Goal: Complete application form: Fill out and submit a form for a specific purpose

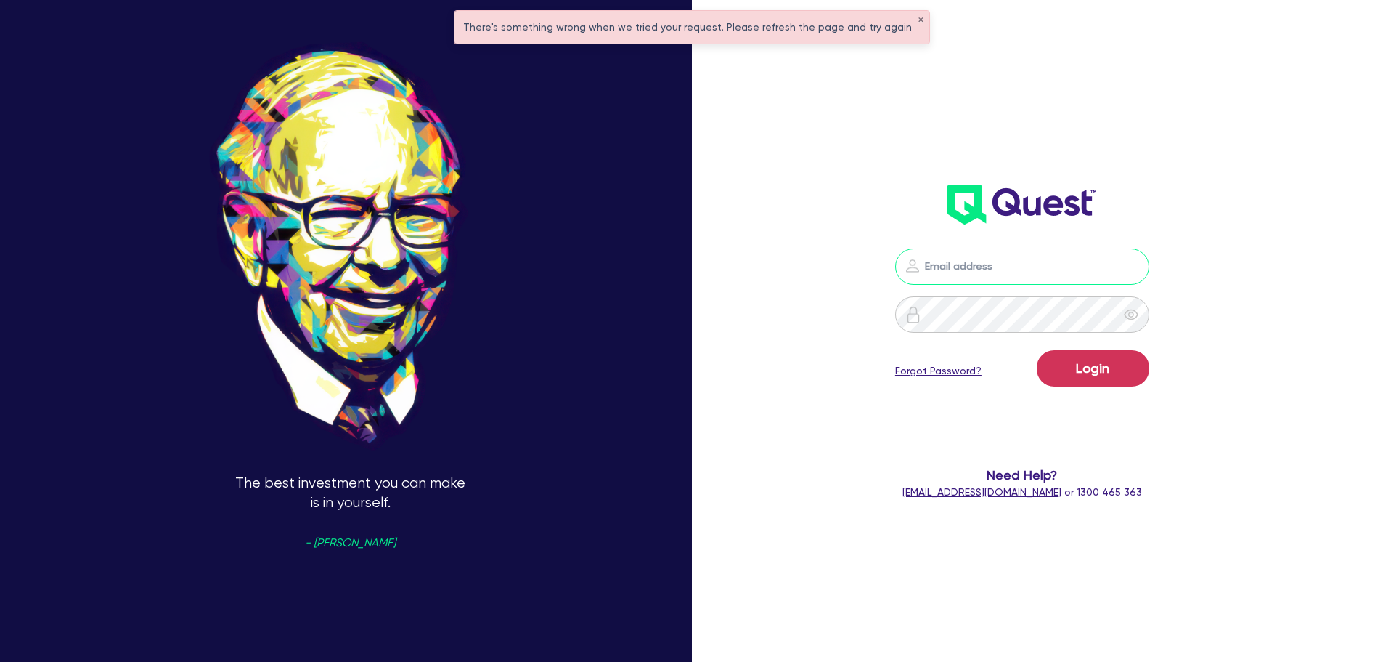
type input "[PERSON_NAME][EMAIL_ADDRESS][PERSON_NAME][DOMAIN_NAME]"
click at [1092, 369] on button "Login" at bounding box center [1093, 368] width 113 height 36
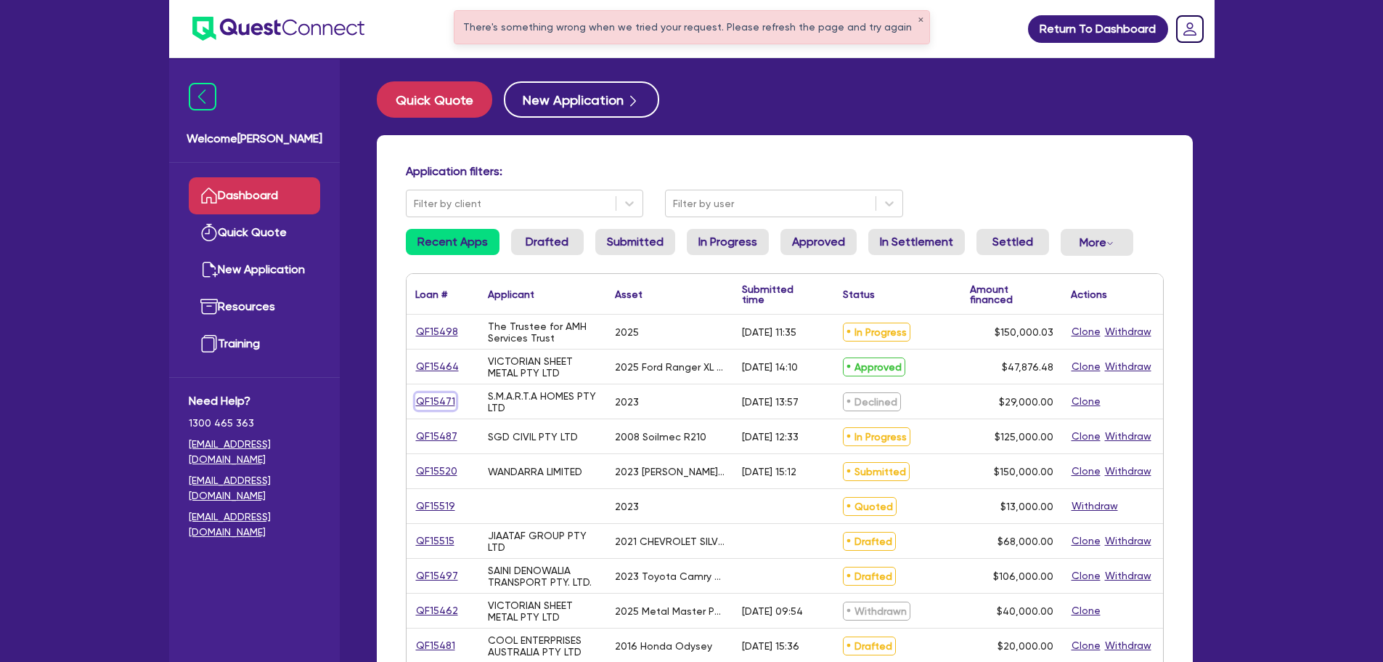
click at [439, 400] on link "QF15471" at bounding box center [435, 401] width 41 height 17
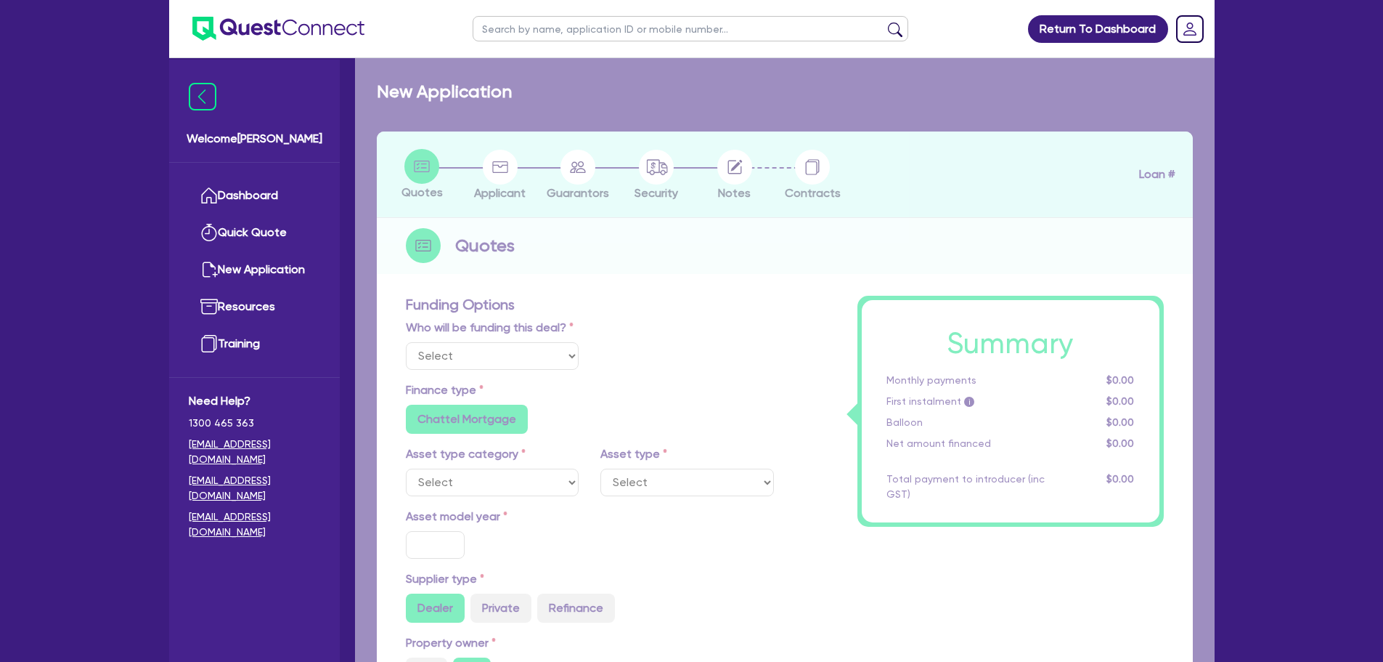
select select "Quest Finance - Own Book"
select select "CARS_AND_LIGHT_TRUCKS"
type input "2023"
radio input "true"
type input "29,000"
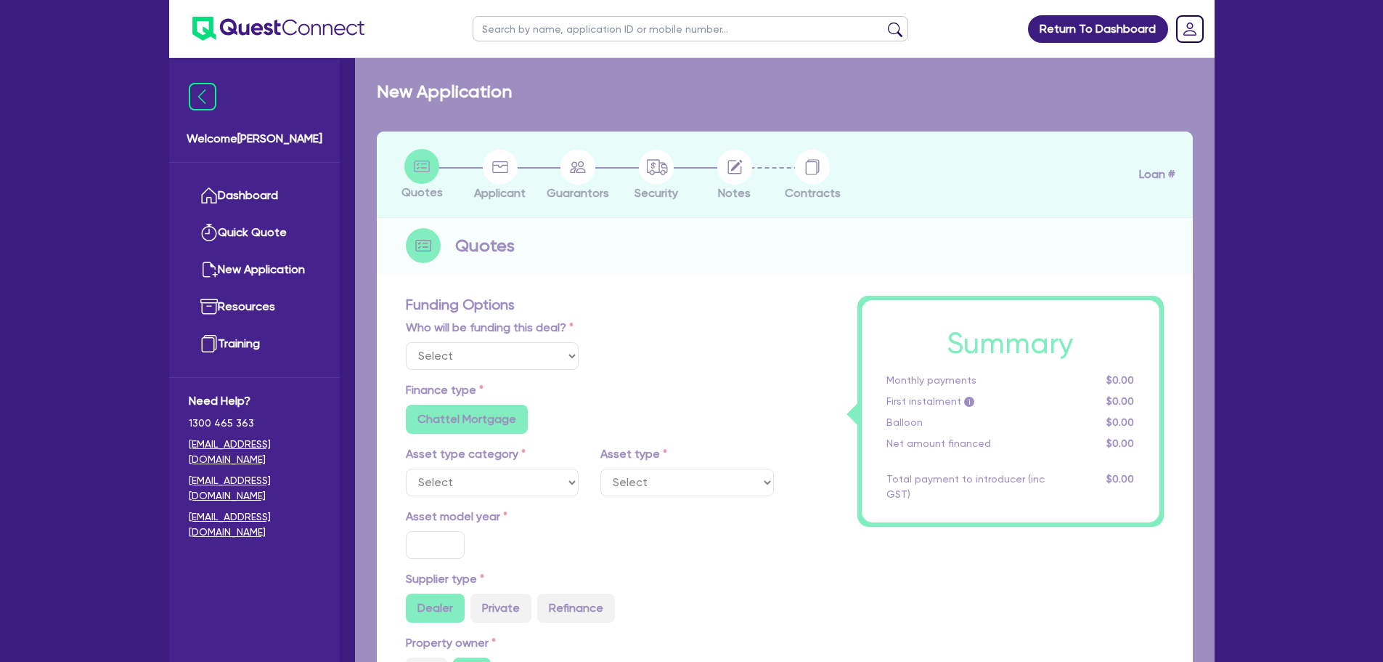
type input "10"
type input "2,900"
type input "17.95"
type input "1,200"
select select "PASSENGER_VEHICLES"
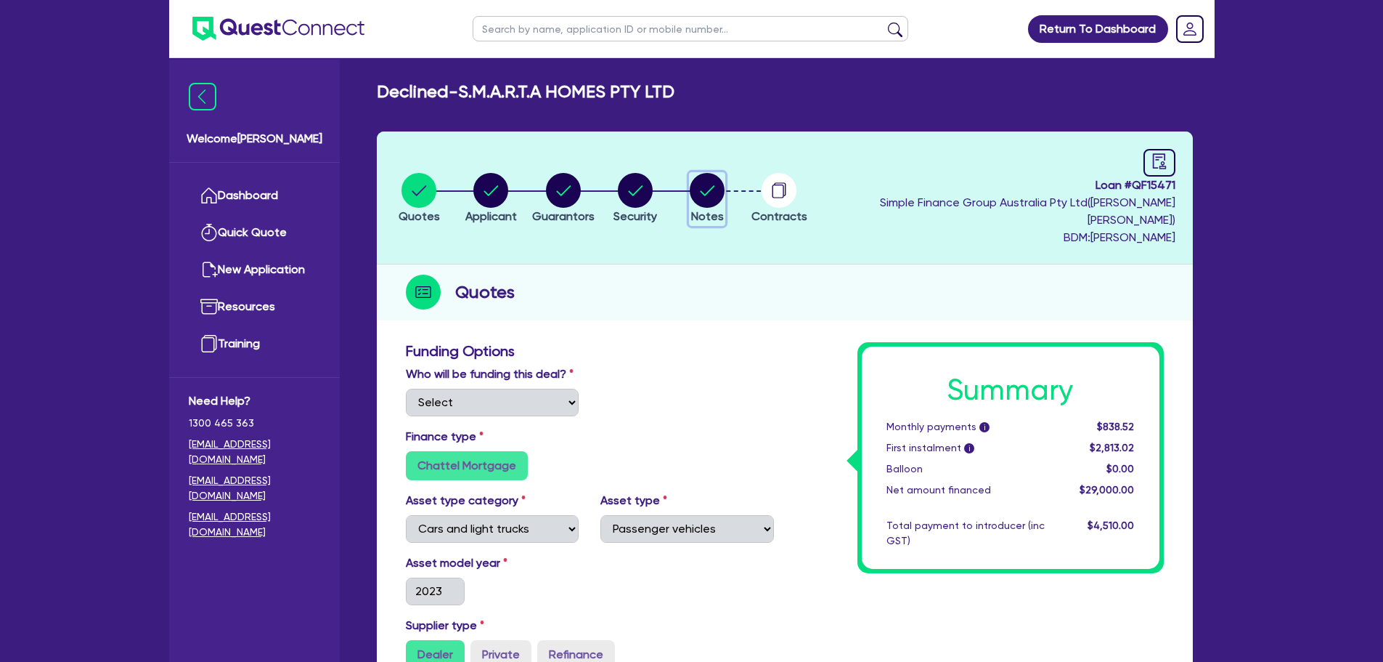
click at [725, 179] on circle "button" at bounding box center [707, 190] width 35 height 35
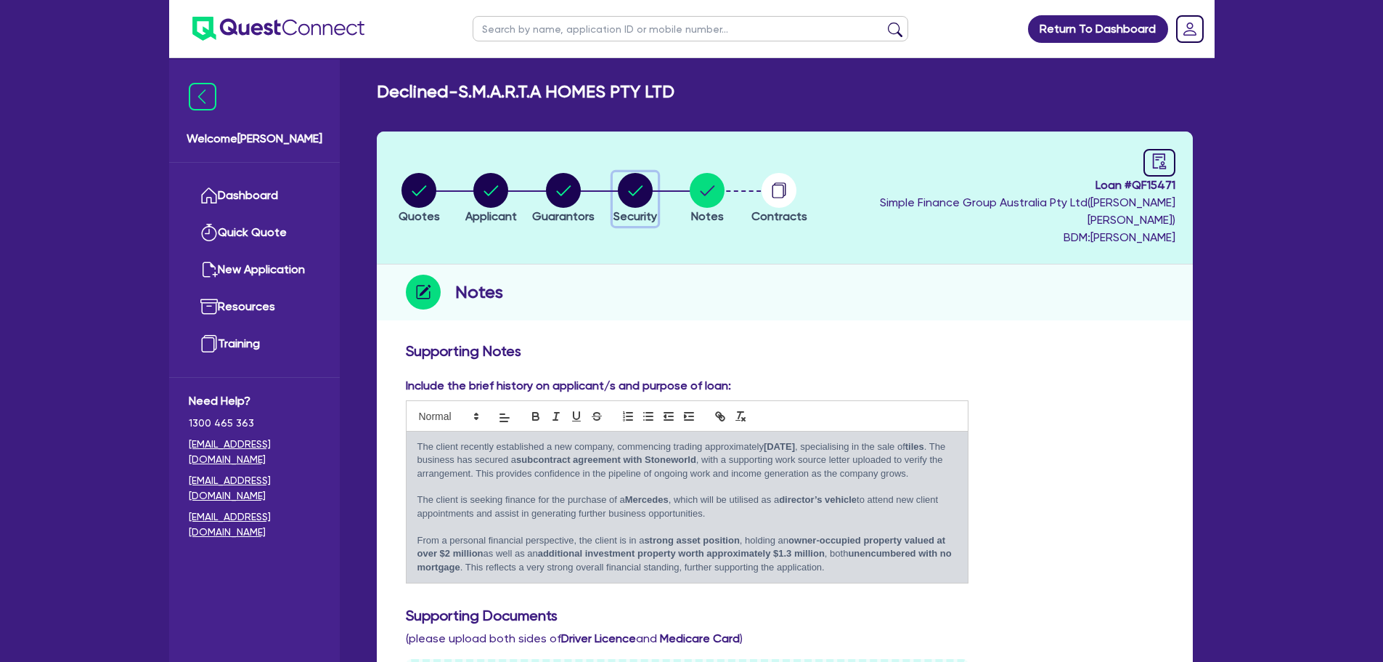
click at [647, 173] on circle "button" at bounding box center [635, 190] width 35 height 35
select select "CARS_AND_LIGHT_TRUCKS"
select select "PASSENGER_VEHICLES"
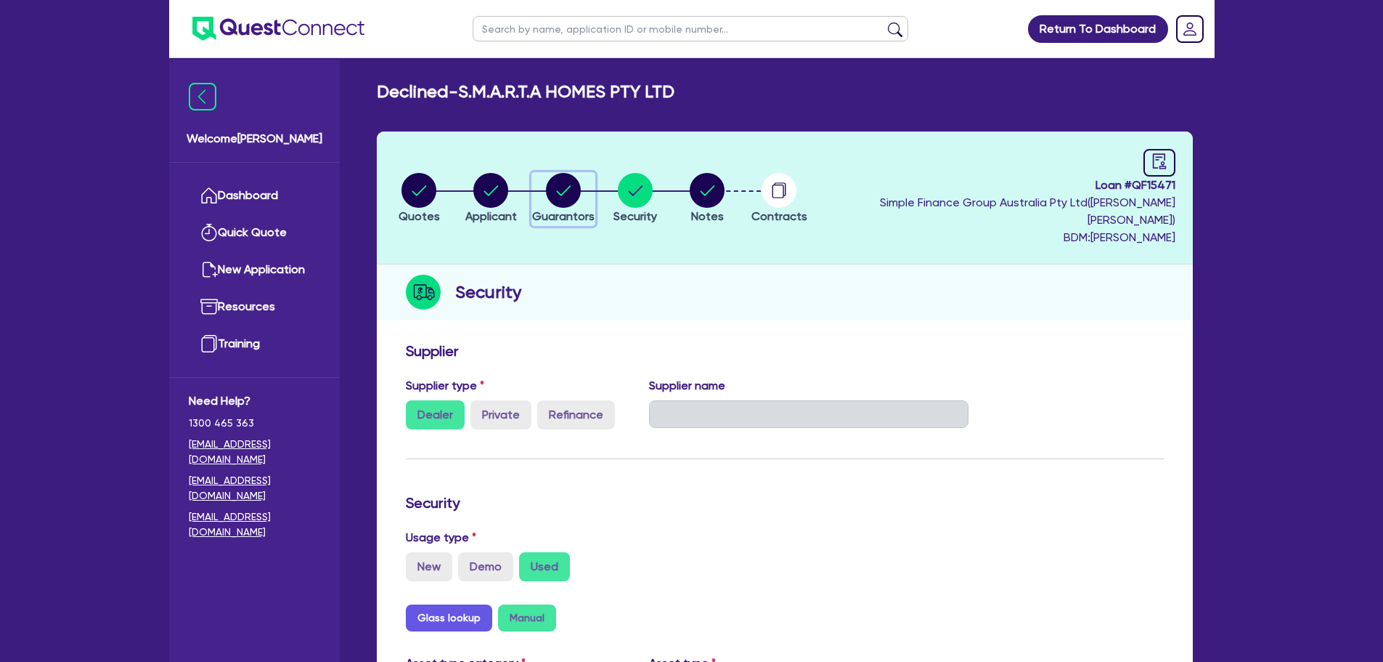
click at [579, 190] on circle "button" at bounding box center [563, 190] width 35 height 35
select select "MRS"
select select "[GEOGRAPHIC_DATA]"
select select "MARRIED"
select select "PROPERTY"
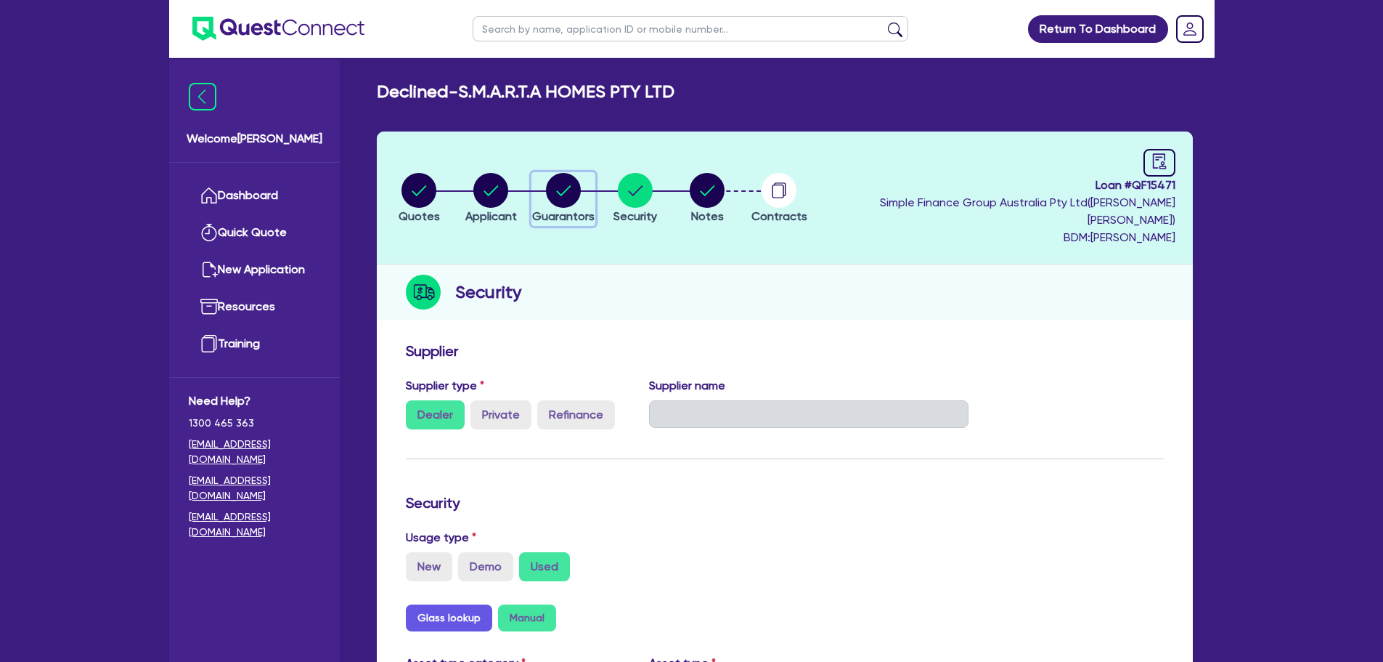
select select "PROPERTY"
select select "CASH"
select select "HOUSEHOLD_PERSONAL"
select select "VEHICLE"
select select "OTHER"
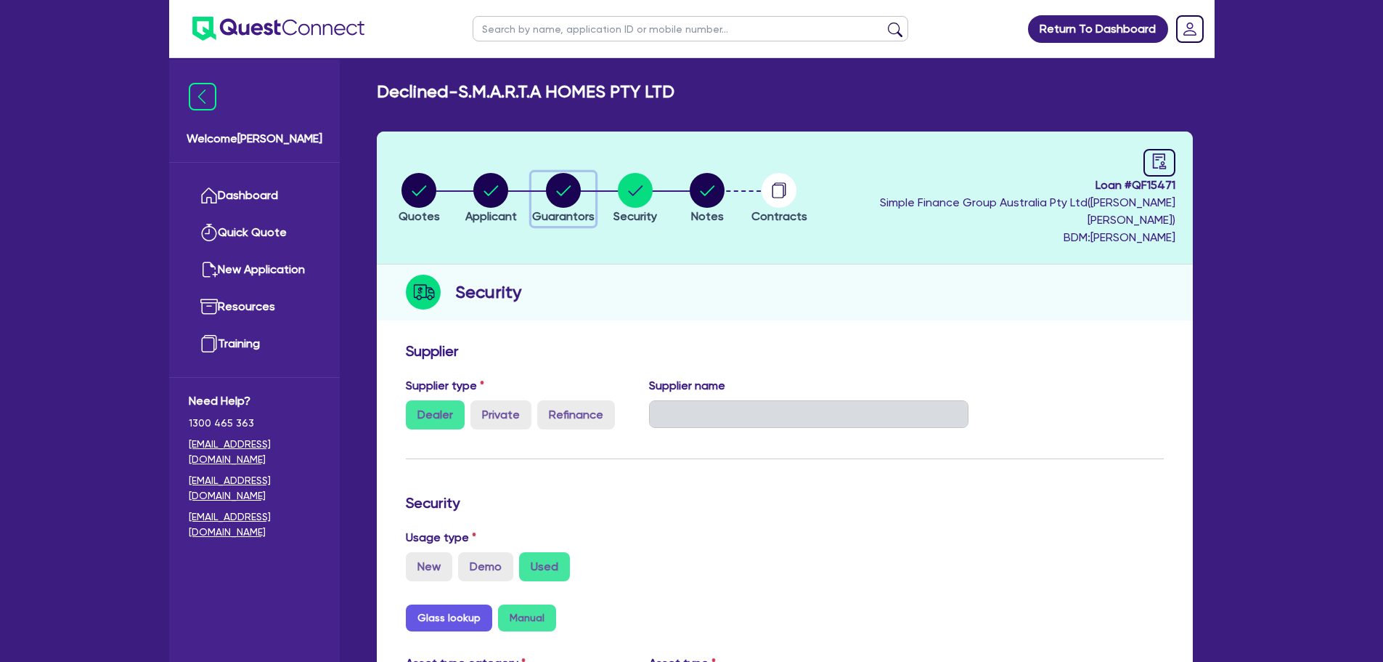
select select "MORTGAGE"
select select "CREDIT_CARD"
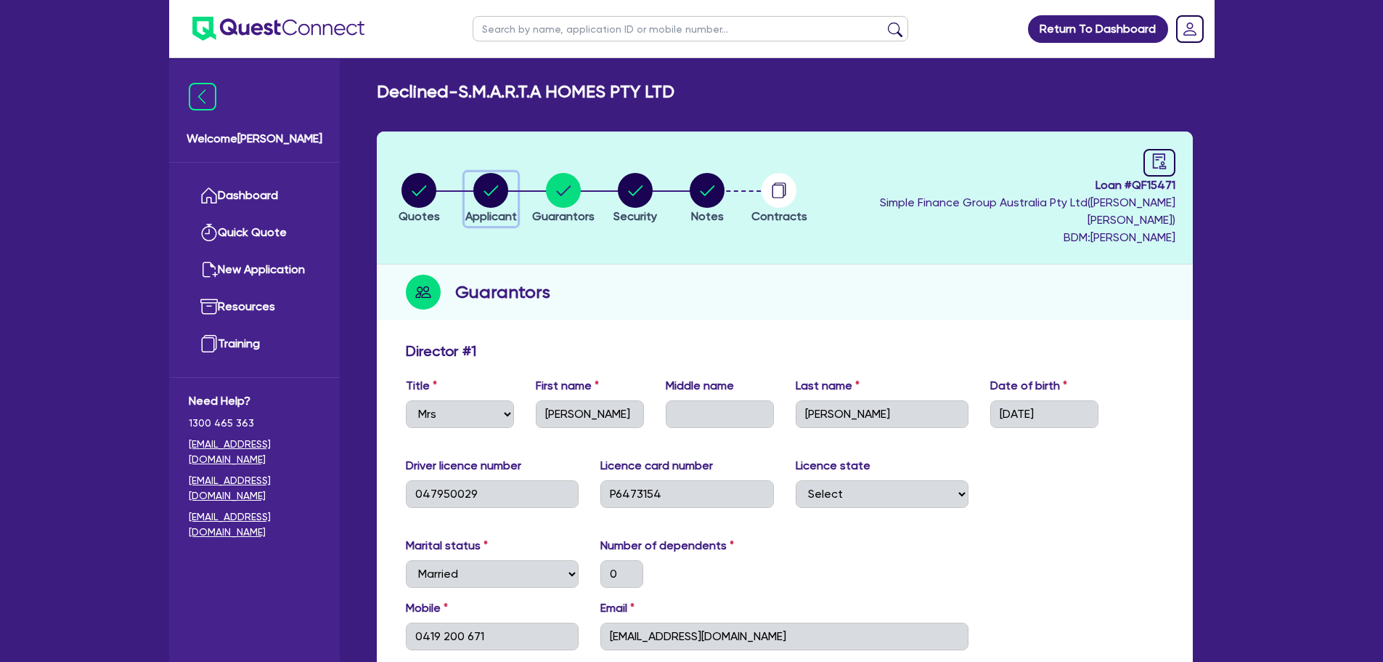
click at [499, 194] on circle "button" at bounding box center [490, 190] width 35 height 35
select select "COMPANY"
select select "RETAIL_WHOLESALE_TRADE"
select select "FURNITURE_HOUSEWARES"
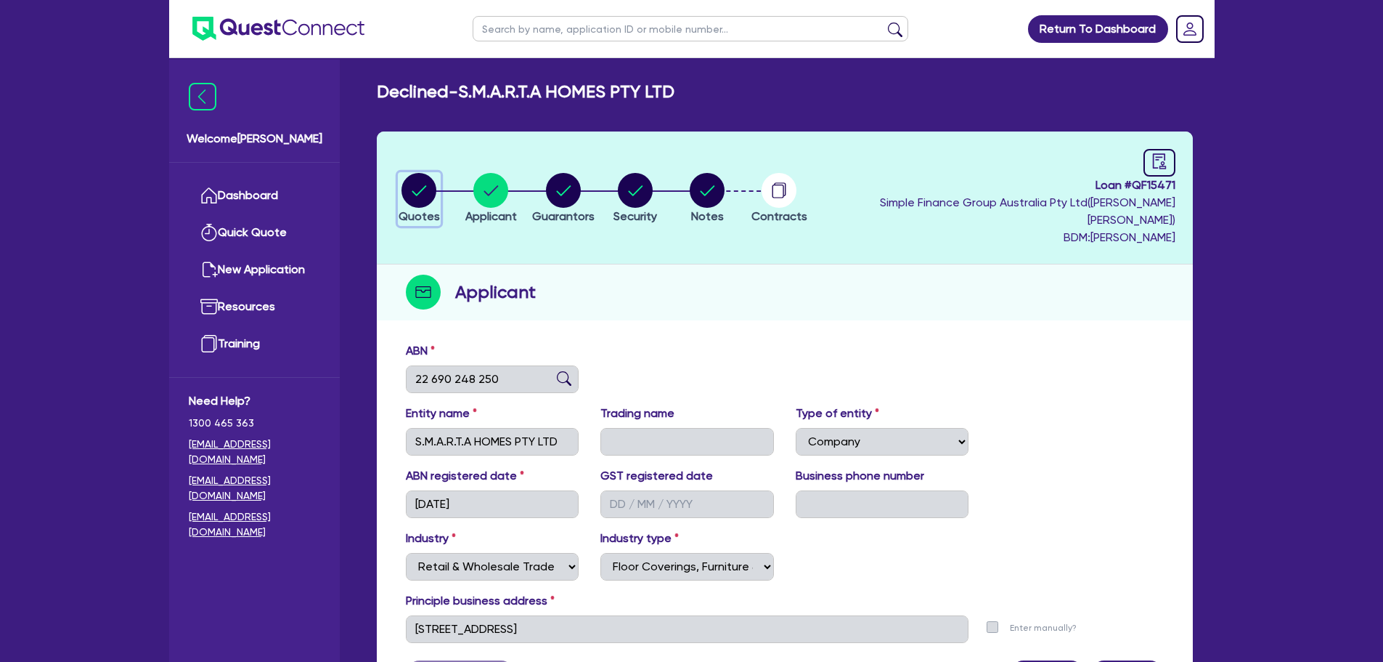
click at [436, 185] on circle "button" at bounding box center [419, 190] width 35 height 35
select select "Quest Finance - Own Book"
select select "CARS_AND_LIGHT_TRUCKS"
select select "PASSENGER_VEHICLES"
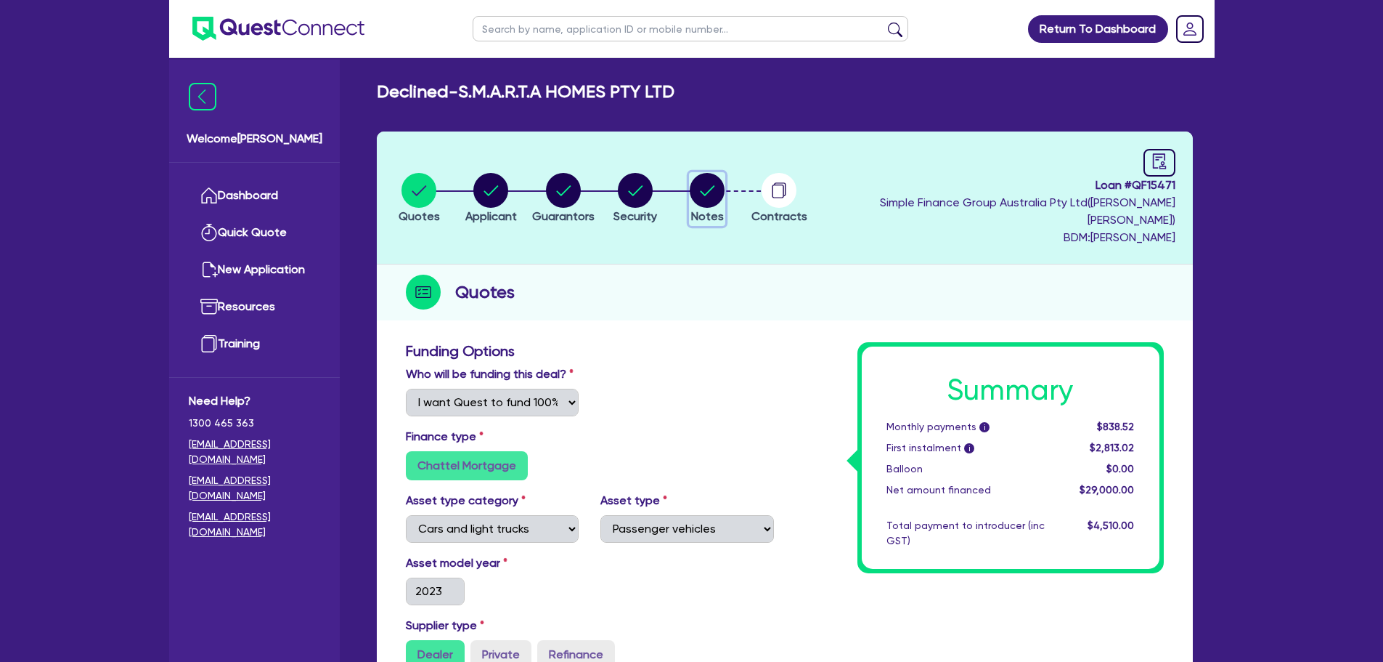
click at [725, 173] on circle "button" at bounding box center [707, 190] width 35 height 35
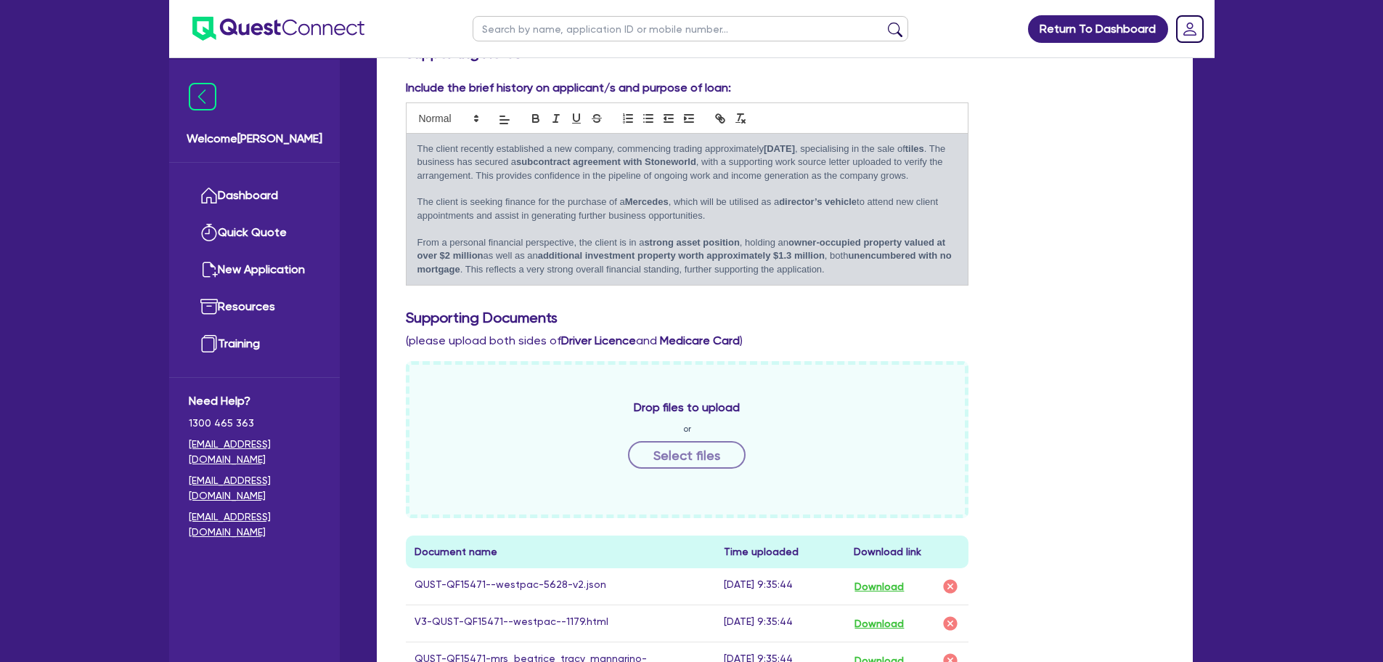
scroll to position [581, 0]
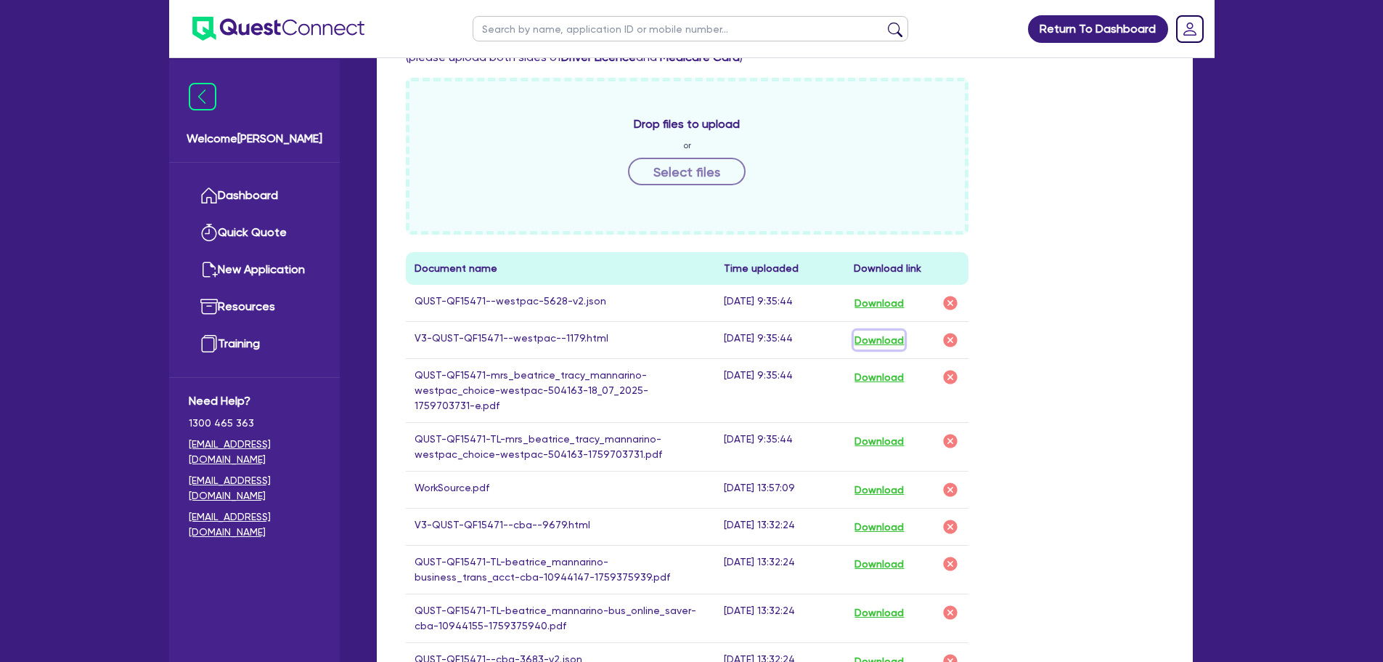
click at [898, 330] on button "Download" at bounding box center [879, 339] width 51 height 19
click at [871, 517] on button "Download" at bounding box center [879, 526] width 51 height 19
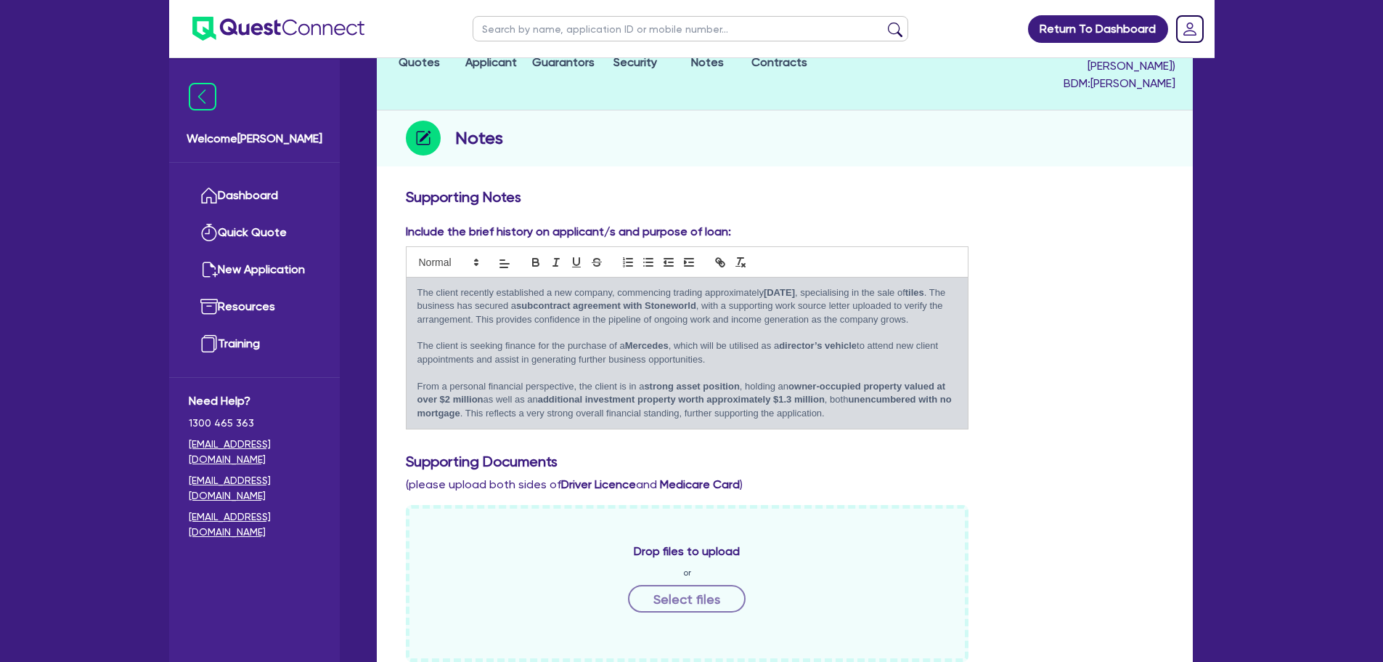
scroll to position [0, 0]
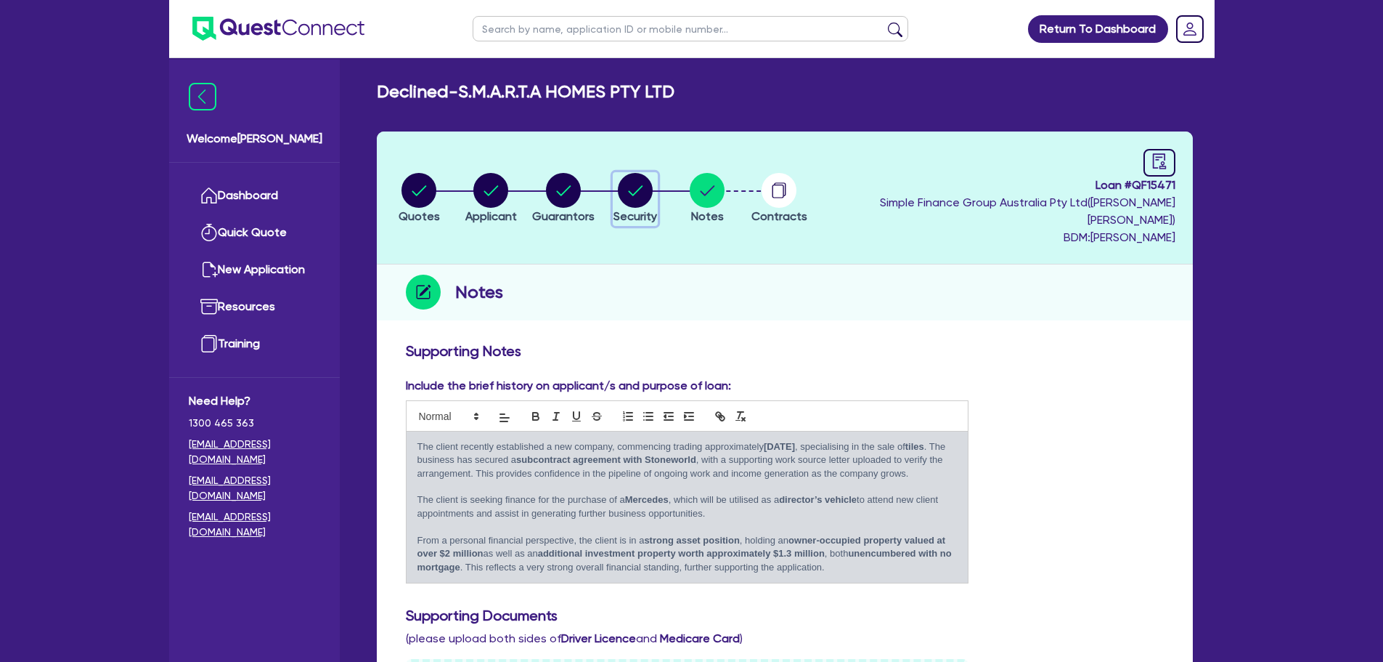
click at [653, 180] on circle "button" at bounding box center [635, 190] width 35 height 35
select select "CARS_AND_LIGHT_TRUCKS"
select select "PASSENGER_VEHICLES"
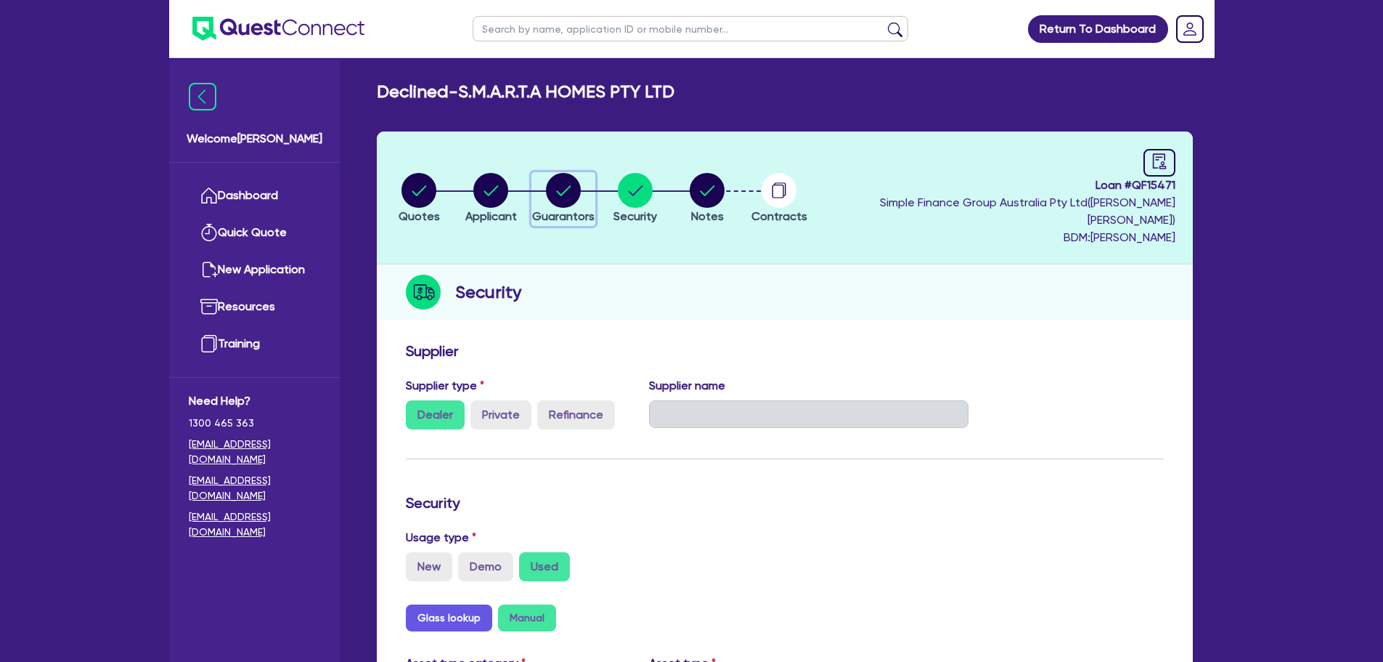
click at [570, 181] on circle "button" at bounding box center [563, 190] width 35 height 35
select select "MRS"
select select "[GEOGRAPHIC_DATA]"
select select "MARRIED"
select select "PROPERTY"
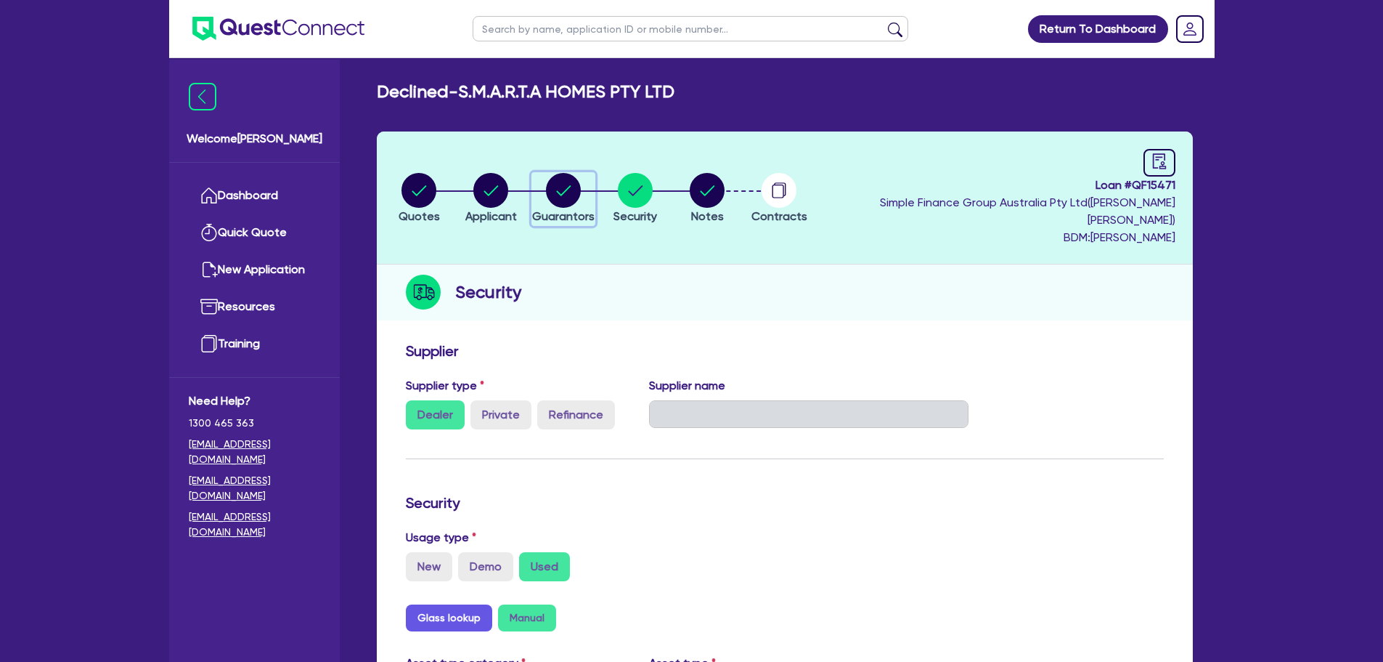
select select "PROPERTY"
select select "CASH"
select select "HOUSEHOLD_PERSONAL"
select select "VEHICLE"
select select "OTHER"
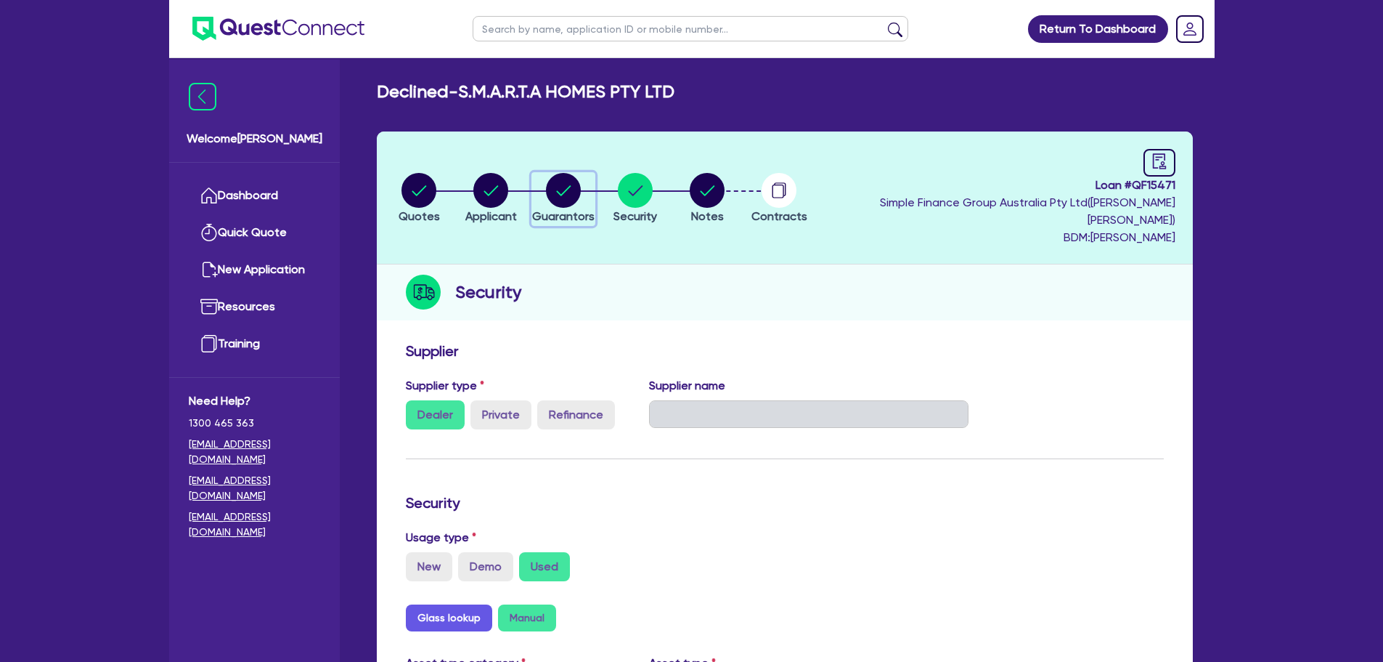
select select "MORTGAGE"
select select "CREDIT_CARD"
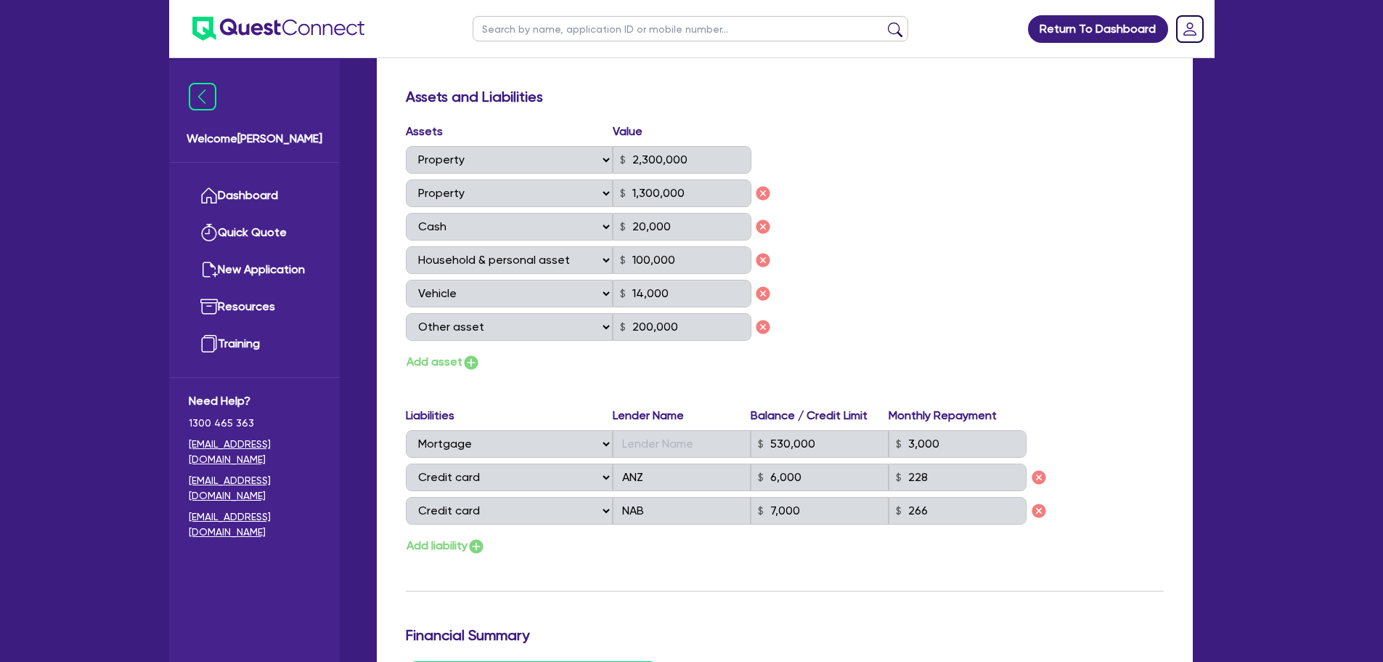
scroll to position [871, 0]
click at [291, 203] on link "Dashboard" at bounding box center [254, 195] width 131 height 37
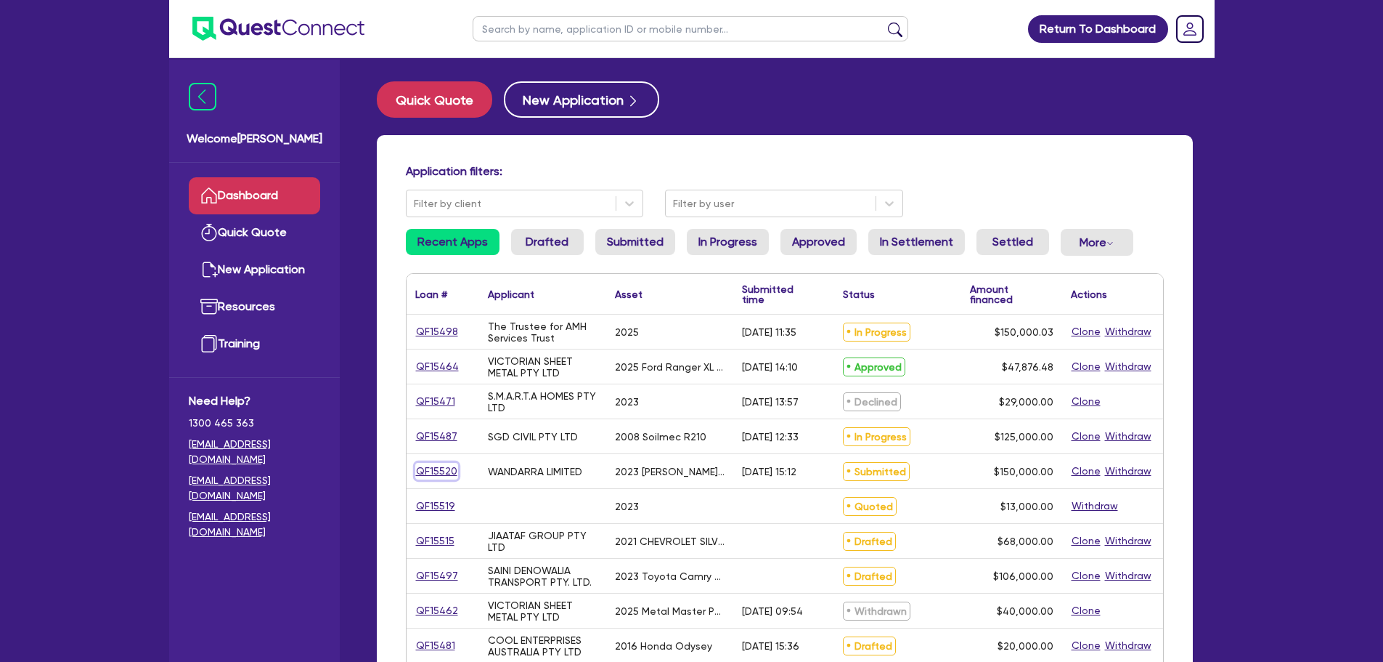
click at [439, 468] on link "QF15520" at bounding box center [436, 471] width 43 height 17
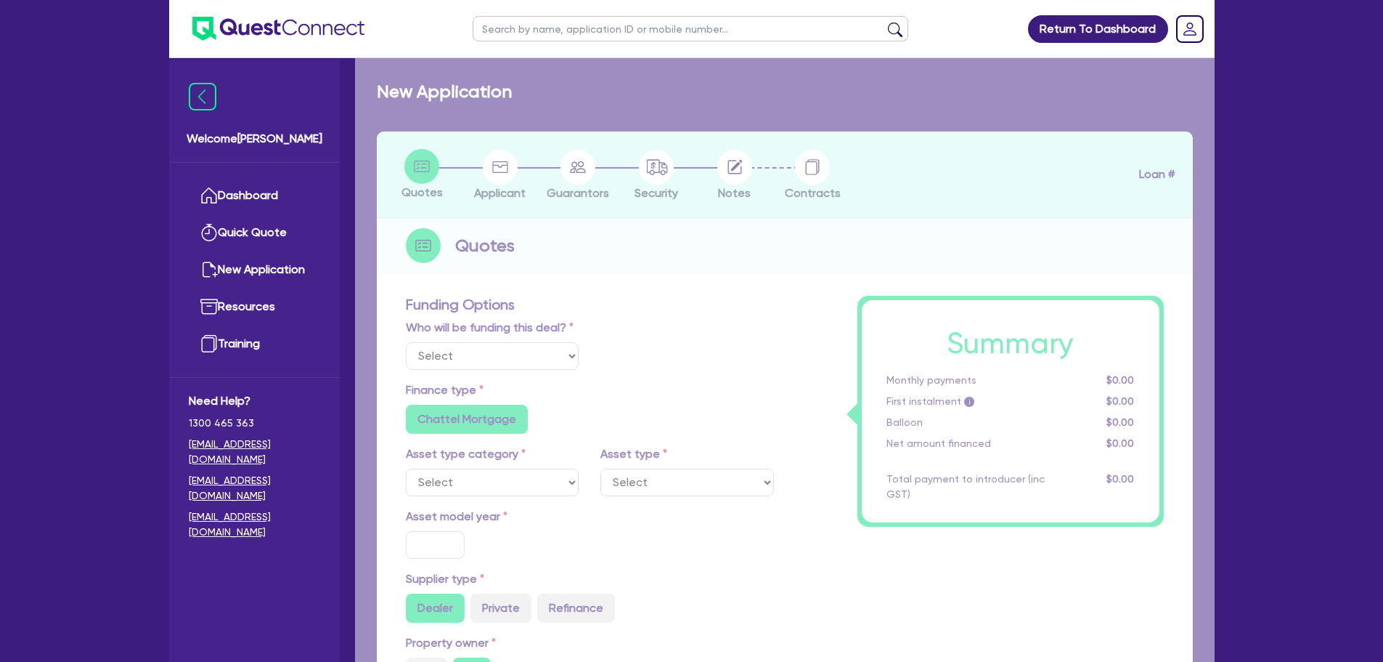
select select "Quest Finance - Own Book"
select select "TERTIARY_ASSETS"
type input "2023"
radio input "false"
radio input "true"
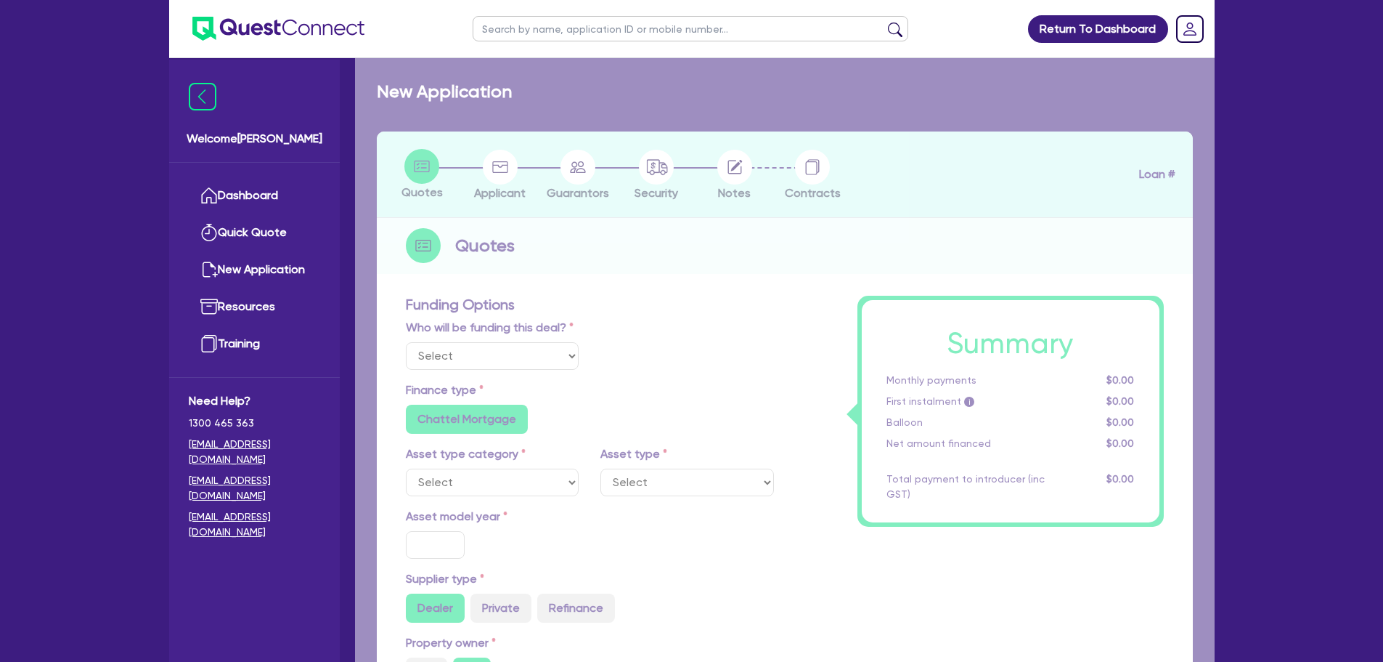
type input "150,000"
type input "5"
type input "7,500"
radio input "true"
type input "11.25"
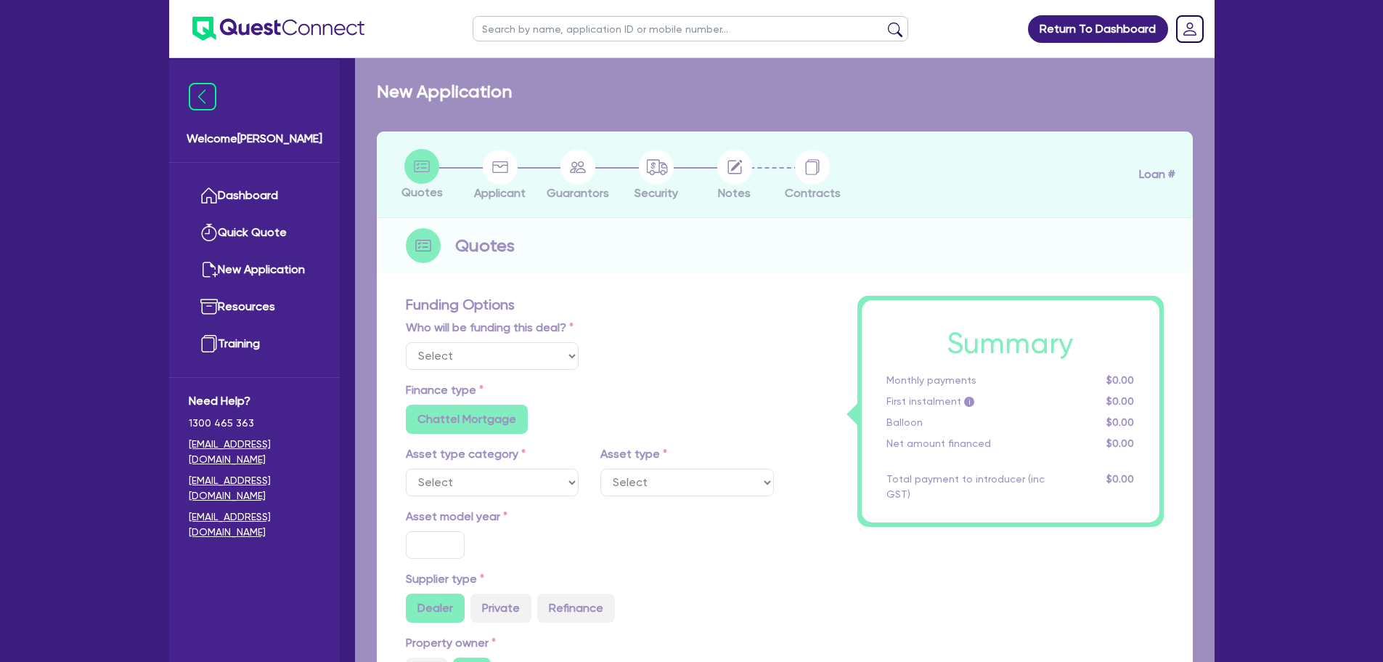
type input "1,500"
select select "OTHER_TERTIARY"
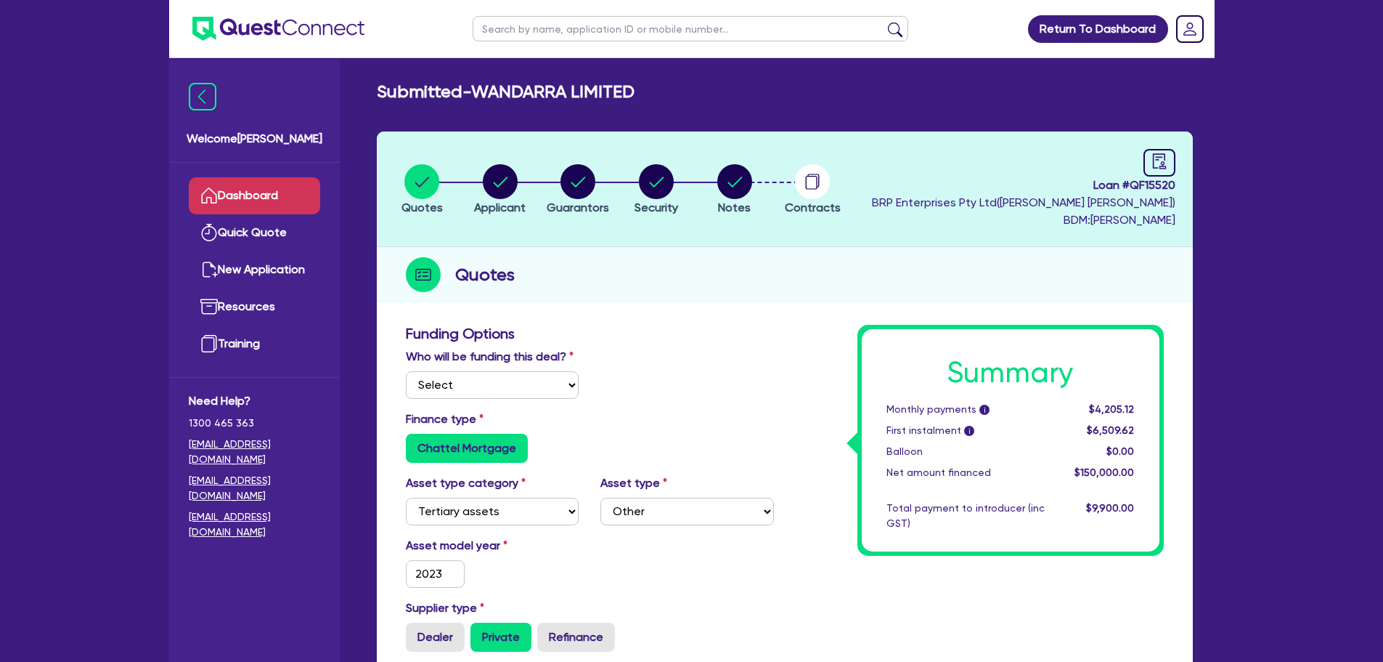
click at [318, 198] on link "Dashboard" at bounding box center [254, 195] width 131 height 37
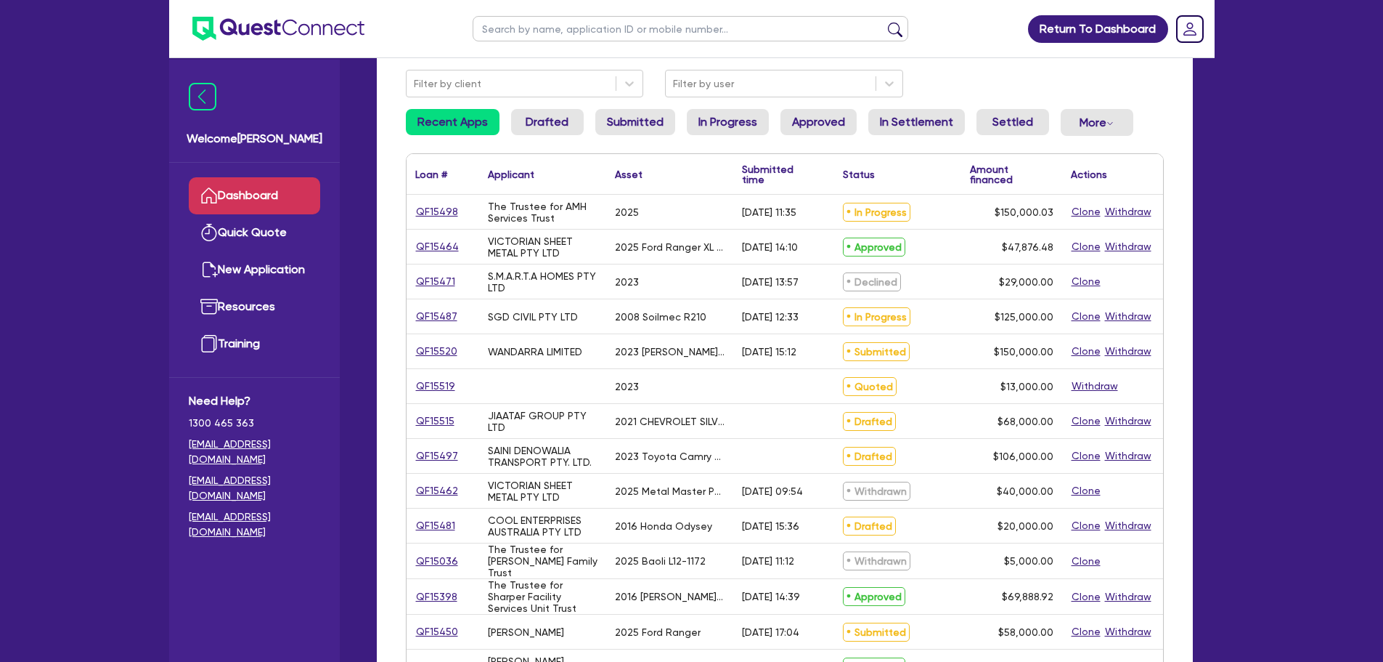
scroll to position [145, 0]
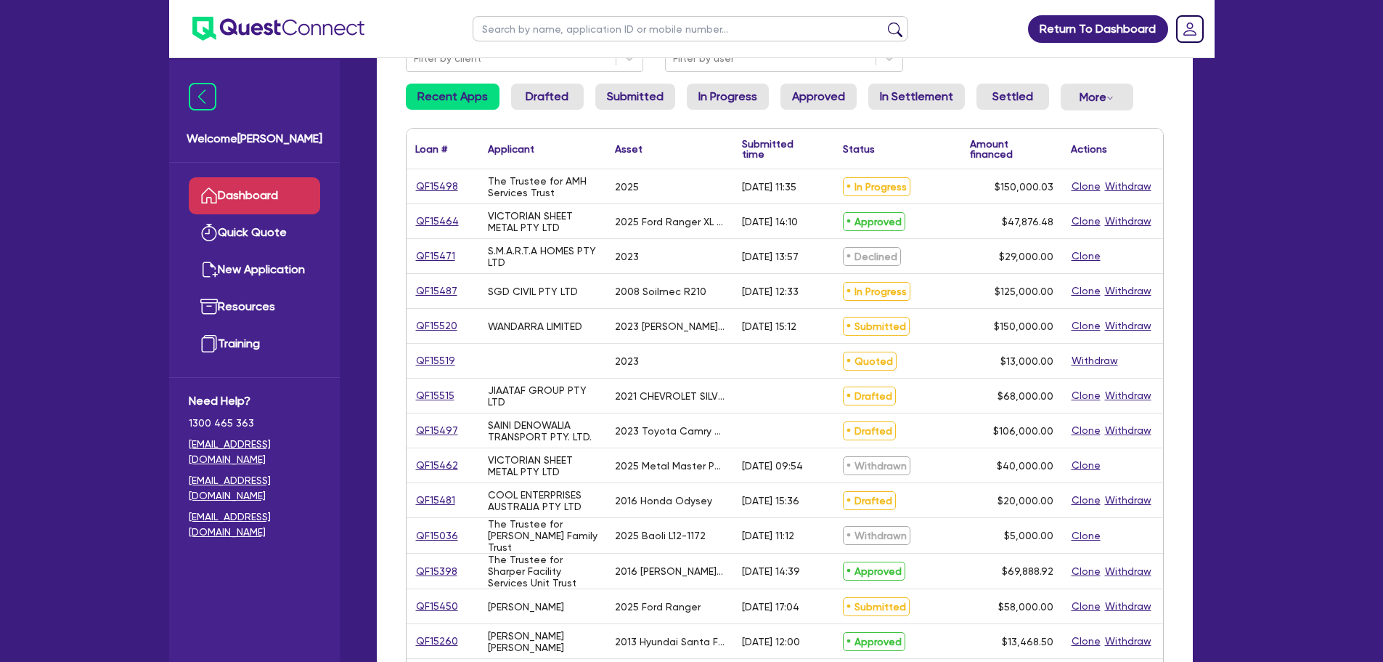
click at [1351, 176] on div "Return To Dashboard Edit Profile Logout Welcome [PERSON_NAME] Dashboard Quick Q…" at bounding box center [691, 441] width 1383 height 1172
click at [425, 247] on div "QF15471" at bounding box center [443, 256] width 73 height 34
click at [428, 253] on link "QF15471" at bounding box center [435, 256] width 41 height 17
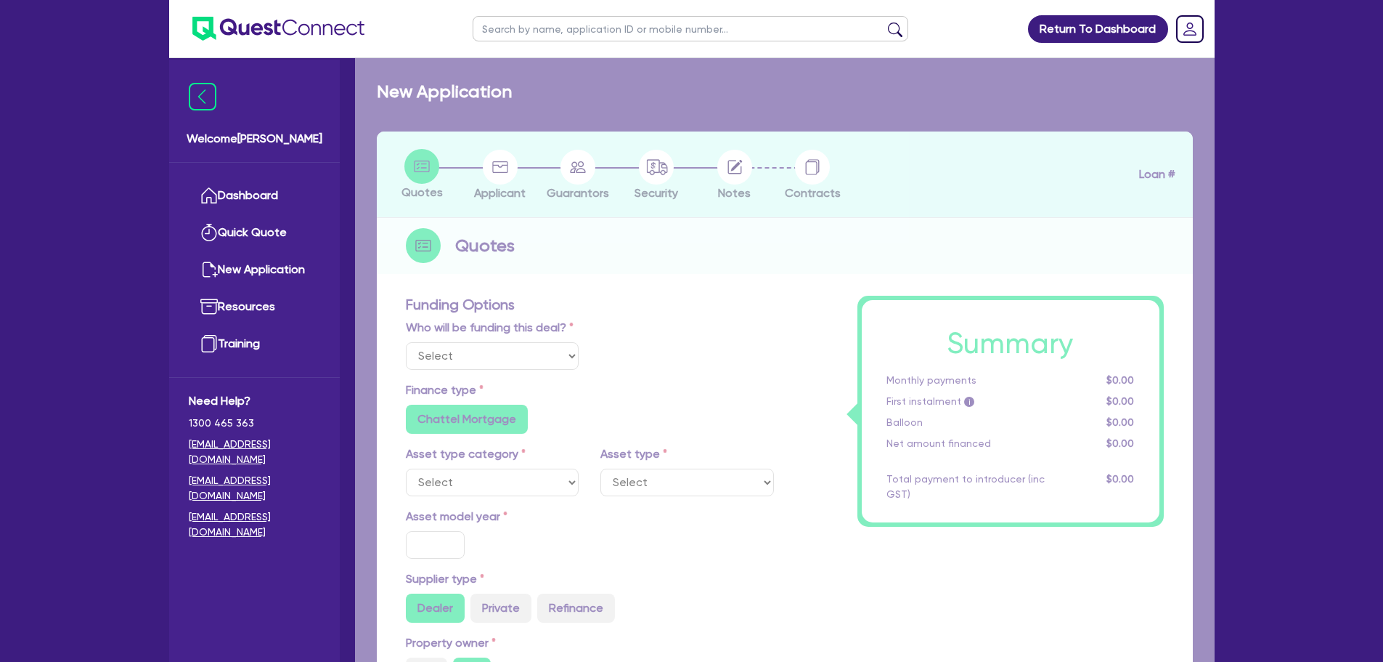
select select "Quest Finance - Own Book"
select select "CARS_AND_LIGHT_TRUCKS"
type input "2023"
radio input "true"
type input "29,000"
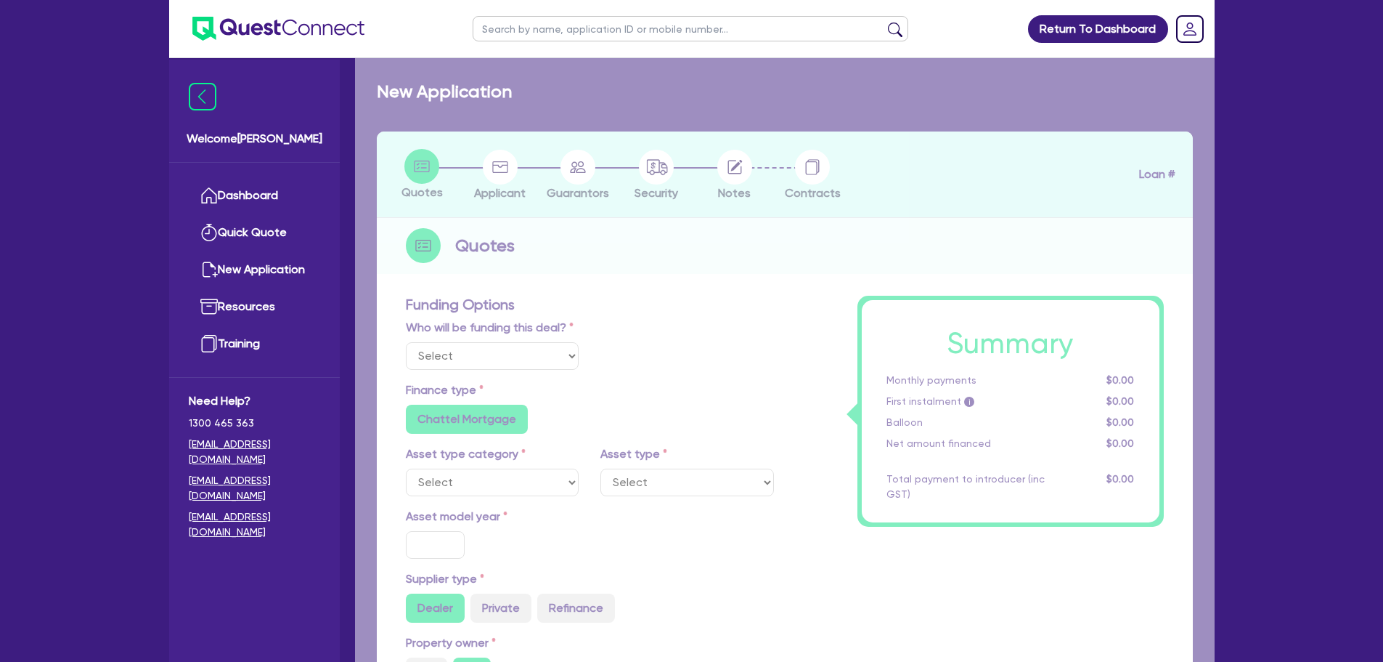
type input "10"
type input "2,900"
type input "17.95"
type input "1,200"
select select "PASSENGER_VEHICLES"
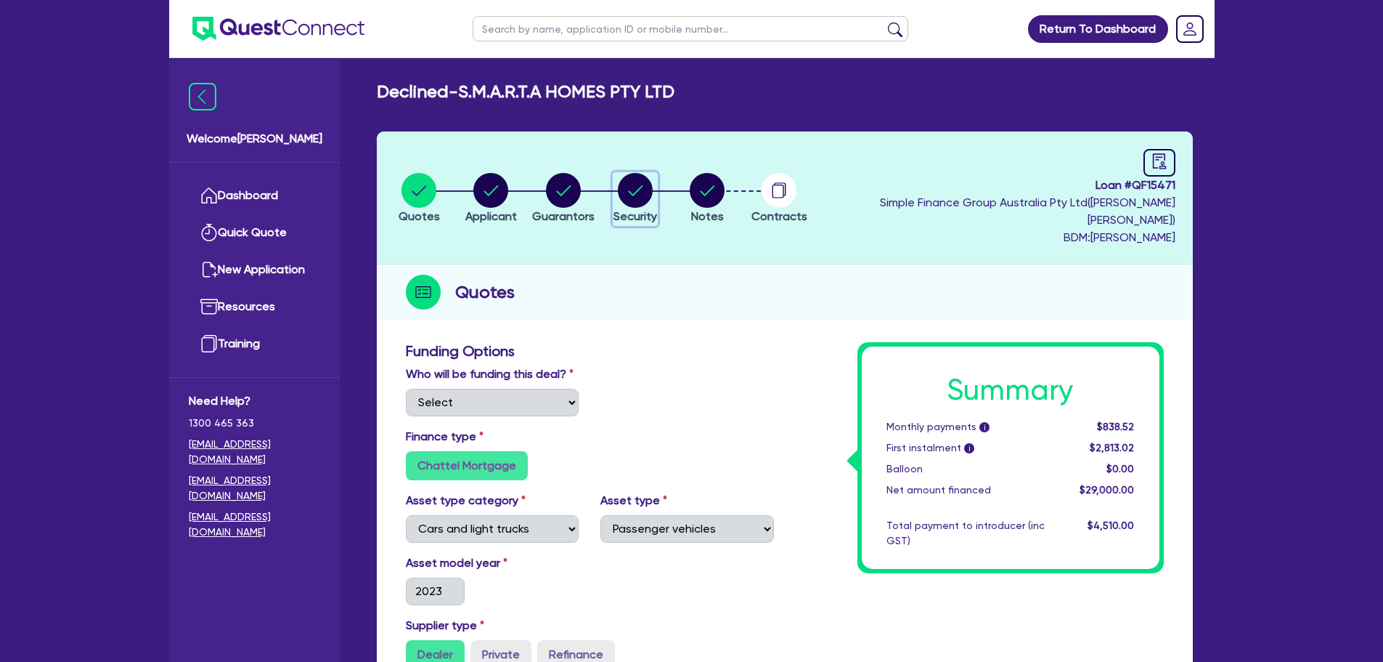
click at [653, 193] on circle "button" at bounding box center [635, 190] width 35 height 35
select select "CARS_AND_LIGHT_TRUCKS"
select select "PASSENGER_VEHICLES"
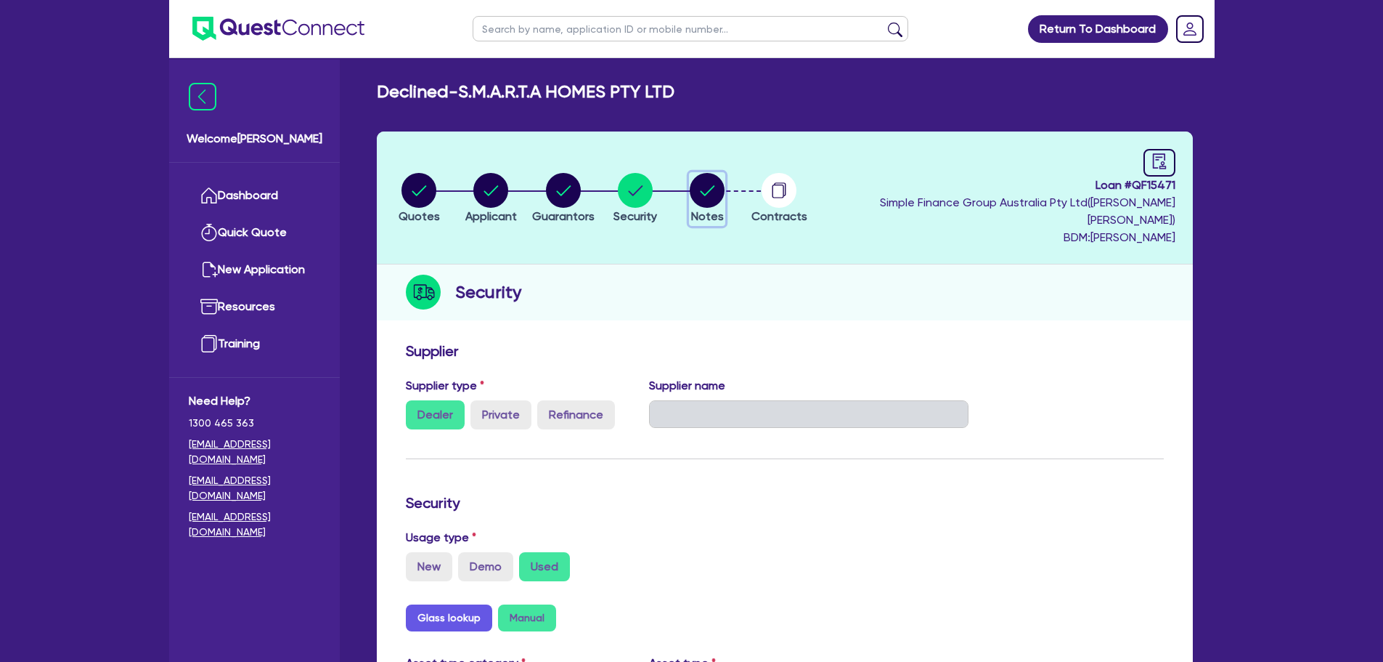
click at [725, 187] on circle "button" at bounding box center [707, 190] width 35 height 35
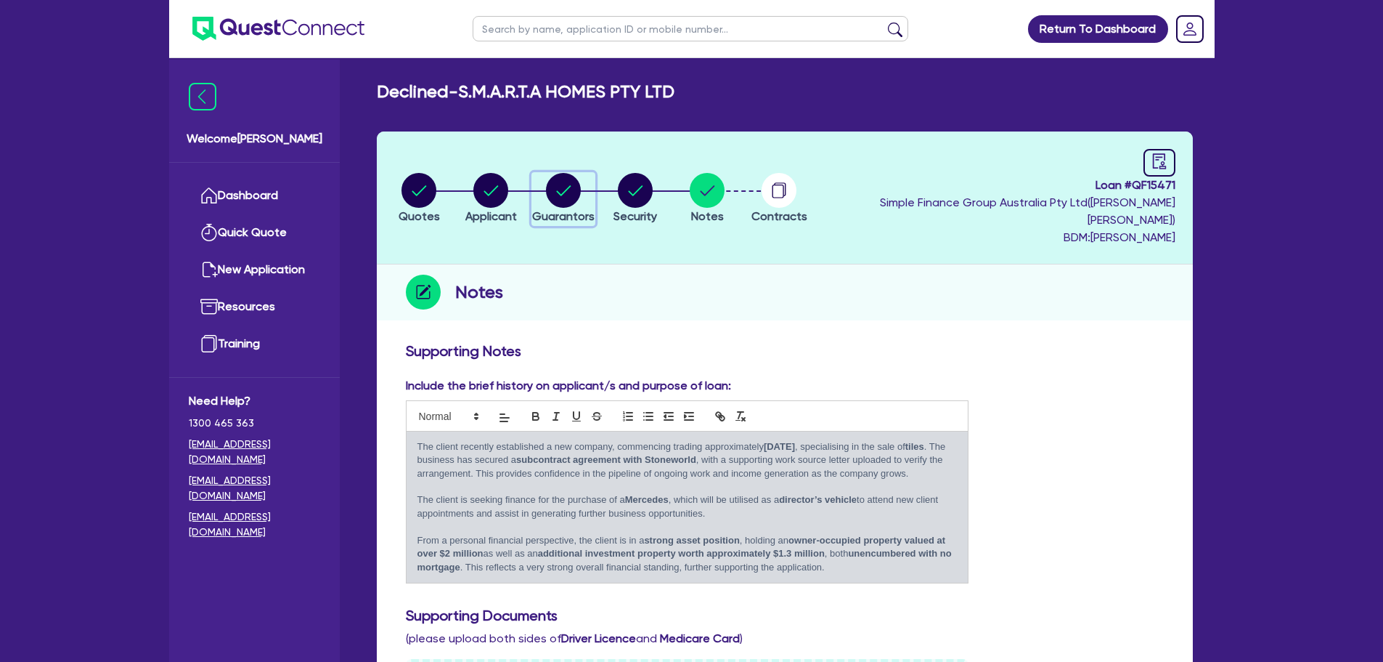
click at [581, 185] on circle "button" at bounding box center [563, 190] width 35 height 35
select select "MRS"
select select "[GEOGRAPHIC_DATA]"
select select "MARRIED"
select select "PROPERTY"
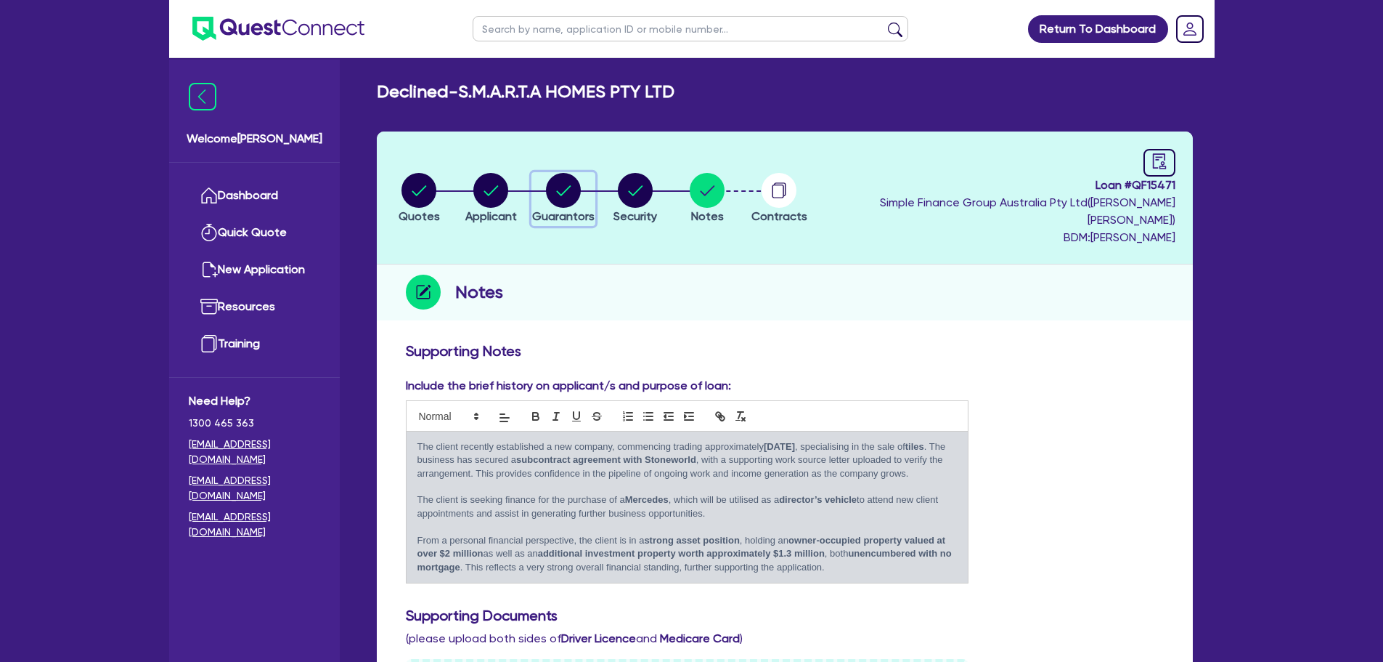
select select "PROPERTY"
select select "CASH"
select select "HOUSEHOLD_PERSONAL"
select select "VEHICLE"
select select "OTHER"
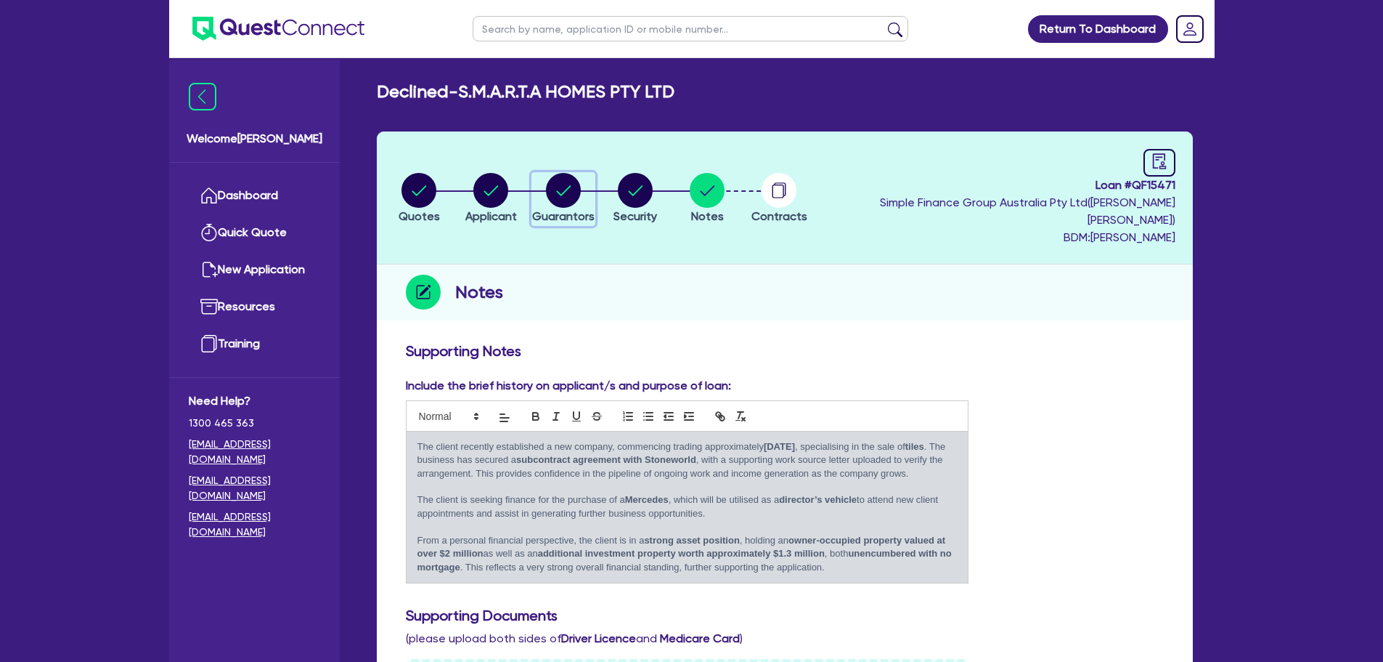
select select "MORTGAGE"
select select "CREDIT_CARD"
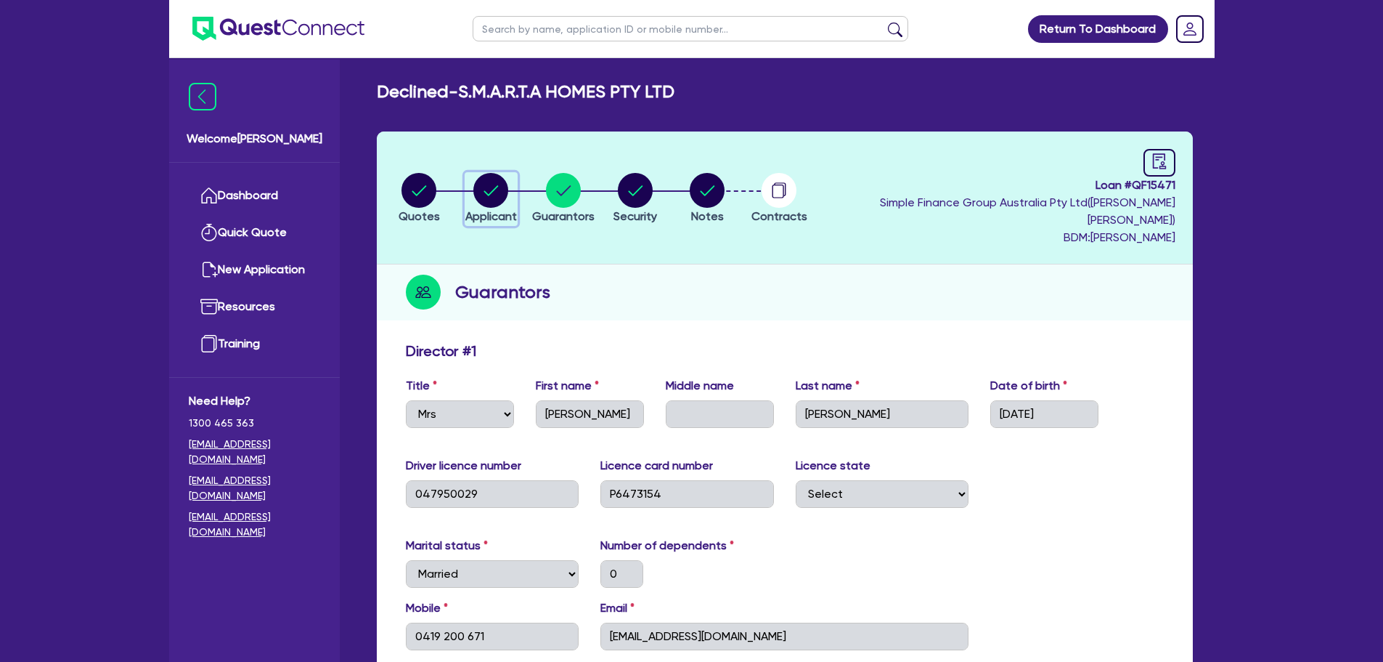
click at [496, 188] on circle "button" at bounding box center [490, 190] width 35 height 35
select select "COMPANY"
select select "RETAIL_WHOLESALE_TRADE"
select select "FURNITURE_HOUSEWARES"
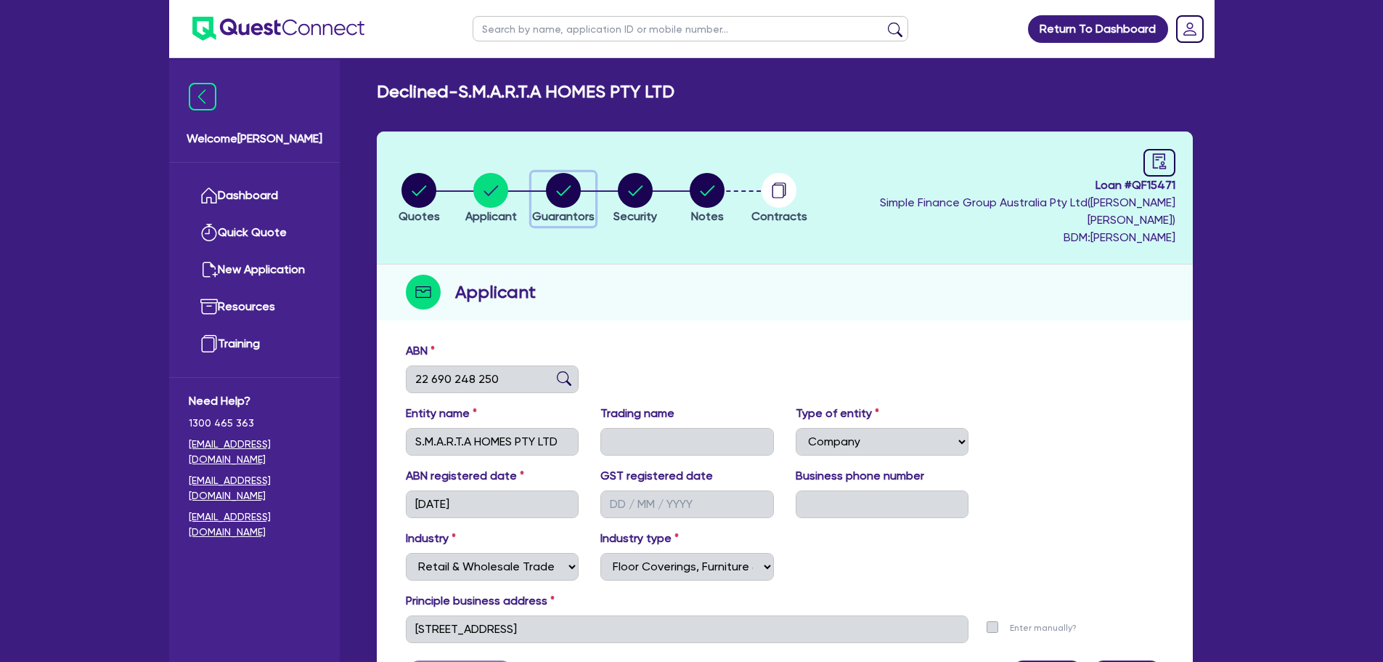
click at [571, 183] on circle "button" at bounding box center [563, 190] width 35 height 35
select select "MRS"
select select "[GEOGRAPHIC_DATA]"
select select "MARRIED"
select select "PROPERTY"
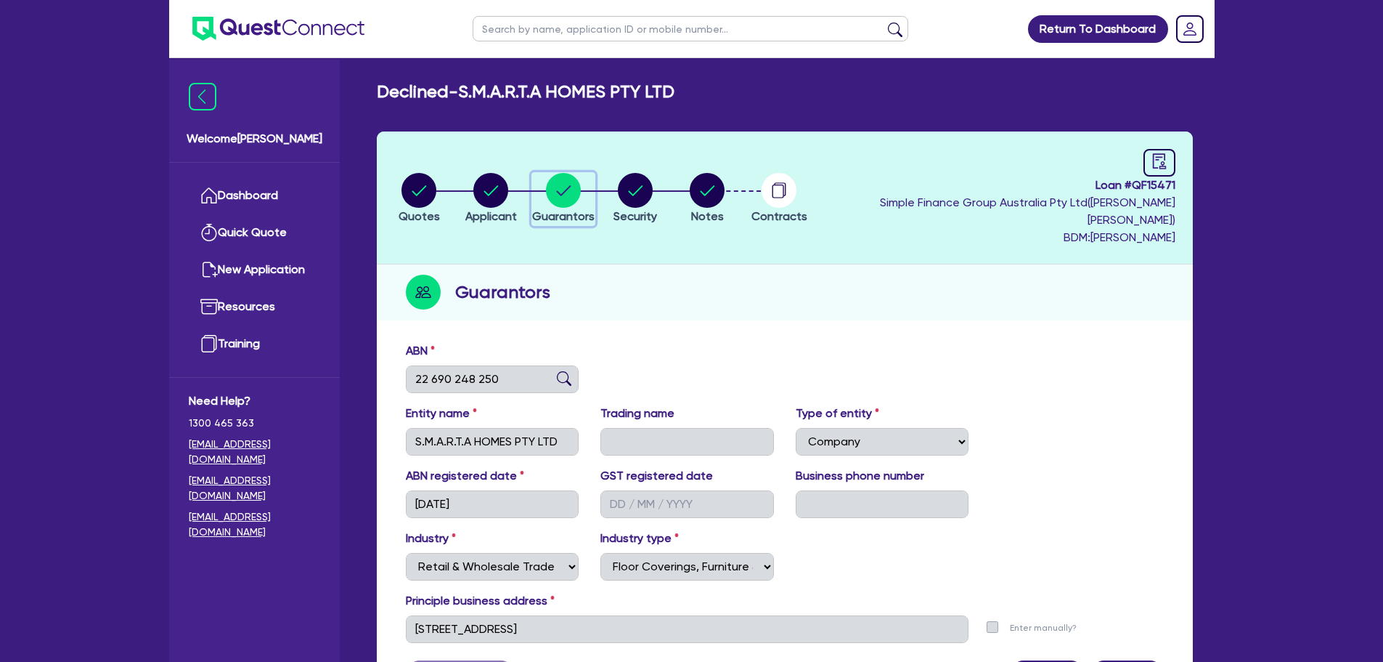
select select "PROPERTY"
select select "CASH"
select select "HOUSEHOLD_PERSONAL"
select select "VEHICLE"
select select "OTHER"
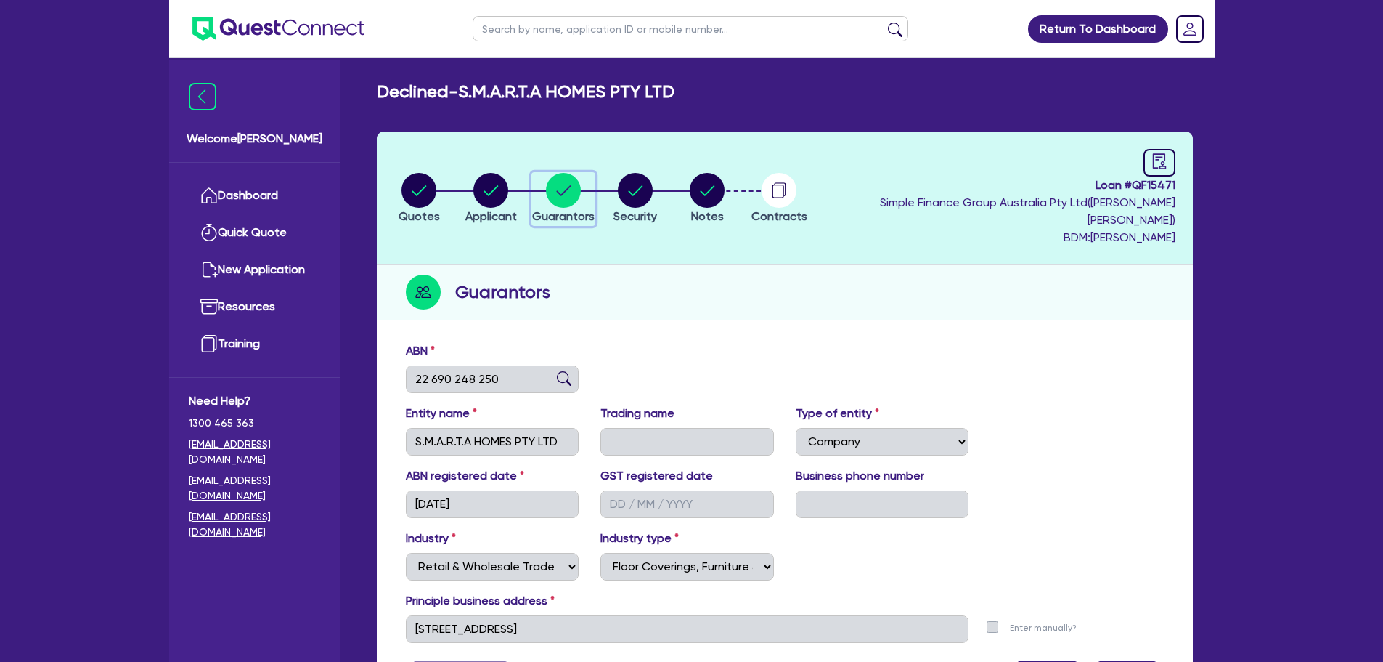
select select "MORTGAGE"
select select "CREDIT_CARD"
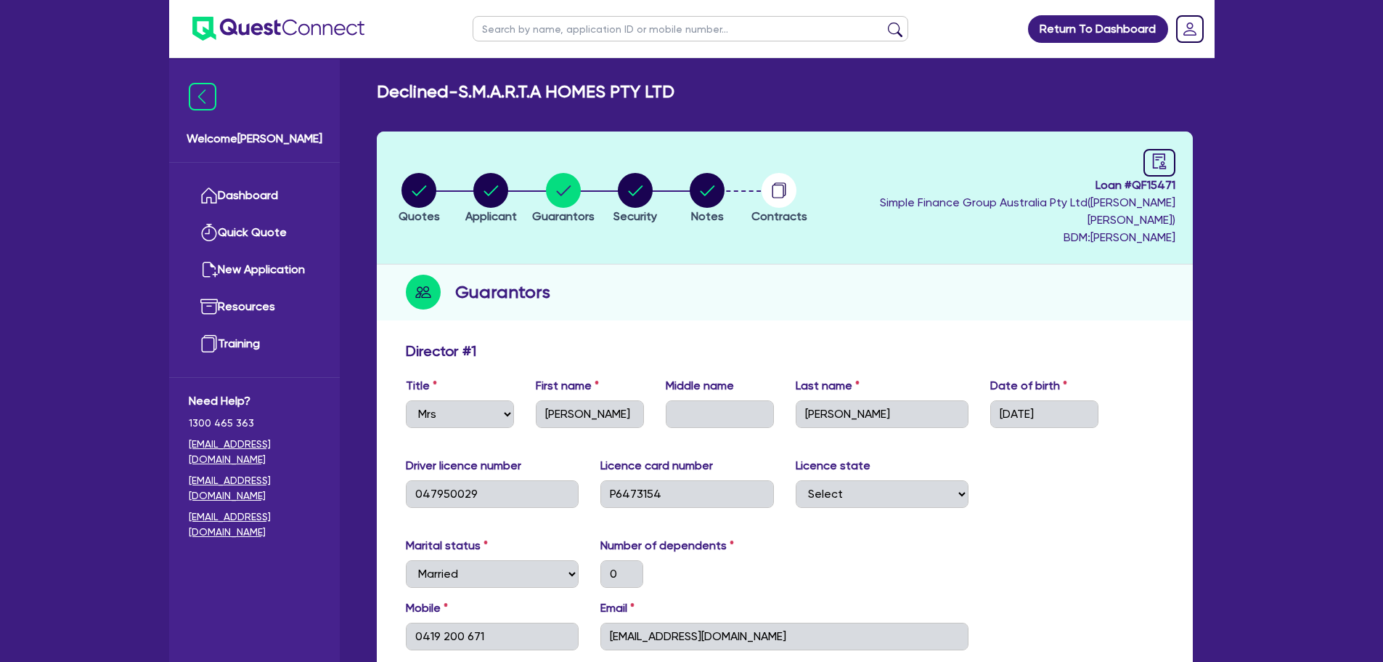
click at [715, 174] on li "Notes" at bounding box center [707, 197] width 72 height 51
click at [725, 194] on circle "button" at bounding box center [707, 190] width 35 height 35
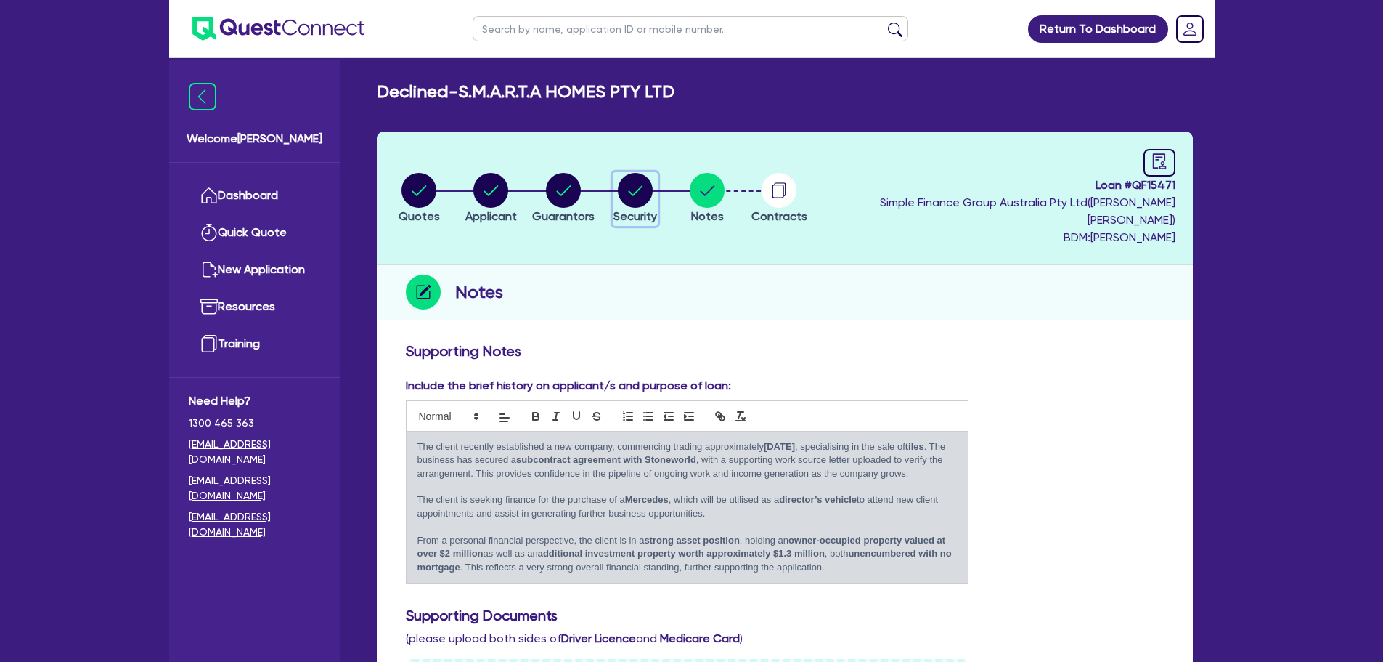
click at [653, 192] on circle "button" at bounding box center [635, 190] width 35 height 35
select select "CARS_AND_LIGHT_TRUCKS"
select select "PASSENGER_VEHICLES"
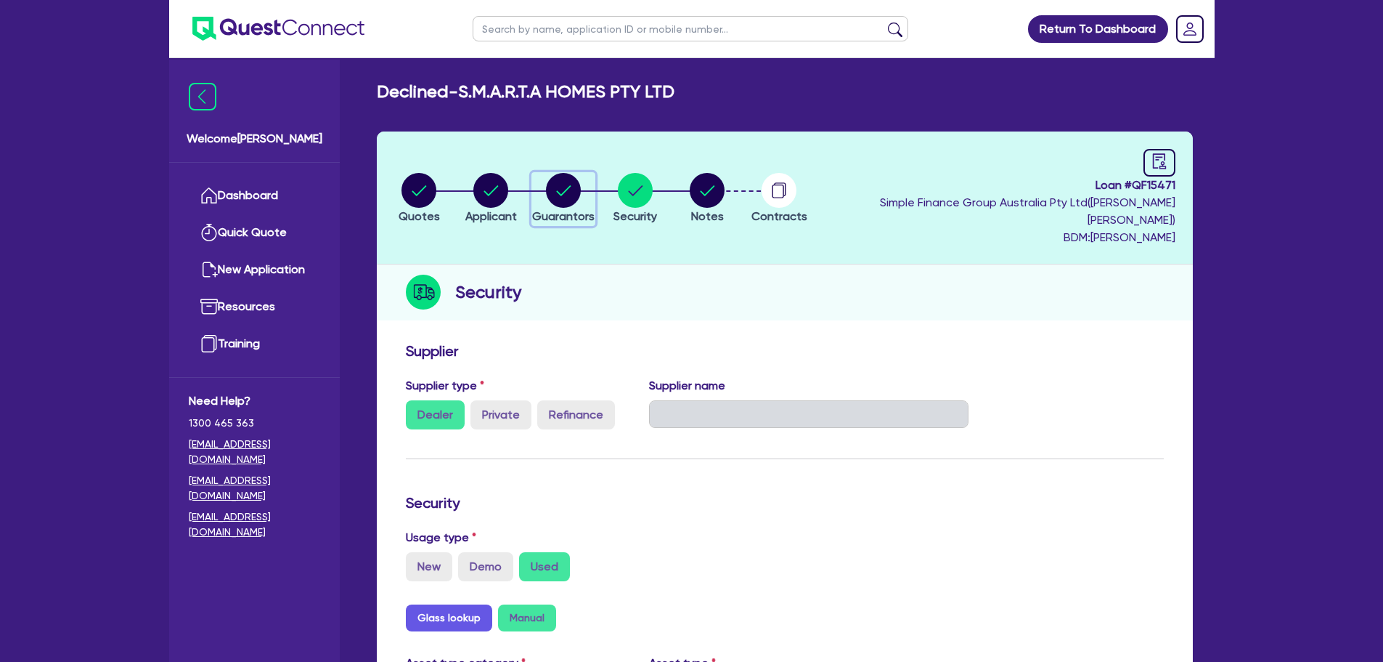
click at [581, 186] on circle "button" at bounding box center [563, 190] width 35 height 35
select select "MRS"
select select "[GEOGRAPHIC_DATA]"
select select "MARRIED"
select select "PROPERTY"
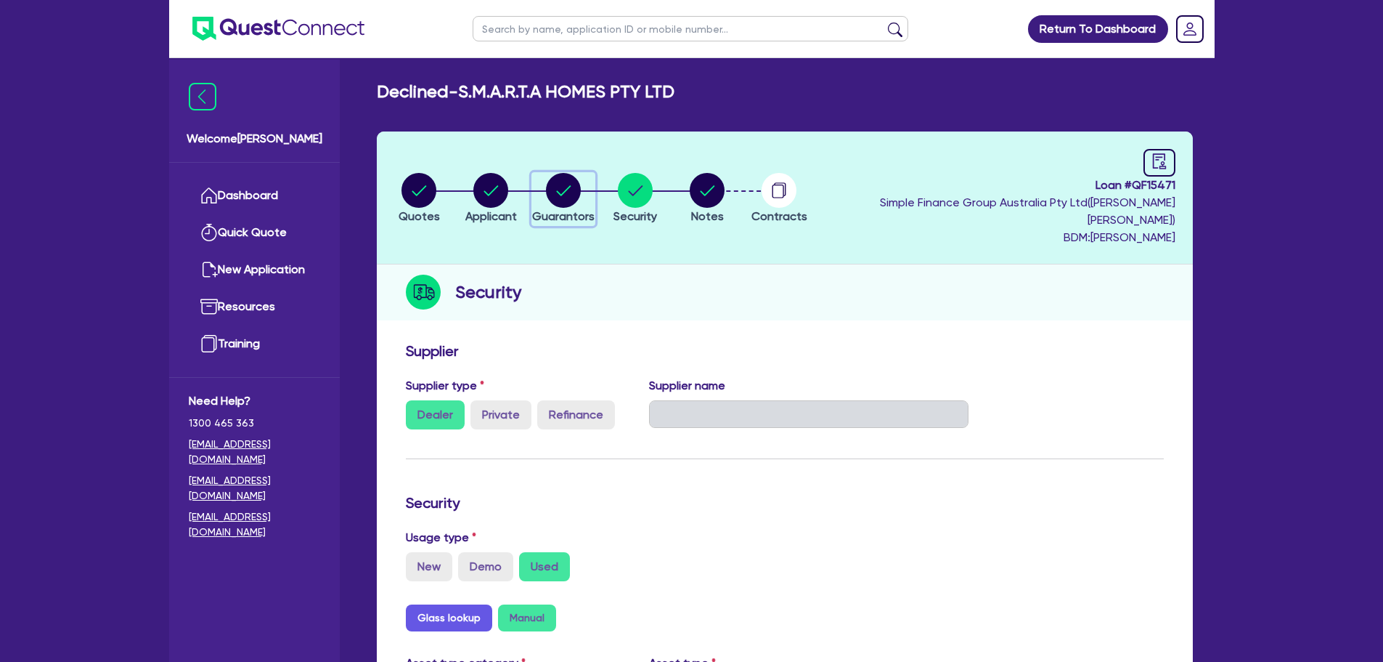
select select "PROPERTY"
select select "CASH"
select select "HOUSEHOLD_PERSONAL"
select select "VEHICLE"
select select "OTHER"
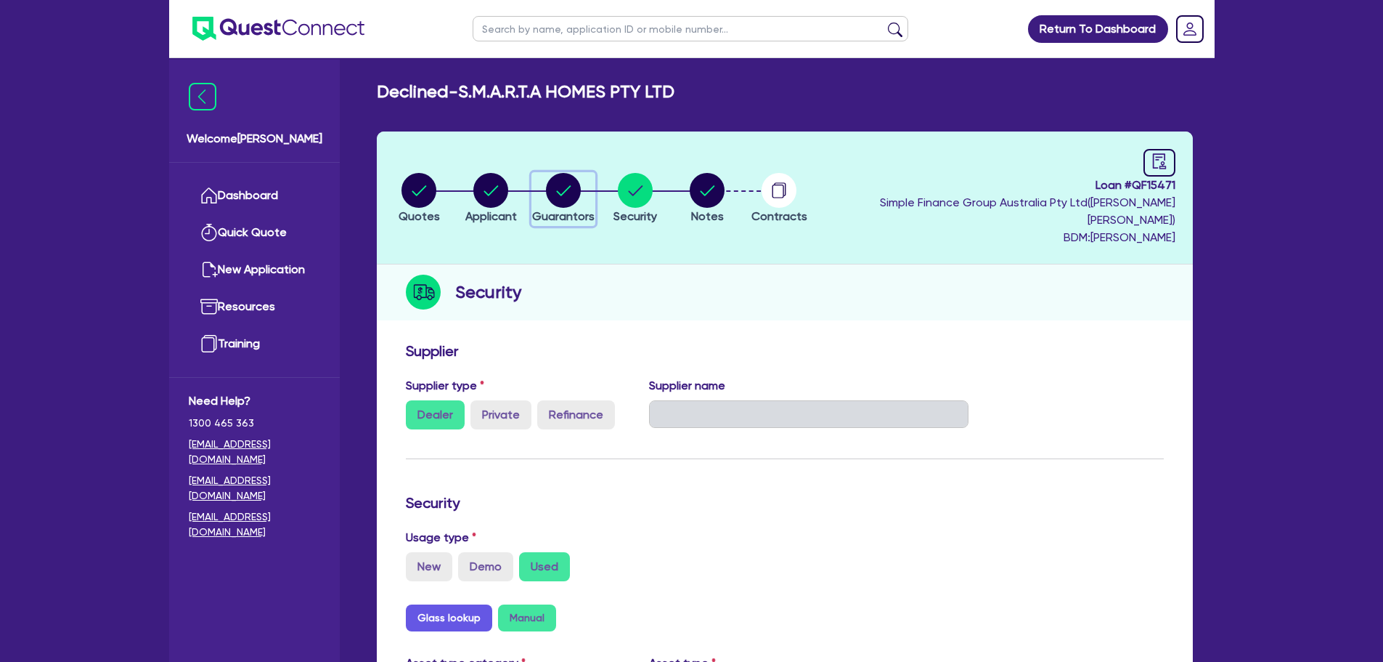
select select "MORTGAGE"
select select "CREDIT_CARD"
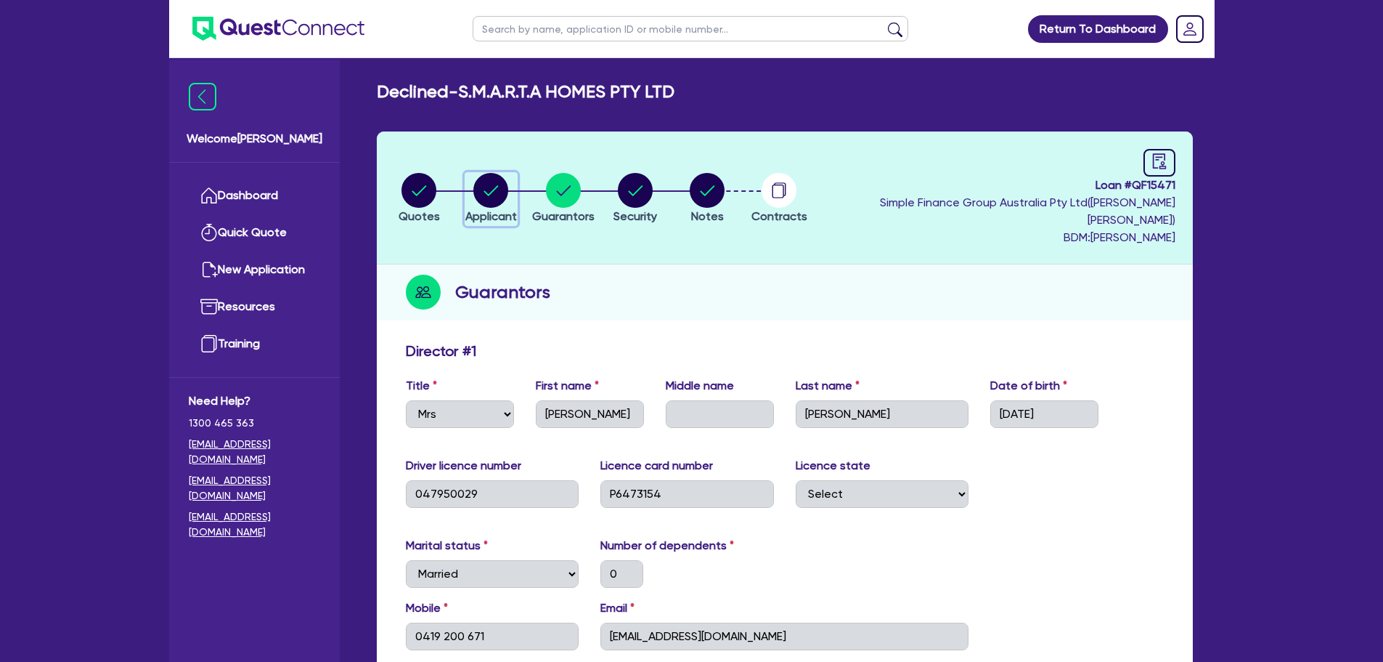
click at [496, 192] on circle "button" at bounding box center [490, 190] width 35 height 35
select select "COMPANY"
select select "RETAIL_WHOLESALE_TRADE"
select select "FURNITURE_HOUSEWARES"
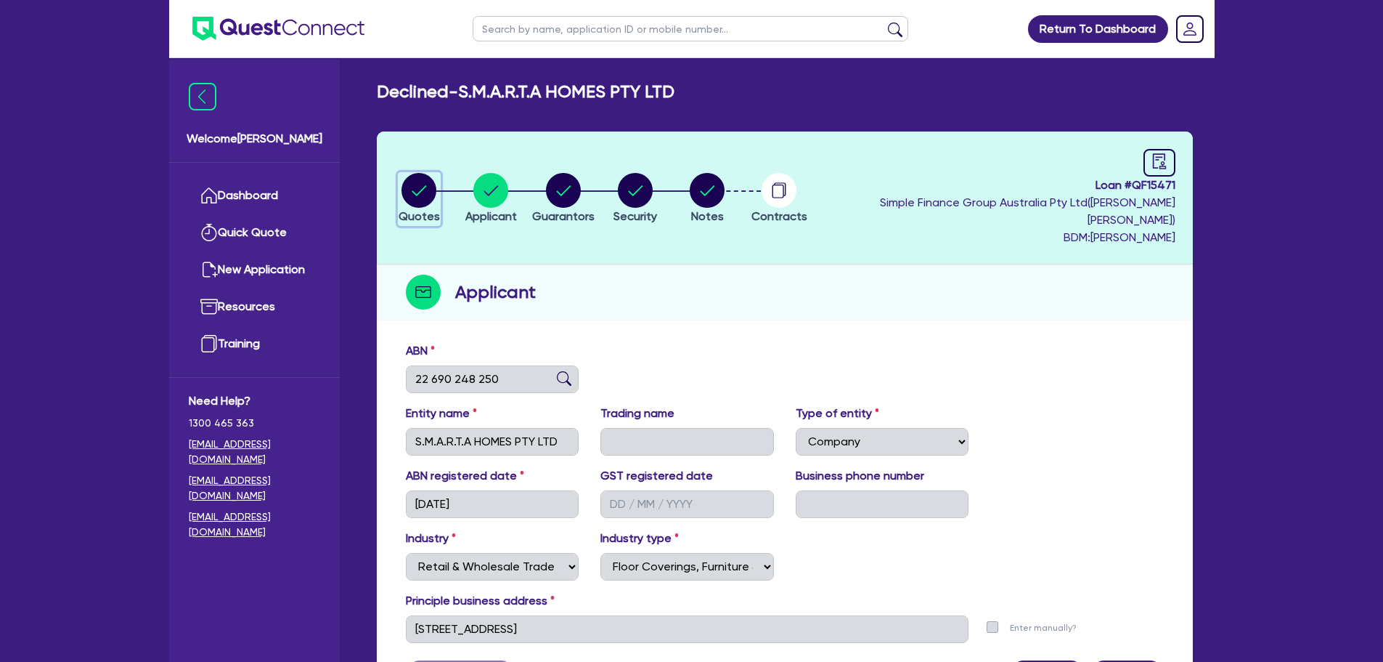
click at [422, 182] on circle "button" at bounding box center [419, 190] width 35 height 35
select select "Quest Finance - Own Book"
select select "CARS_AND_LIGHT_TRUCKS"
select select "PASSENGER_VEHICLES"
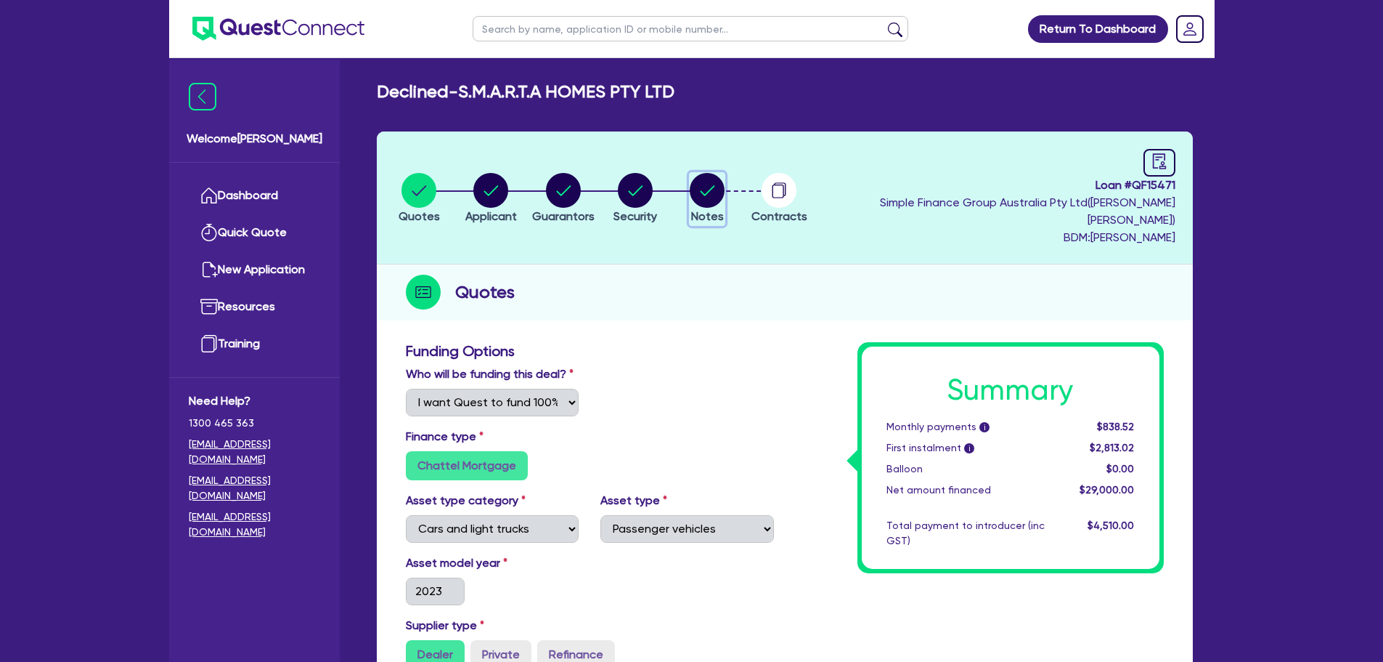
click at [725, 190] on circle "button" at bounding box center [707, 190] width 35 height 35
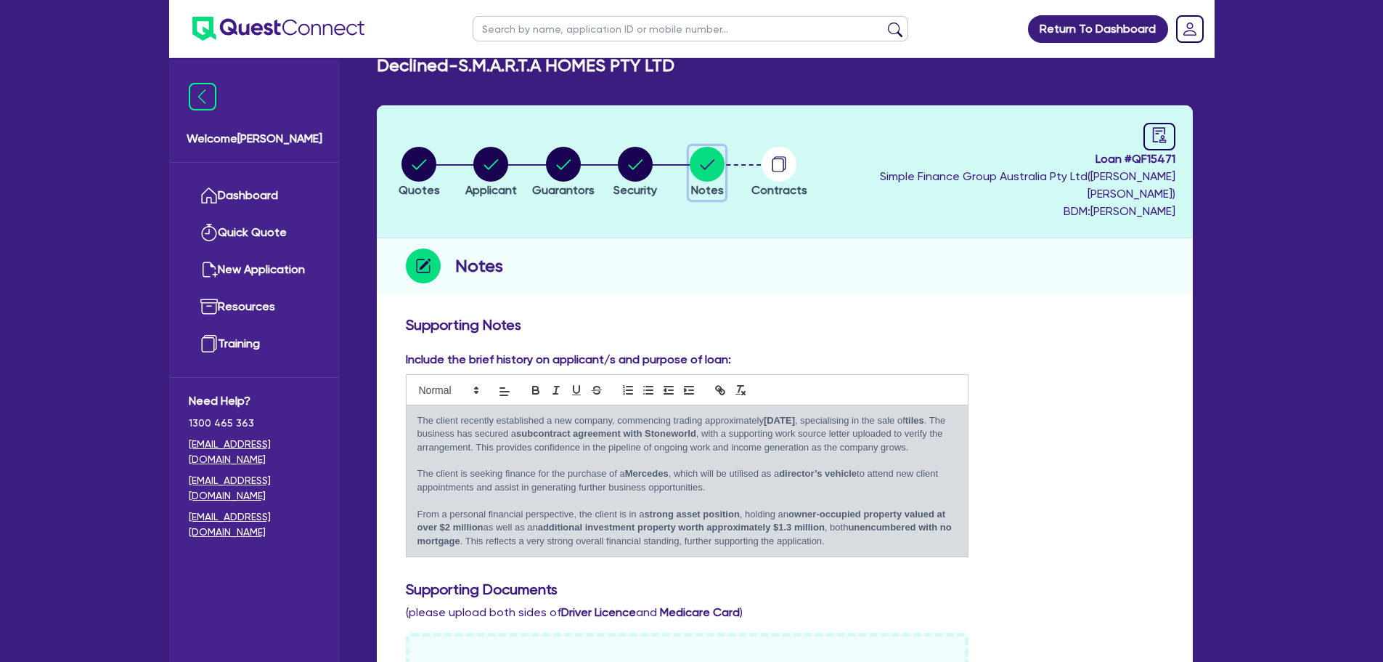
scroll to position [16, 0]
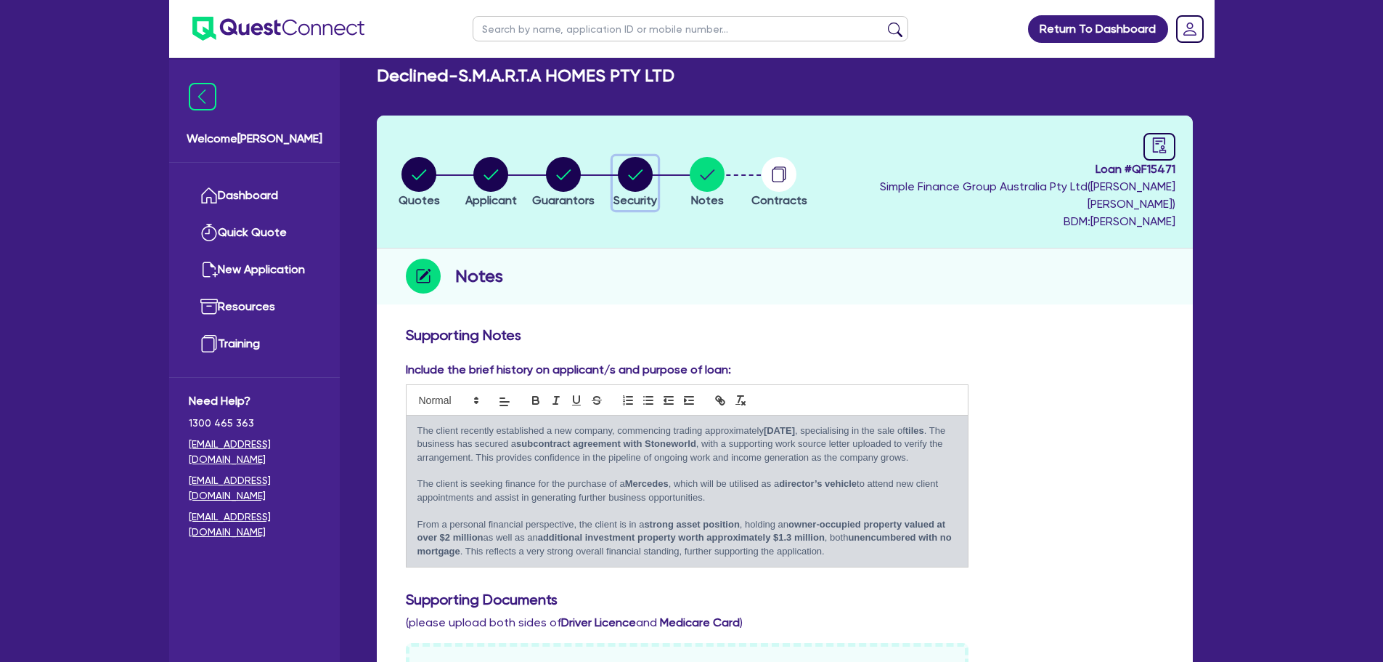
click at [653, 170] on circle "button" at bounding box center [635, 174] width 35 height 35
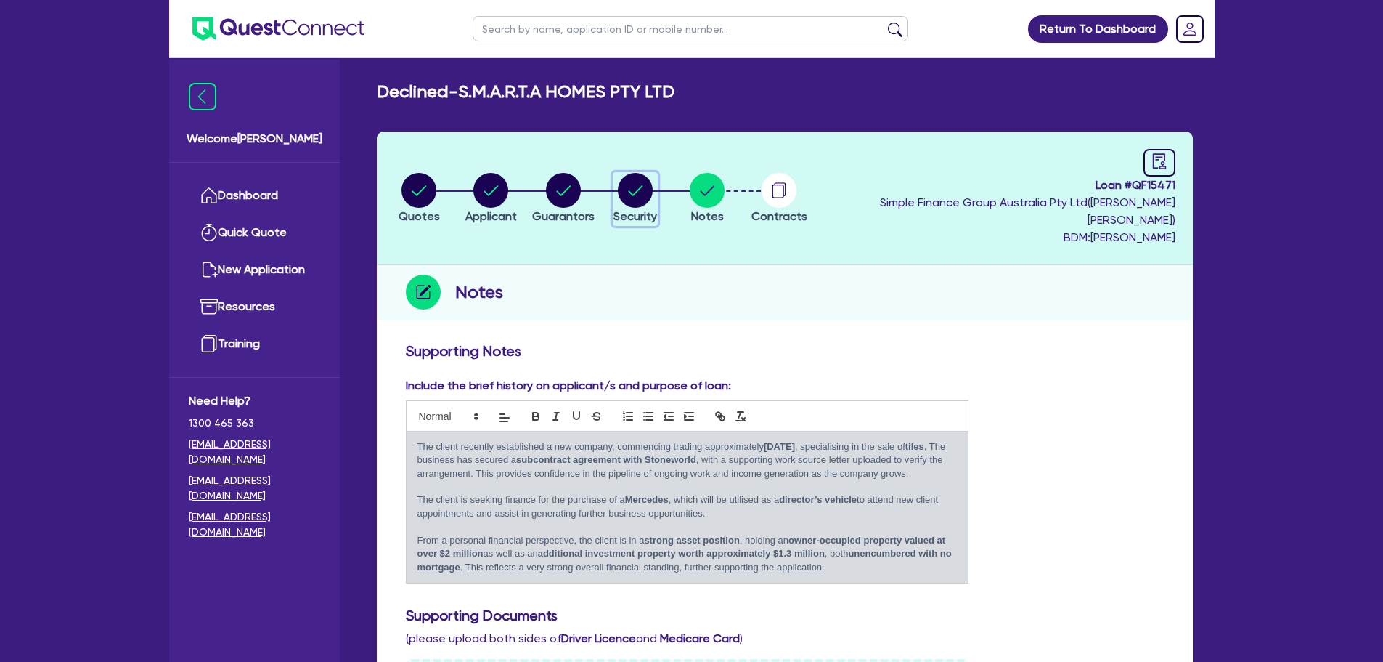
select select "CARS_AND_LIGHT_TRUCKS"
select select "PASSENGER_VEHICLES"
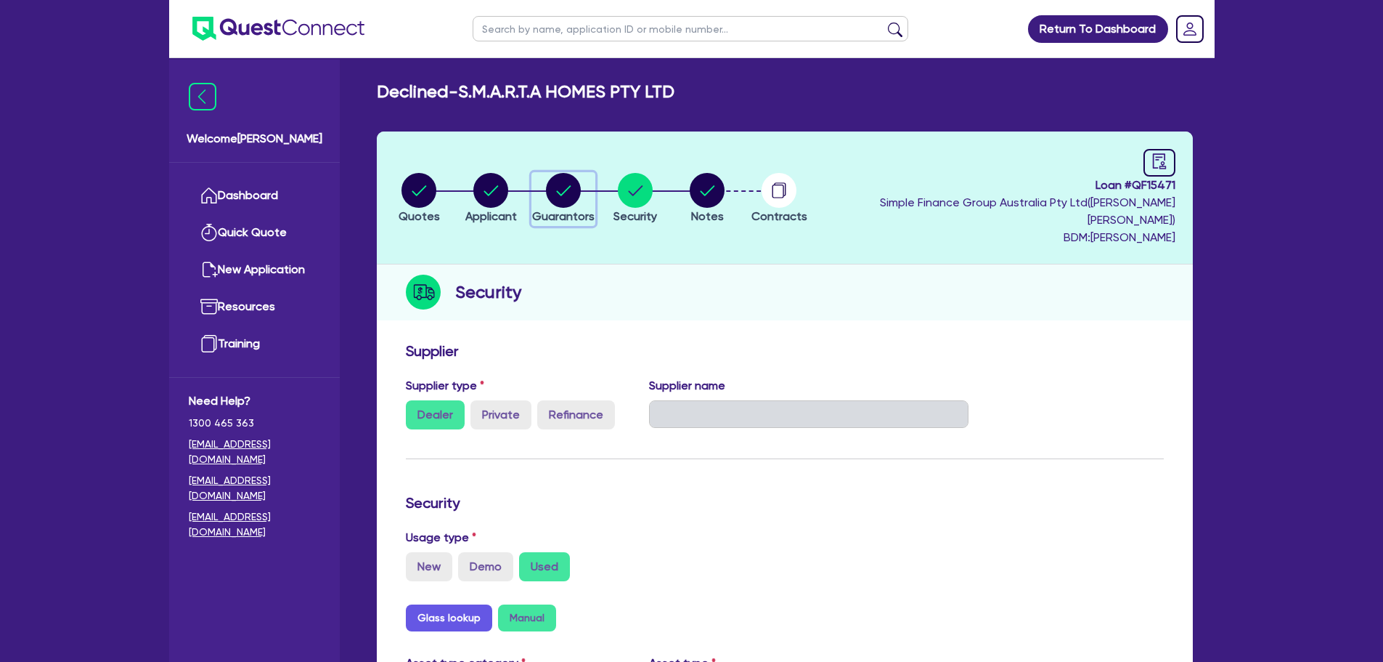
click at [571, 185] on icon "button" at bounding box center [563, 190] width 15 height 10
select select "MRS"
select select "[GEOGRAPHIC_DATA]"
select select "MARRIED"
select select "PROPERTY"
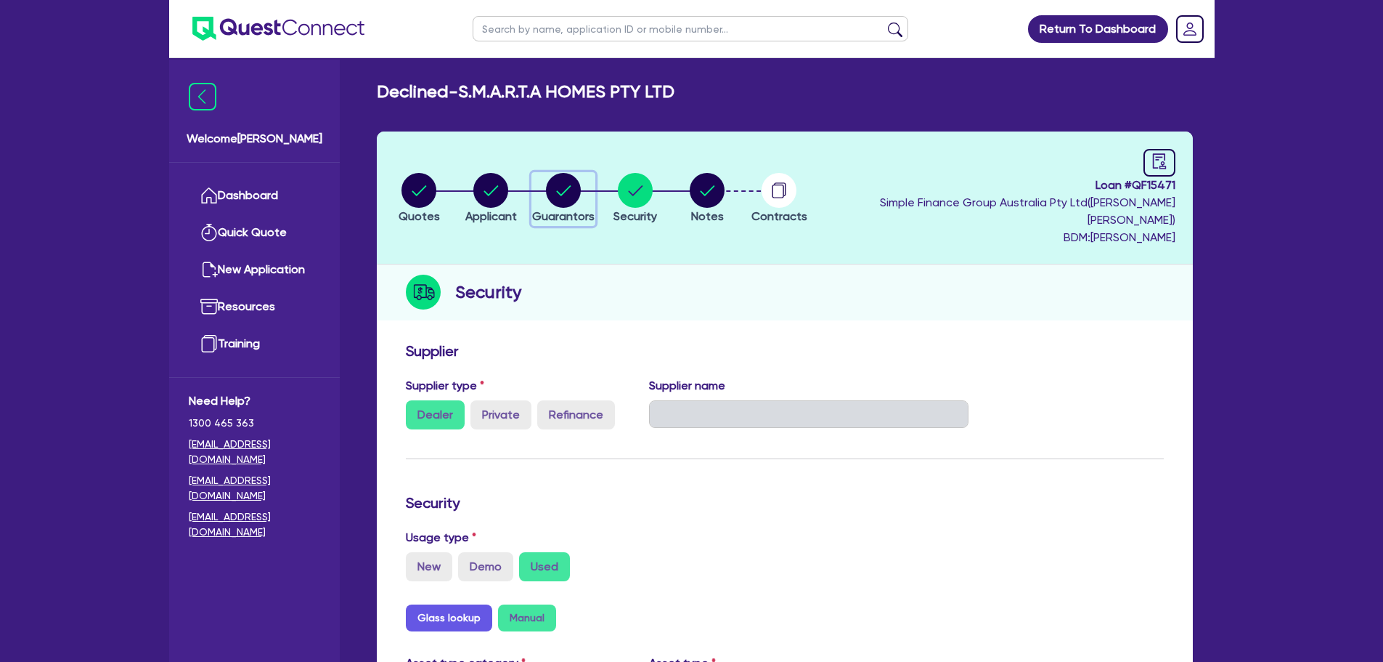
select select "PROPERTY"
select select "CASH"
select select "HOUSEHOLD_PERSONAL"
select select "VEHICLE"
select select "OTHER"
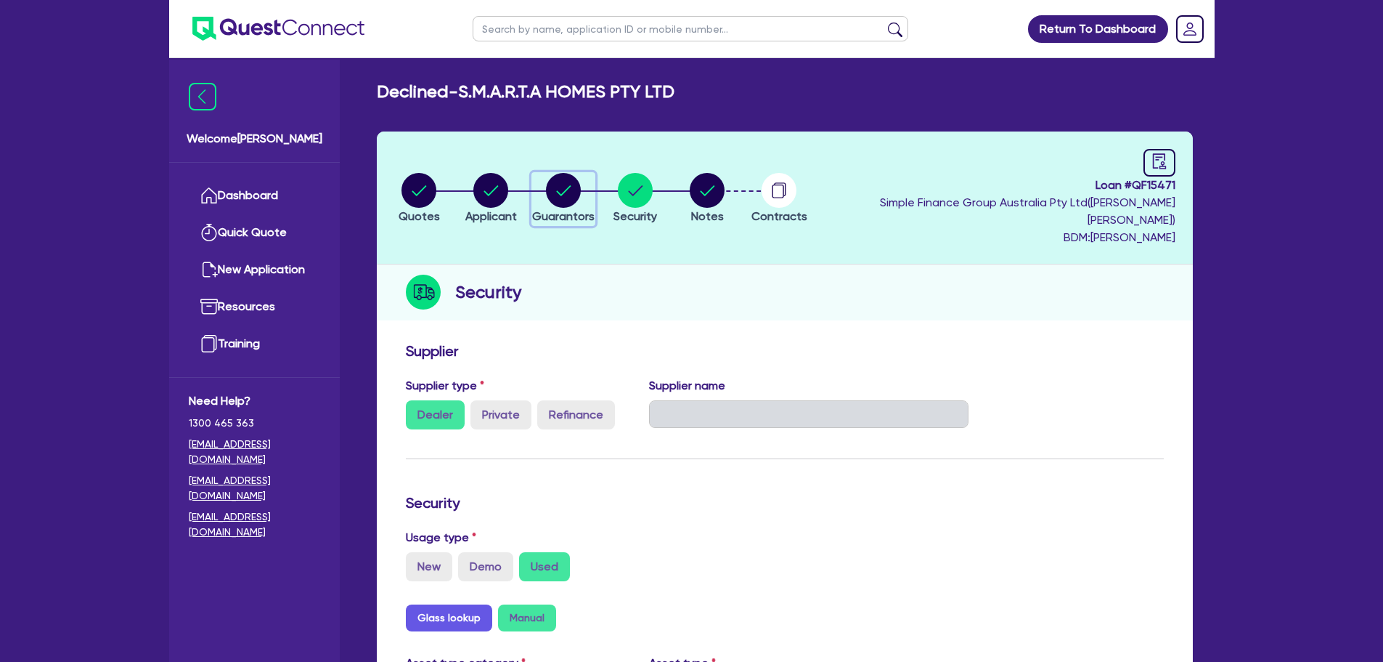
select select "MORTGAGE"
select select "CREDIT_CARD"
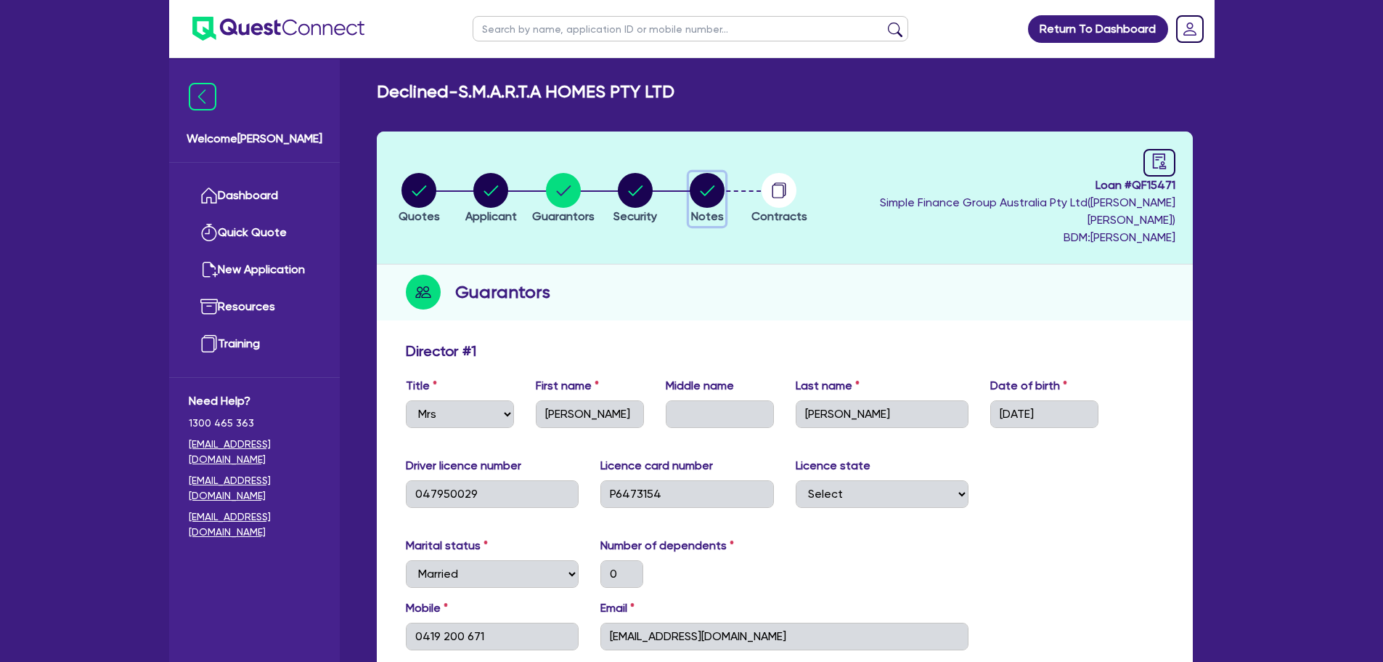
click at [715, 185] on icon "button" at bounding box center [708, 190] width 15 height 10
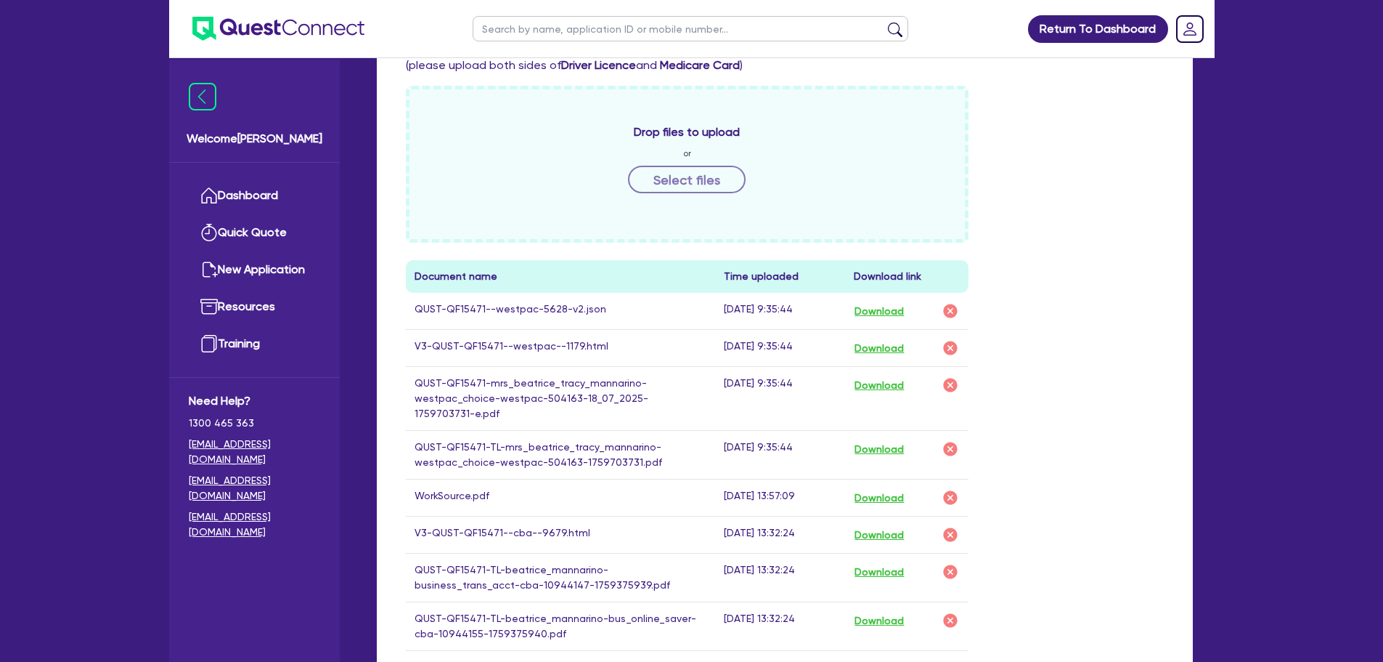
scroll to position [654, 0]
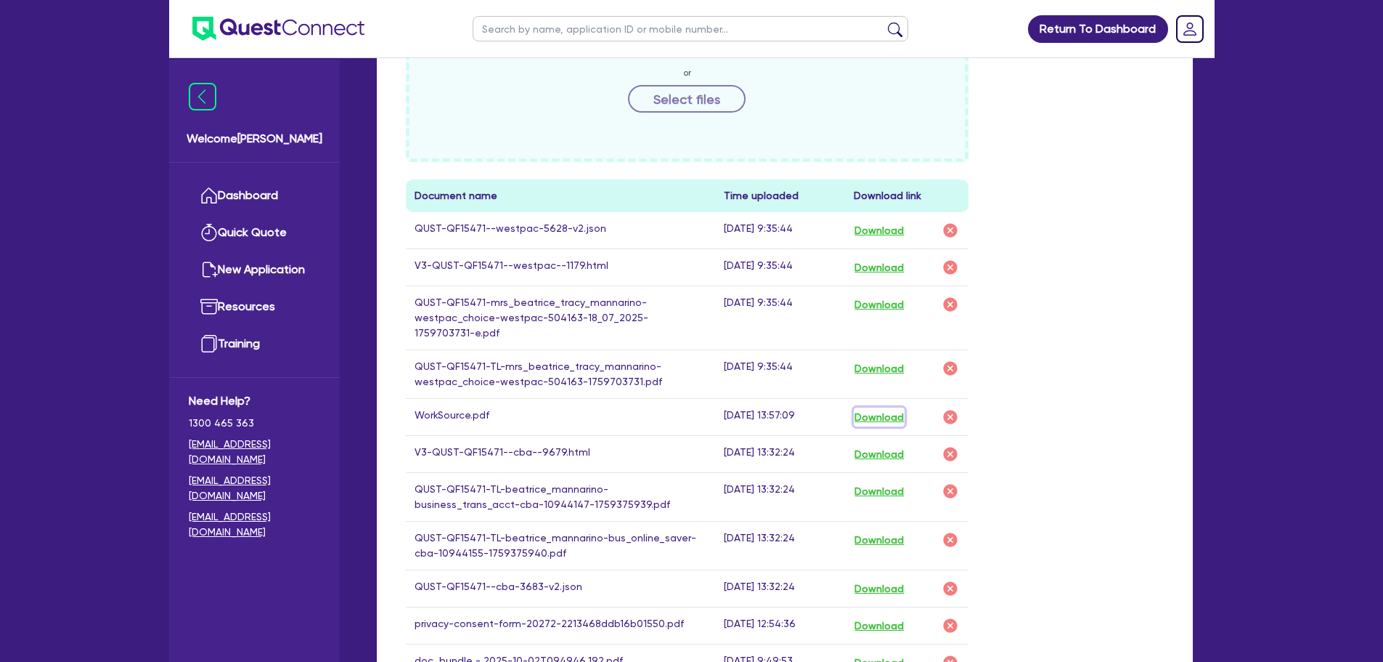
click at [879, 407] on button "Download" at bounding box center [879, 416] width 51 height 19
click at [1346, 406] on div "Return To Dashboard Edit Profile Logout Welcome [PERSON_NAME] Dashboard Quick Q…" at bounding box center [691, 201] width 1383 height 1711
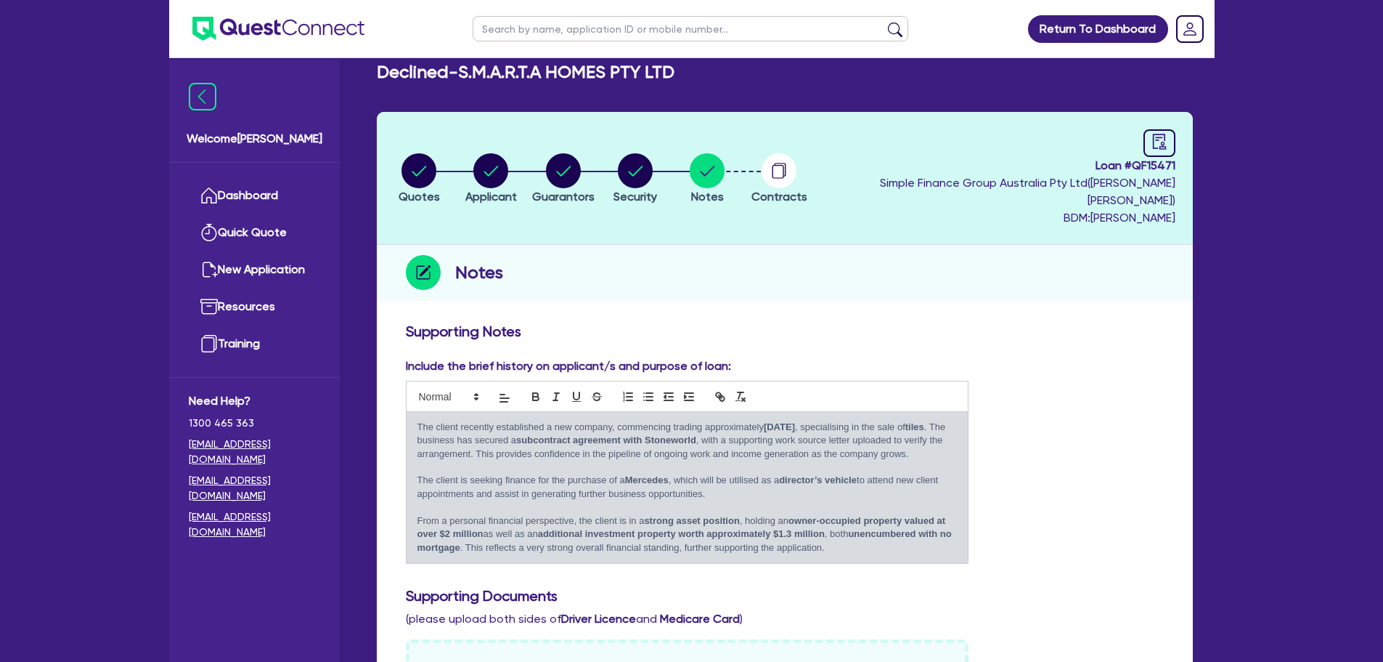
scroll to position [0, 0]
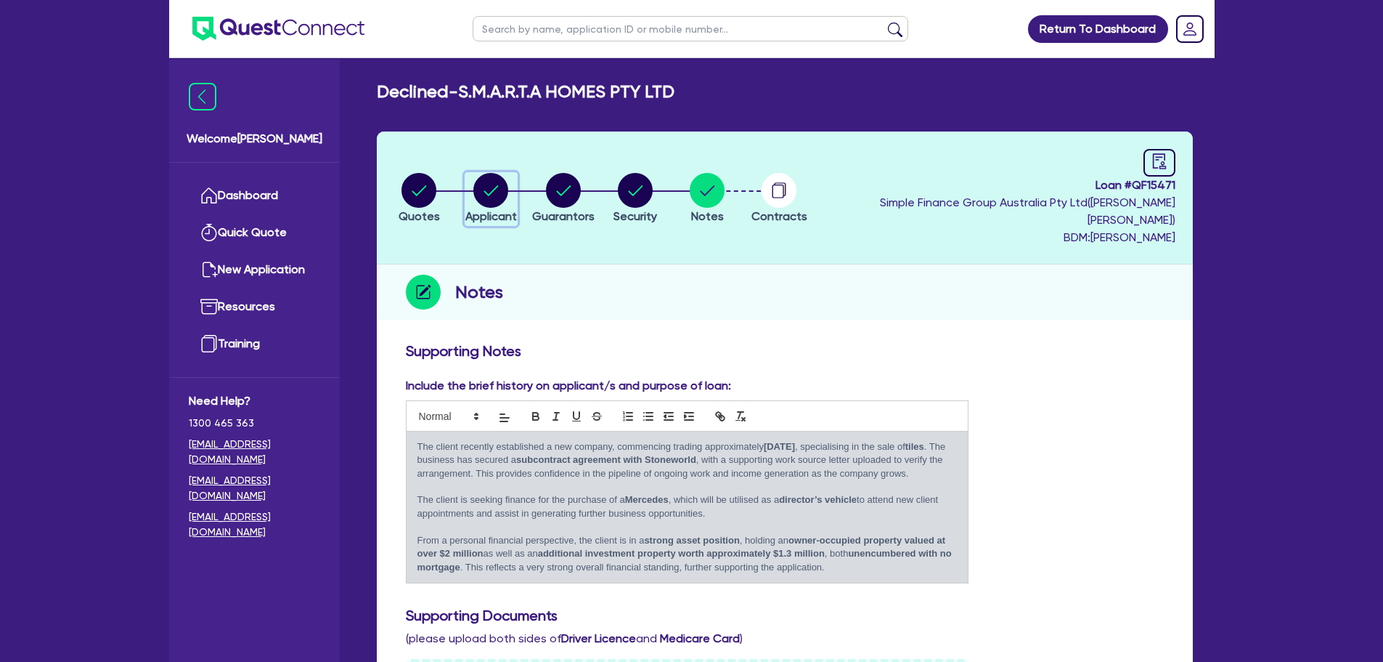
click at [499, 185] on icon "button" at bounding box center [491, 190] width 15 height 10
select select "COMPANY"
select select "RETAIL_WHOLESALE_TRADE"
select select "FURNITURE_HOUSEWARES"
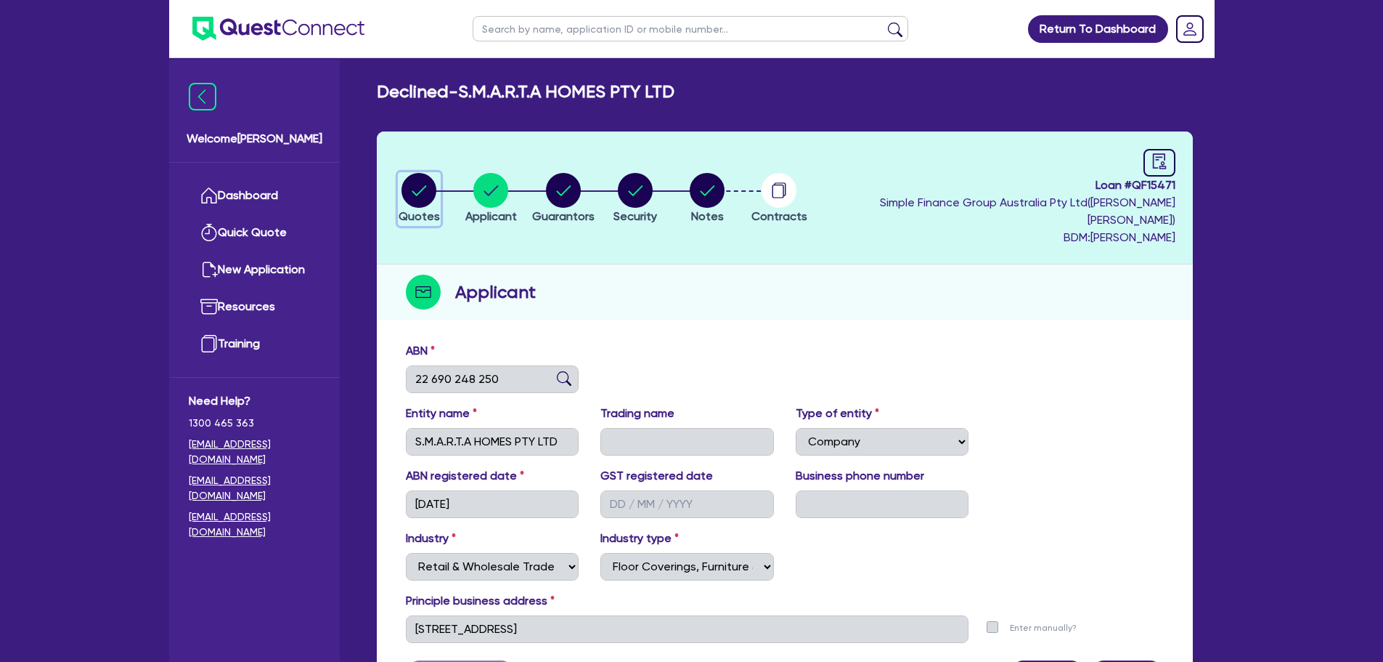
click at [431, 187] on circle "button" at bounding box center [419, 190] width 35 height 35
select select "Quest Finance - Own Book"
select select "CARS_AND_LIGHT_TRUCKS"
select select "PASSENGER_VEHICLES"
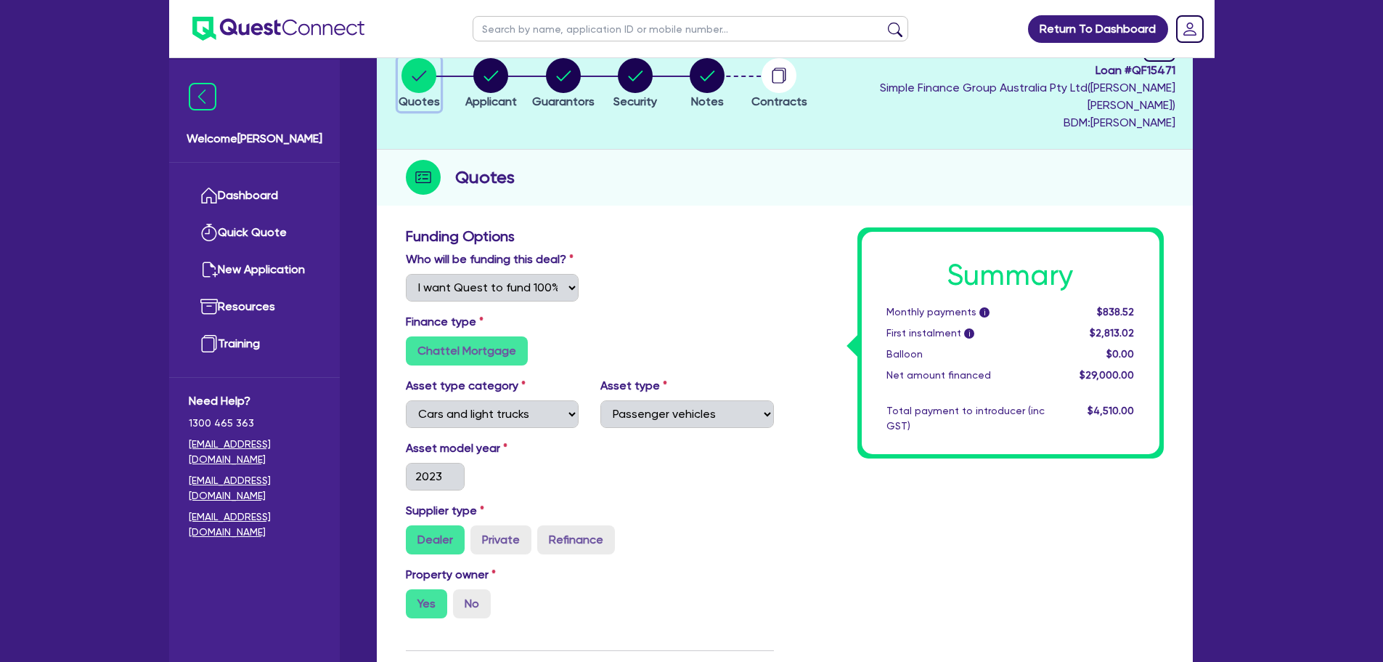
scroll to position [363, 0]
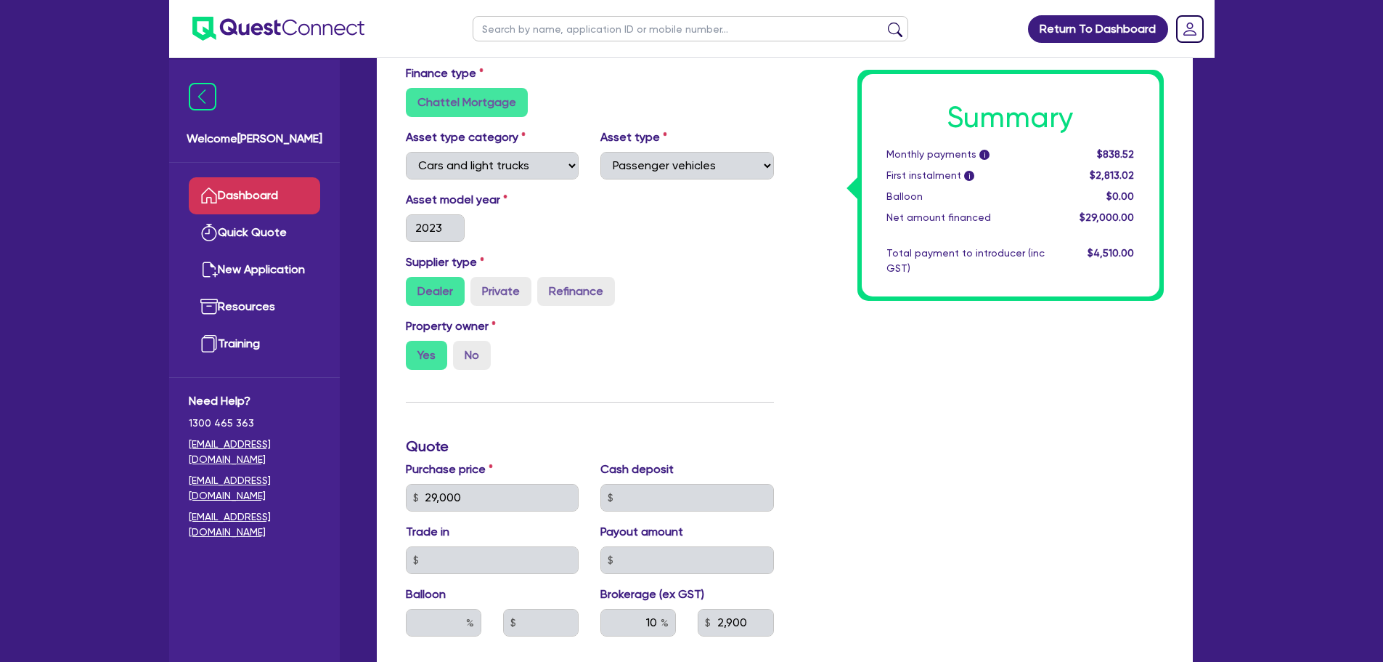
click at [256, 211] on link "Dashboard" at bounding box center [254, 195] width 131 height 37
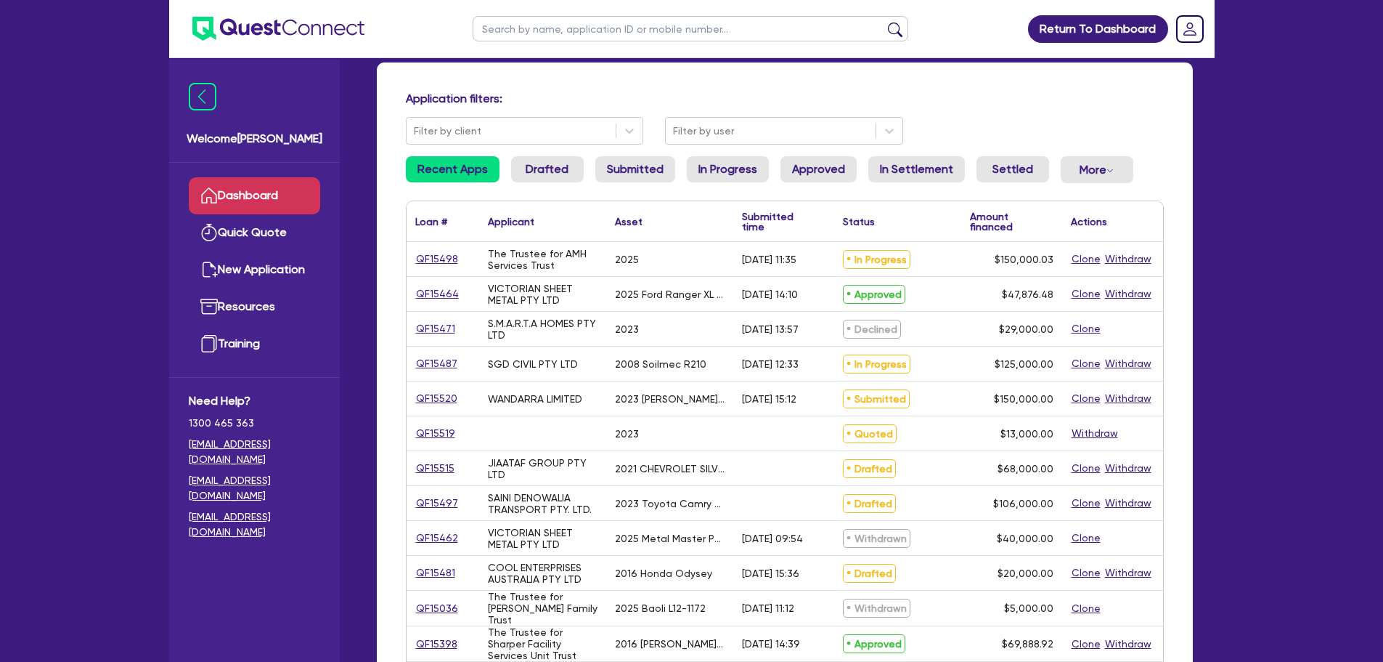
scroll to position [145, 0]
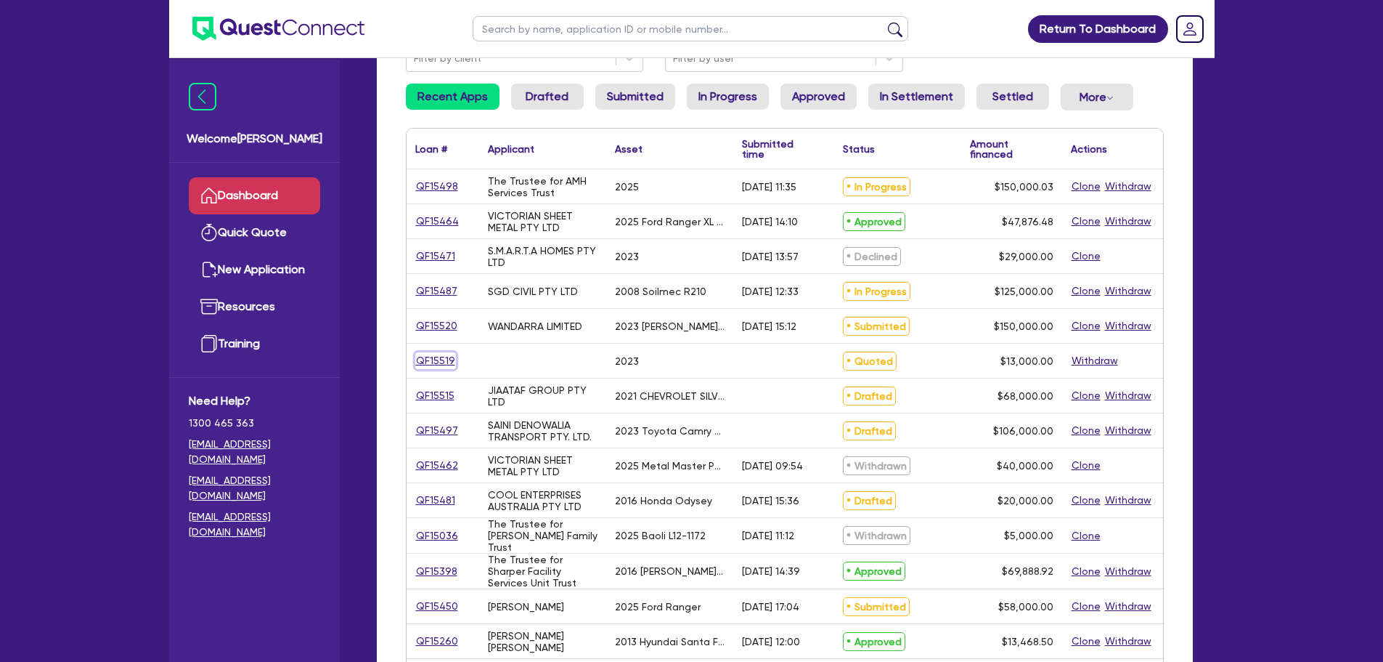
click at [439, 357] on link "QF15519" at bounding box center [435, 360] width 41 height 17
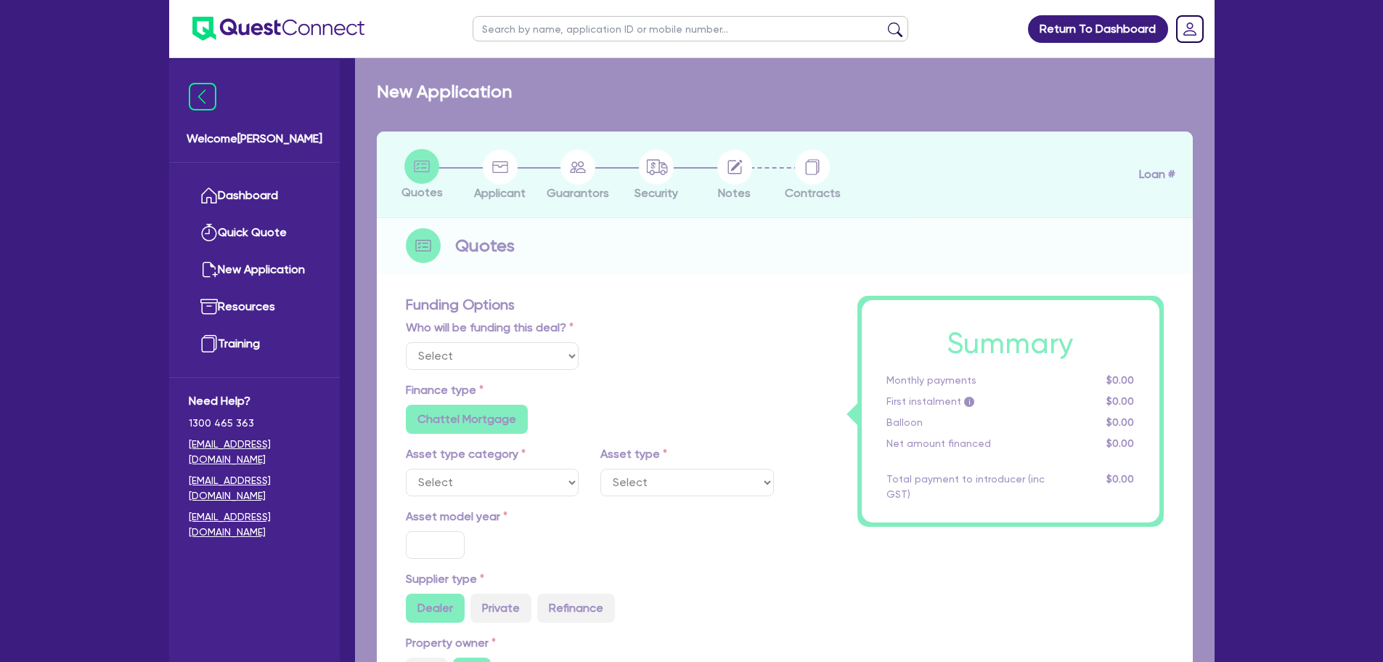
select select "Quest Finance - Own Book"
select select "CARS_AND_LIGHT_TRUCKS"
type input "2023"
type input "45,000"
type input "32,000"
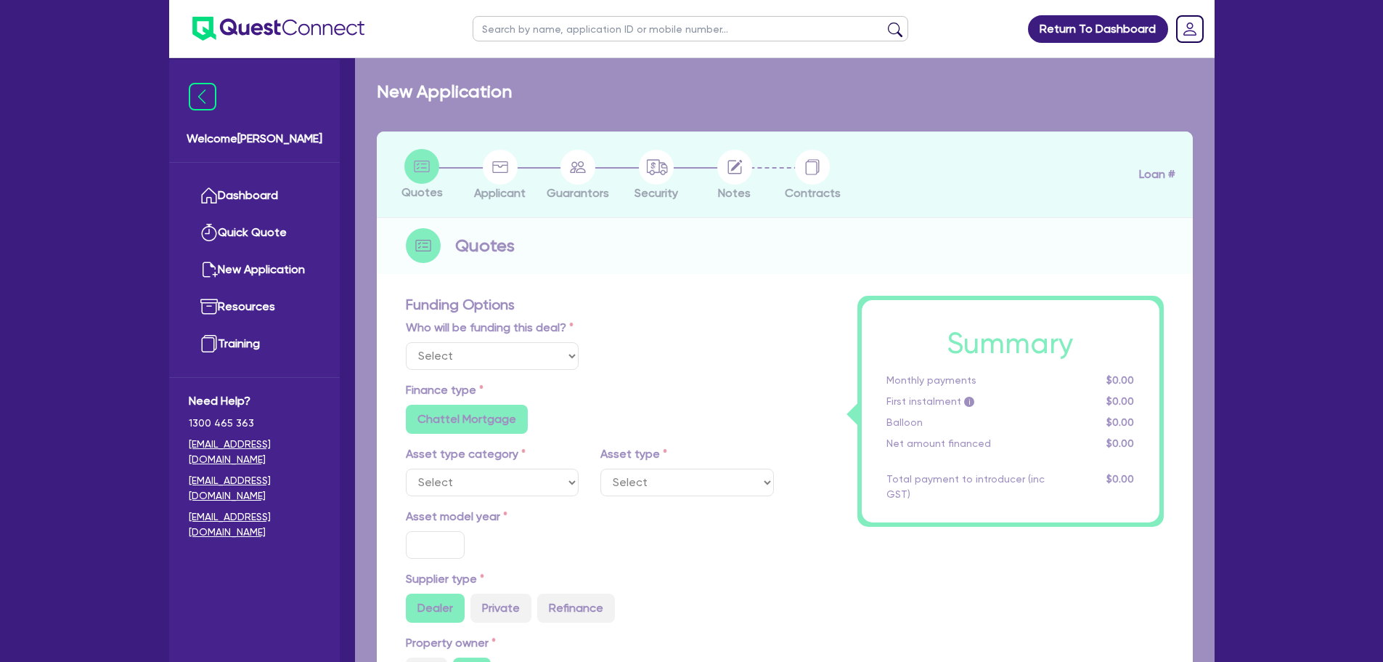
type input "6"
type input "780"
type input "17.95"
select select "PASSENGER_VEHICLES"
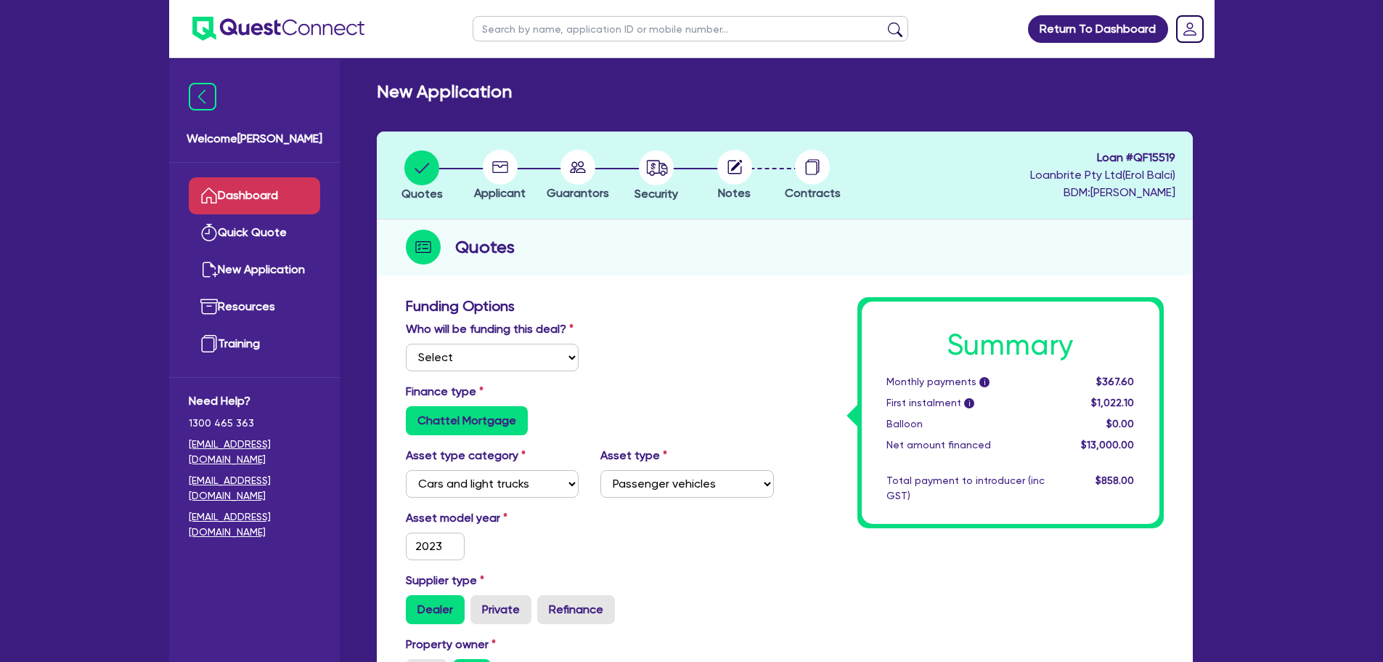
click at [266, 195] on link "Dashboard" at bounding box center [254, 195] width 131 height 37
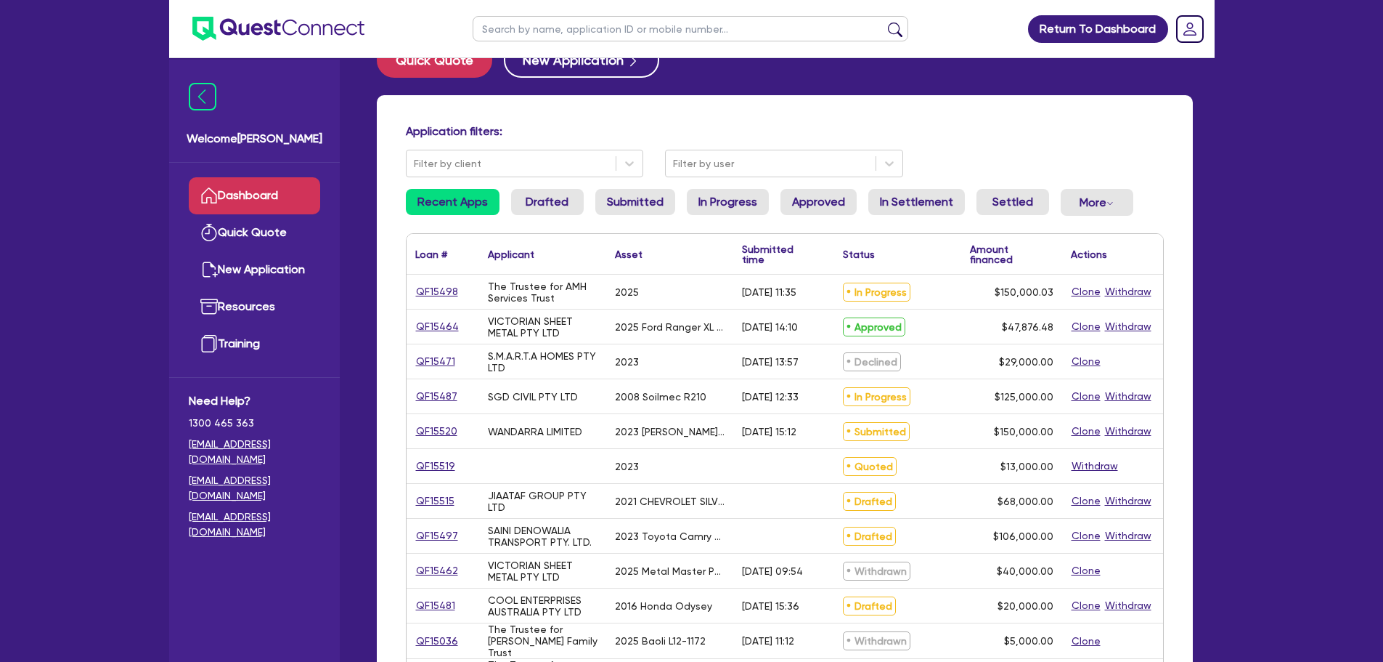
scroll to position [73, 0]
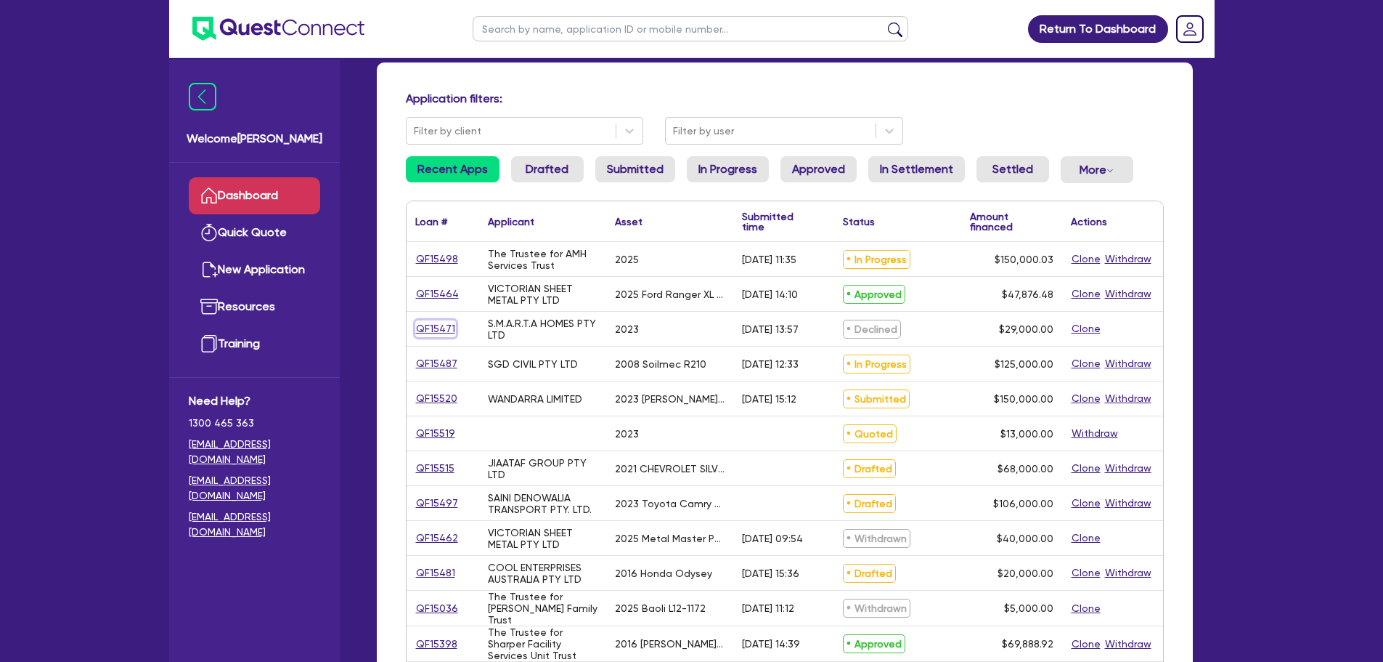
click at [434, 330] on link "QF15471" at bounding box center [435, 328] width 41 height 17
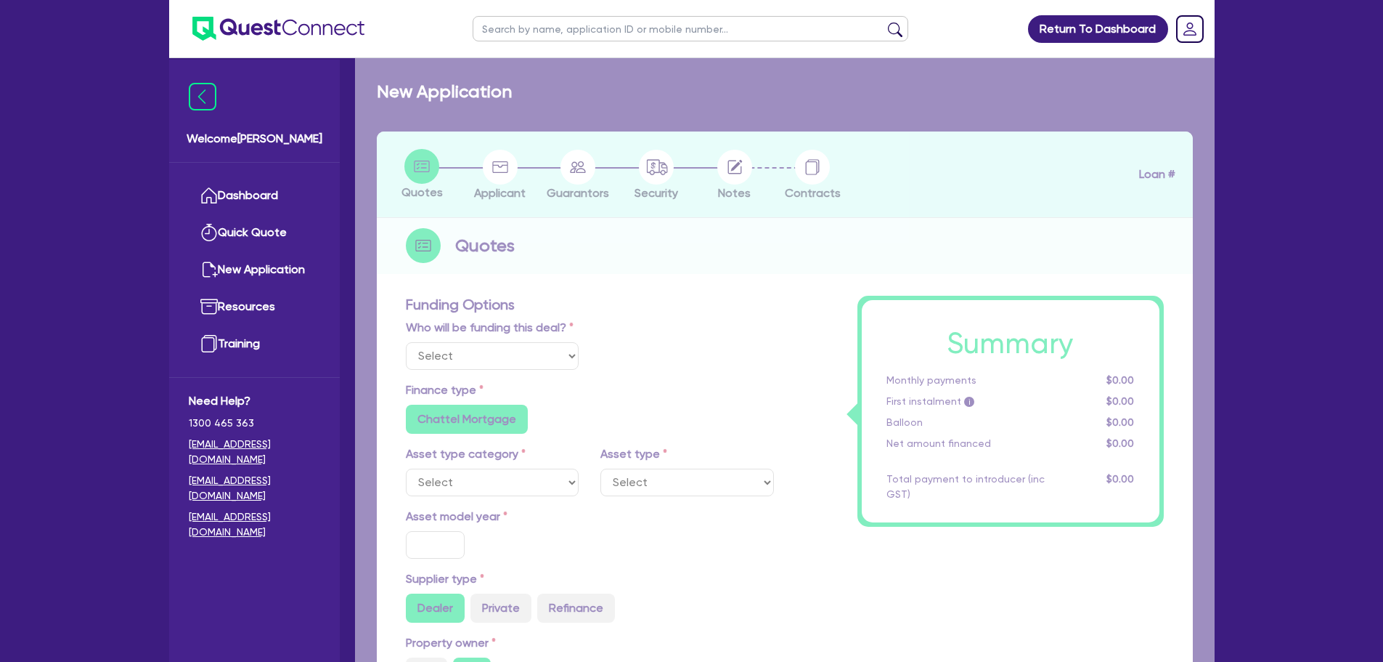
select select "Quest Finance - Own Book"
select select "CARS_AND_LIGHT_TRUCKS"
type input "2023"
radio input "true"
type input "29,000"
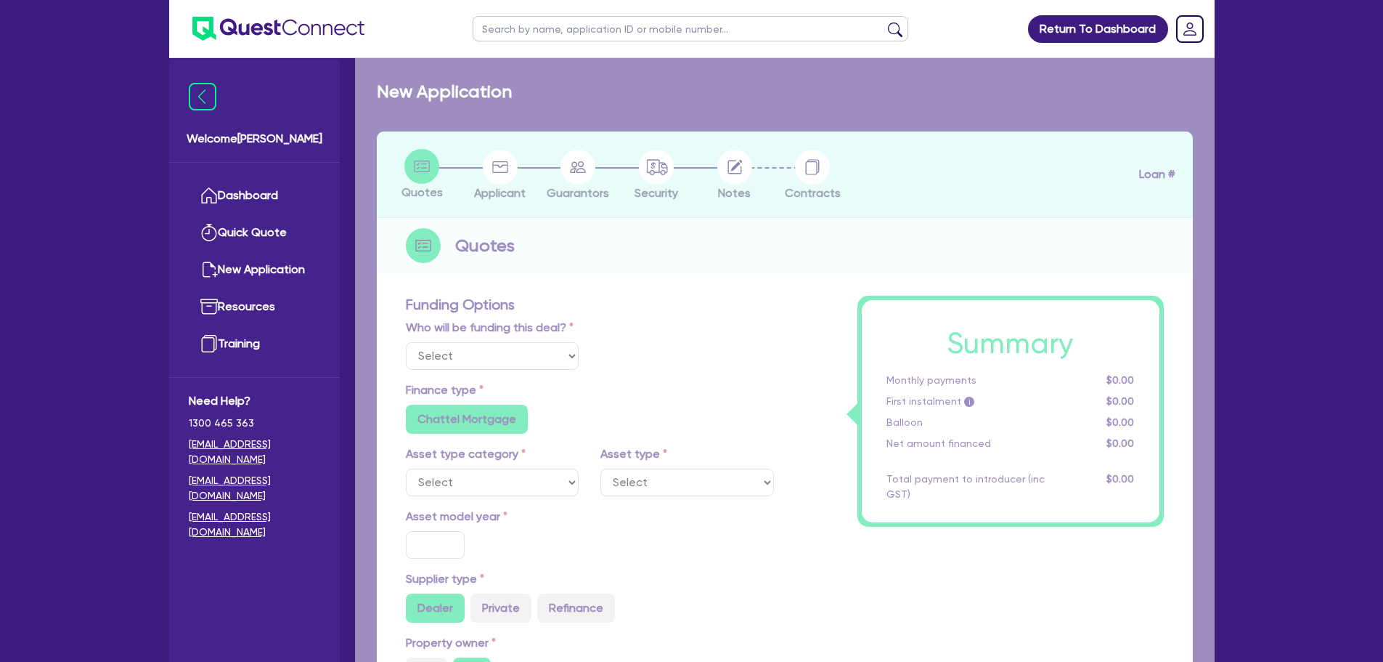
type input "10"
type input "2,900"
type input "17.95"
type input "1,200"
select select "PASSENGER_VEHICLES"
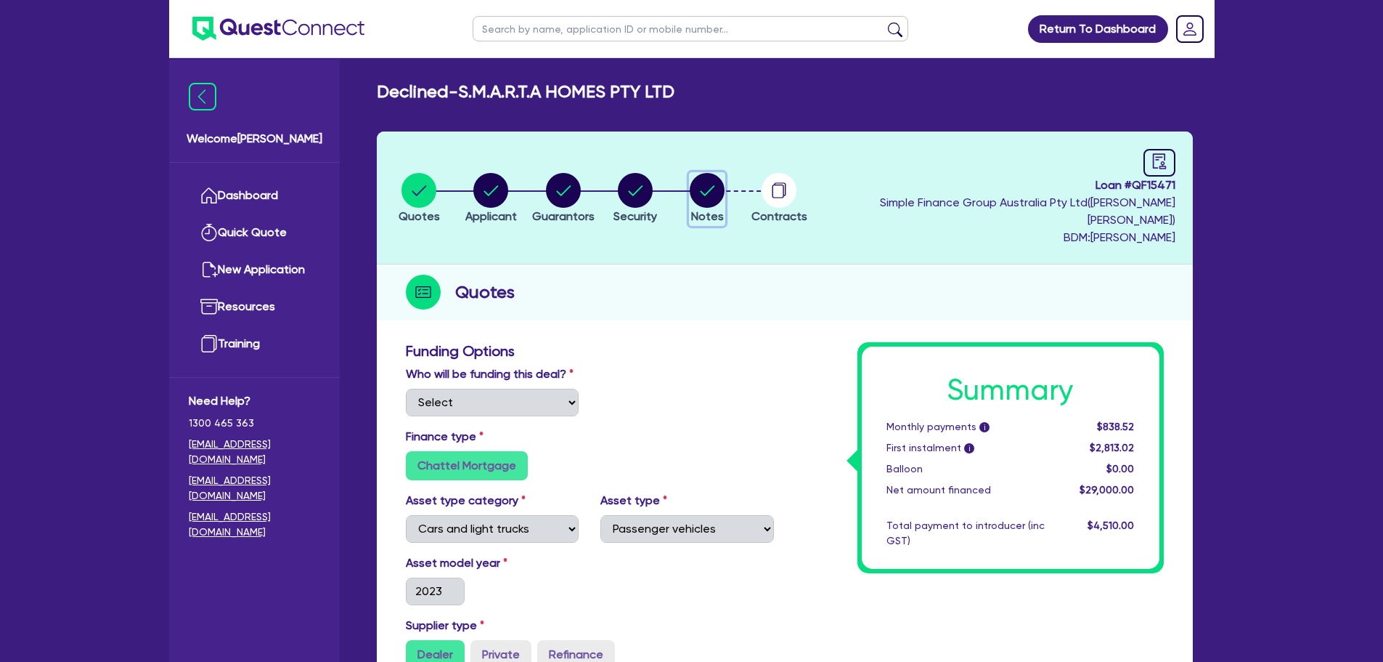
click at [725, 183] on circle "button" at bounding box center [707, 190] width 35 height 35
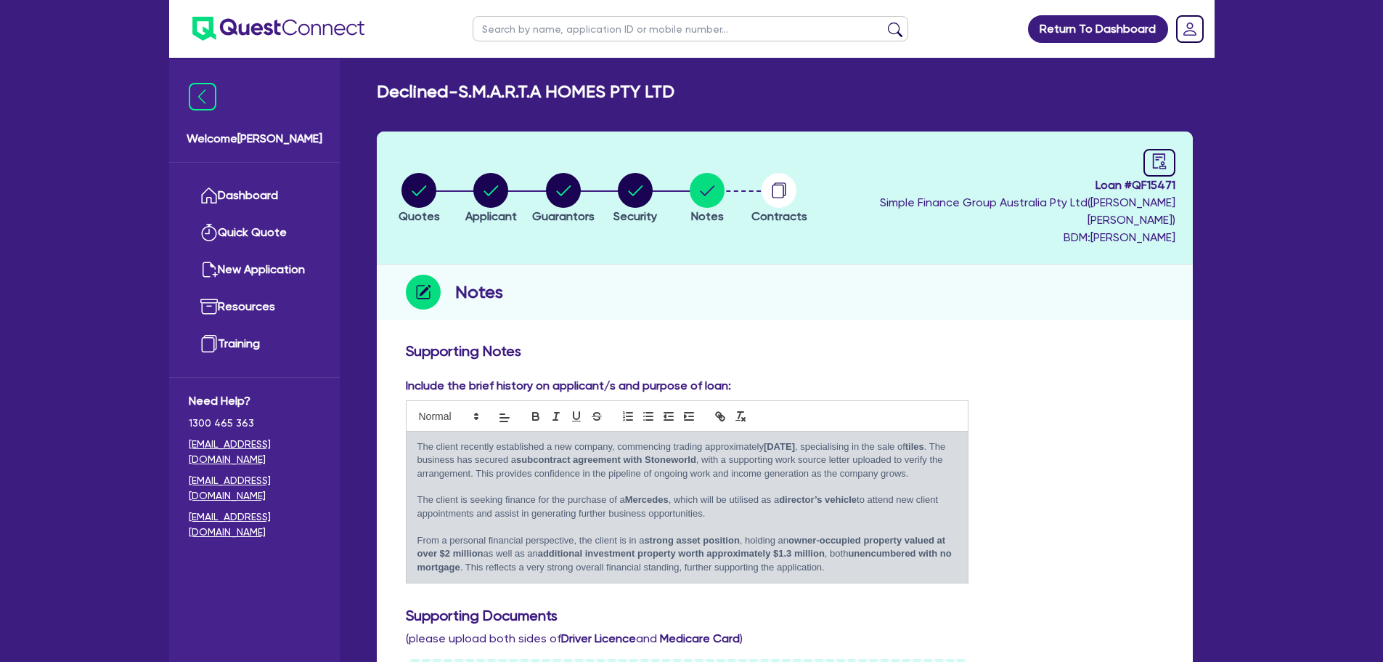
click at [461, 192] on li "Applicant" at bounding box center [491, 197] width 72 height 51
click at [504, 186] on circle "button" at bounding box center [490, 190] width 35 height 35
select select "COMPANY"
select select "RETAIL_WHOLESALE_TRADE"
select select "FURNITURE_HOUSEWARES"
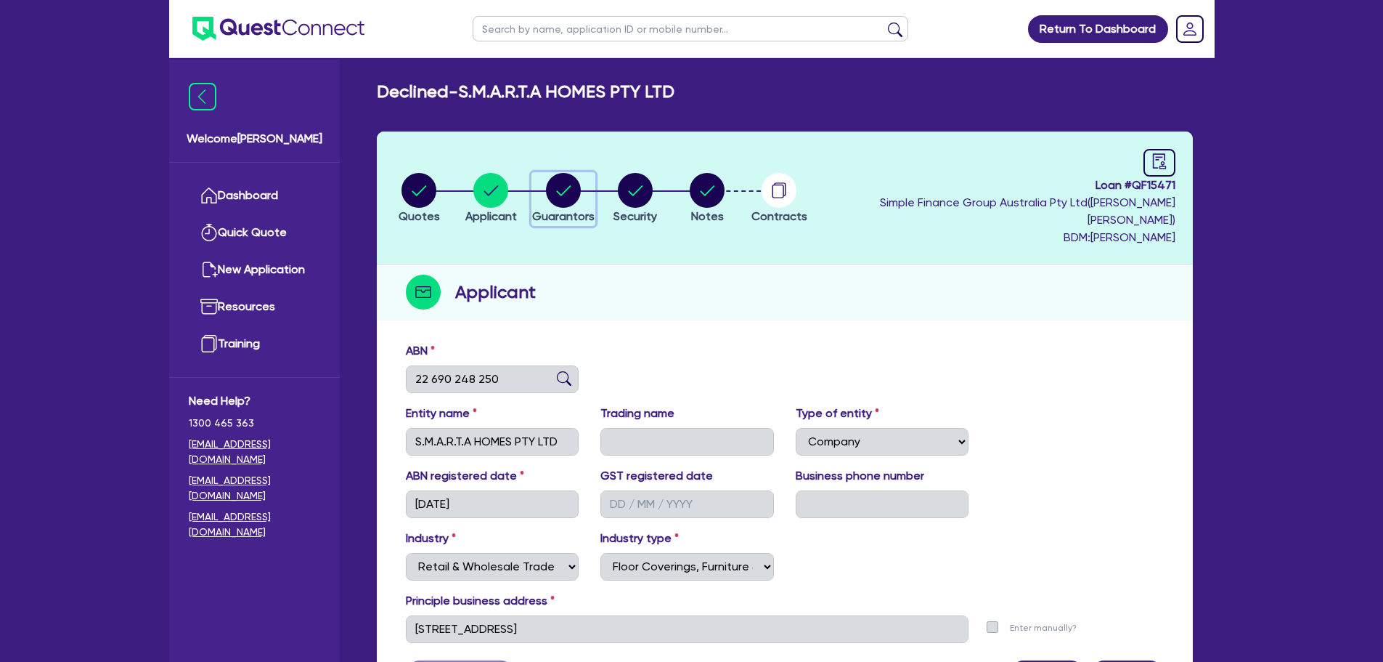
click at [581, 174] on circle "button" at bounding box center [563, 190] width 35 height 35
select select "MRS"
select select "[GEOGRAPHIC_DATA]"
select select "MARRIED"
select select "PROPERTY"
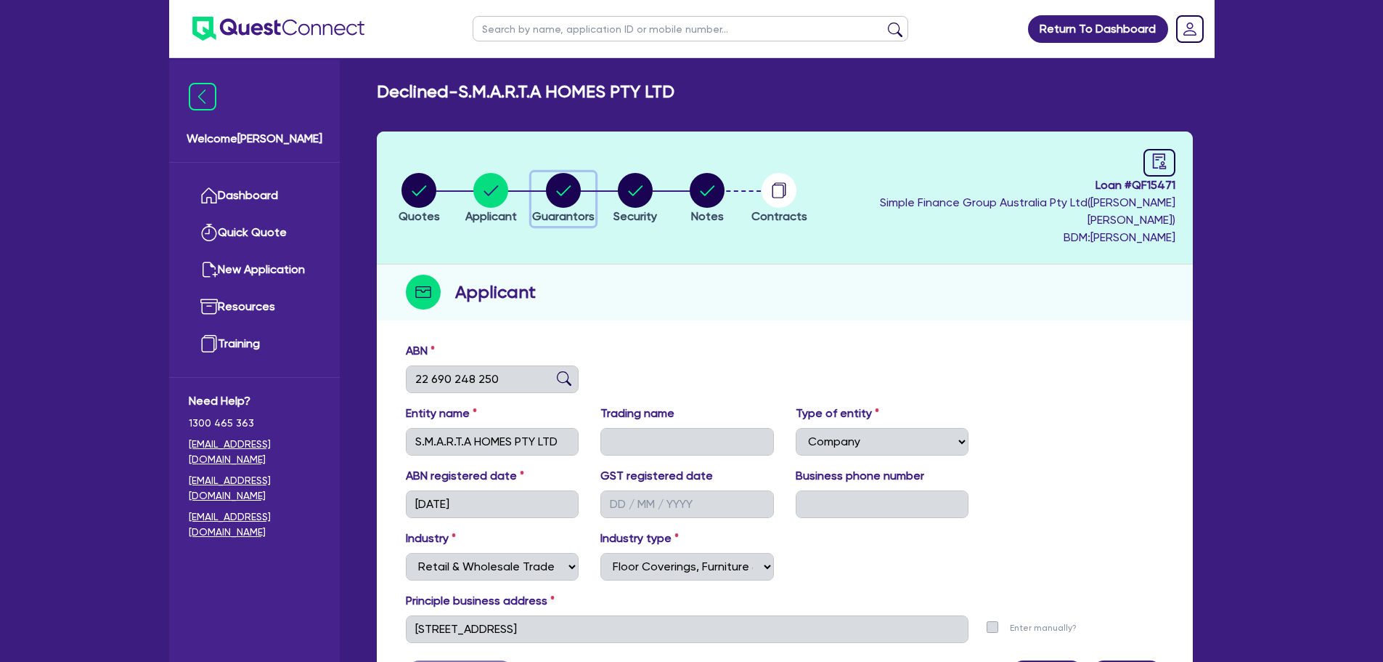
select select "PROPERTY"
select select "CASH"
select select "HOUSEHOLD_PERSONAL"
select select "VEHICLE"
select select "OTHER"
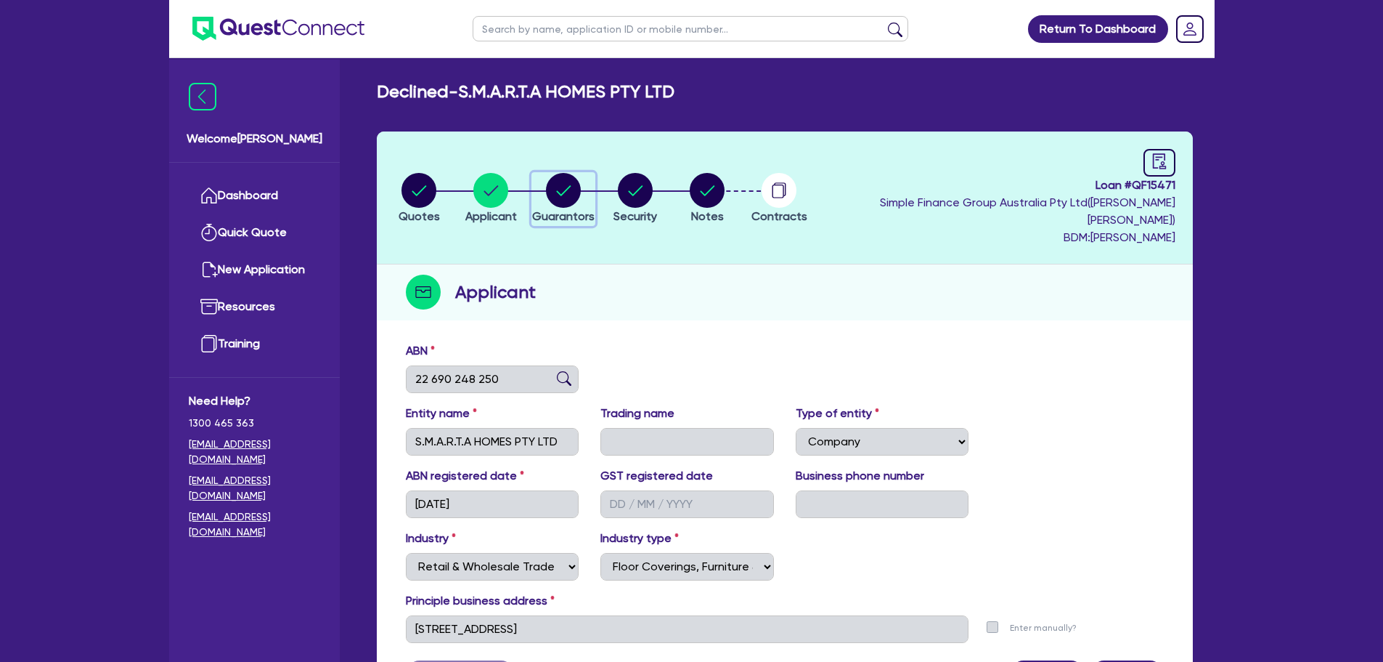
select select "MORTGAGE"
select select "CREDIT_CARD"
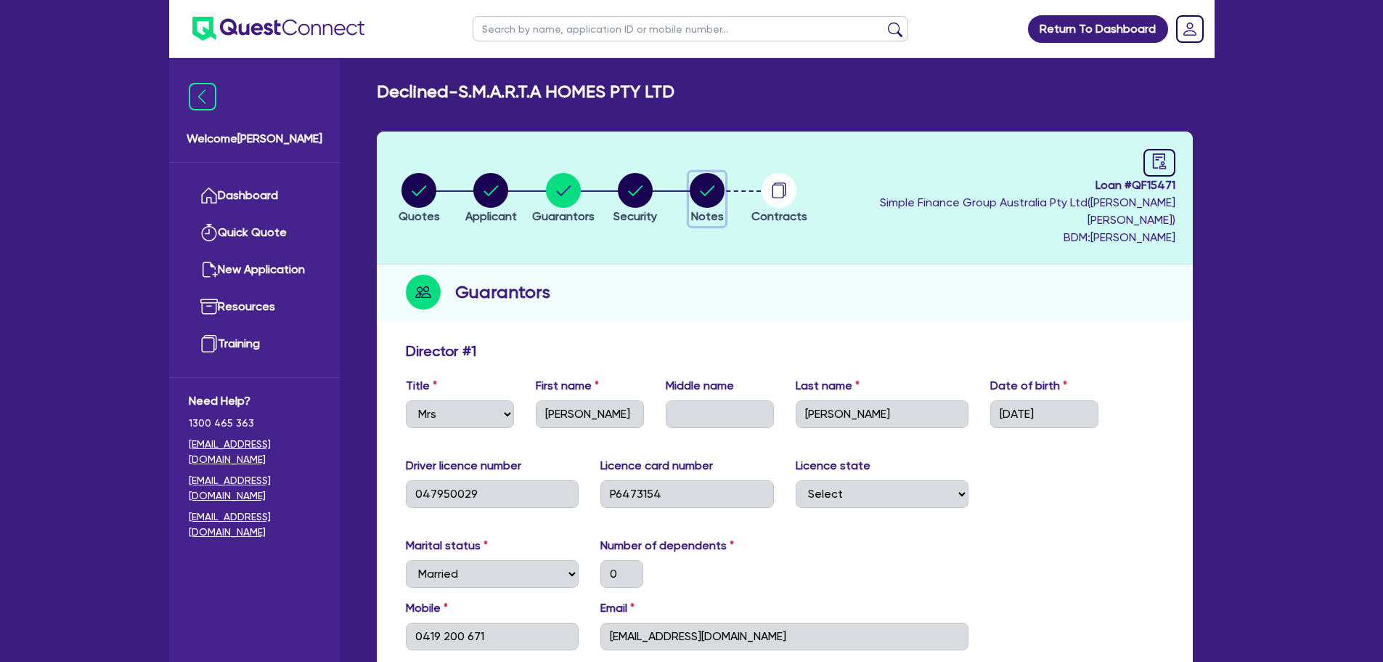
click at [720, 209] on span "Notes" at bounding box center [707, 216] width 33 height 14
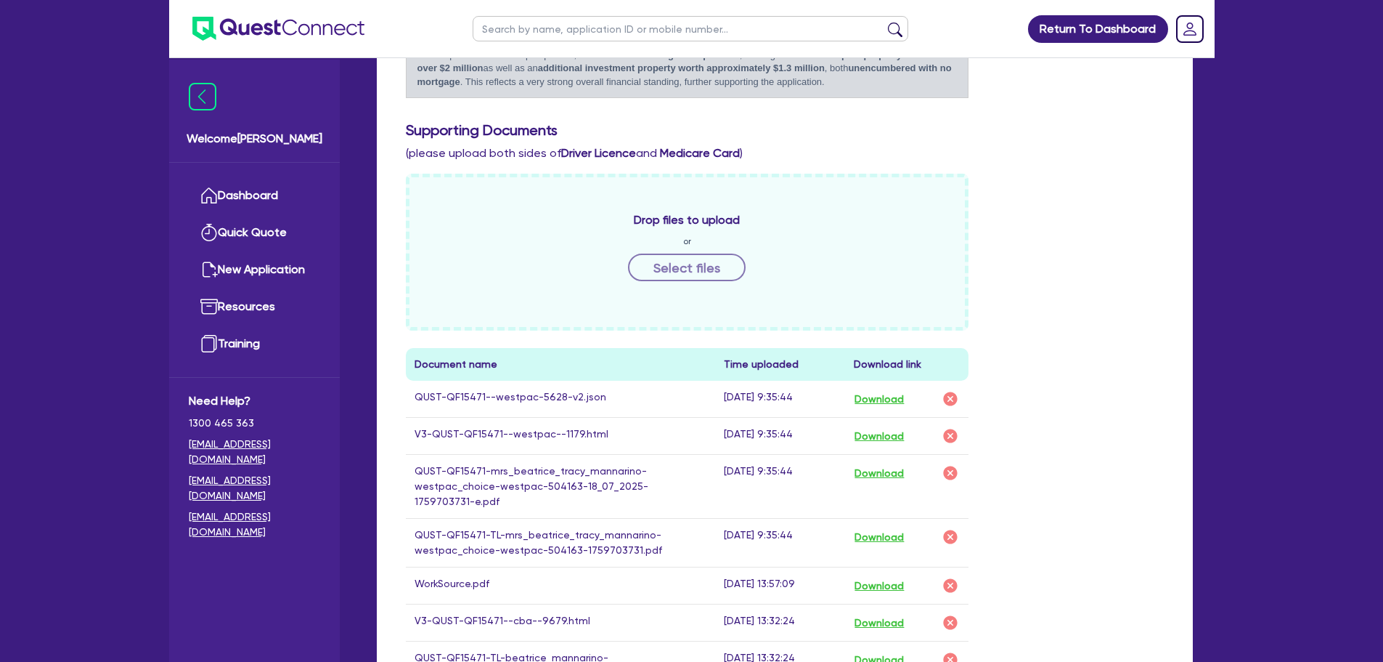
scroll to position [581, 0]
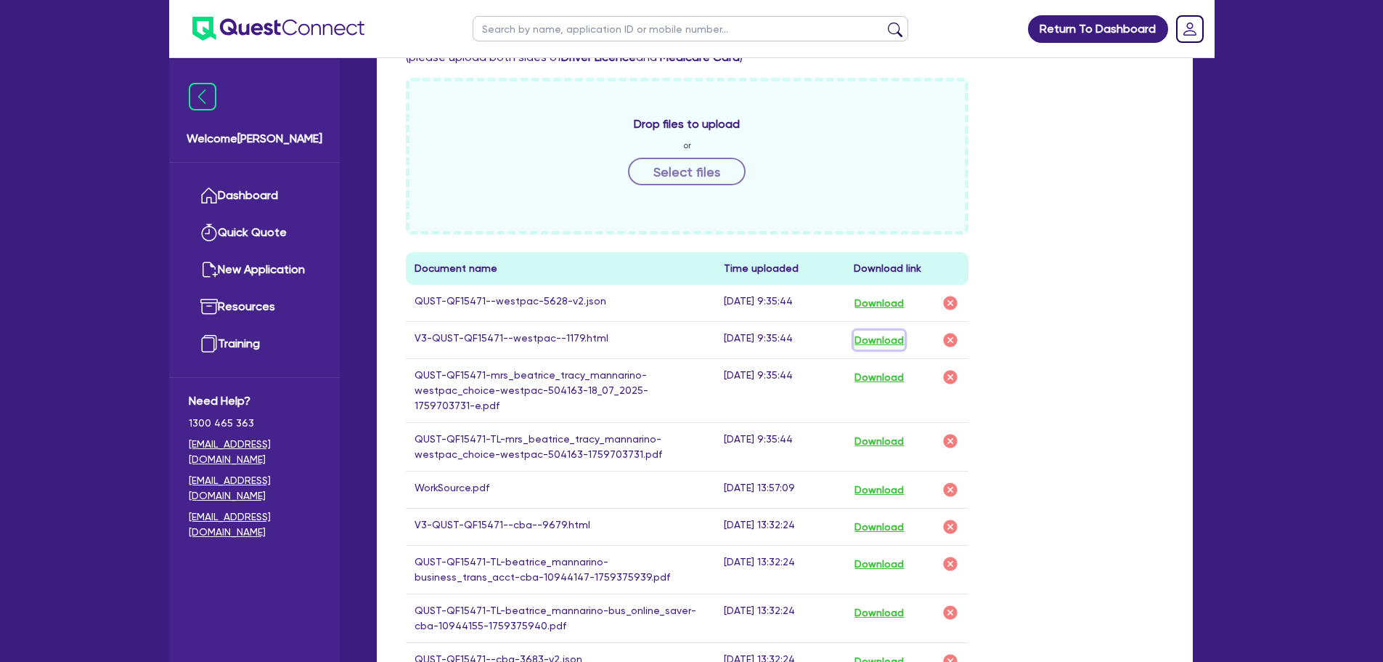
click at [891, 330] on button "Download" at bounding box center [879, 339] width 51 height 19
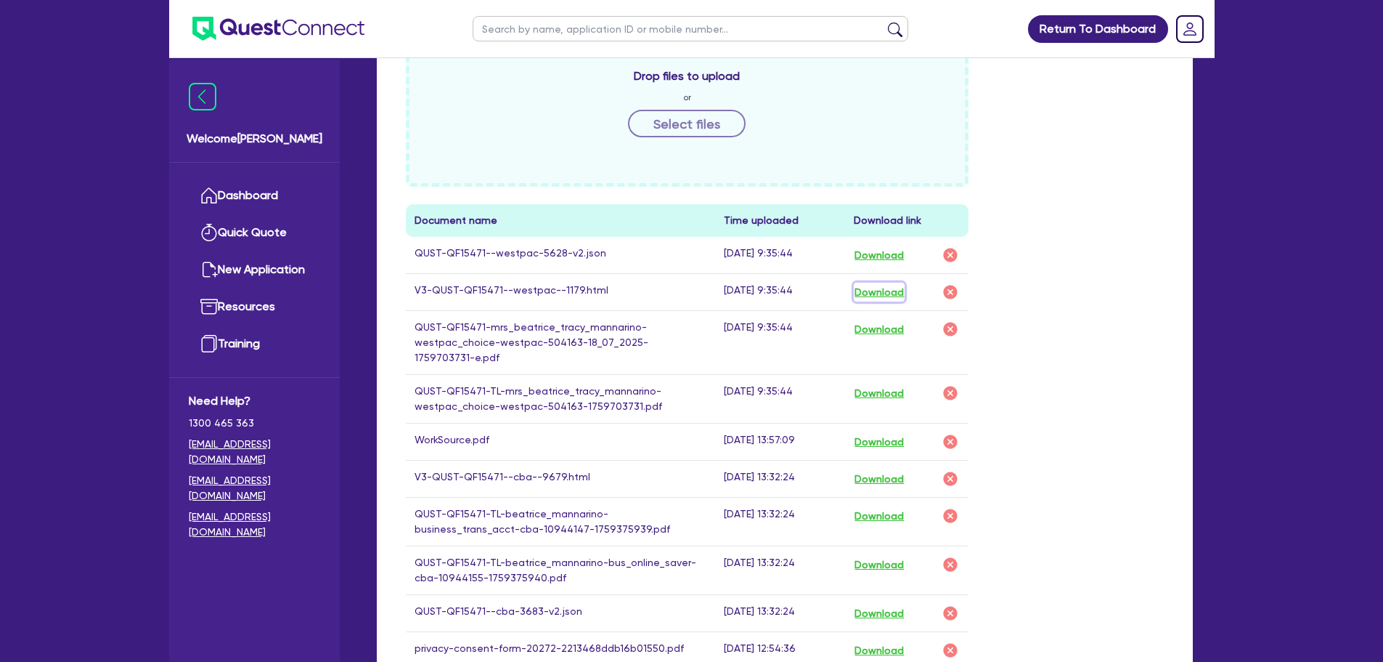
scroll to position [654, 0]
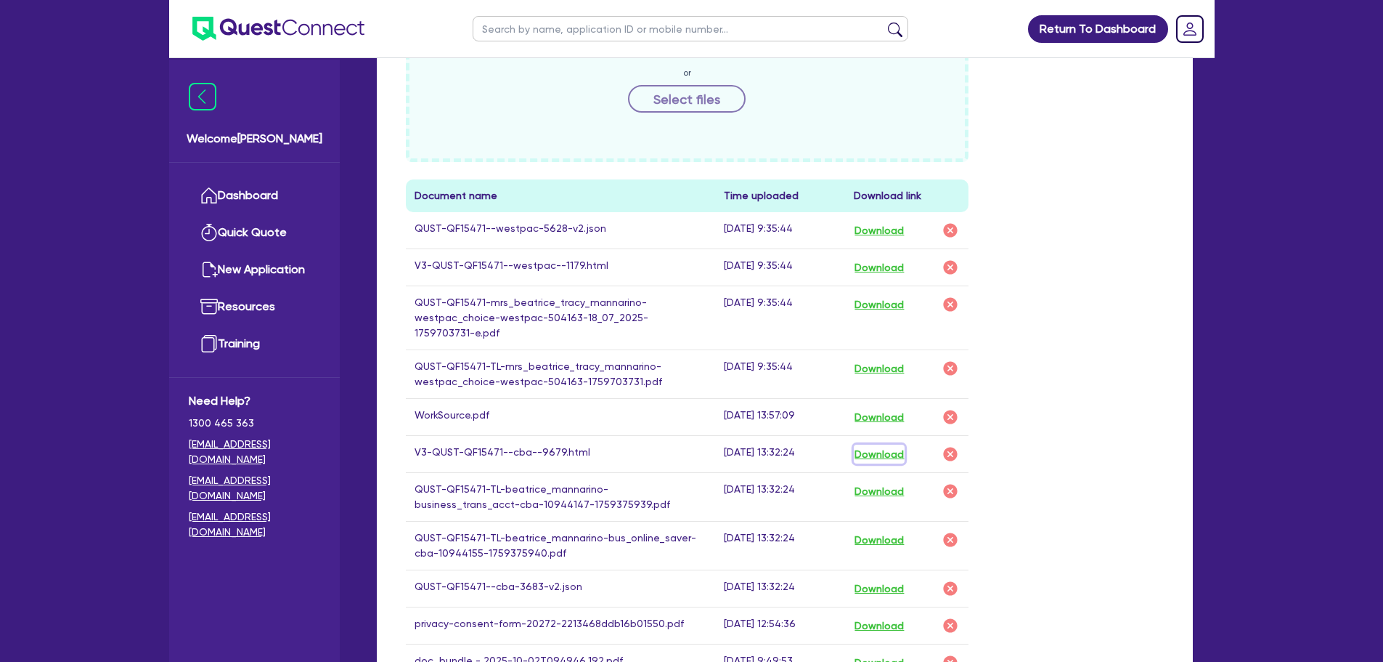
click at [888, 444] on button "Download" at bounding box center [879, 453] width 51 height 19
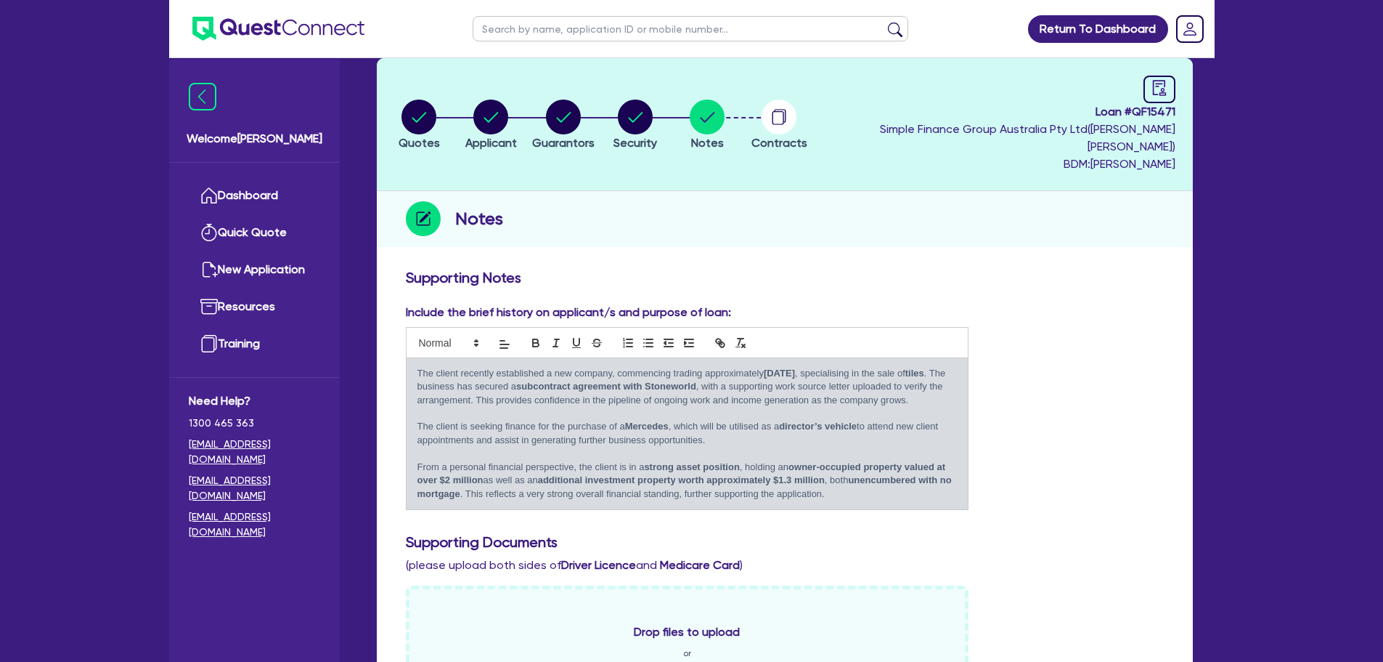
scroll to position [0, 0]
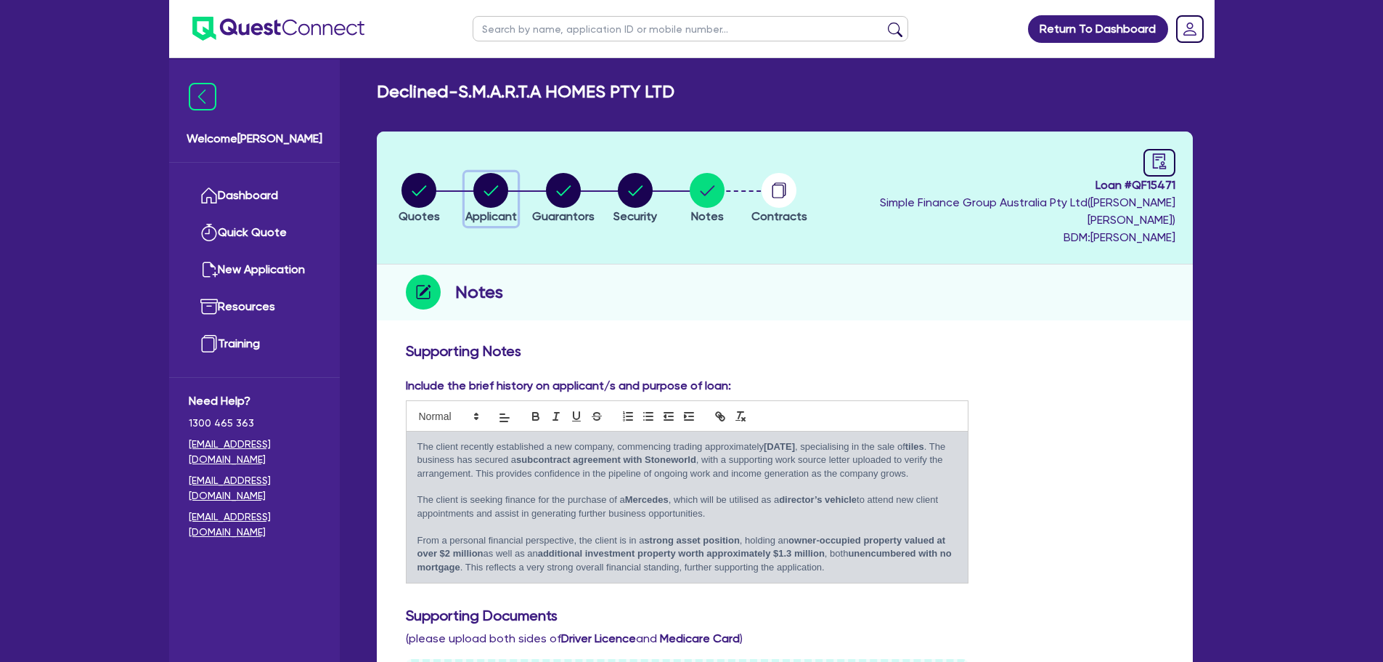
click at [496, 173] on circle "button" at bounding box center [490, 190] width 35 height 35
select select "COMPANY"
select select "RETAIL_WHOLESALE_TRADE"
select select "FURNITURE_HOUSEWARES"
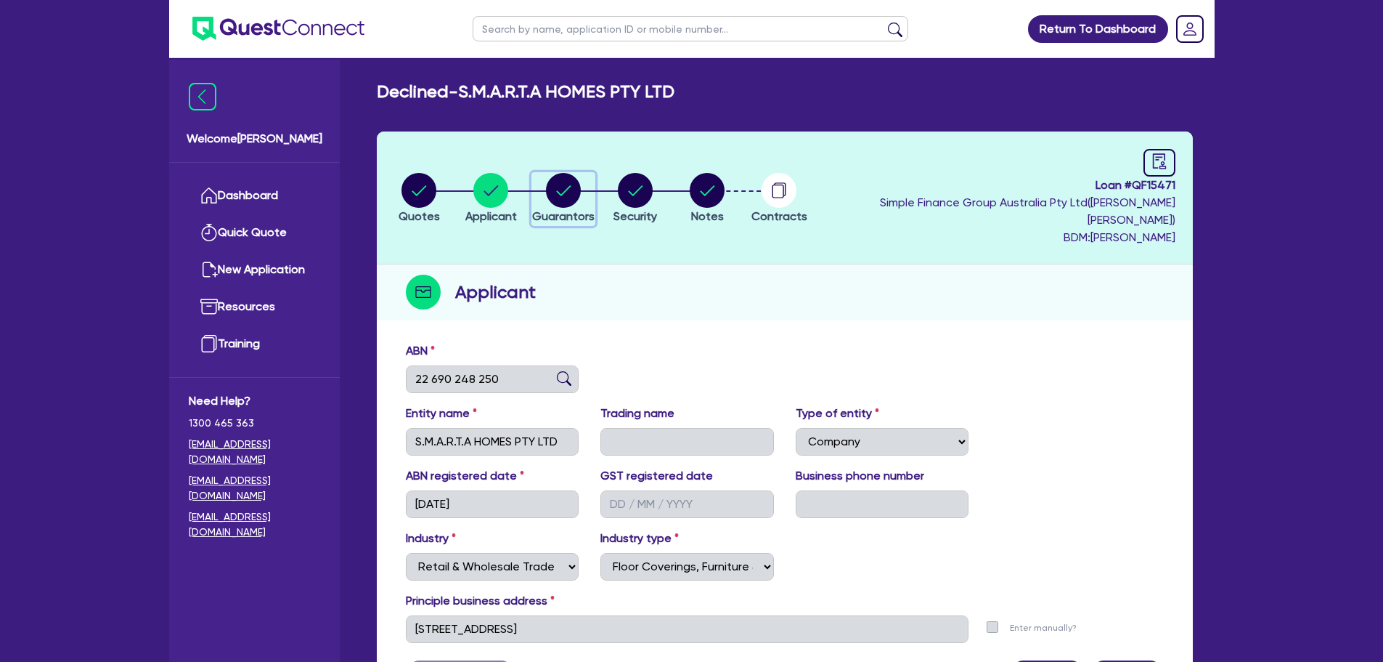
click at [581, 195] on circle "button" at bounding box center [563, 190] width 35 height 35
select select "MRS"
select select "[GEOGRAPHIC_DATA]"
select select "MARRIED"
select select "PROPERTY"
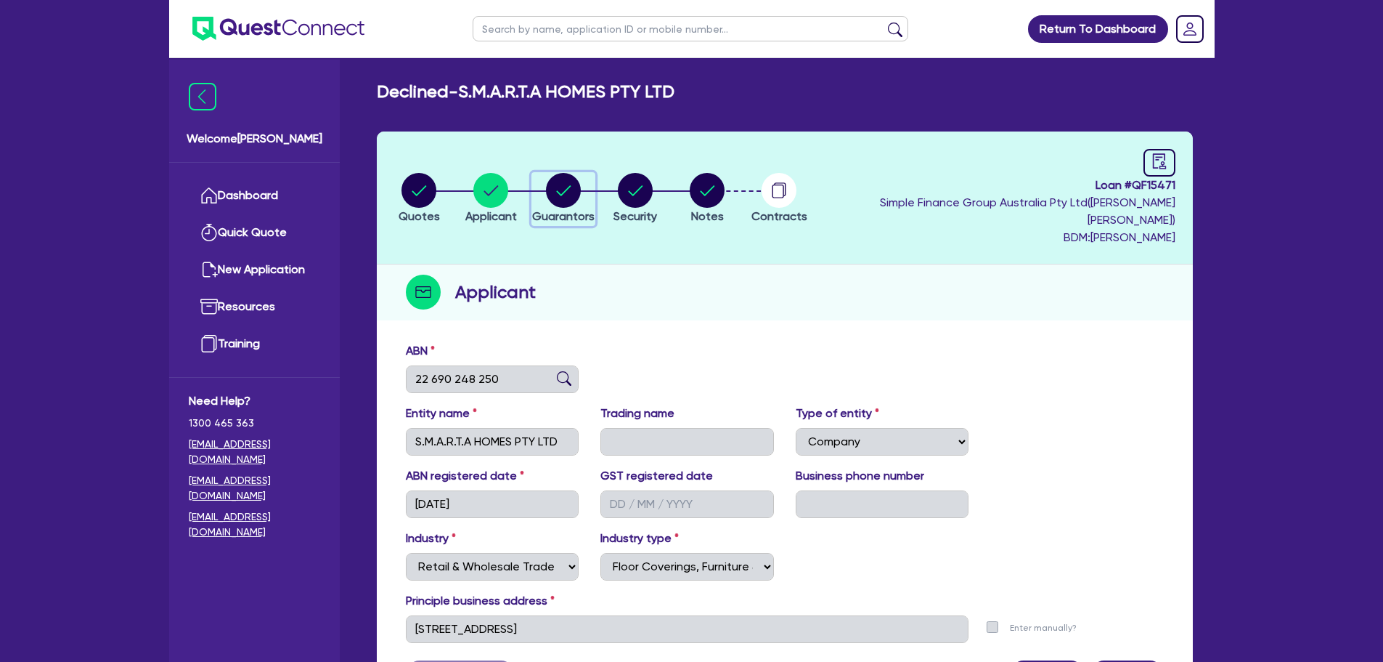
select select "PROPERTY"
select select "CASH"
select select "HOUSEHOLD_PERSONAL"
select select "VEHICLE"
select select "OTHER"
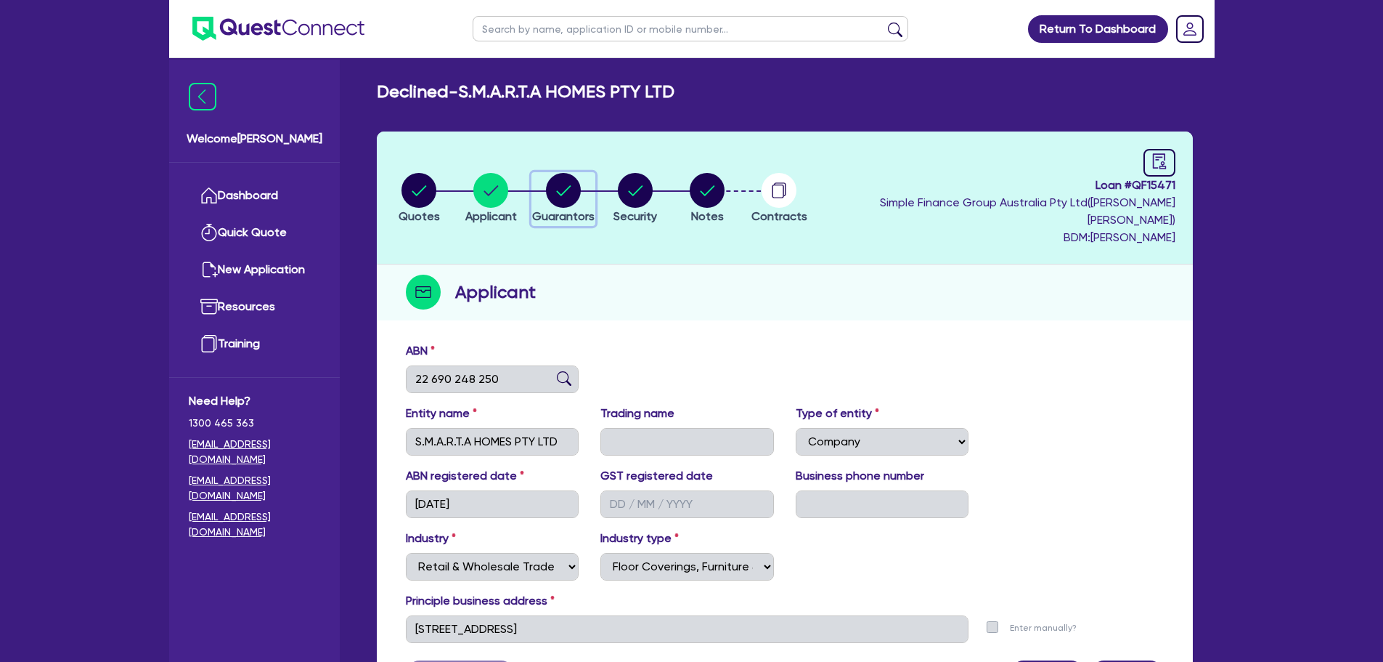
select select "MORTGAGE"
select select "CREDIT_CARD"
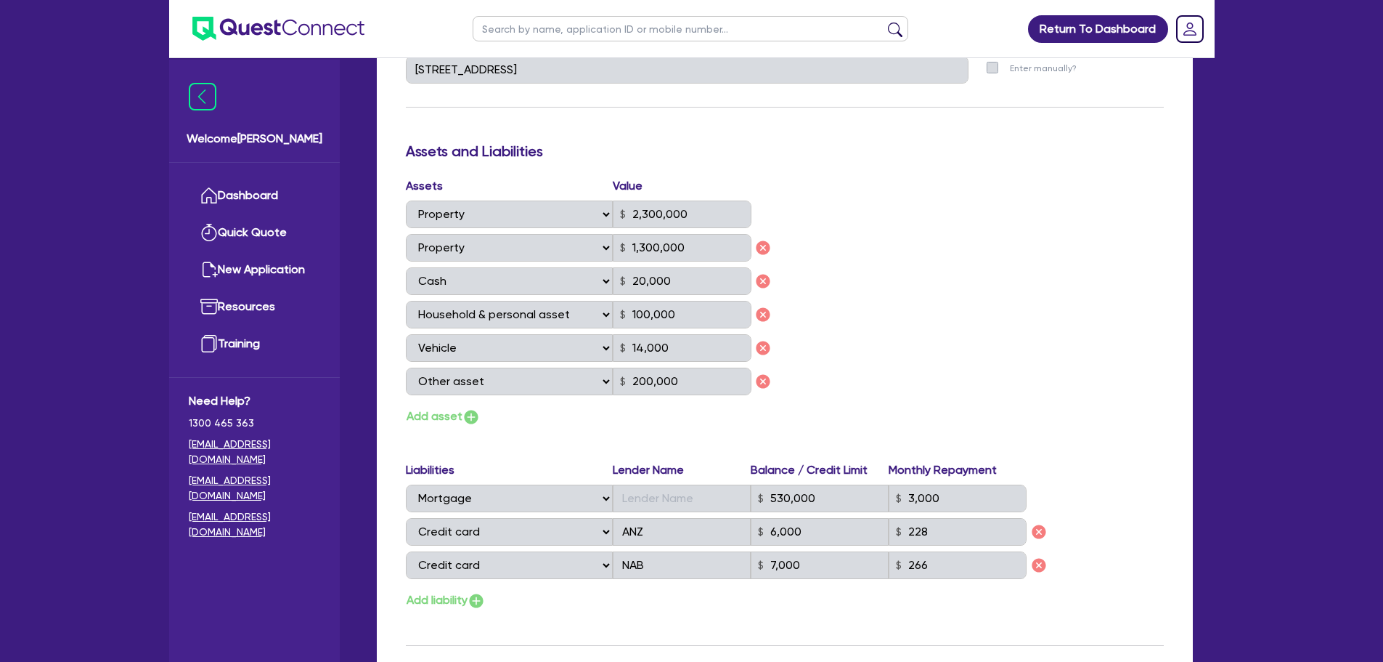
scroll to position [871, 0]
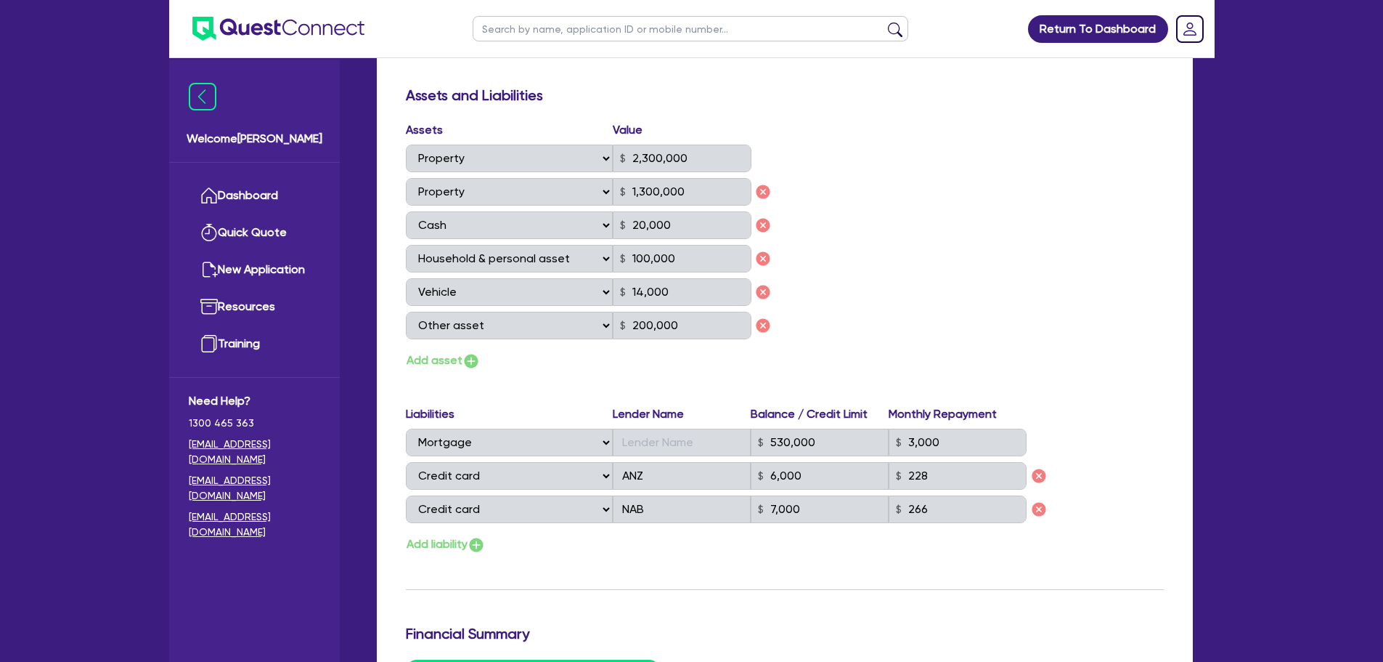
click at [996, 199] on div "Assets Value Select Asset Cash Property Investment property Vehicle Truck Trail…" at bounding box center [785, 245] width 780 height 249
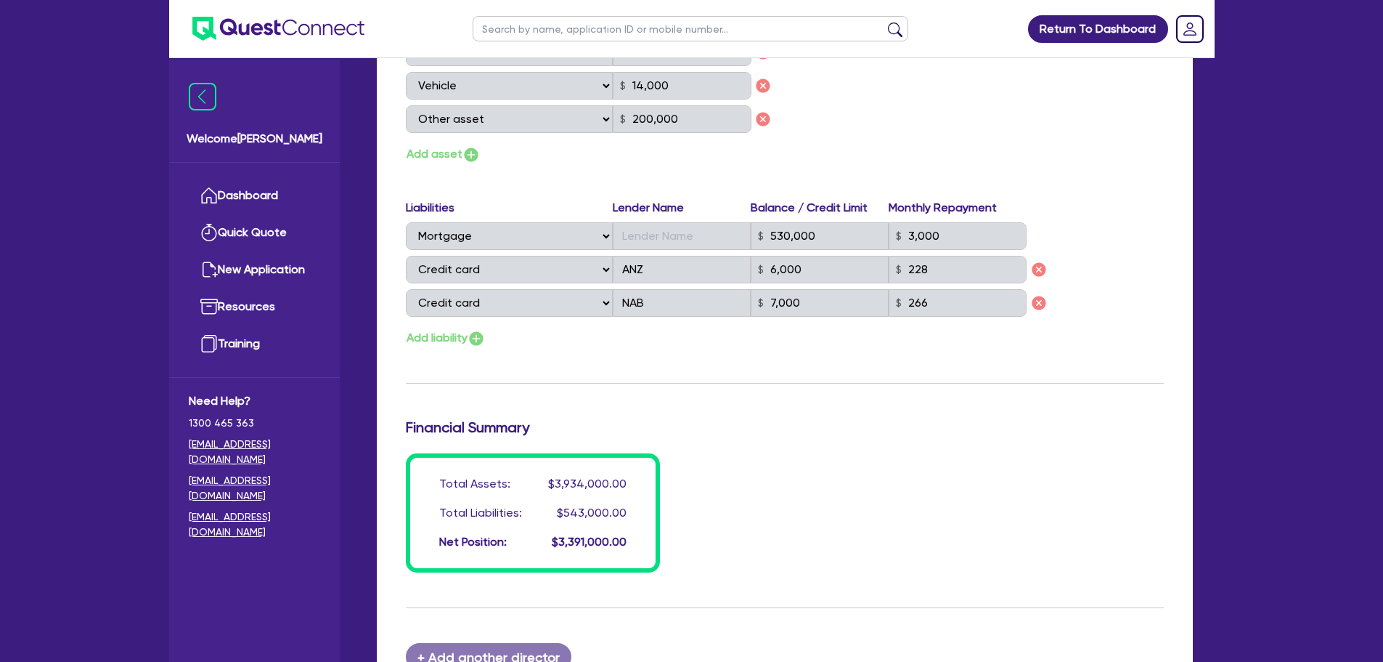
scroll to position [1089, 0]
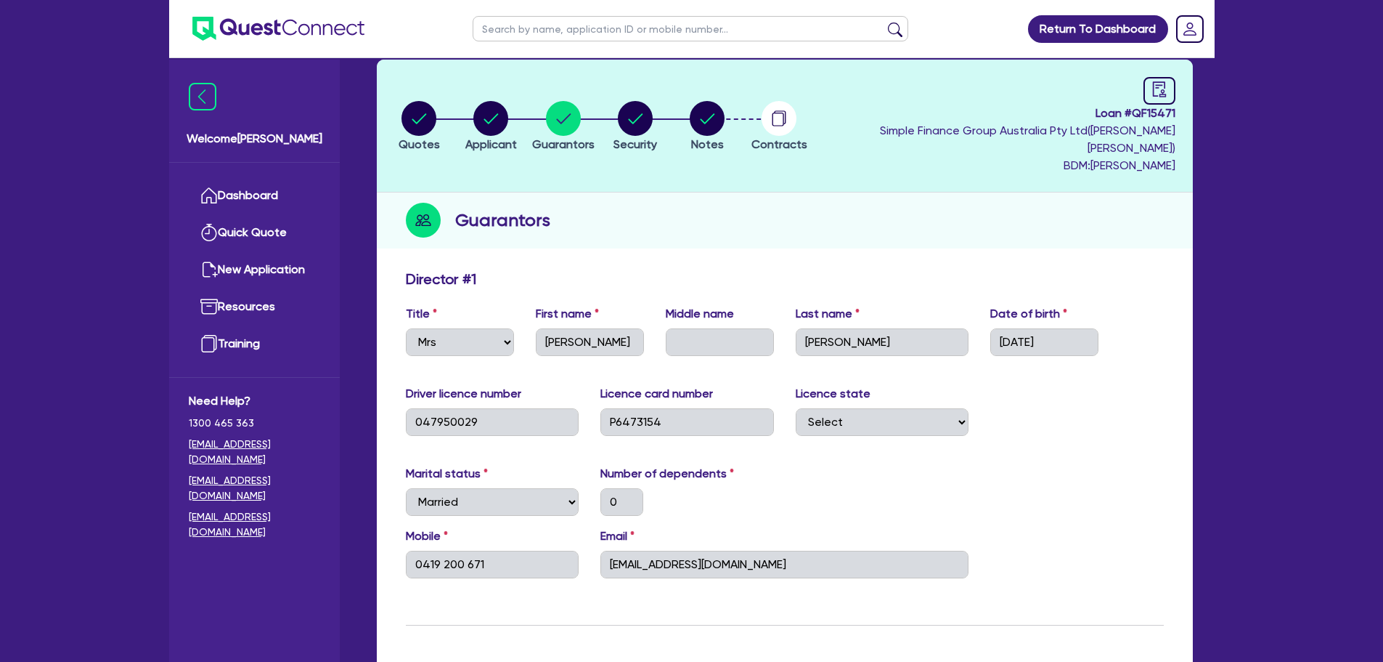
scroll to position [0, 0]
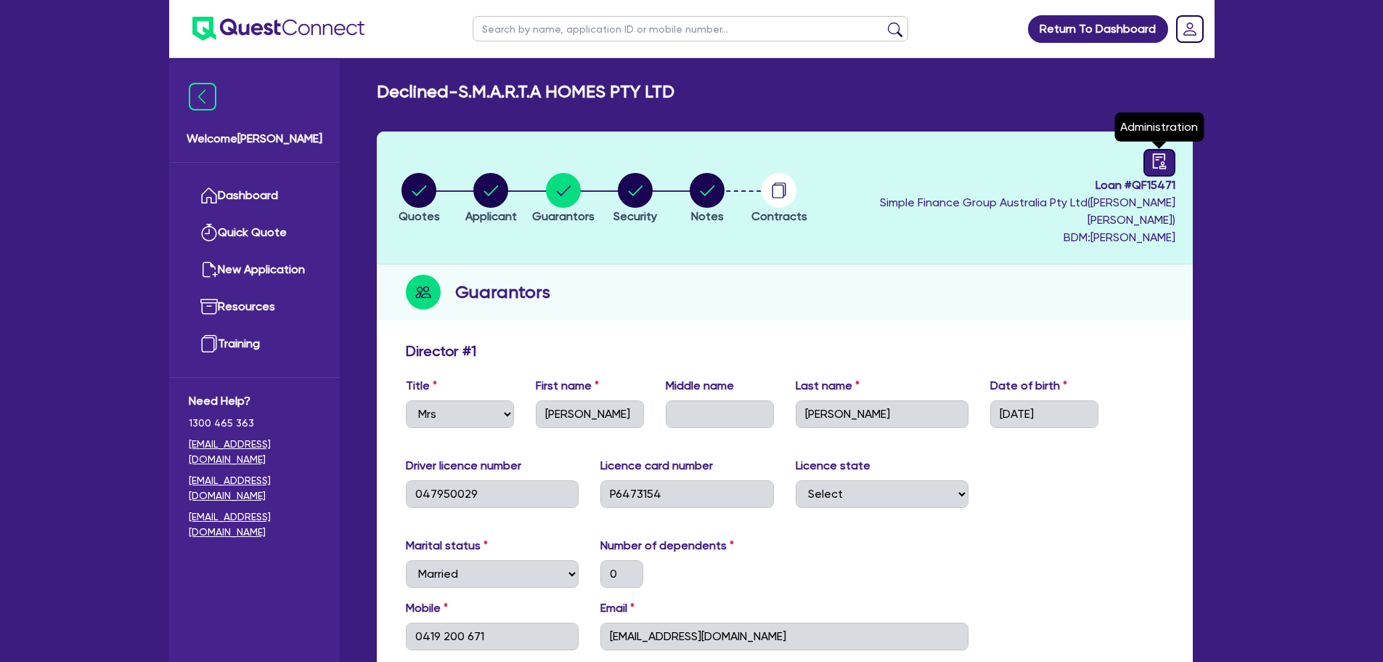
click at [1166, 161] on icon "audit" at bounding box center [1160, 161] width 16 height 16
select select "DECLINED"
select select "Quest Finance - Own Book"
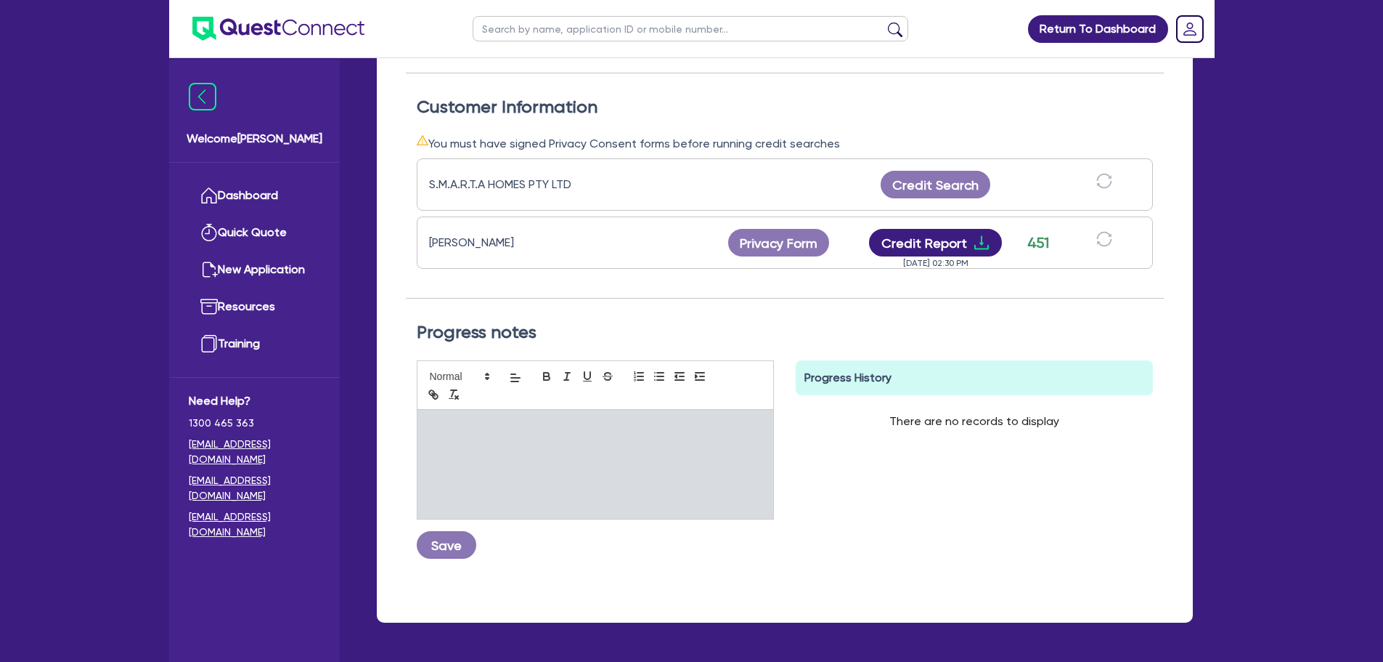
scroll to position [465, 0]
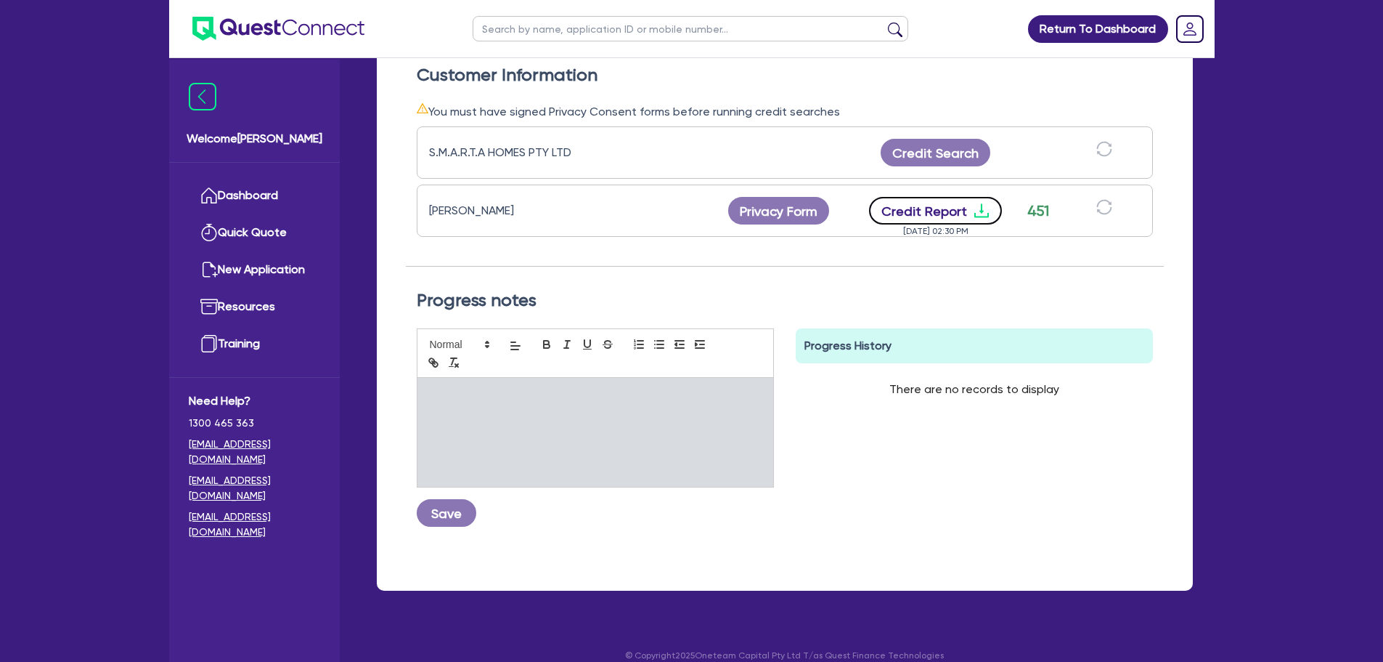
click at [979, 204] on icon "download" at bounding box center [981, 211] width 15 height 14
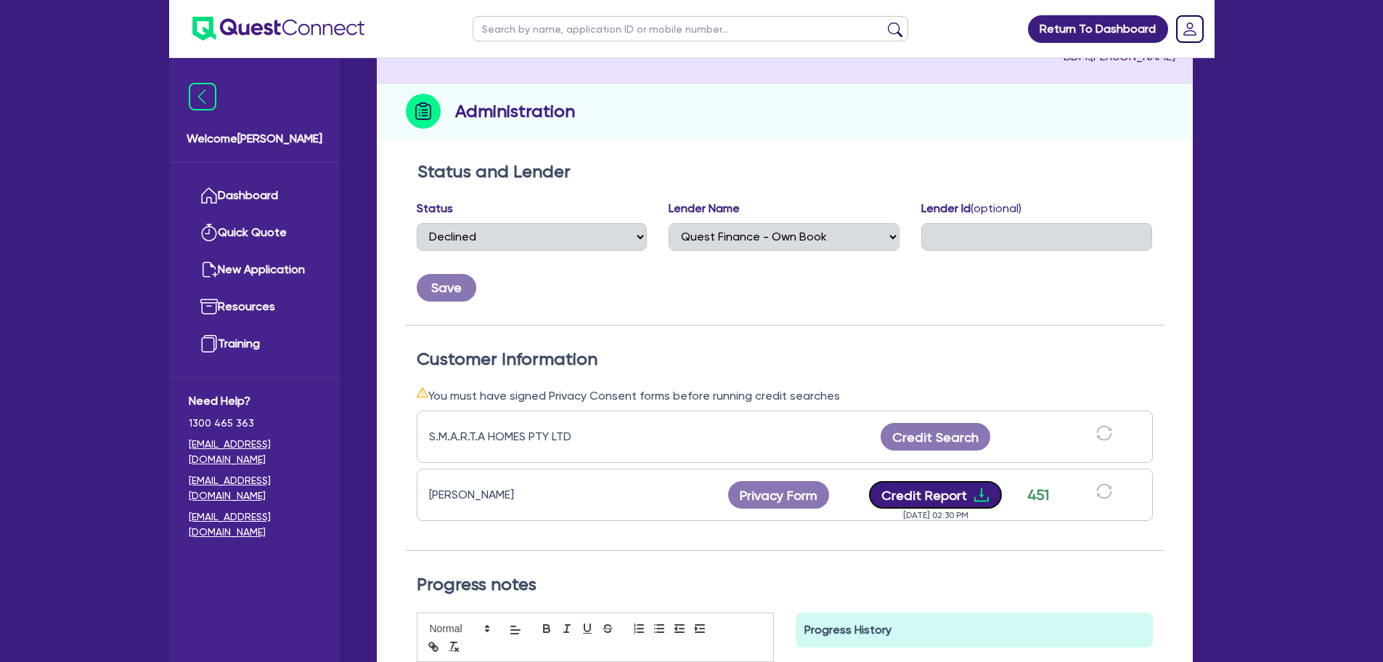
scroll to position [0, 0]
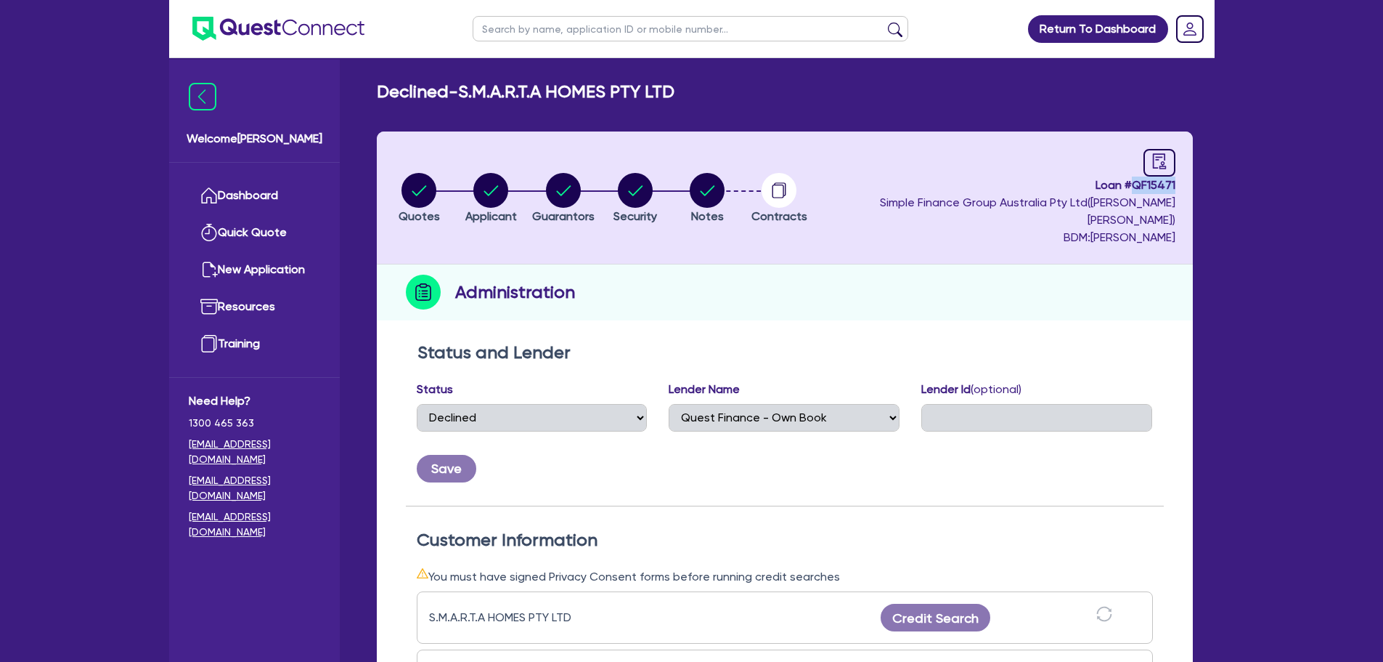
drag, startPoint x: 1135, startPoint y: 182, endPoint x: 1175, endPoint y: 191, distance: 40.9
click at [1175, 191] on span "Loan # QF15471" at bounding box center [997, 184] width 357 height 17
copy span "QF15471"
click at [308, 198] on link "Dashboard" at bounding box center [254, 195] width 131 height 37
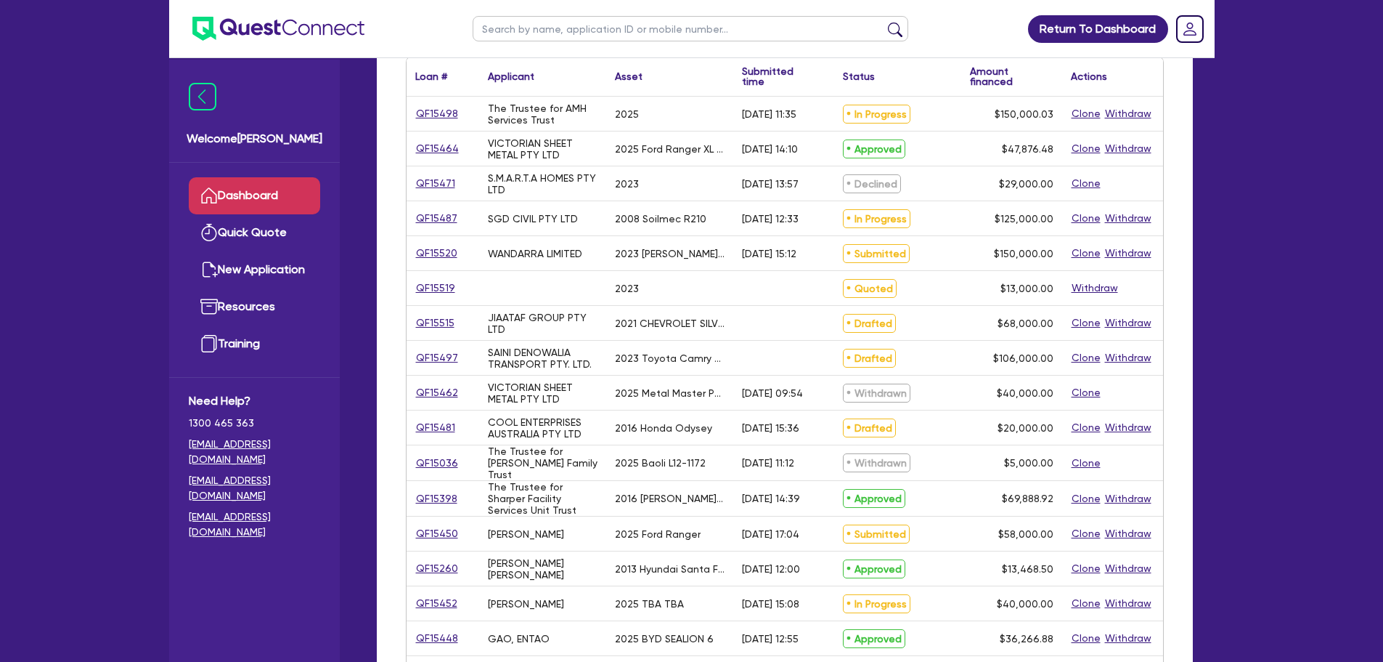
scroll to position [436, 0]
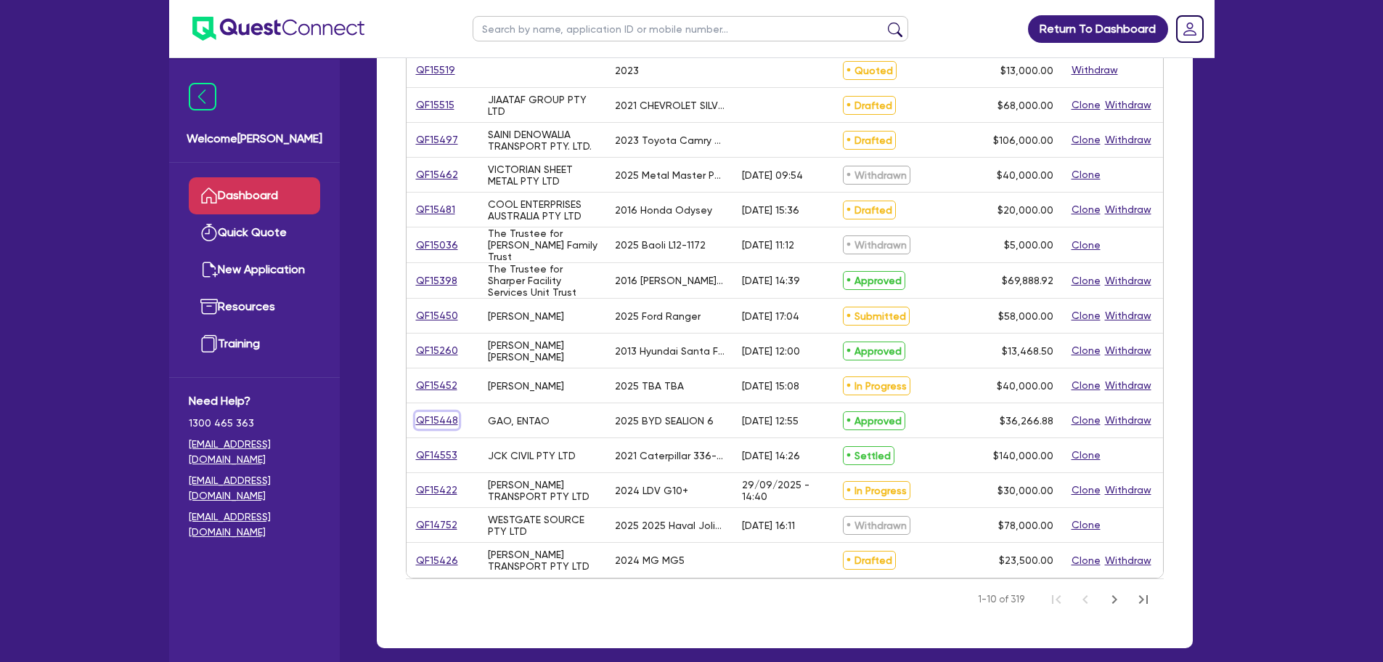
click at [438, 416] on link "QF15448" at bounding box center [437, 420] width 44 height 17
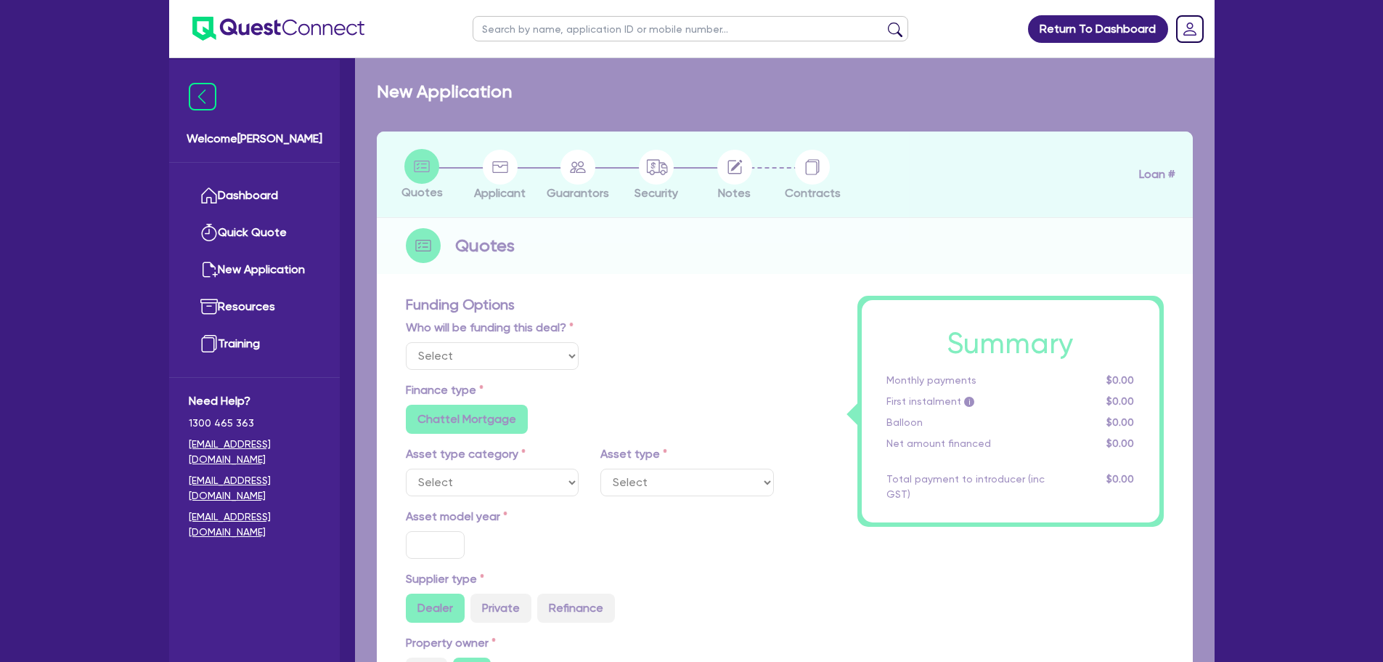
select select "Quest Finance - Platform Funding"
select select "CARS_AND_LIGHT_TRUCKS"
type input "2025"
radio input "true"
type input "45,333.6"
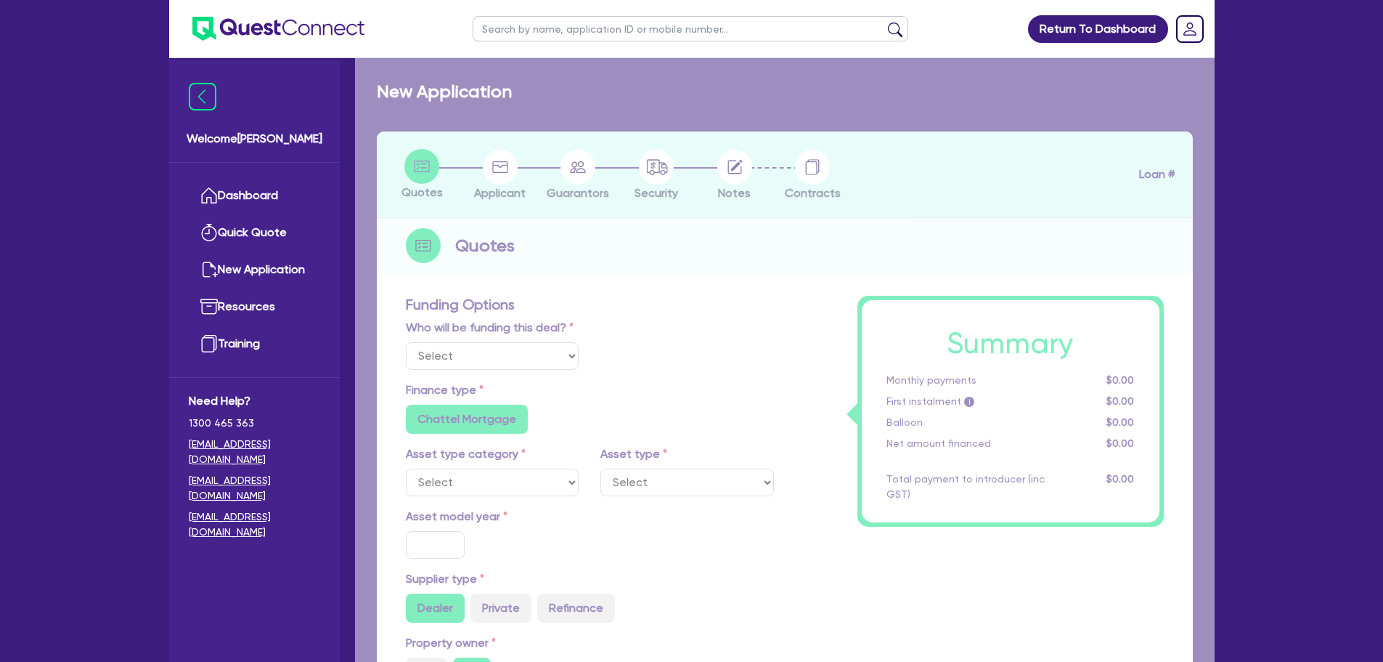
type input "9,066.72"
radio input "true"
type input "11"
select select "PASSENGER_VEHICLES"
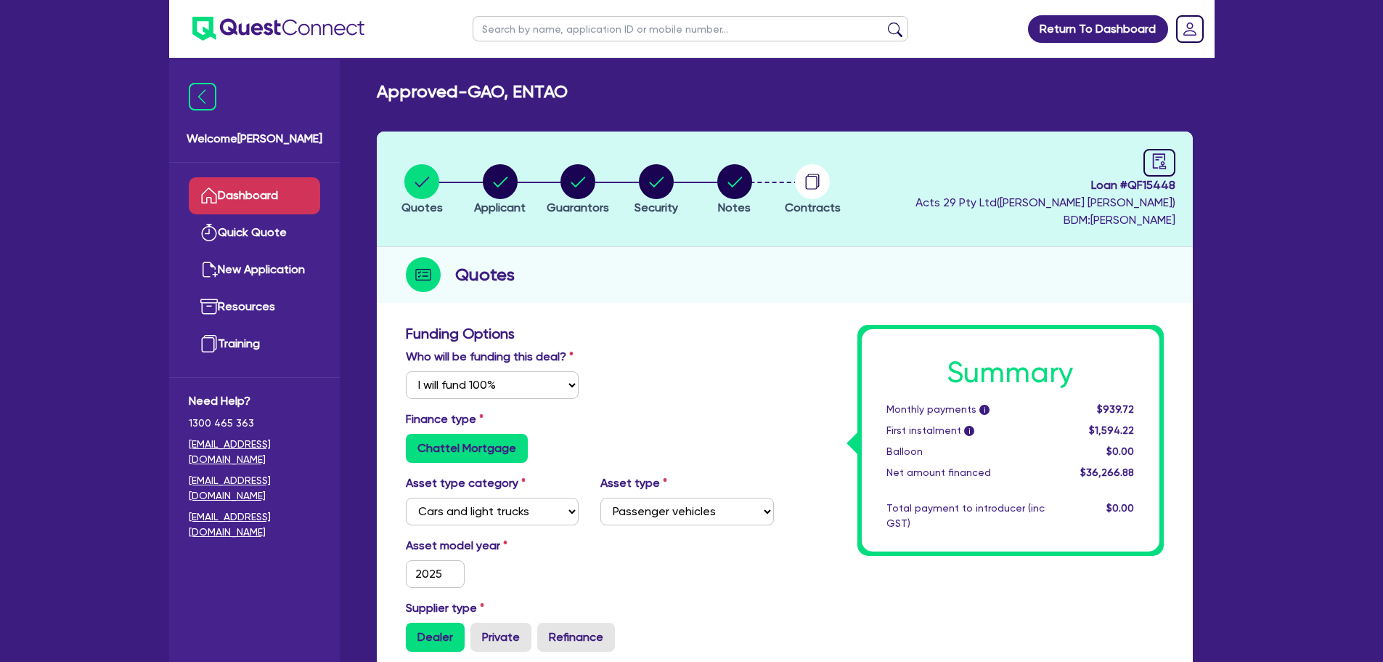
click at [249, 187] on link "Dashboard" at bounding box center [254, 195] width 131 height 37
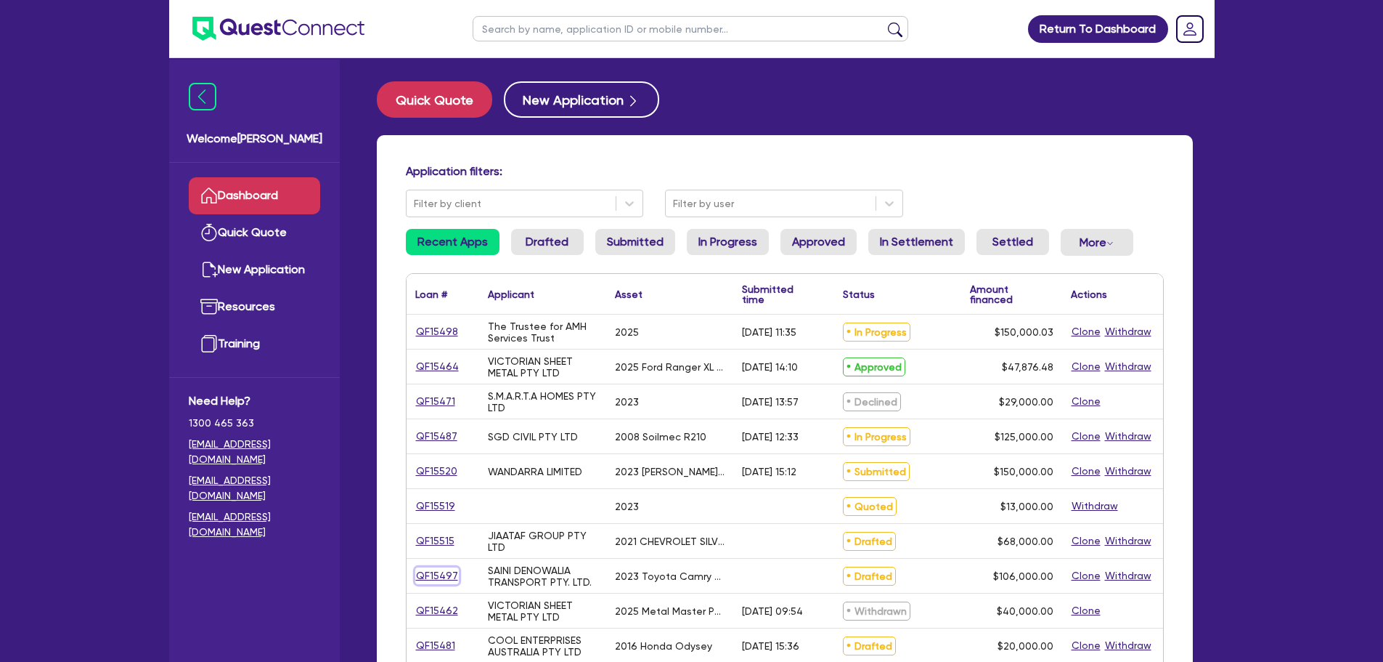
click at [430, 573] on link "QF15497" at bounding box center [437, 575] width 44 height 17
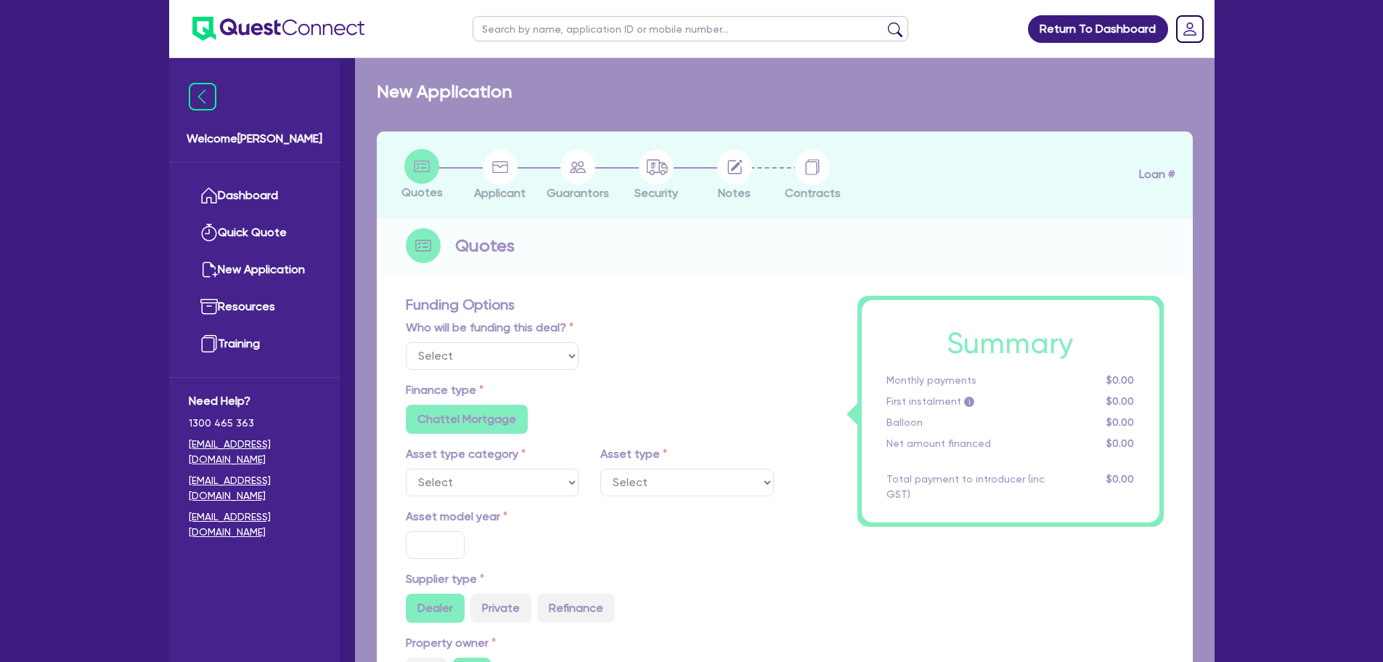
select select "Quest Finance - Own Book"
select select "CARS_AND_LIGHT_TRUCKS"
type input "2023"
radio input "true"
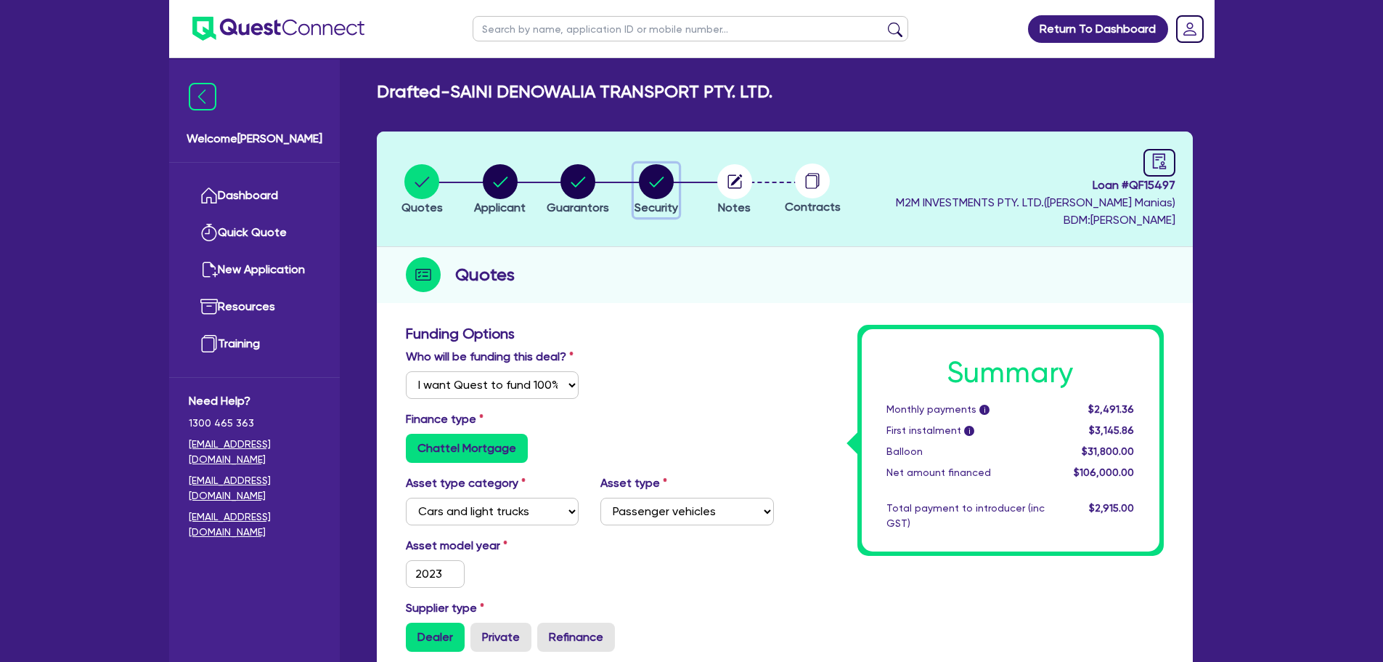
click at [659, 187] on circle "button" at bounding box center [656, 181] width 35 height 35
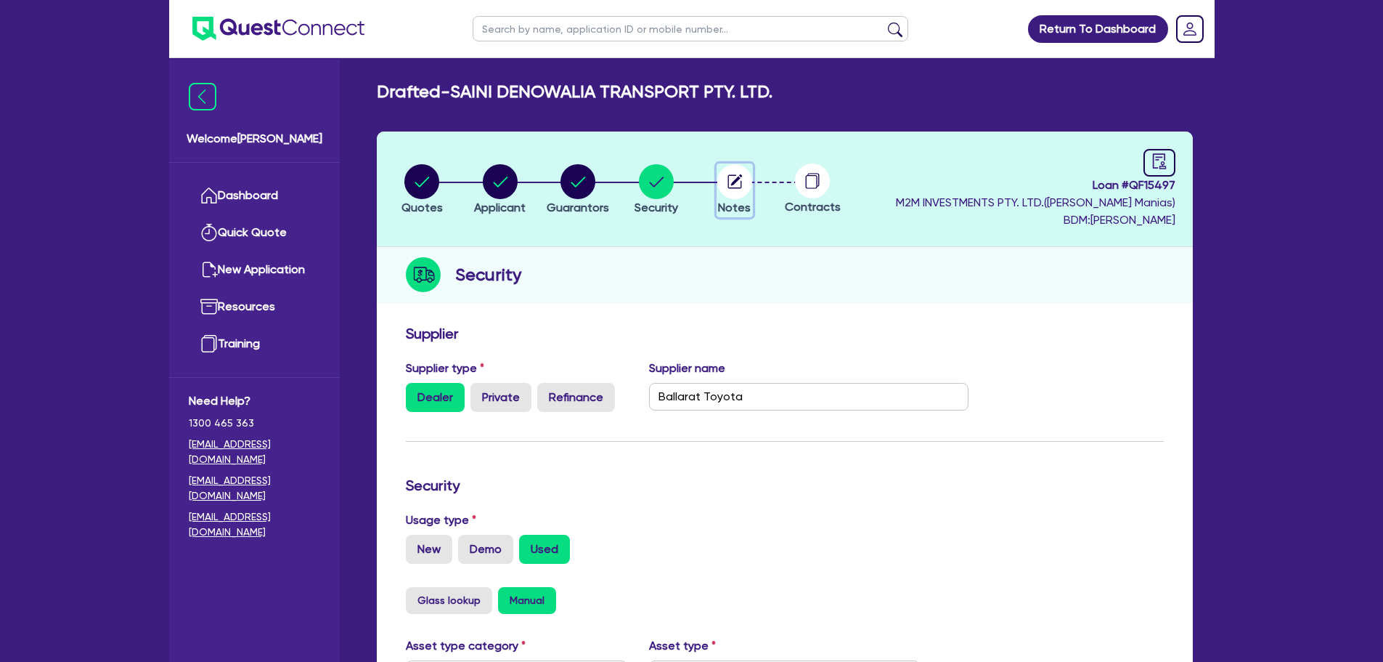
click at [738, 192] on circle "button" at bounding box center [734, 181] width 35 height 35
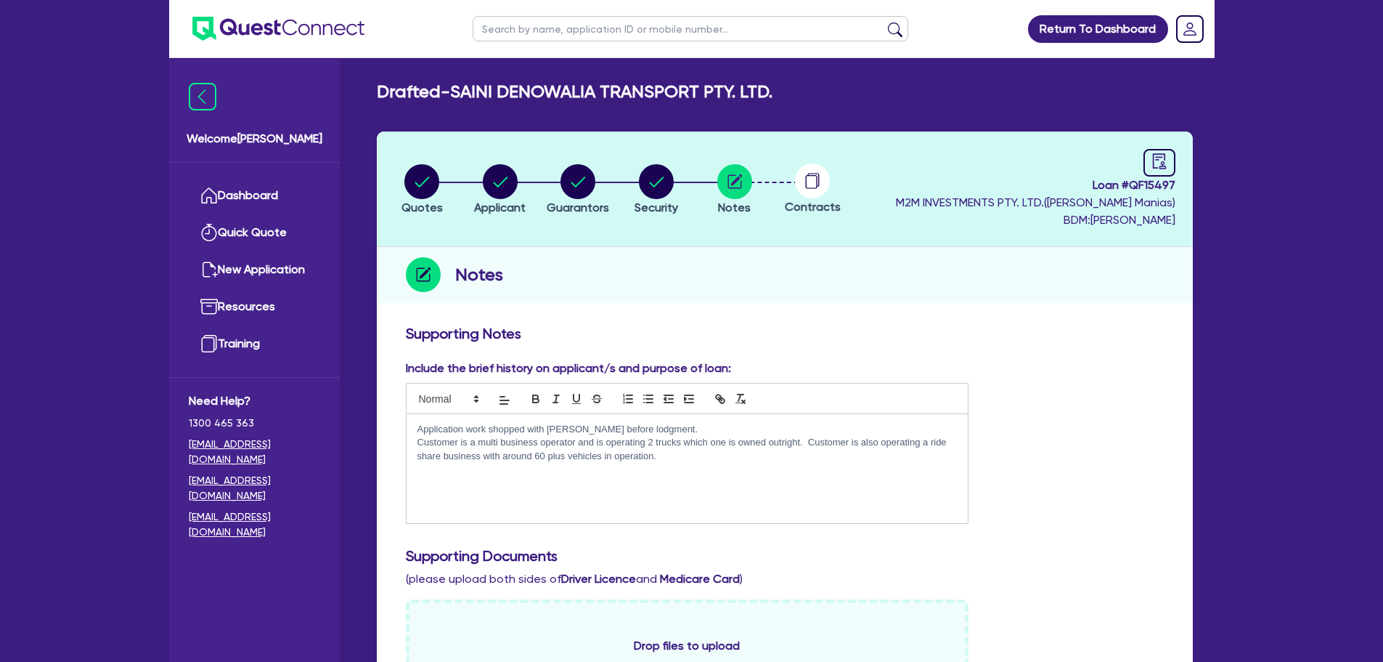
click at [263, 171] on ul "Dashboard Quick Quote New Application Ref Company Ref Salesperson Resources Tra…" at bounding box center [254, 270] width 171 height 214
click at [262, 184] on link "Dashboard" at bounding box center [254, 195] width 131 height 37
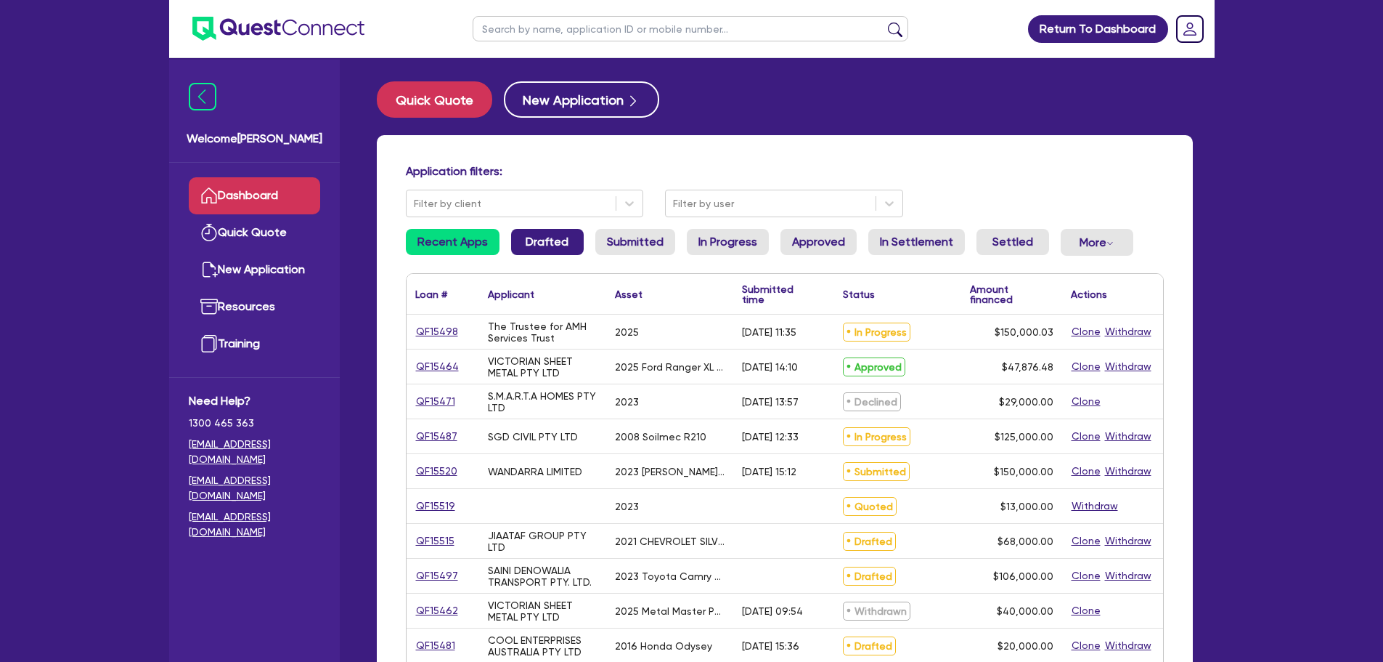
click at [559, 232] on link "Drafted" at bounding box center [547, 242] width 73 height 26
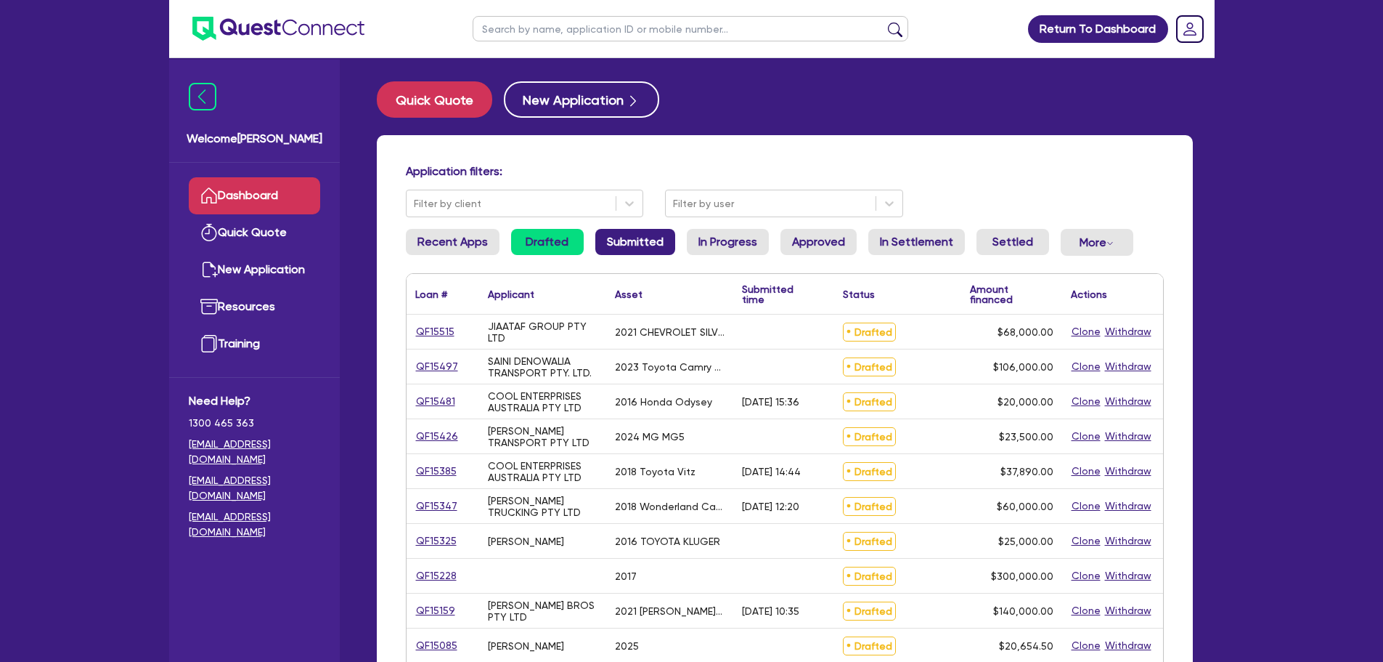
click at [667, 245] on link "Submitted" at bounding box center [635, 242] width 80 height 26
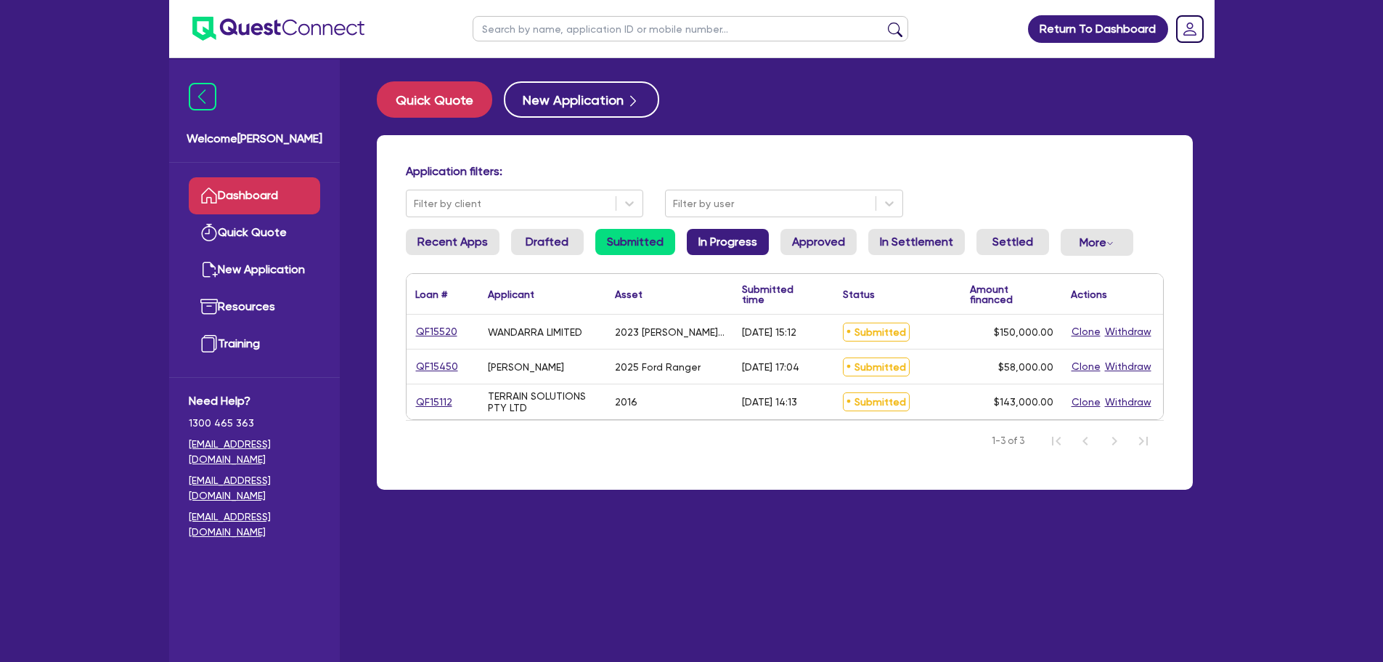
click at [730, 250] on link "In Progress" at bounding box center [728, 242] width 82 height 26
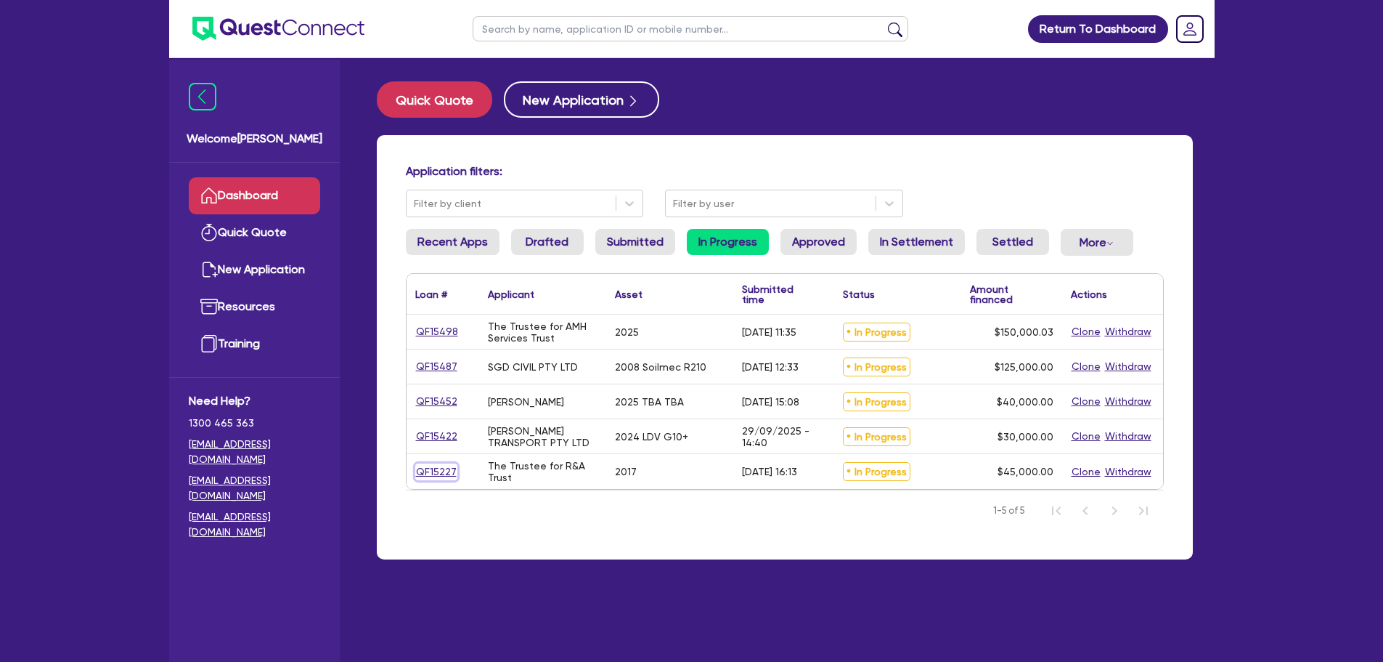
click at [431, 471] on link "QF15227" at bounding box center [436, 471] width 42 height 17
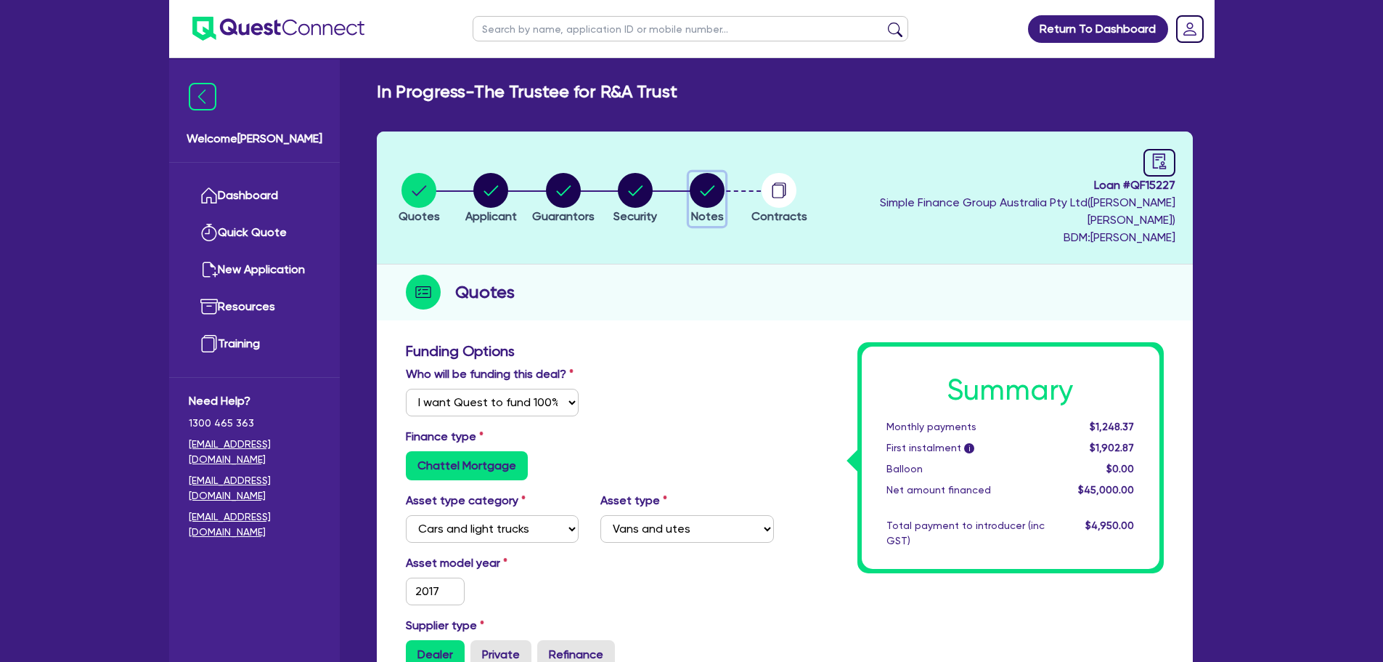
click at [725, 179] on circle "button" at bounding box center [707, 190] width 35 height 35
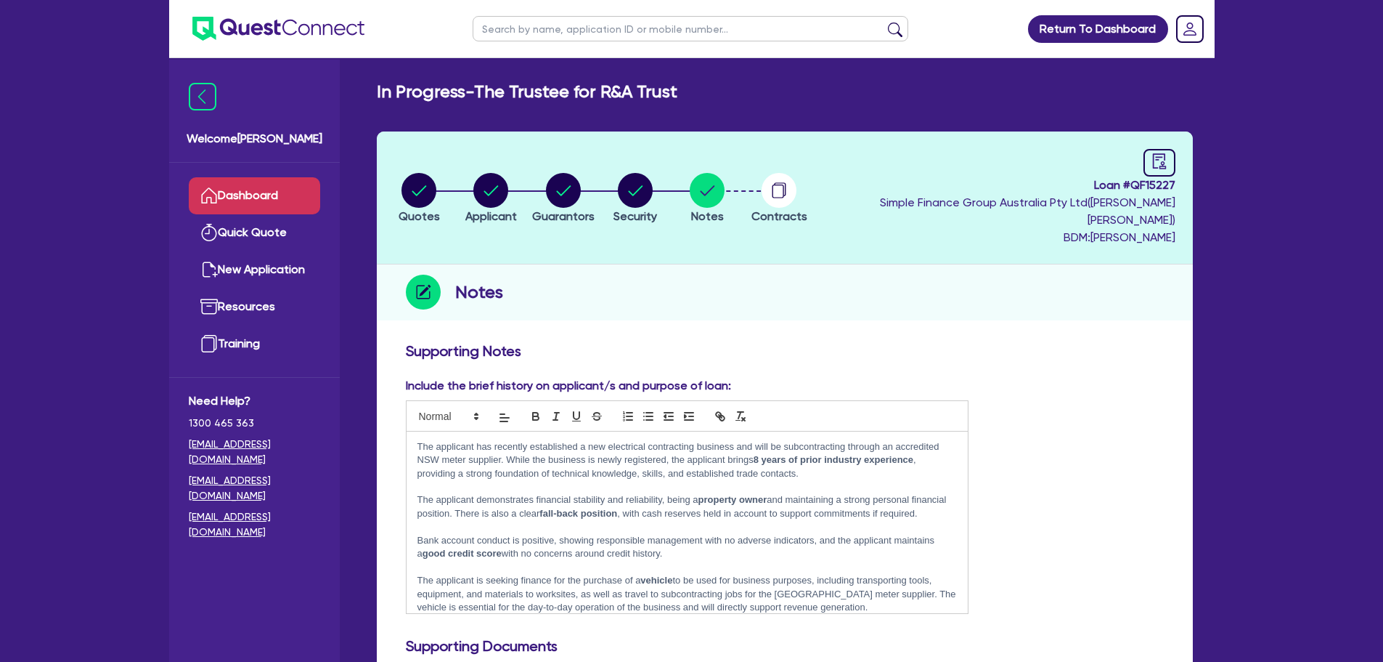
click at [280, 188] on link "Dashboard" at bounding box center [254, 195] width 131 height 37
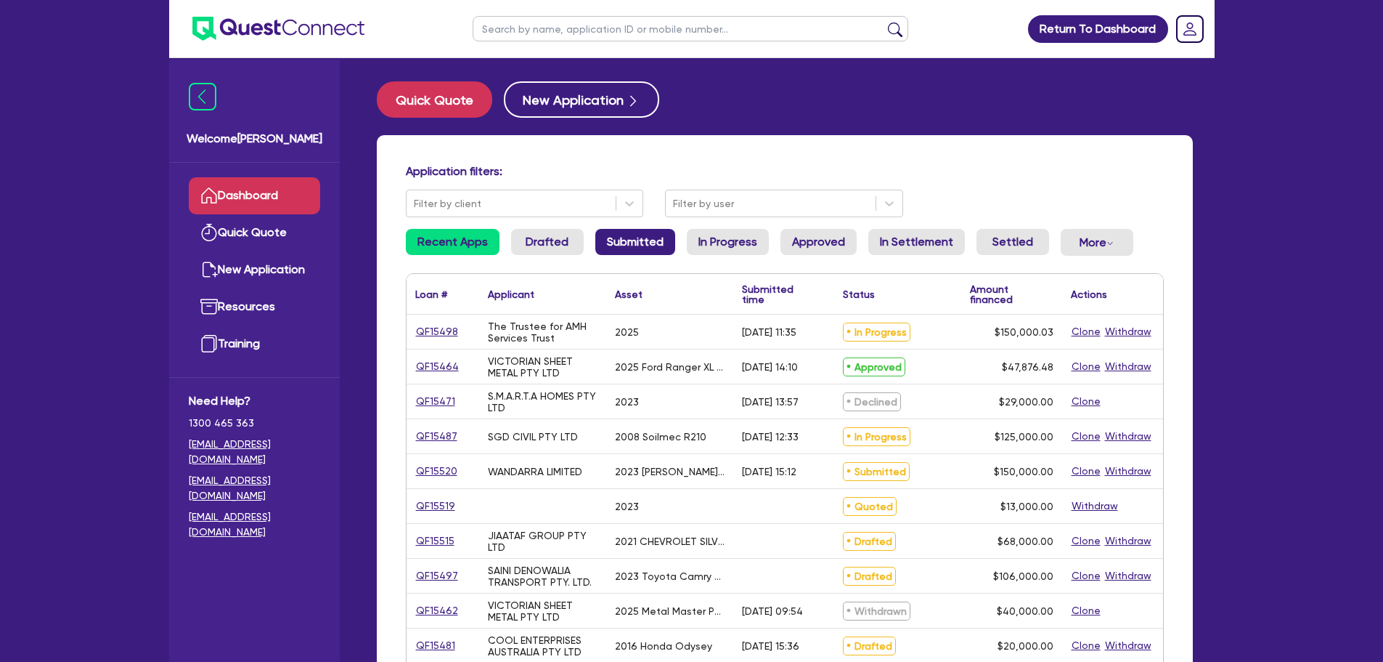
click at [604, 244] on link "Submitted" at bounding box center [635, 242] width 80 height 26
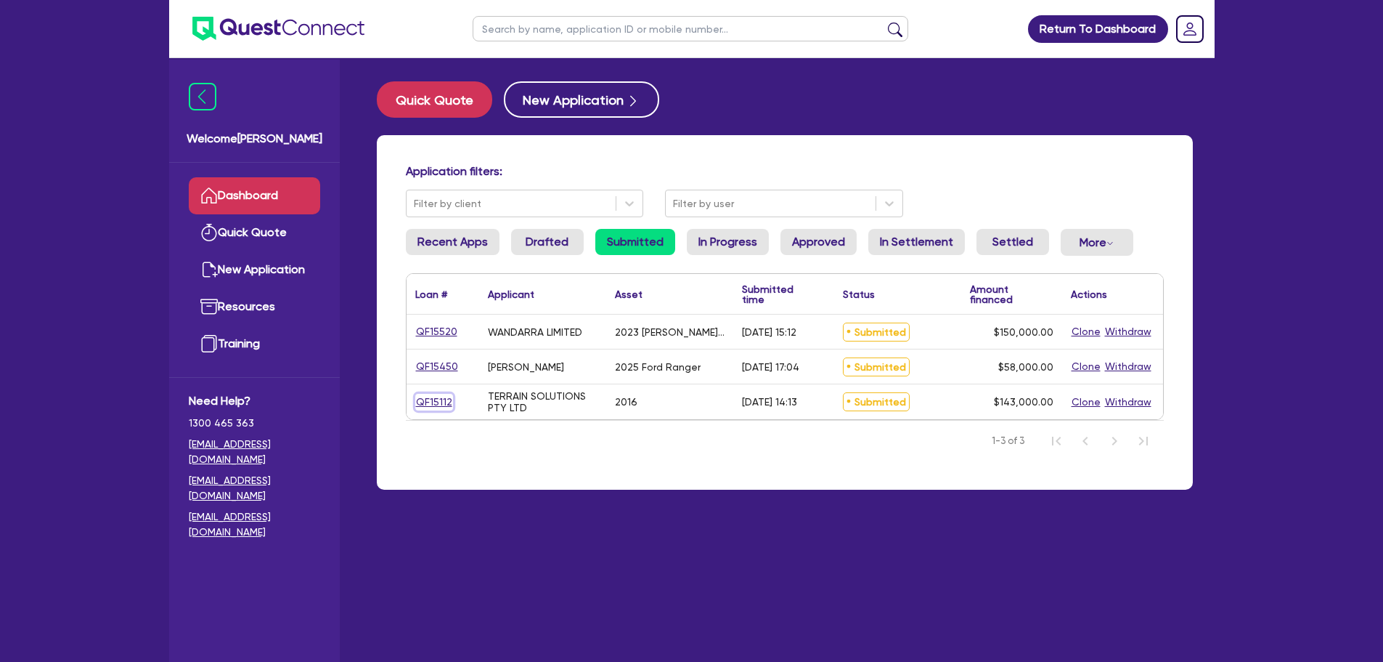
click at [421, 403] on link "QF15112" at bounding box center [434, 402] width 38 height 17
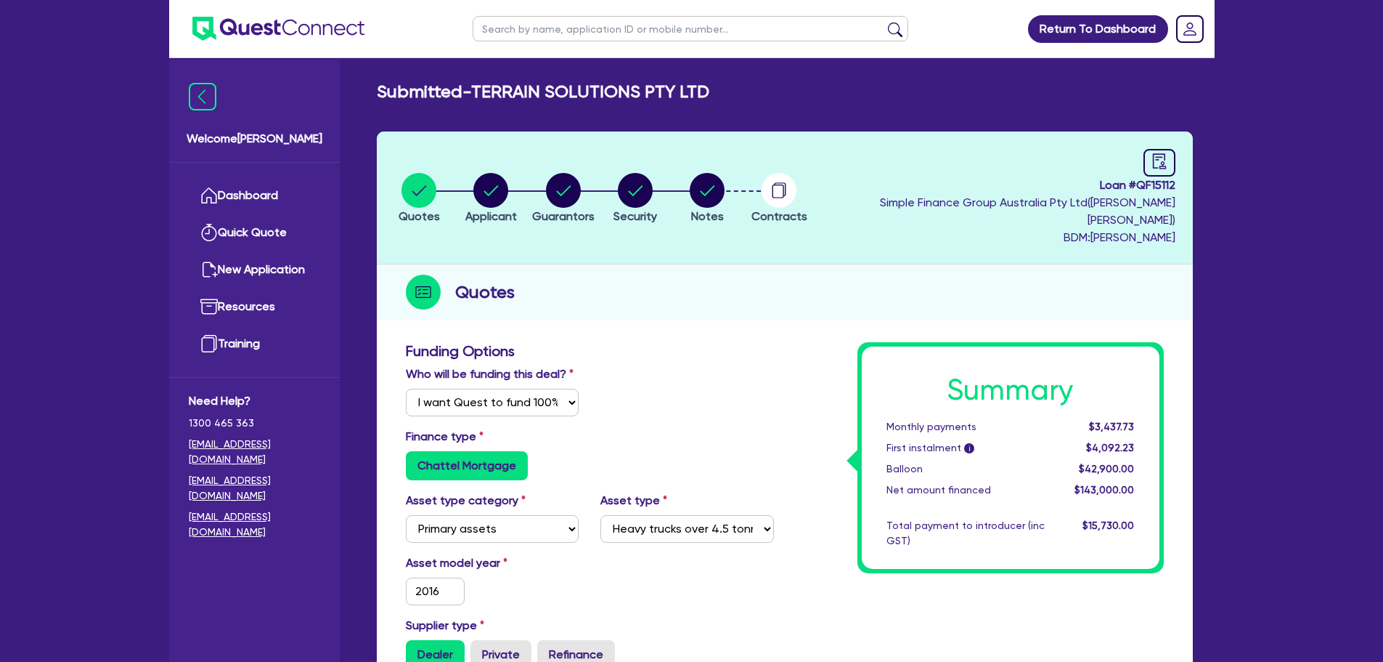
click at [671, 192] on li "Security" at bounding box center [635, 197] width 72 height 51
click at [725, 182] on circle "button" at bounding box center [707, 190] width 35 height 35
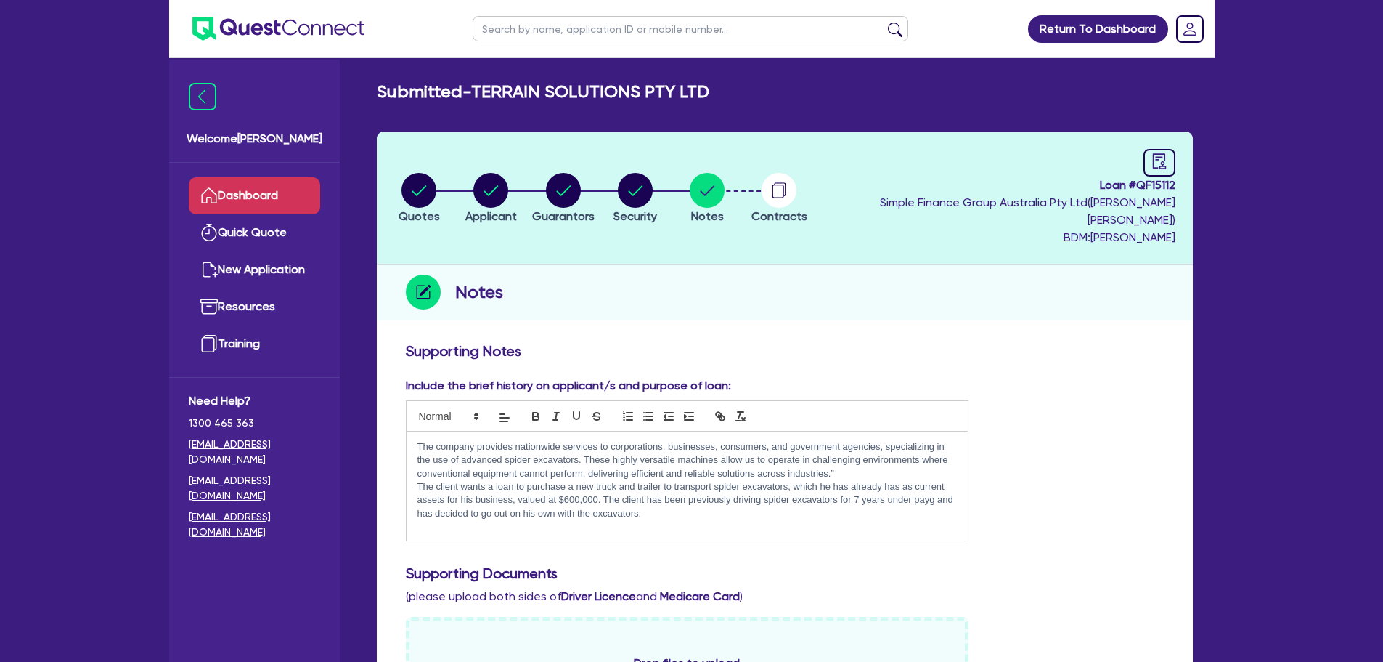
click at [290, 190] on link "Dashboard" at bounding box center [254, 195] width 131 height 37
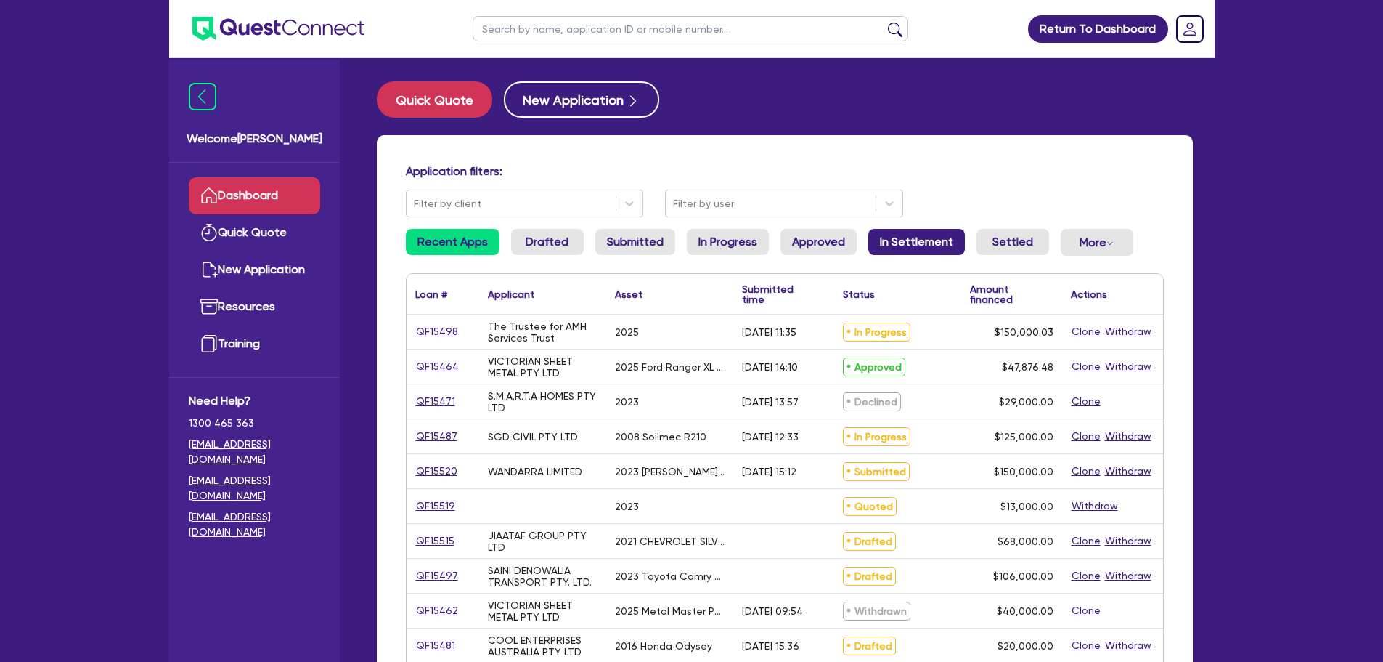
click at [889, 239] on link "In Settlement" at bounding box center [916, 242] width 97 height 26
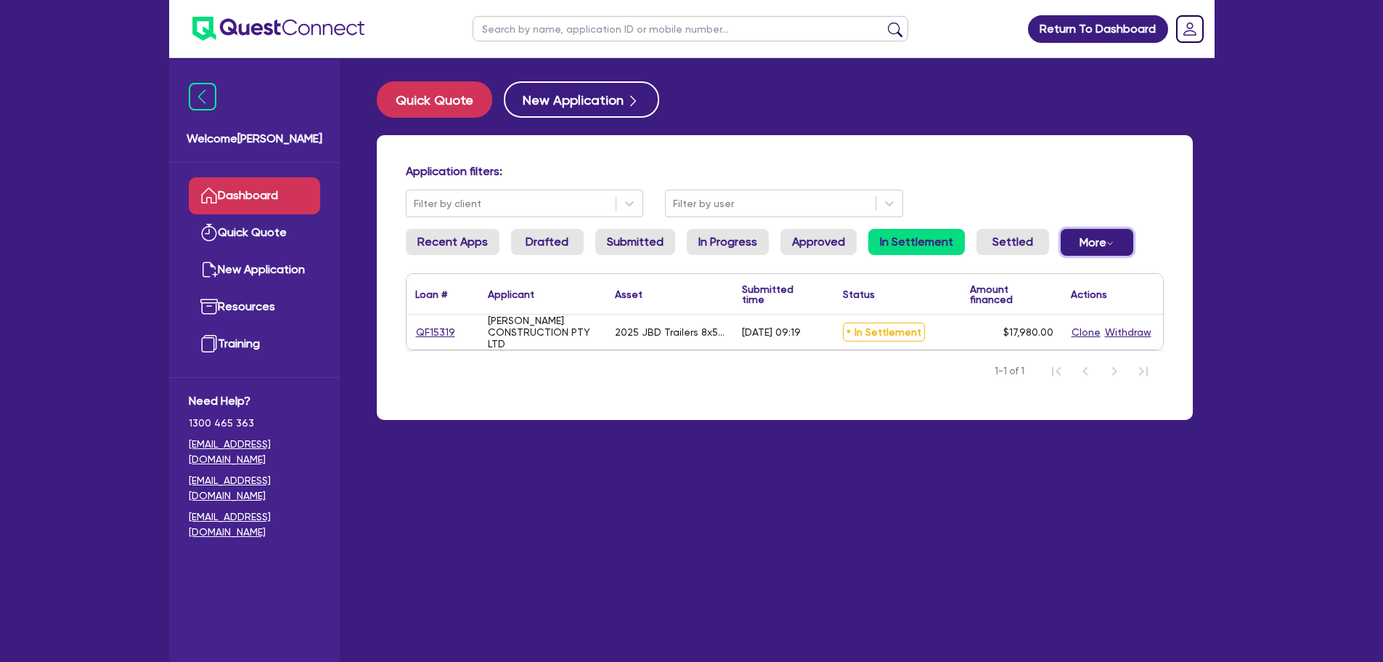
click at [1096, 235] on button "More Withdrawn Declined" at bounding box center [1097, 242] width 73 height 27
click at [1028, 240] on link "Settled" at bounding box center [1013, 242] width 73 height 26
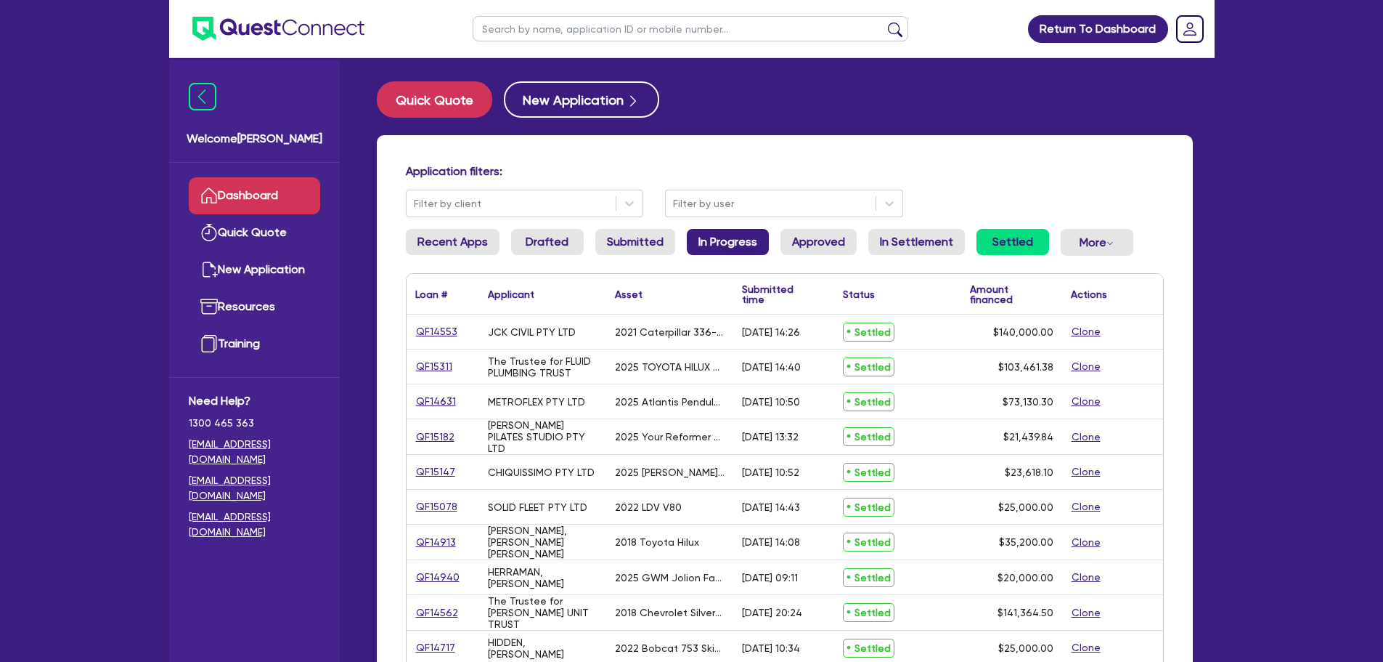
click at [749, 237] on link "In Progress" at bounding box center [728, 242] width 82 height 26
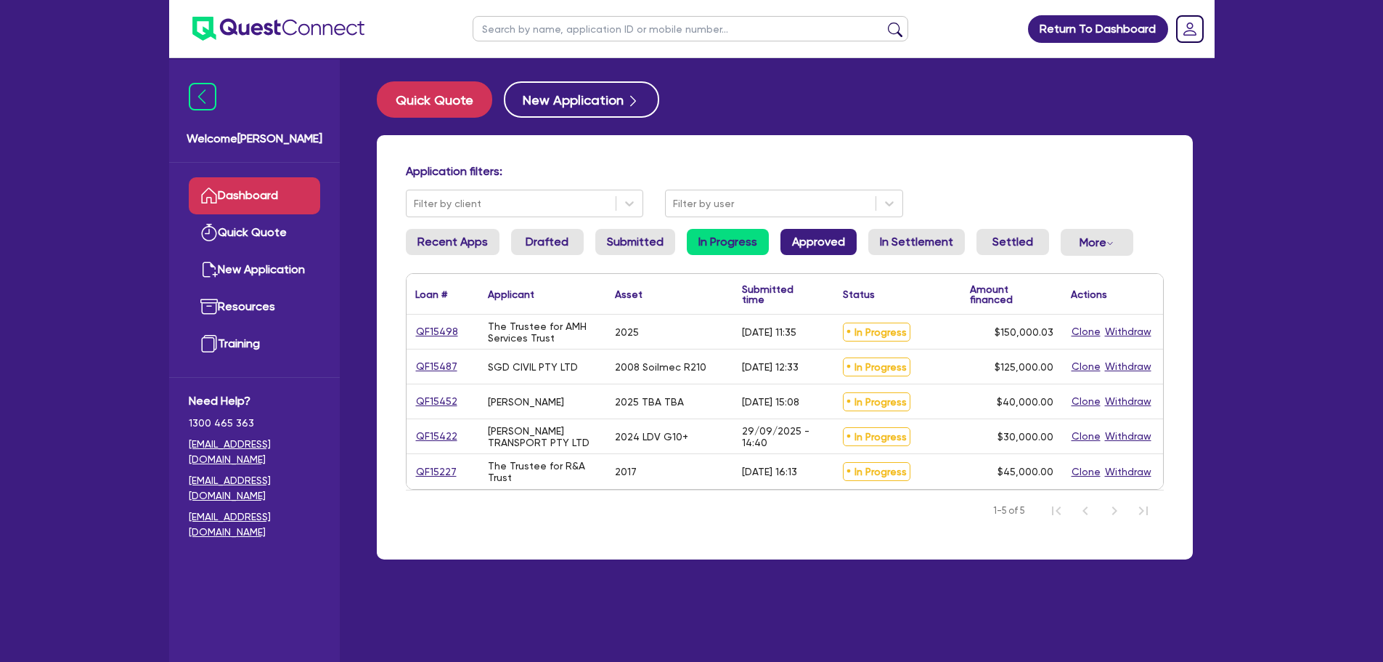
click at [821, 242] on link "Approved" at bounding box center [819, 242] width 76 height 26
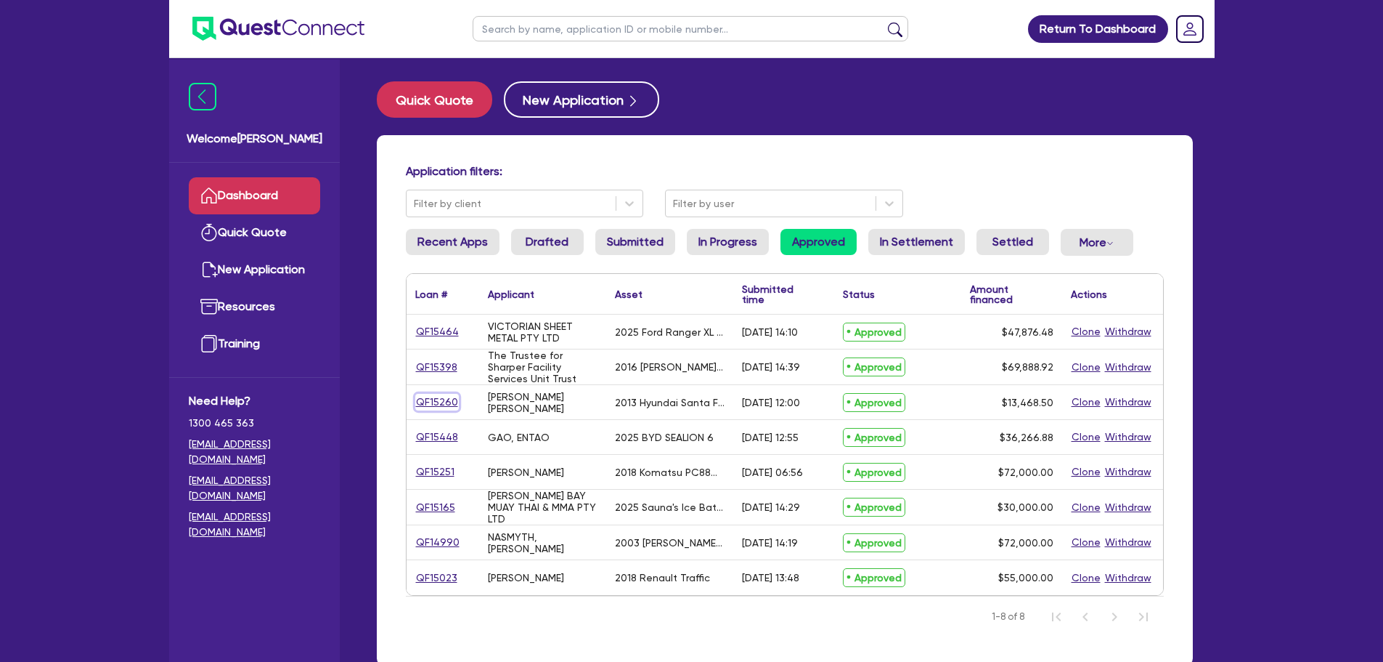
click at [428, 401] on link "QF15260" at bounding box center [437, 402] width 44 height 17
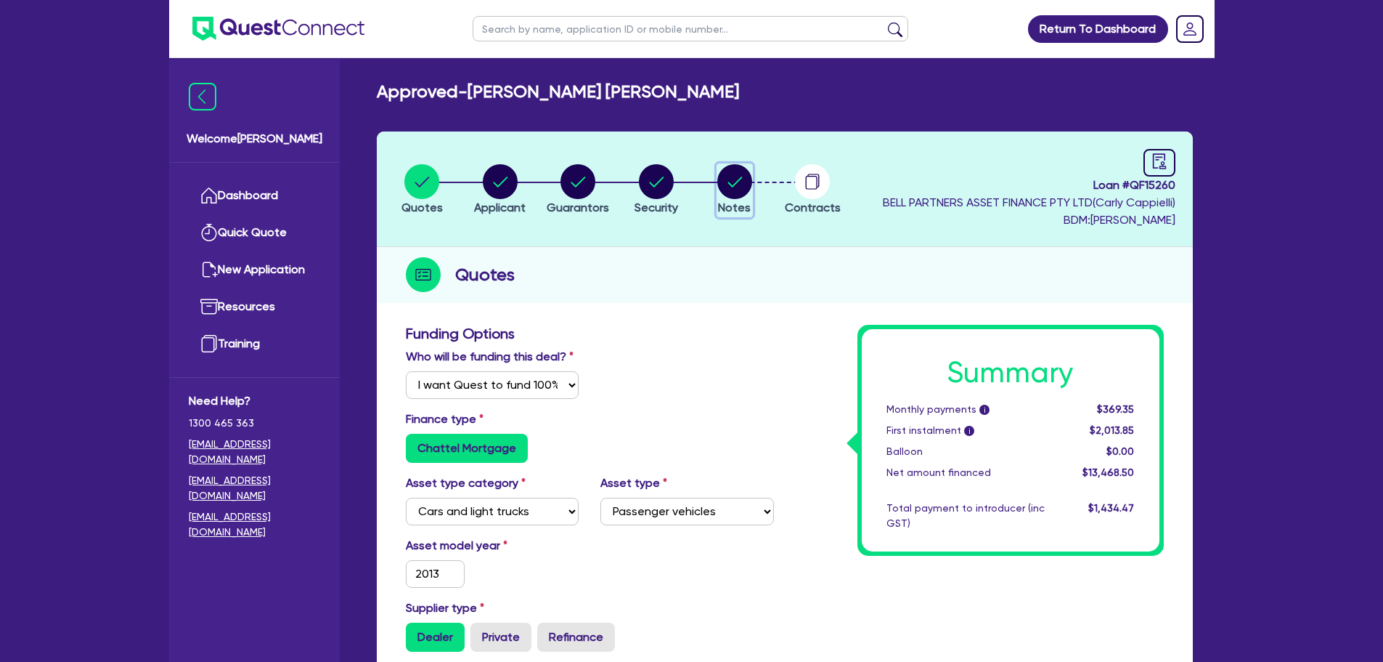
click at [734, 182] on circle "button" at bounding box center [734, 181] width 35 height 35
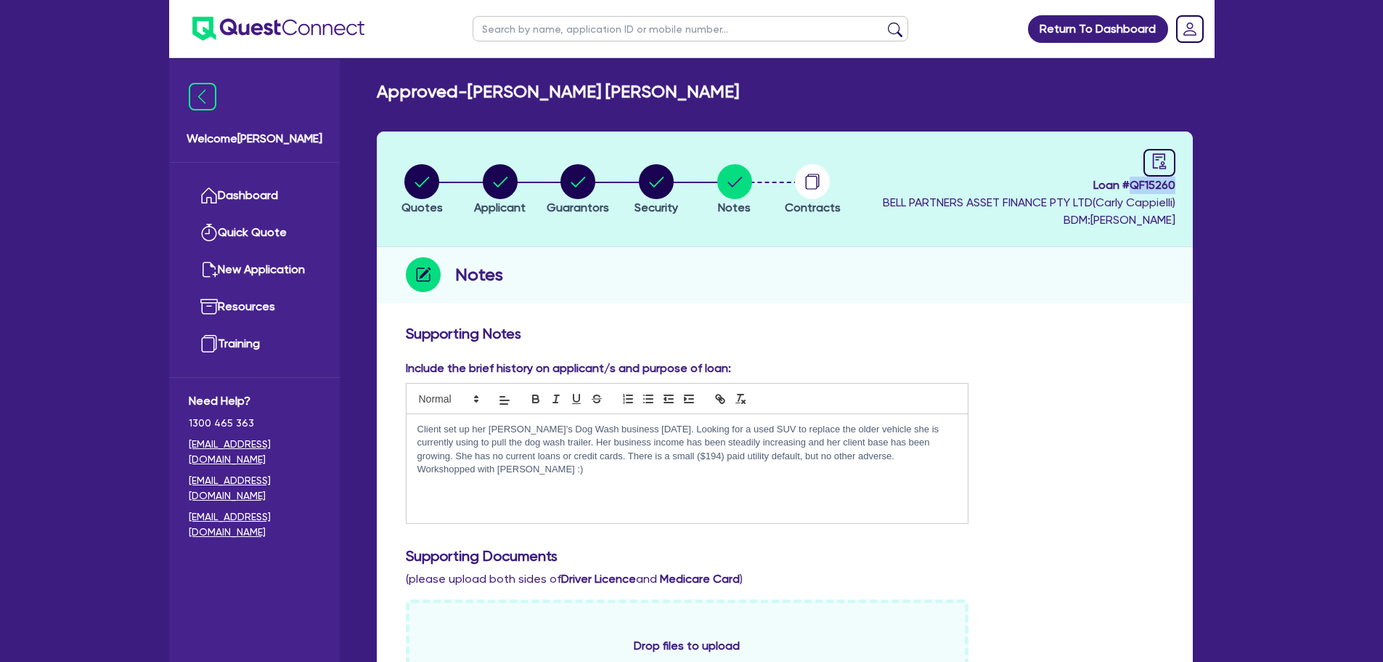
drag, startPoint x: 1131, startPoint y: 185, endPoint x: 1174, endPoint y: 190, distance: 43.1
click at [1174, 190] on span "Loan # QF15260" at bounding box center [1029, 184] width 293 height 17
copy span "QF15260"
click at [253, 190] on link "Dashboard" at bounding box center [254, 195] width 131 height 37
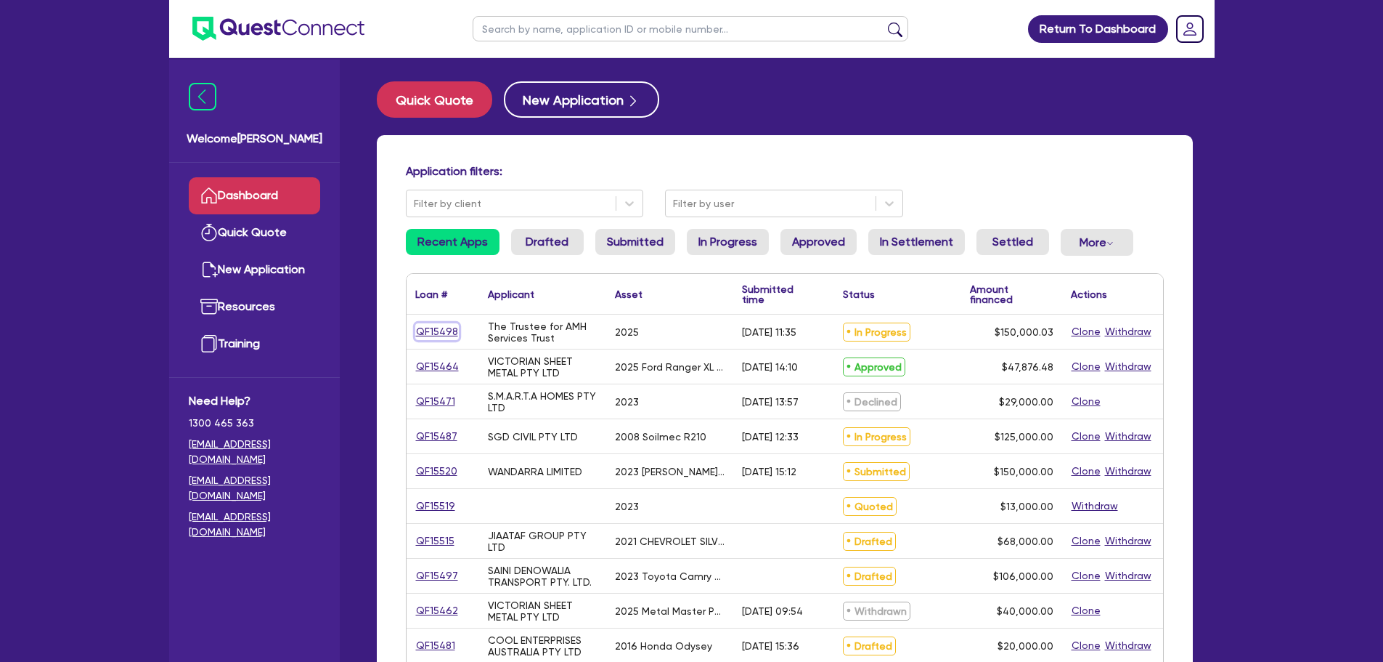
click at [430, 331] on link "QF15498" at bounding box center [437, 331] width 44 height 17
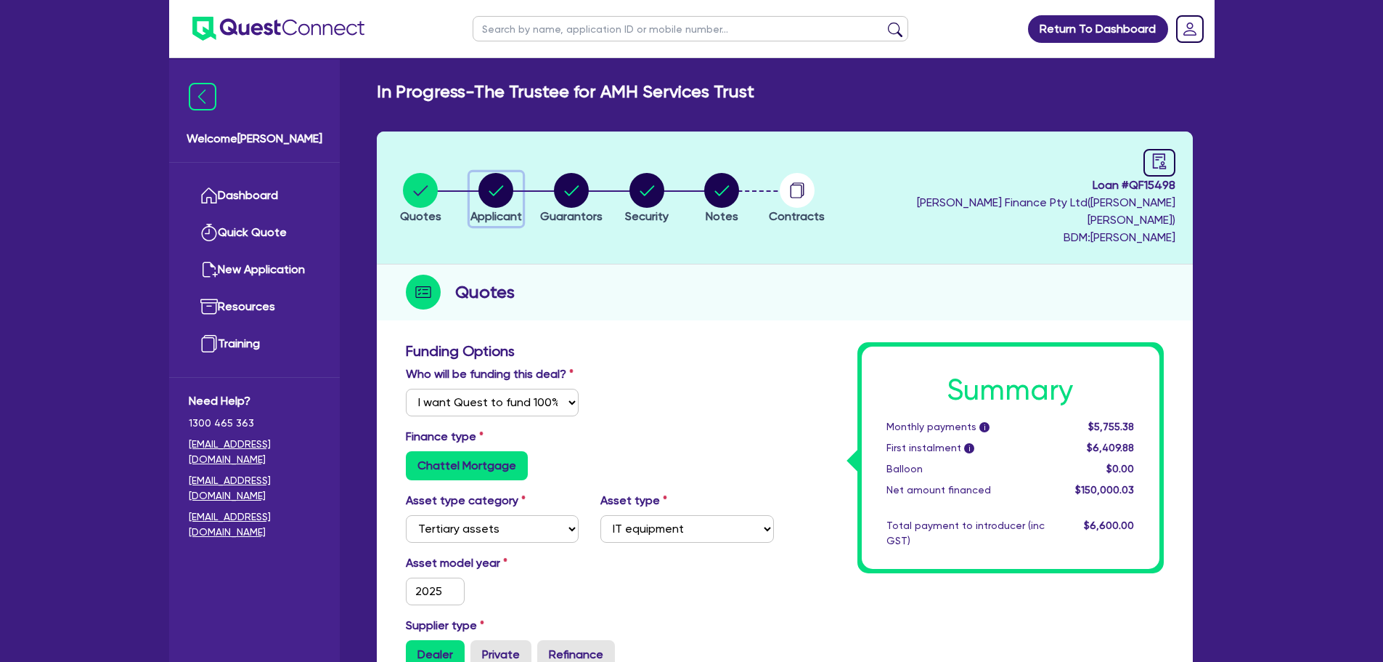
click at [508, 187] on circle "button" at bounding box center [496, 190] width 35 height 35
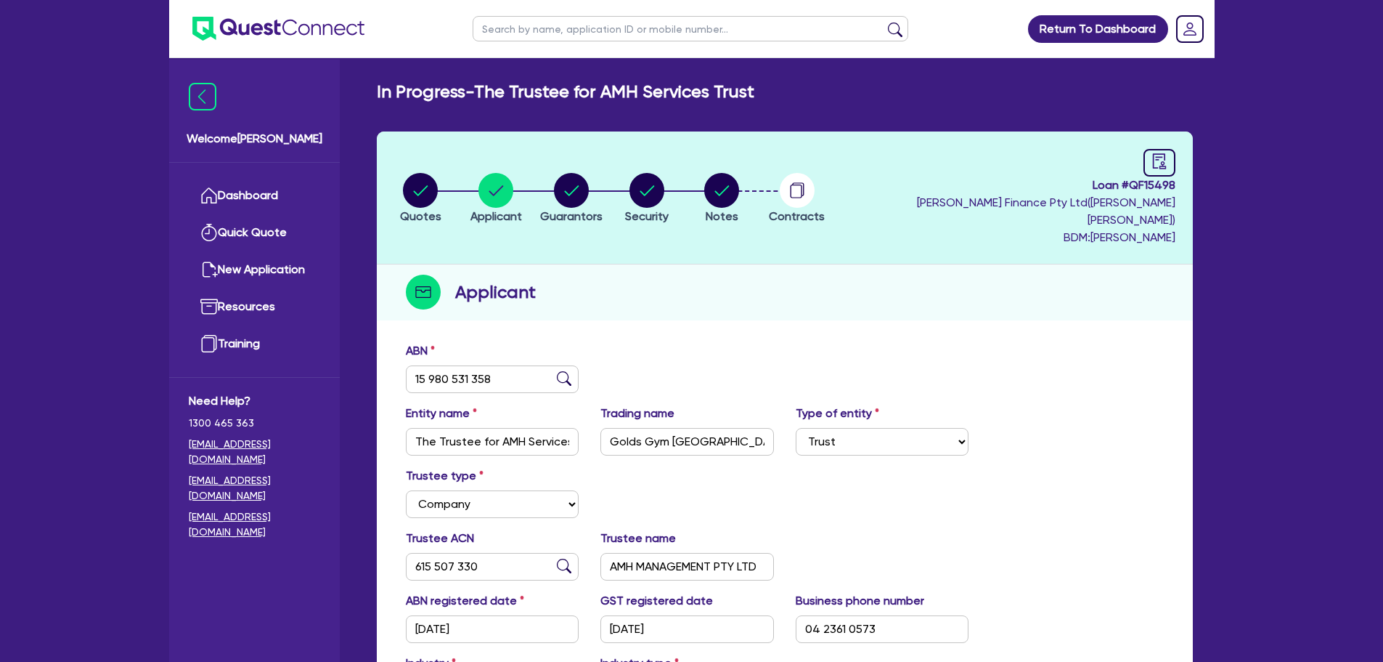
click at [685, 185] on li "Security" at bounding box center [647, 197] width 76 height 51
click at [730, 185] on icon "button" at bounding box center [722, 190] width 15 height 10
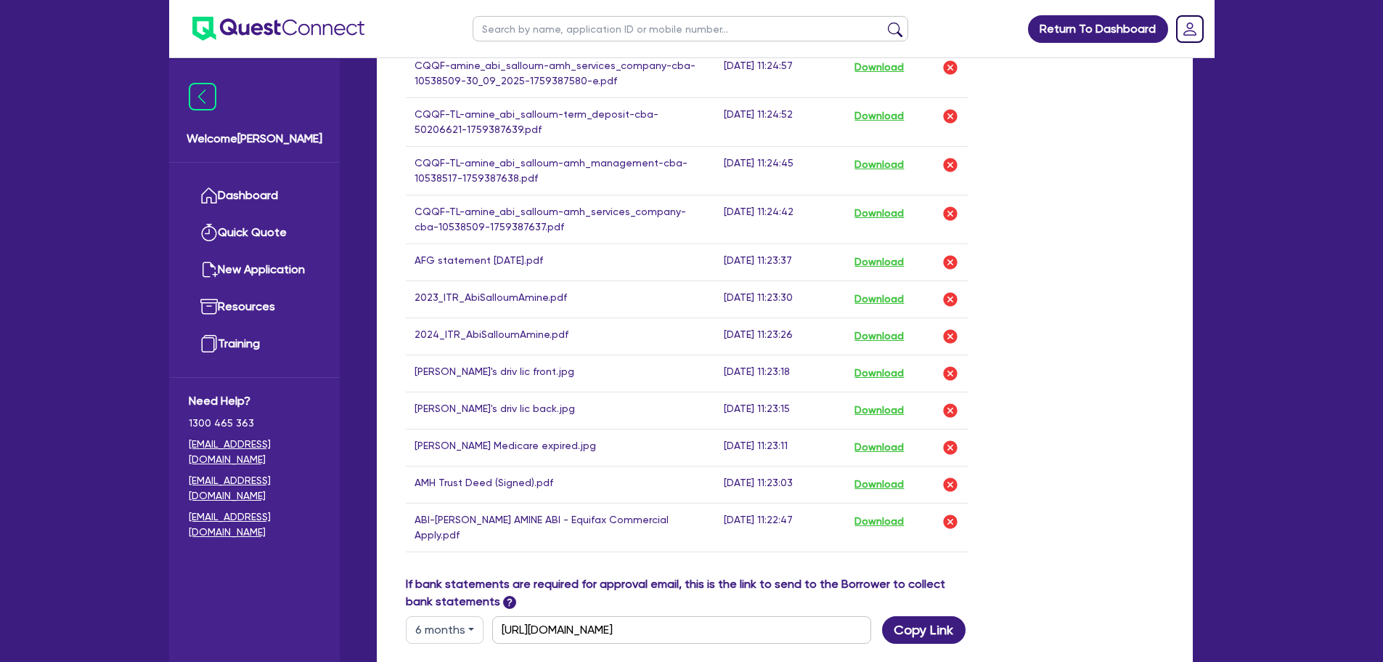
scroll to position [1162, 0]
click at [876, 474] on button "Download" at bounding box center [879, 483] width 51 height 19
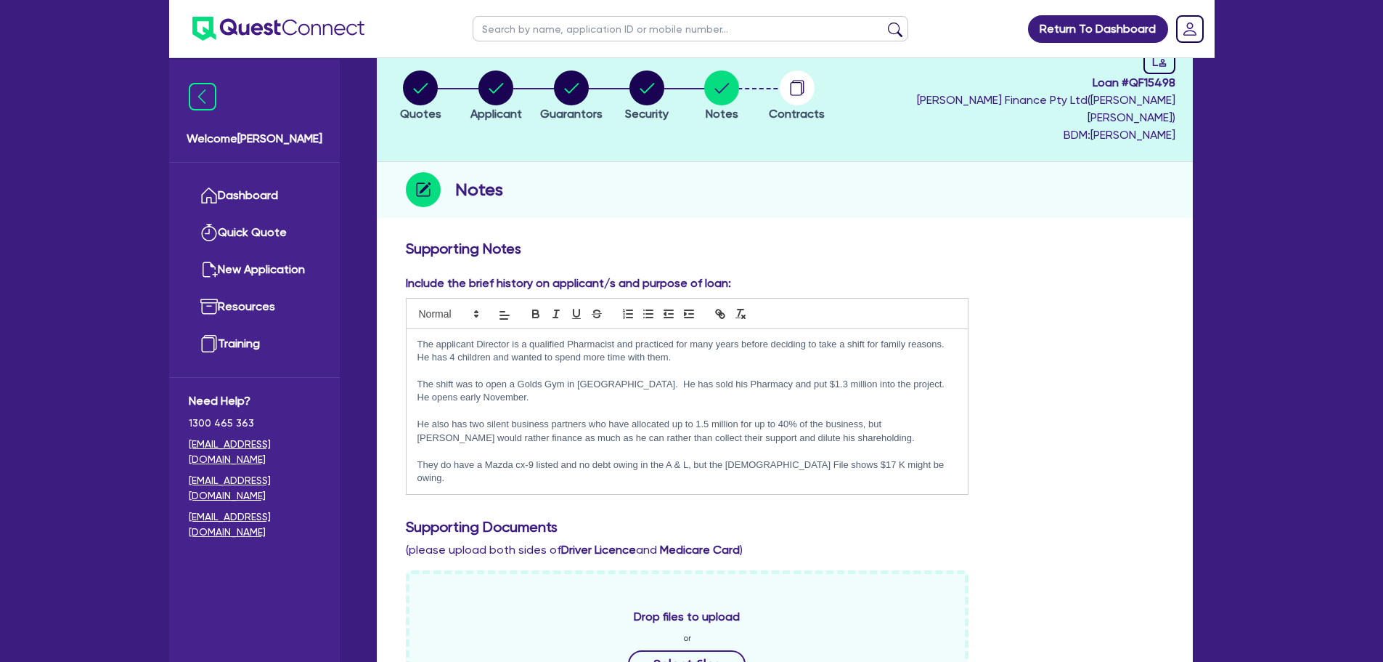
scroll to position [0, 0]
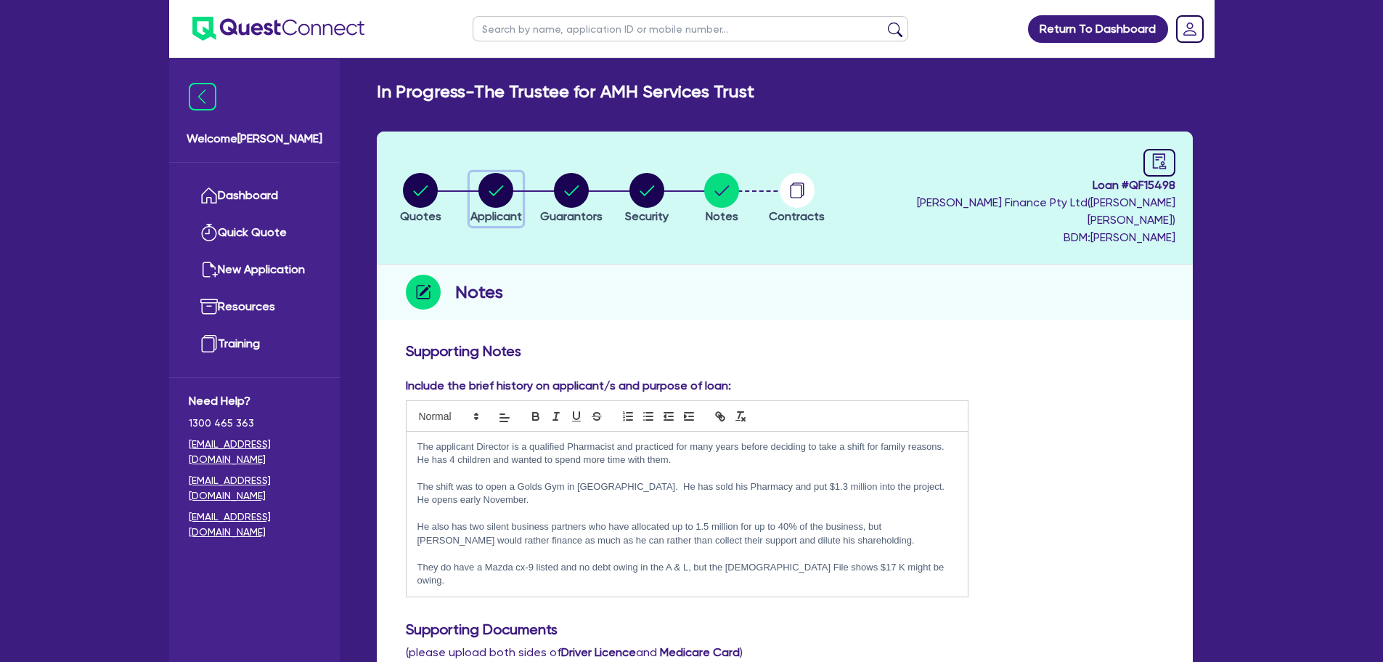
click at [512, 185] on circle "button" at bounding box center [496, 190] width 35 height 35
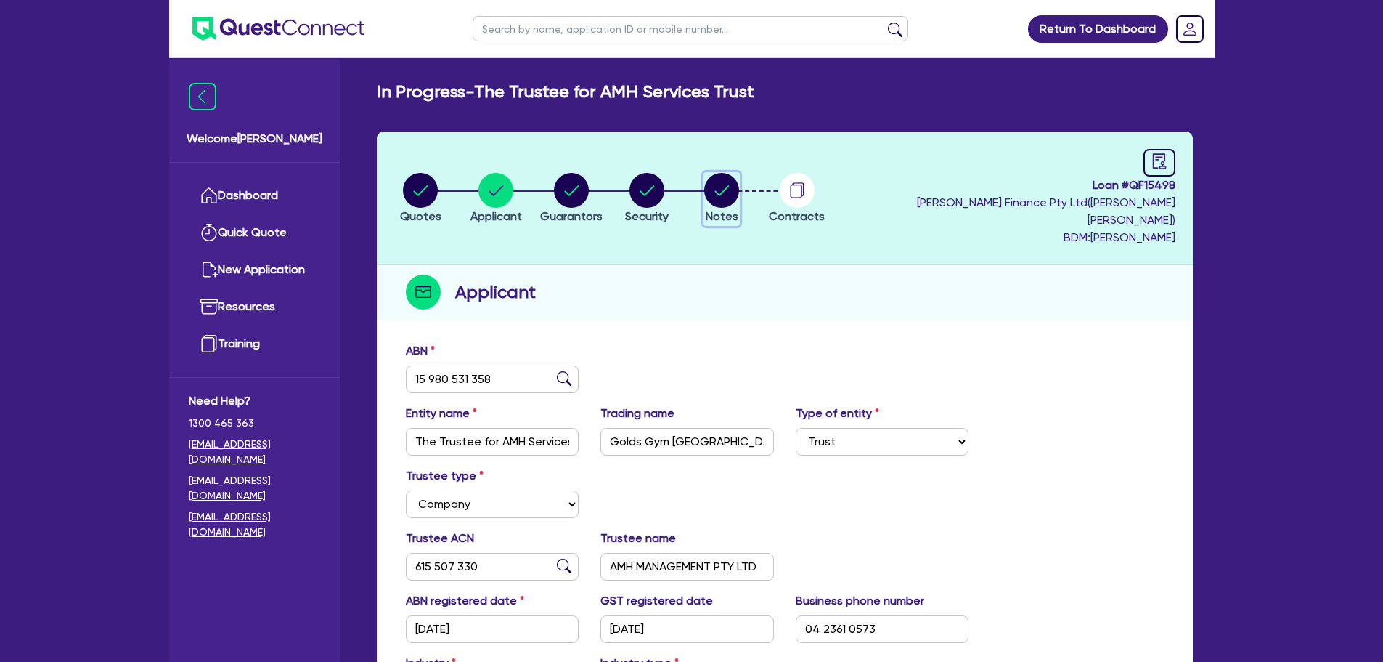
click at [740, 192] on button "Notes" at bounding box center [722, 199] width 36 height 54
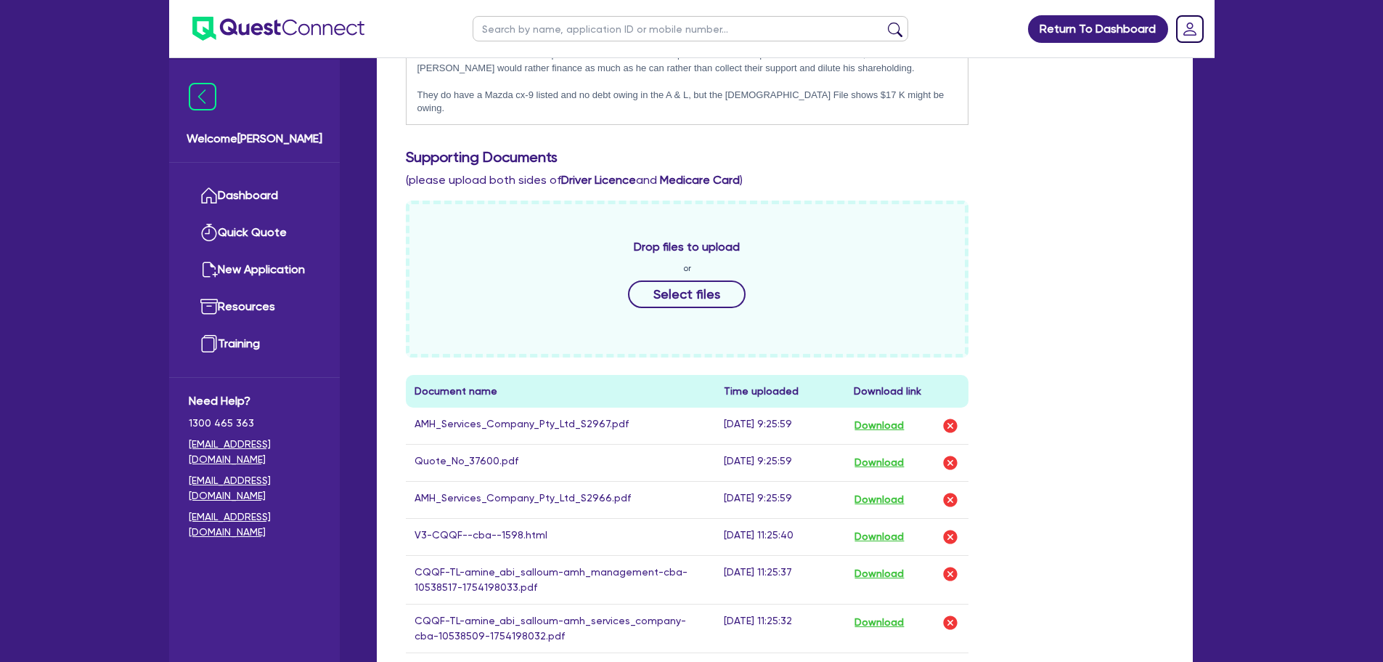
scroll to position [581, 0]
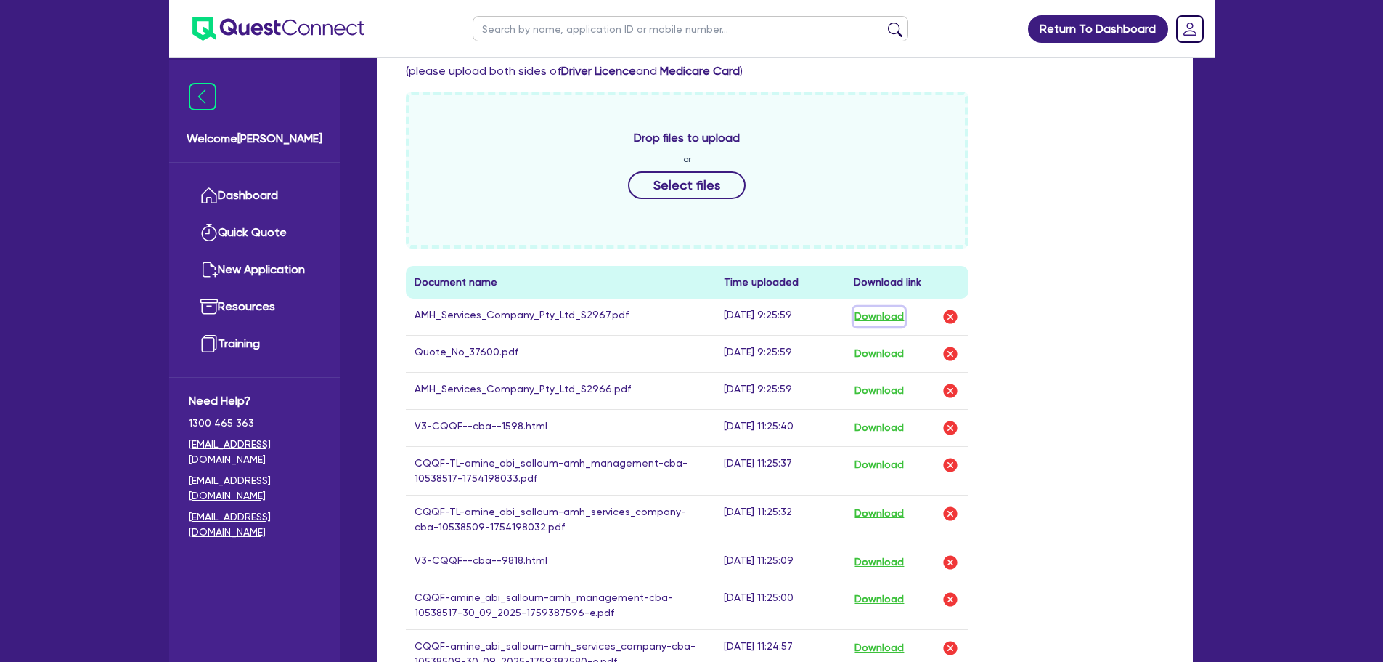
click at [901, 307] on button "Download" at bounding box center [879, 316] width 51 height 19
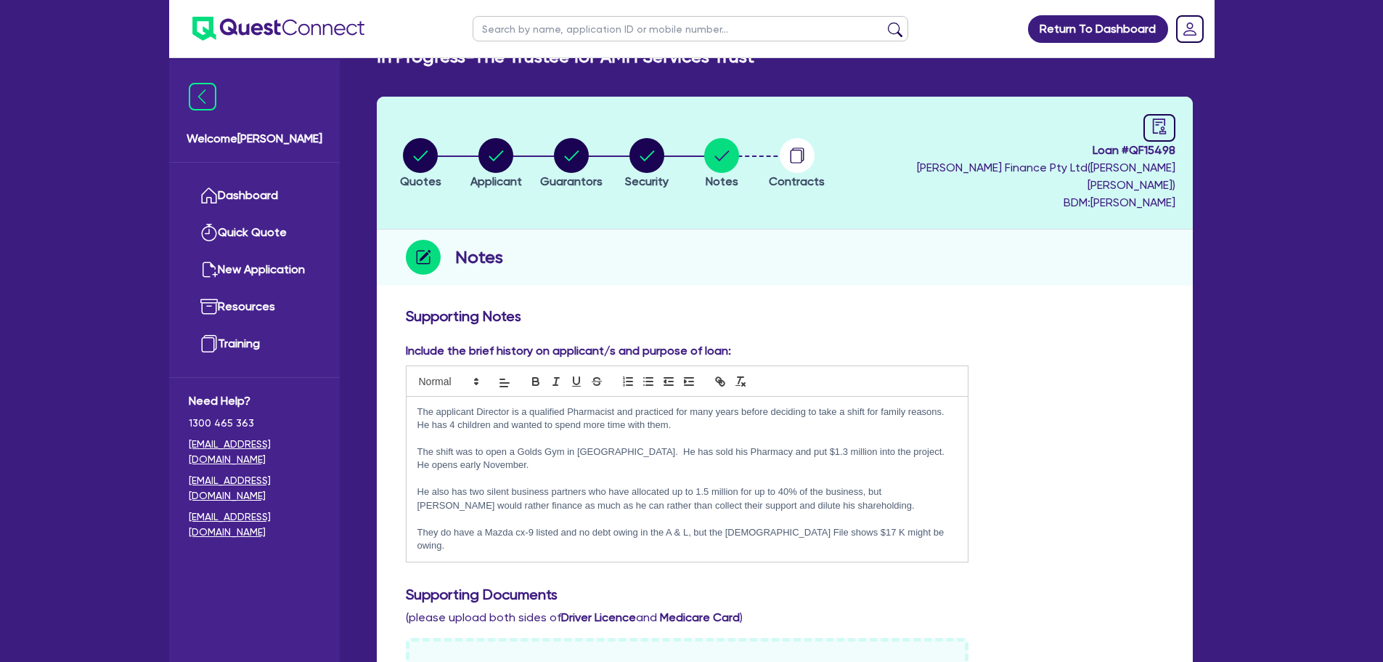
scroll to position [0, 0]
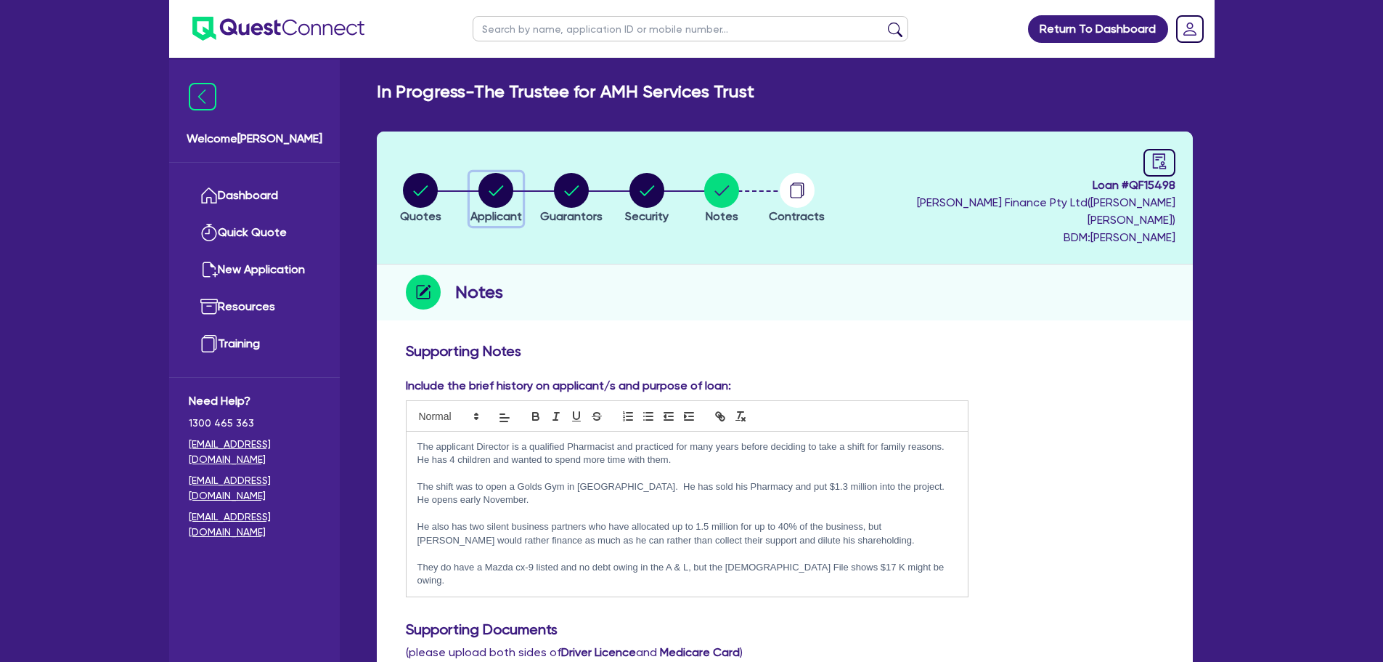
click at [501, 192] on circle "button" at bounding box center [496, 190] width 35 height 35
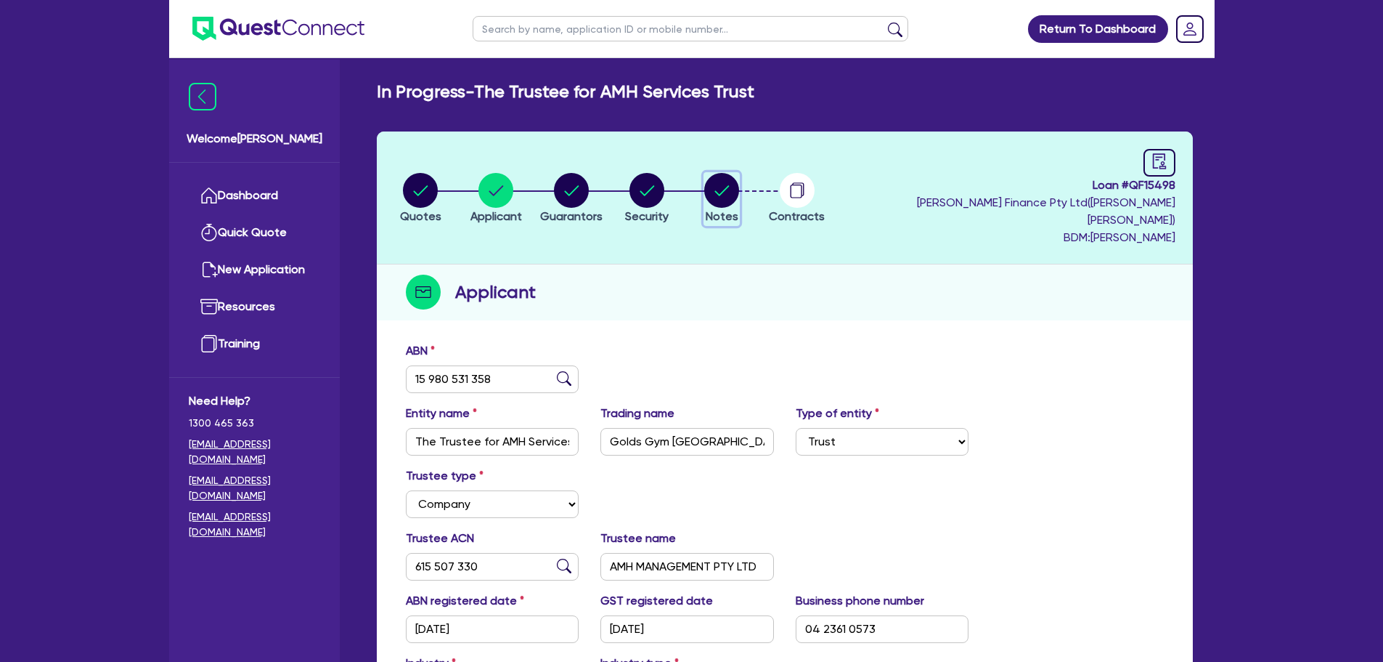
click at [740, 199] on button "Notes" at bounding box center [722, 199] width 36 height 54
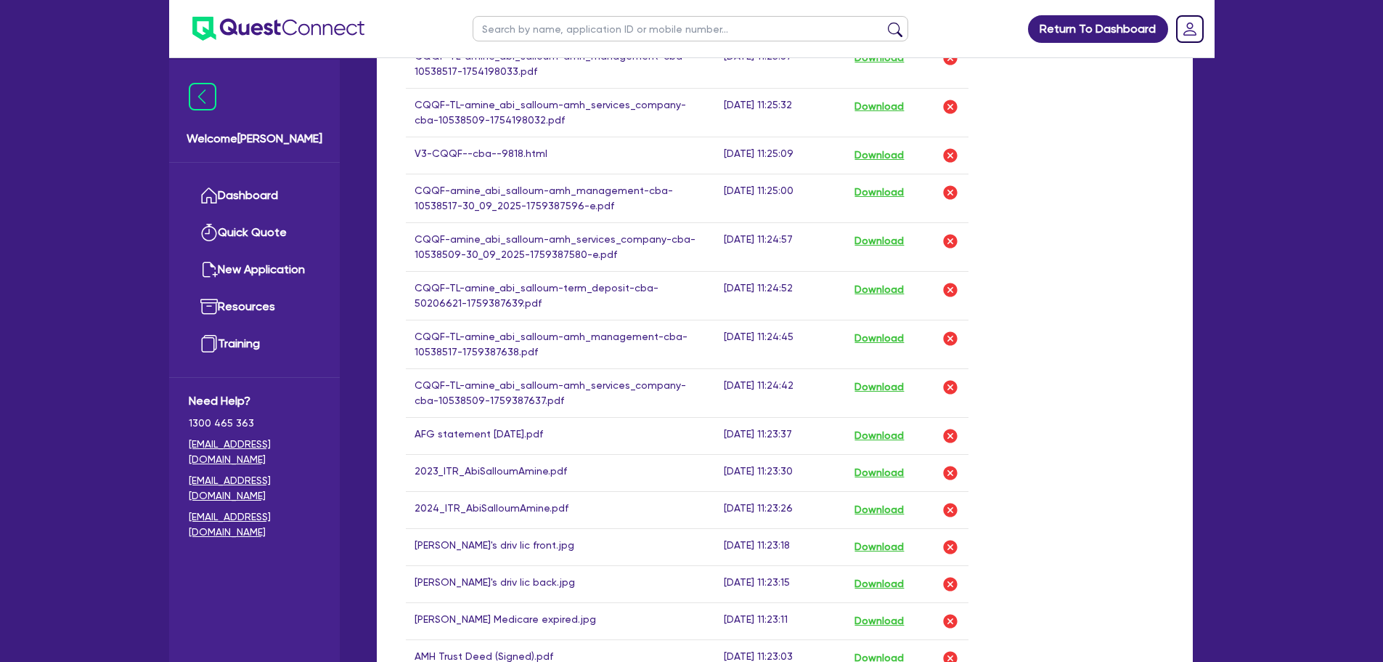
scroll to position [1162, 0]
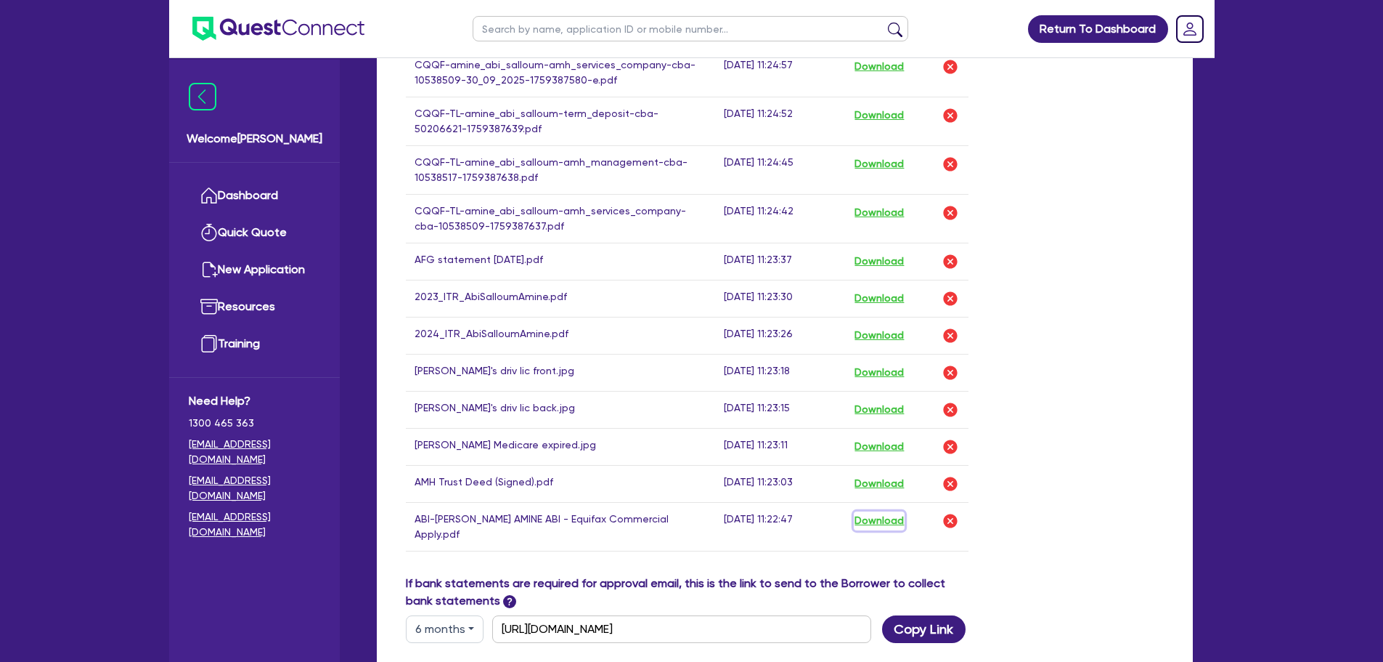
click at [897, 511] on button "Download" at bounding box center [879, 520] width 51 height 19
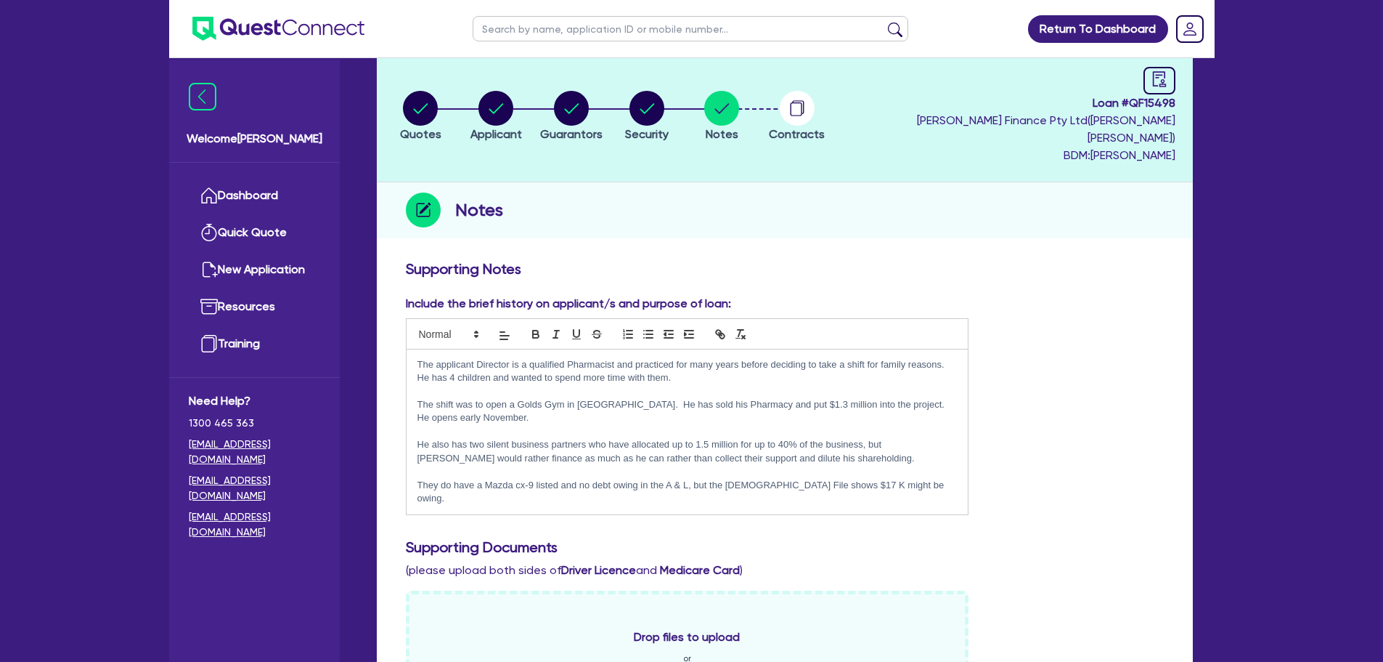
scroll to position [0, 0]
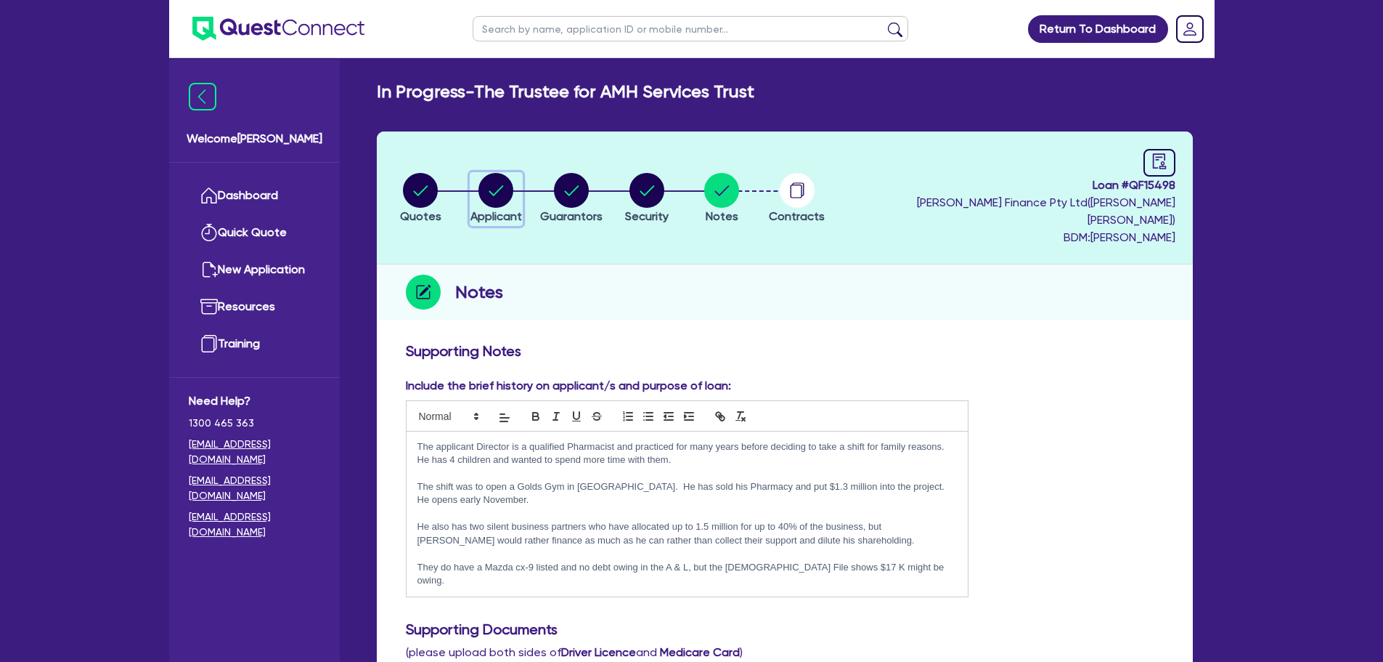
click at [513, 187] on icon "button" at bounding box center [496, 190] width 35 height 35
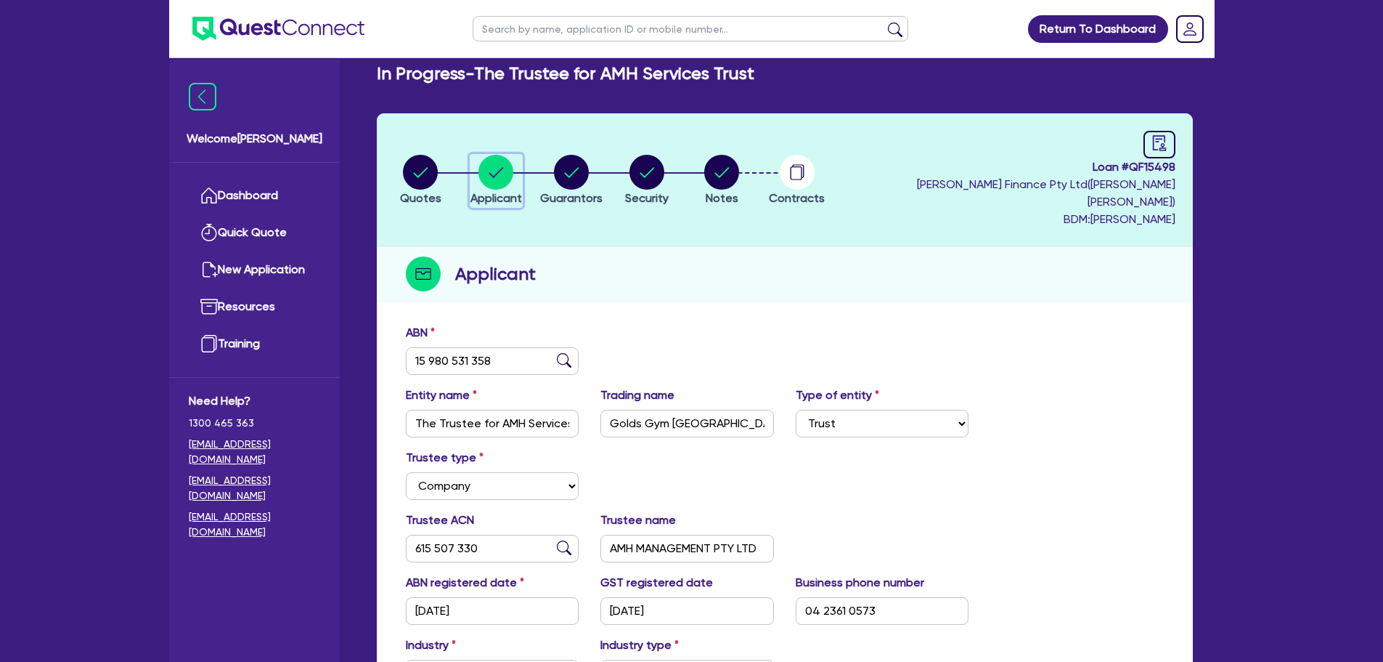
scroll to position [73, 0]
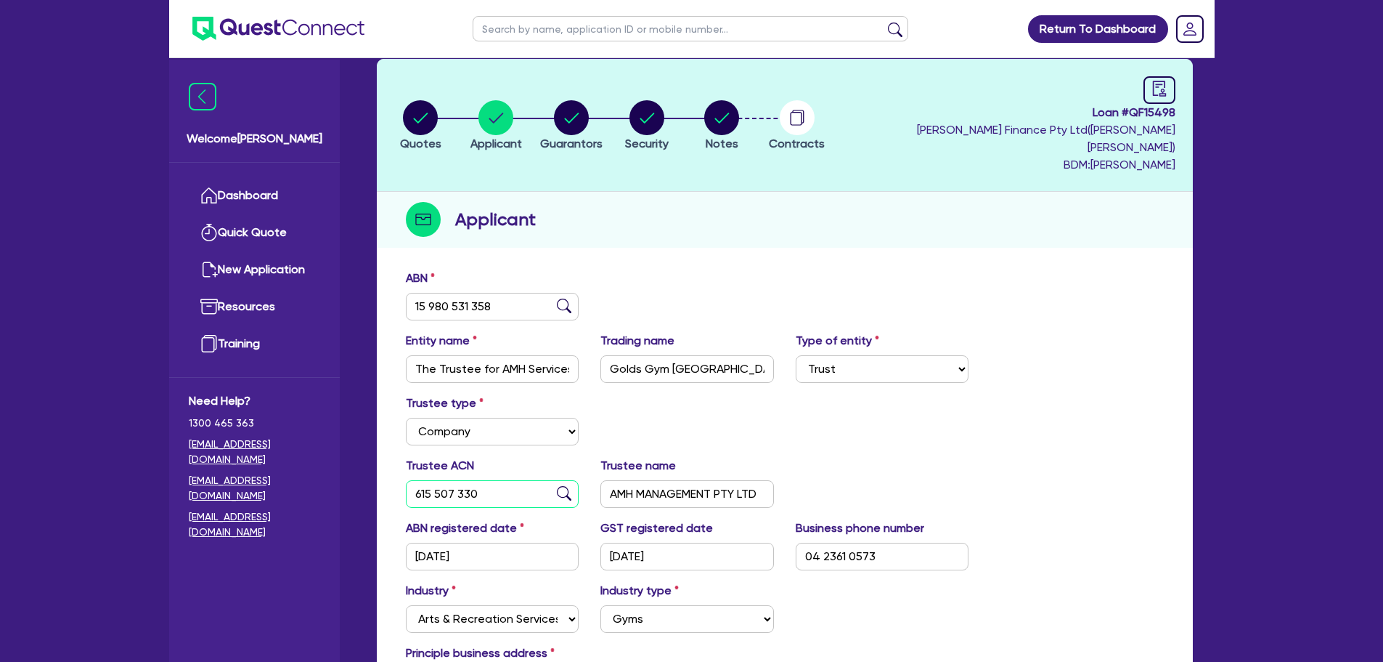
drag, startPoint x: 510, startPoint y: 475, endPoint x: 396, endPoint y: 476, distance: 114.0
click at [396, 476] on div "Trustee ACN 615 507 330" at bounding box center [492, 482] width 195 height 51
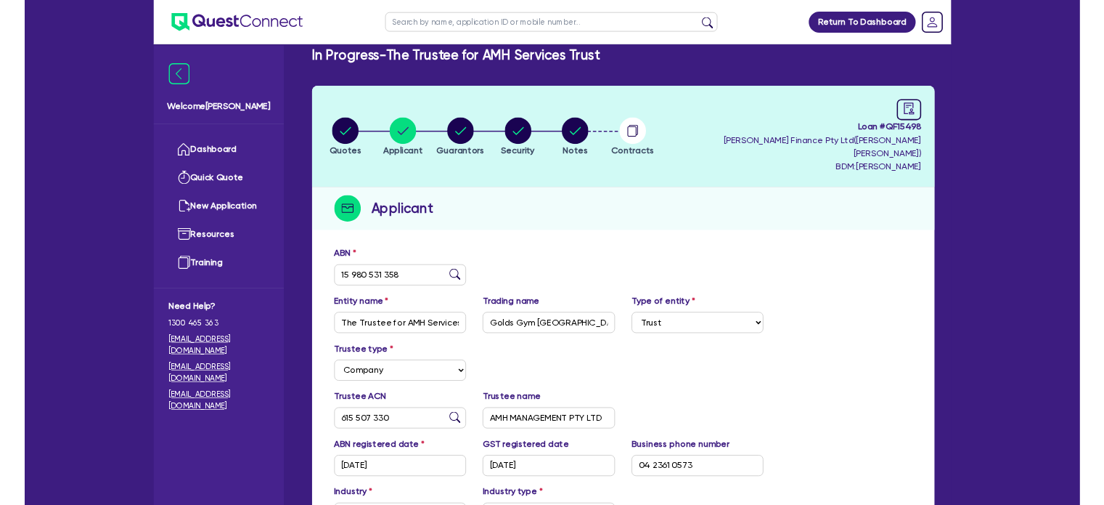
scroll to position [0, 0]
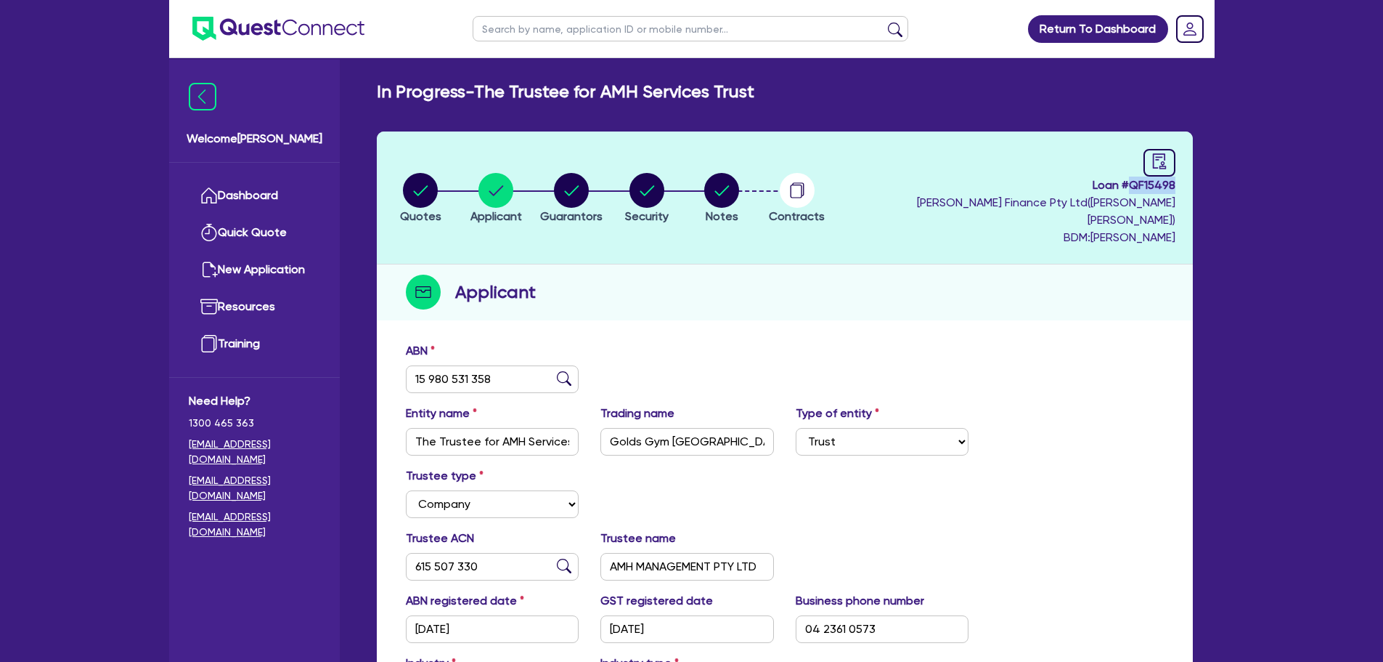
drag, startPoint x: 1133, startPoint y: 184, endPoint x: 1184, endPoint y: 187, distance: 50.2
click at [1184, 187] on header "Quotes Applicant [GEOGRAPHIC_DATA] Security Notes Contracts Loan # QF15498 [PER…" at bounding box center [785, 197] width 816 height 133
copy span "QF15498"
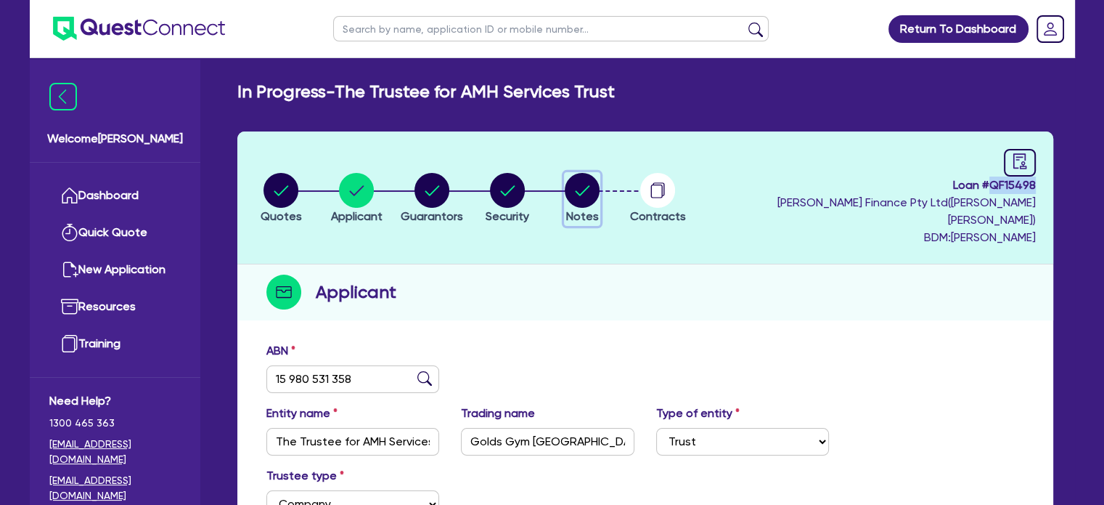
click at [597, 182] on circle "button" at bounding box center [582, 190] width 35 height 35
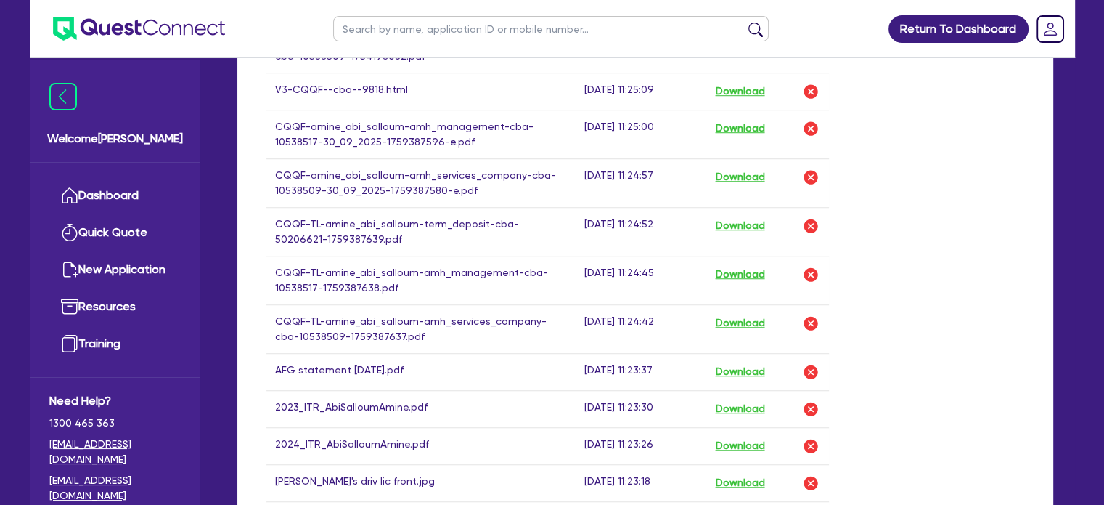
scroll to position [1307, 0]
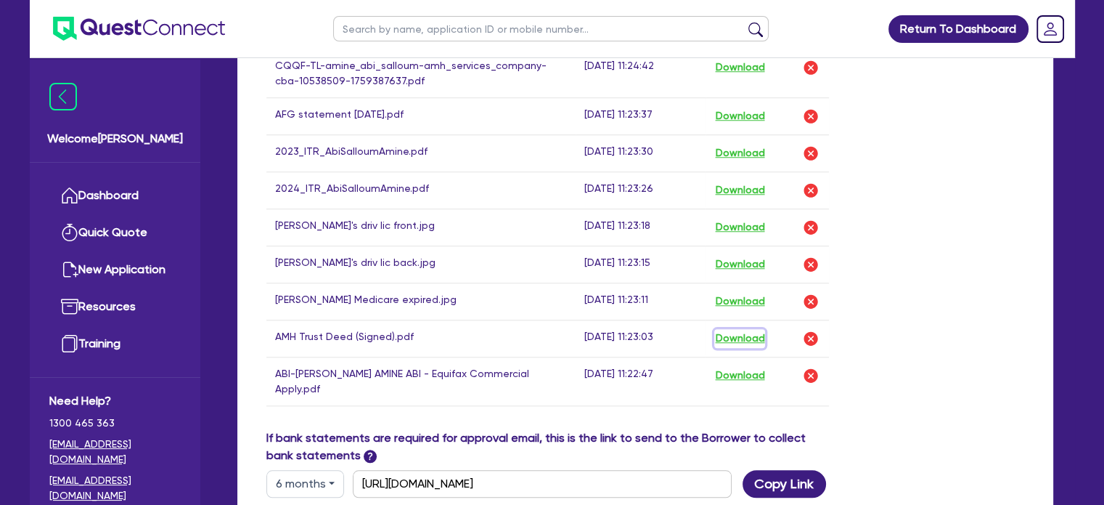
click at [735, 329] on button "Download" at bounding box center [740, 338] width 51 height 19
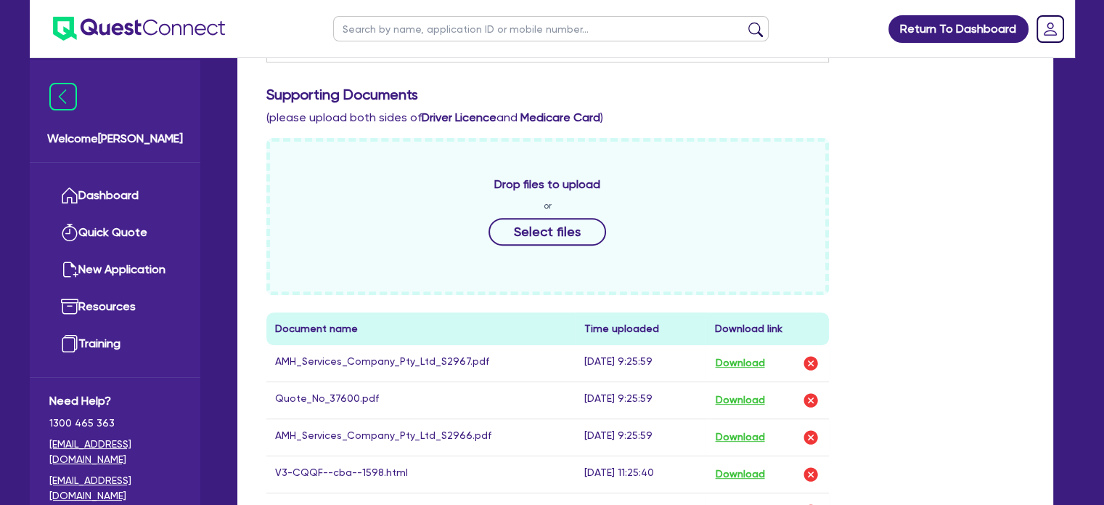
scroll to position [436, 0]
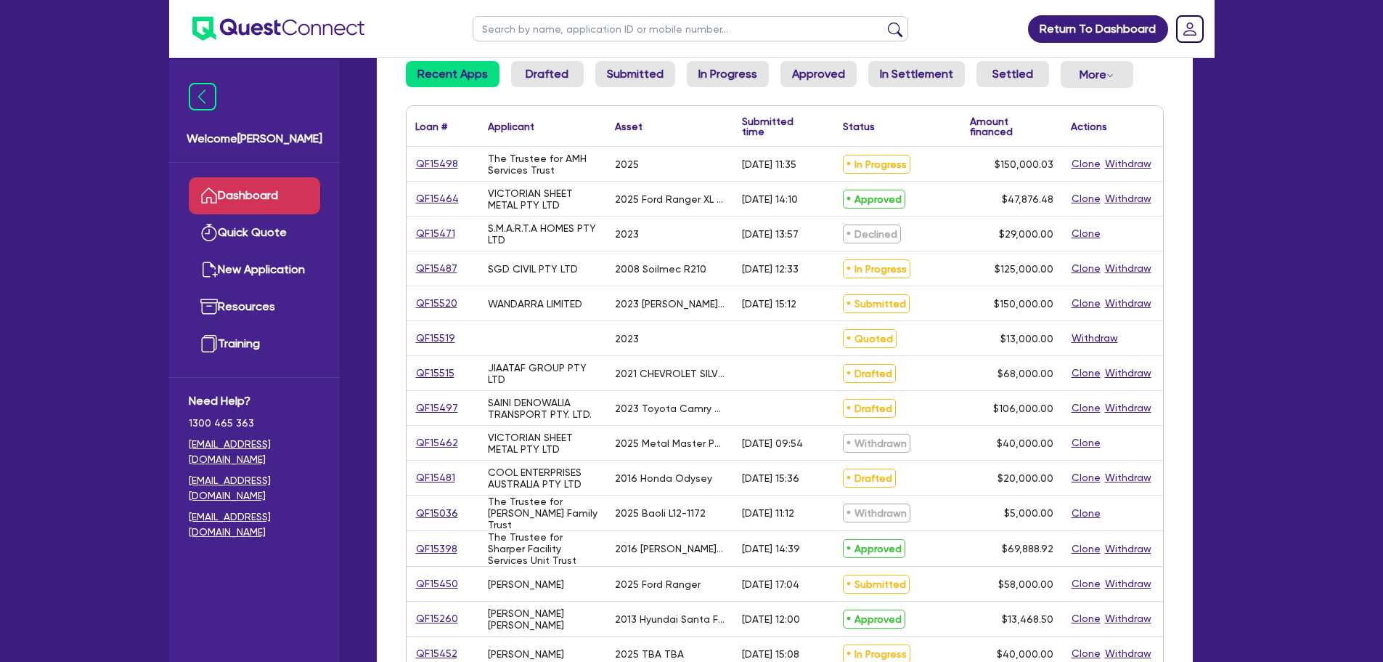
scroll to position [145, 0]
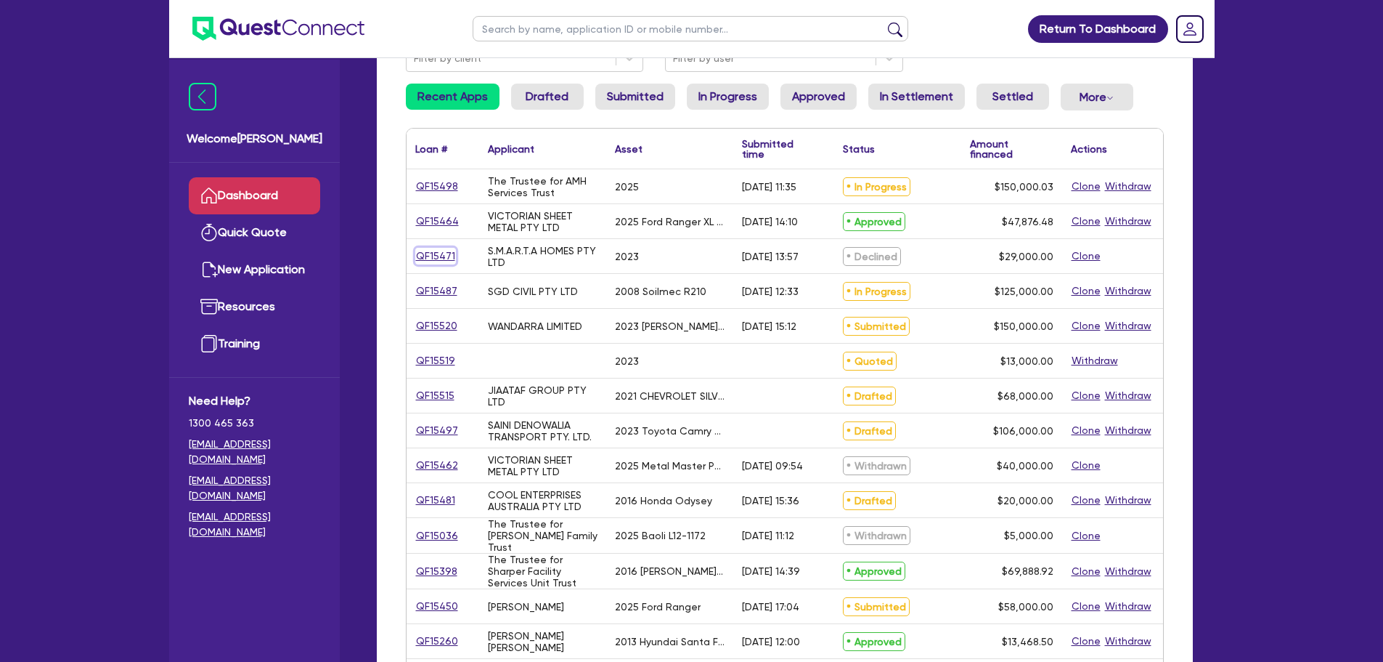
click at [434, 259] on link "QF15471" at bounding box center [435, 256] width 41 height 17
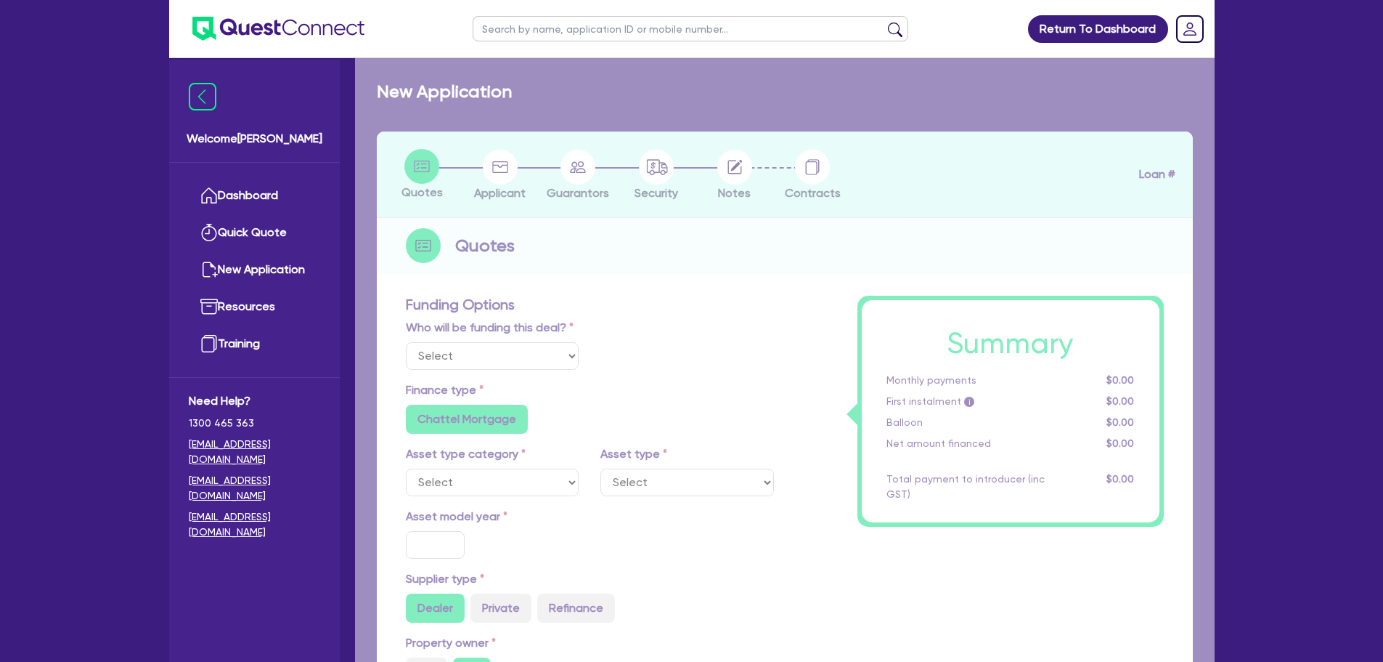
select select "Quest Finance - Own Book"
select select "CARS_AND_LIGHT_TRUCKS"
type input "2023"
radio input "true"
type input "29,000"
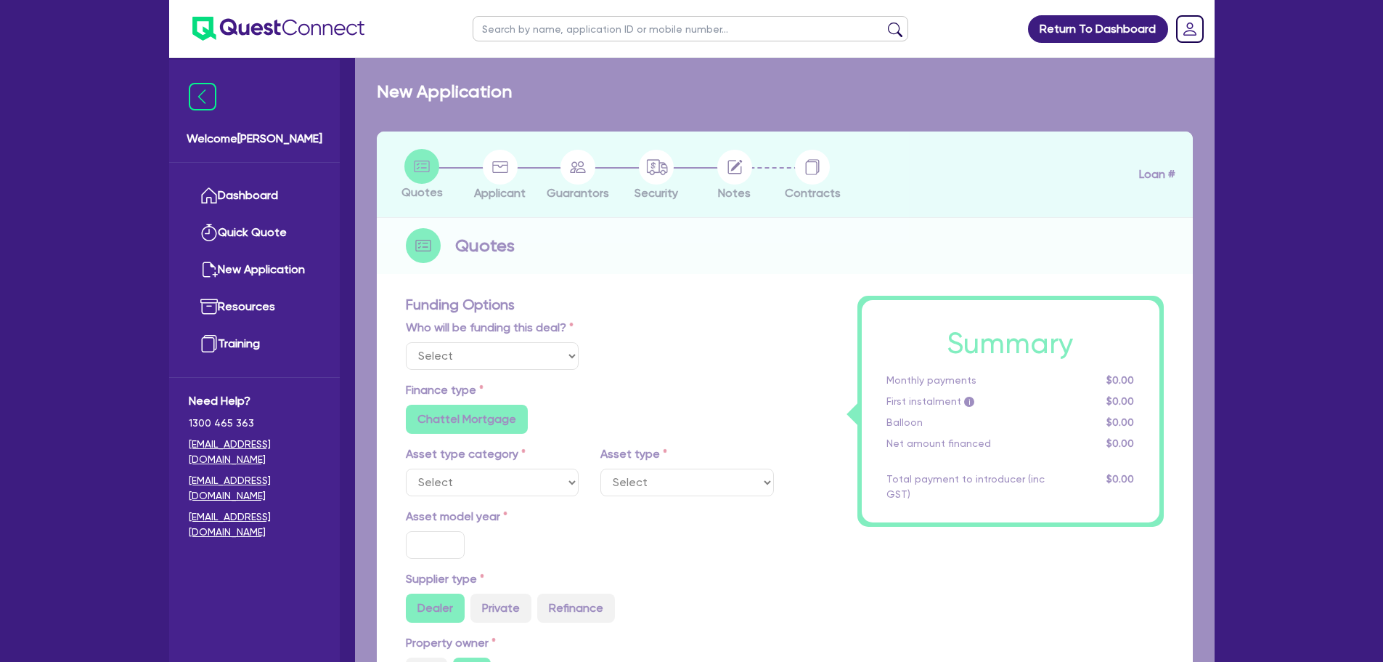
type input "10"
type input "2,900"
type input "17.95"
type input "1,200"
select select "PASSENGER_VEHICLES"
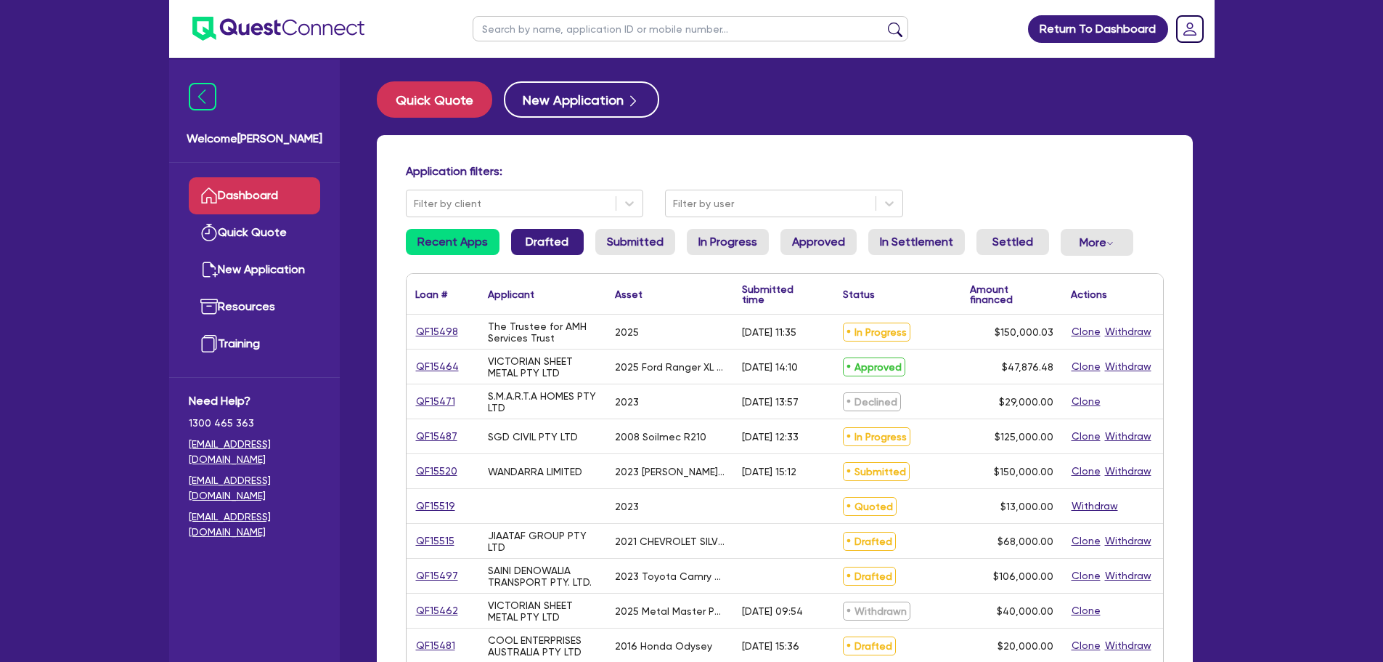
click at [555, 240] on link "Drafted" at bounding box center [547, 242] width 73 height 26
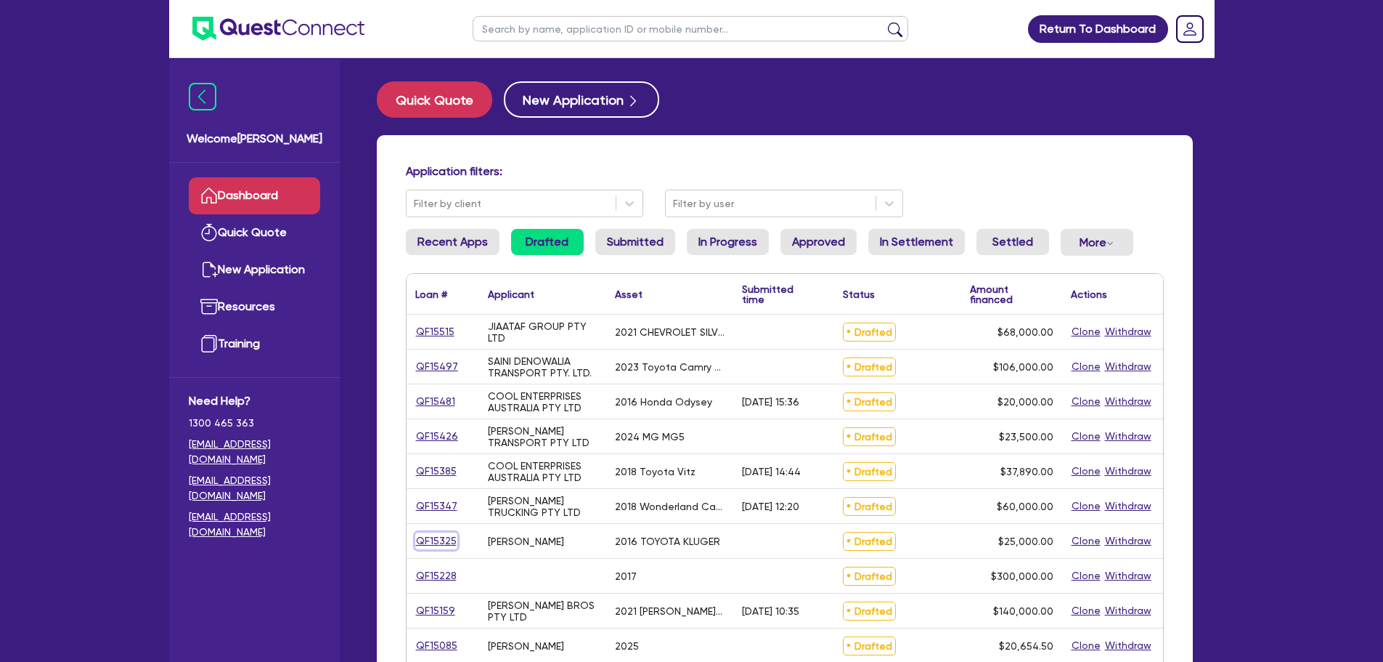
click at [425, 548] on link "QF15325" at bounding box center [436, 540] width 42 height 17
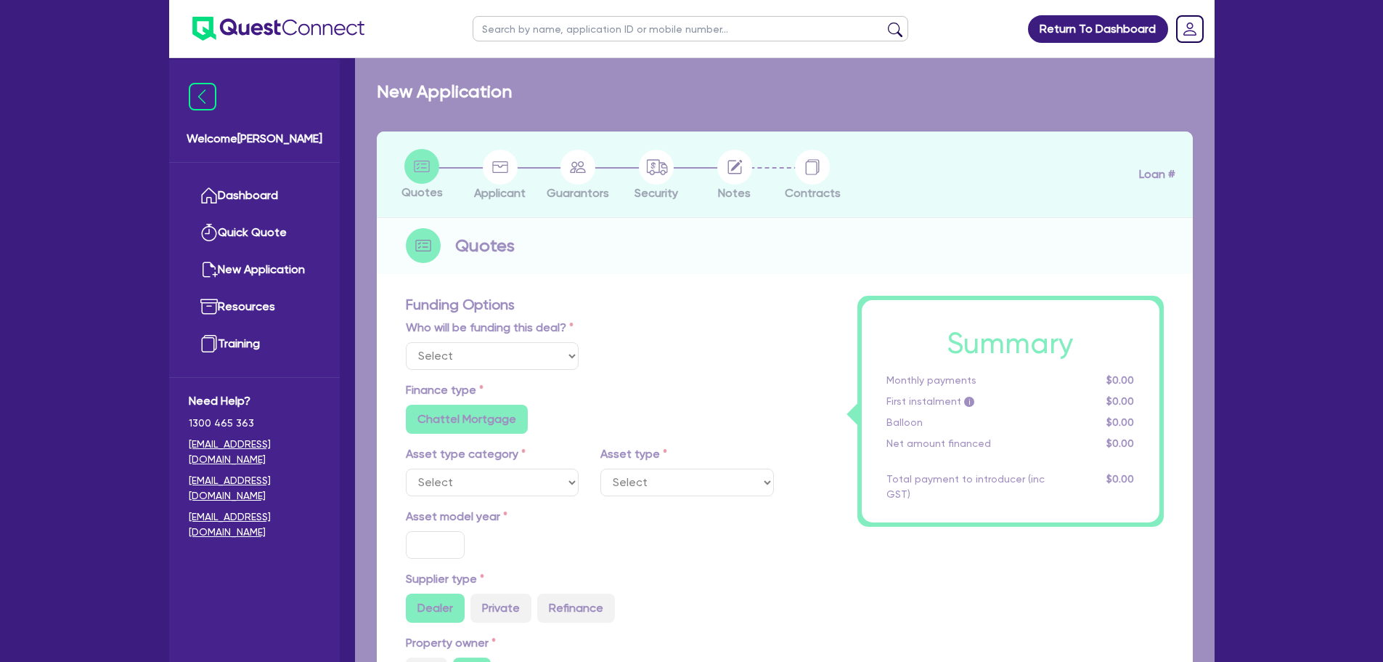
select select "Quest Finance - Platform CoFunding"
type input "50"
select select "CARS_AND_LIGHT_TRUCKS"
type input "2016"
radio input "false"
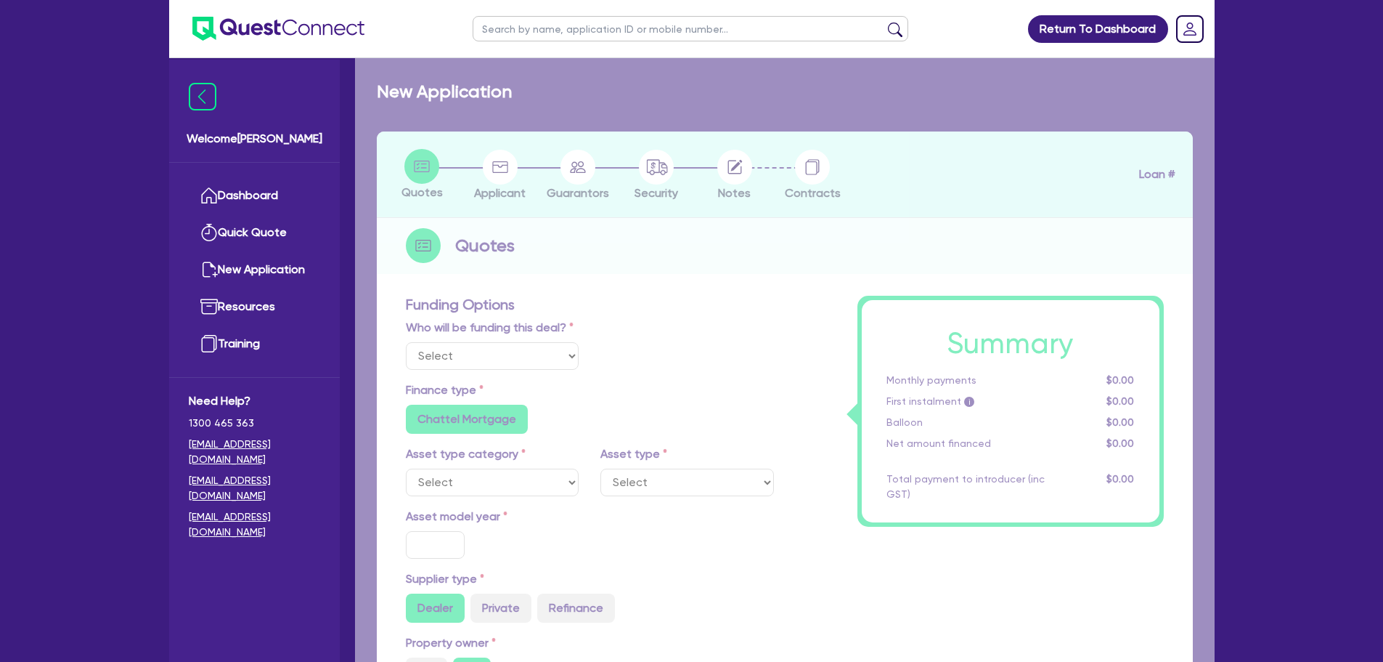
radio input "true"
type input "25,000"
type input "10"
type input "2,500"
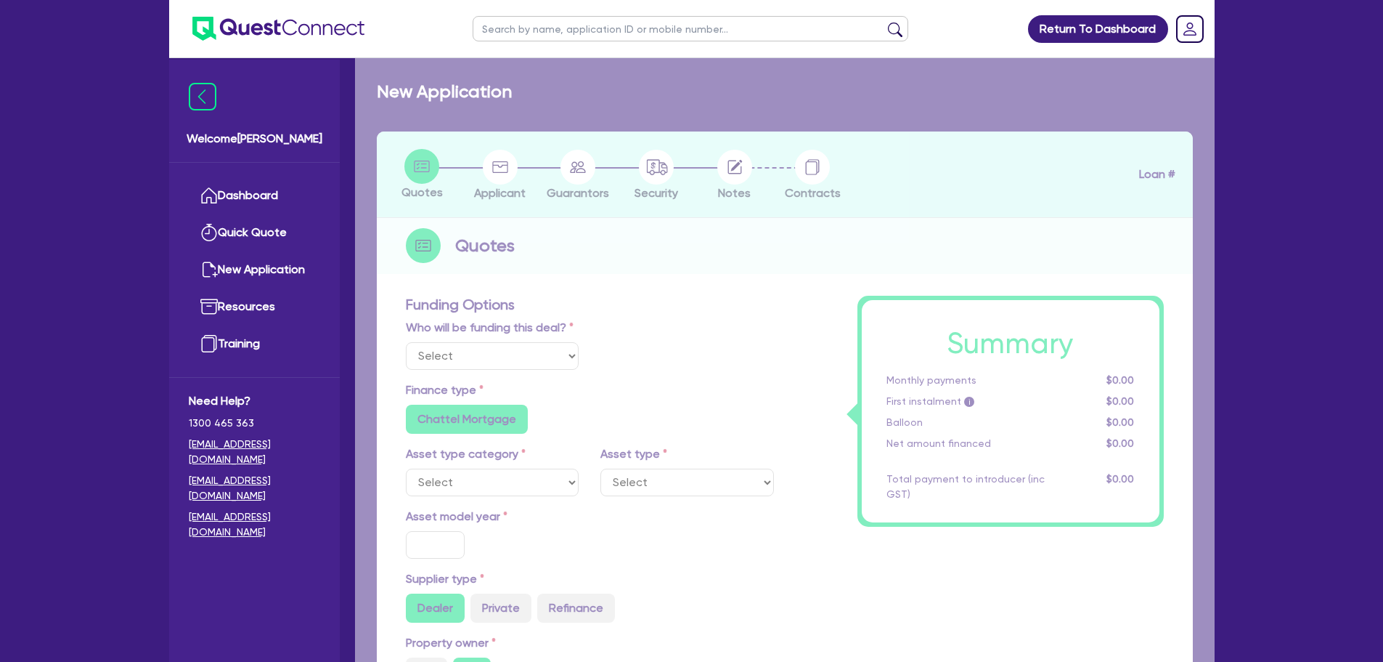
radio input "true"
type input "17"
select select "PASSENGER_VEHICLES"
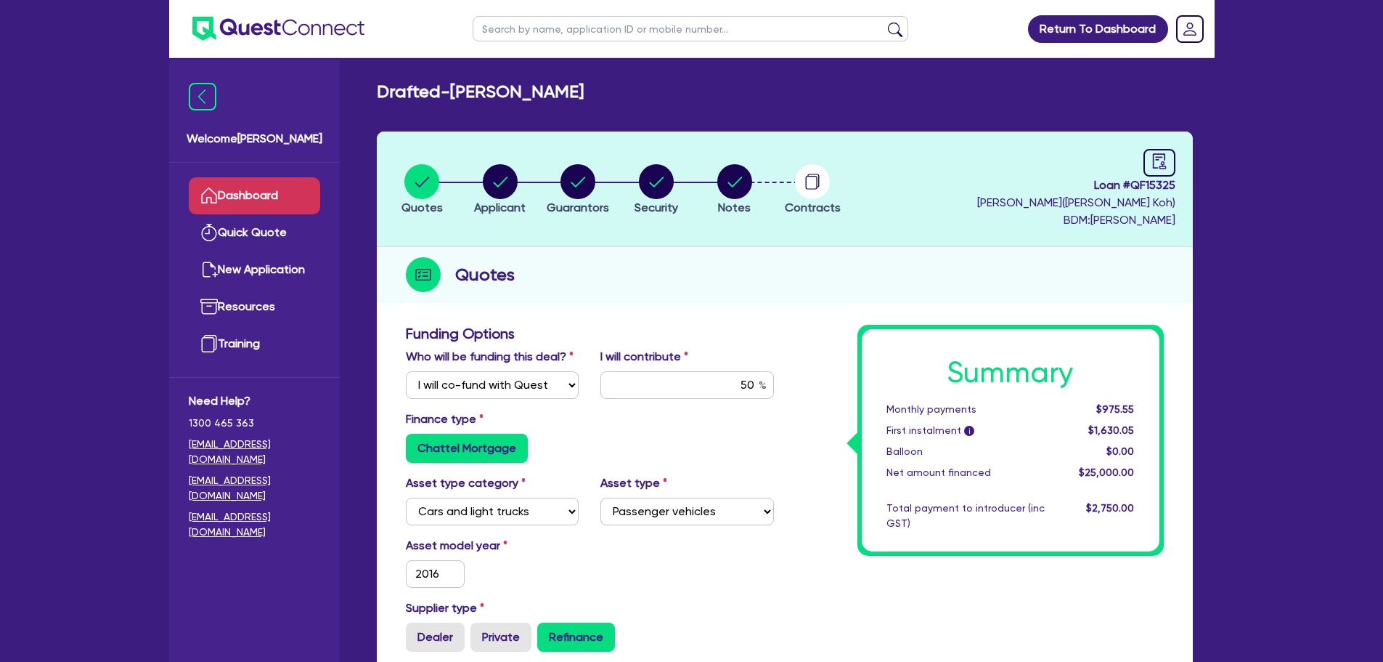
click at [311, 188] on link "Dashboard" at bounding box center [254, 195] width 131 height 37
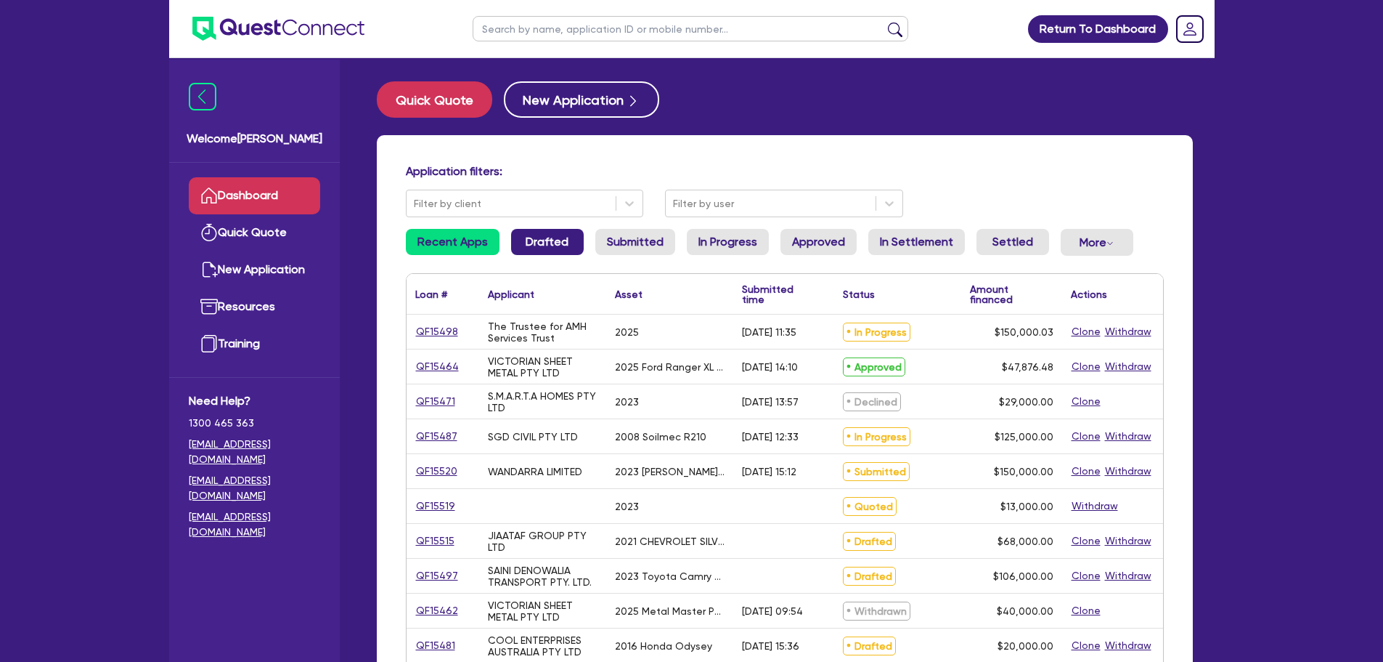
click at [514, 248] on link "Drafted" at bounding box center [547, 242] width 73 height 26
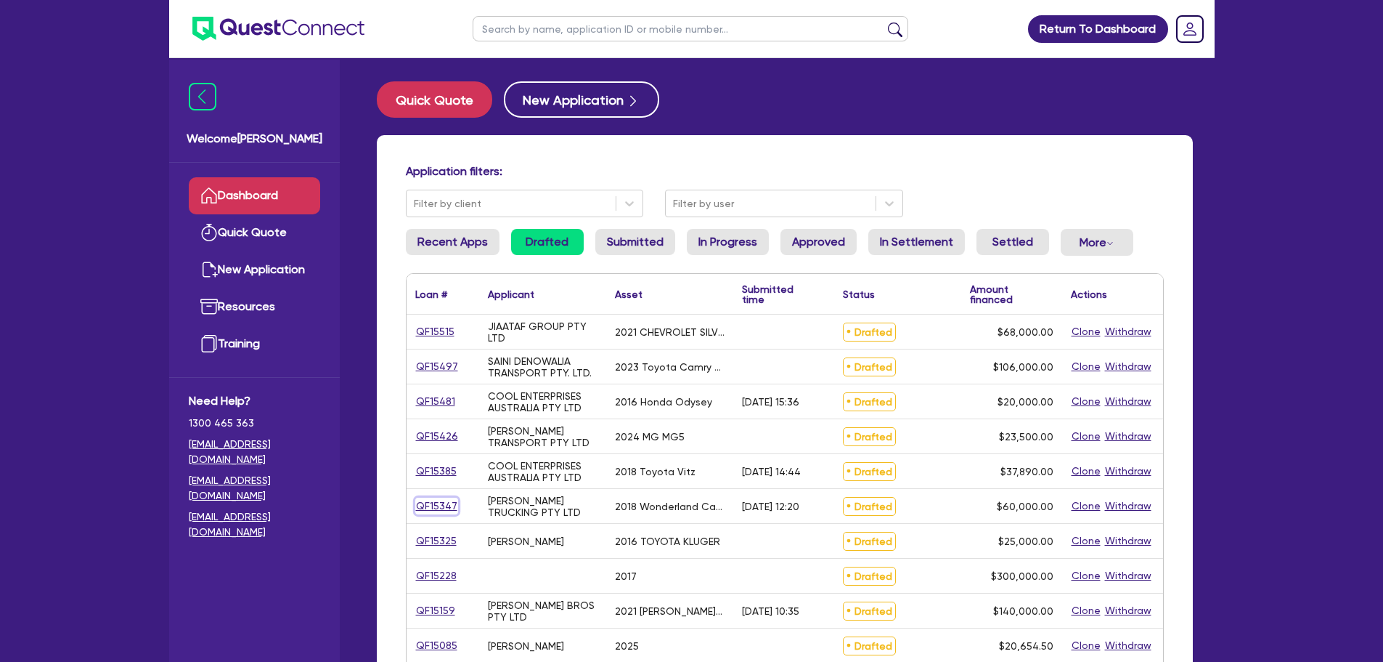
click at [428, 508] on link "QF15347" at bounding box center [436, 505] width 43 height 17
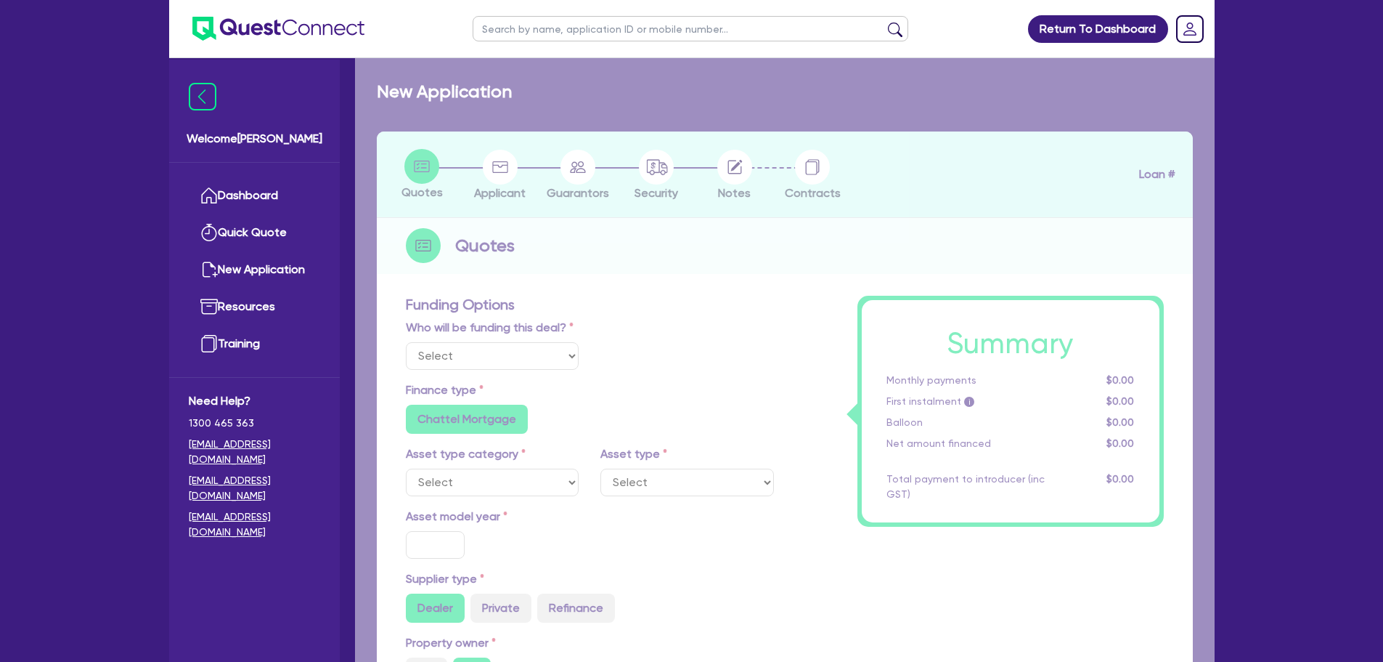
select select "Quest Finance - Own Book"
select select "SECONDARY_ASSETS"
type input "2018"
radio input "false"
radio input "true"
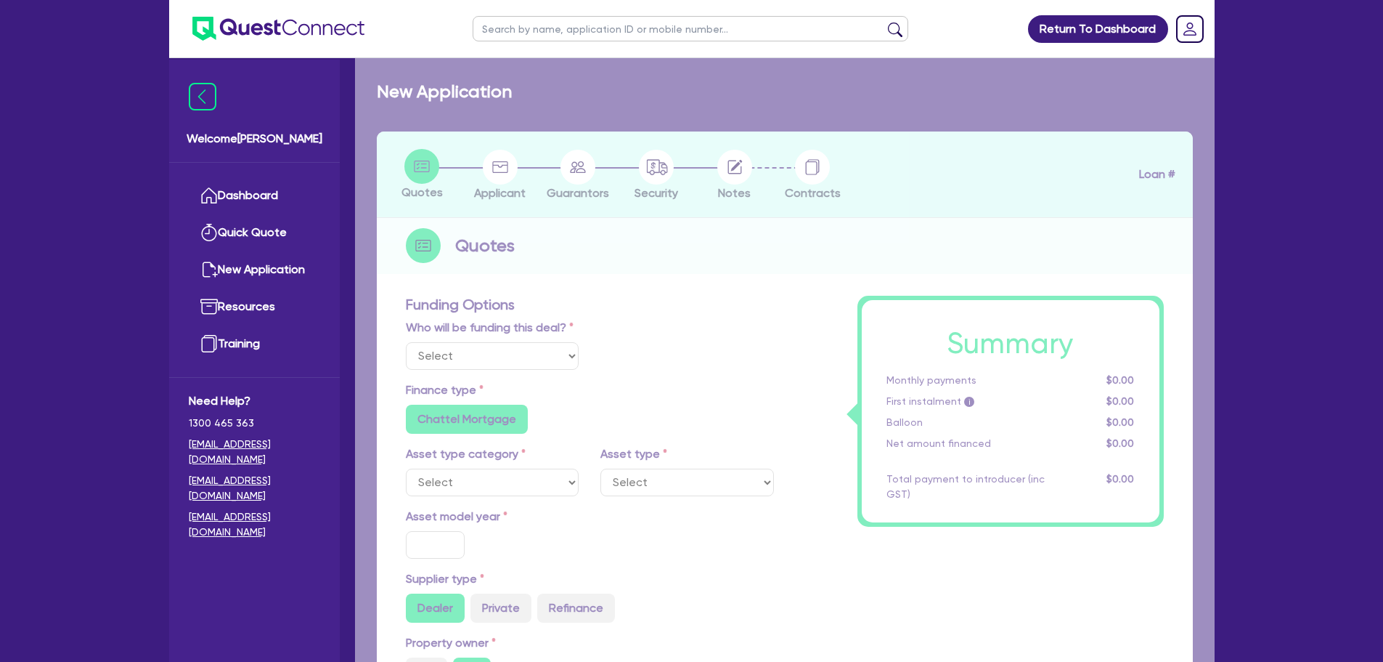
type input "60,000"
type input "30"
type input "18,000"
type input "8"
type input "4,800"
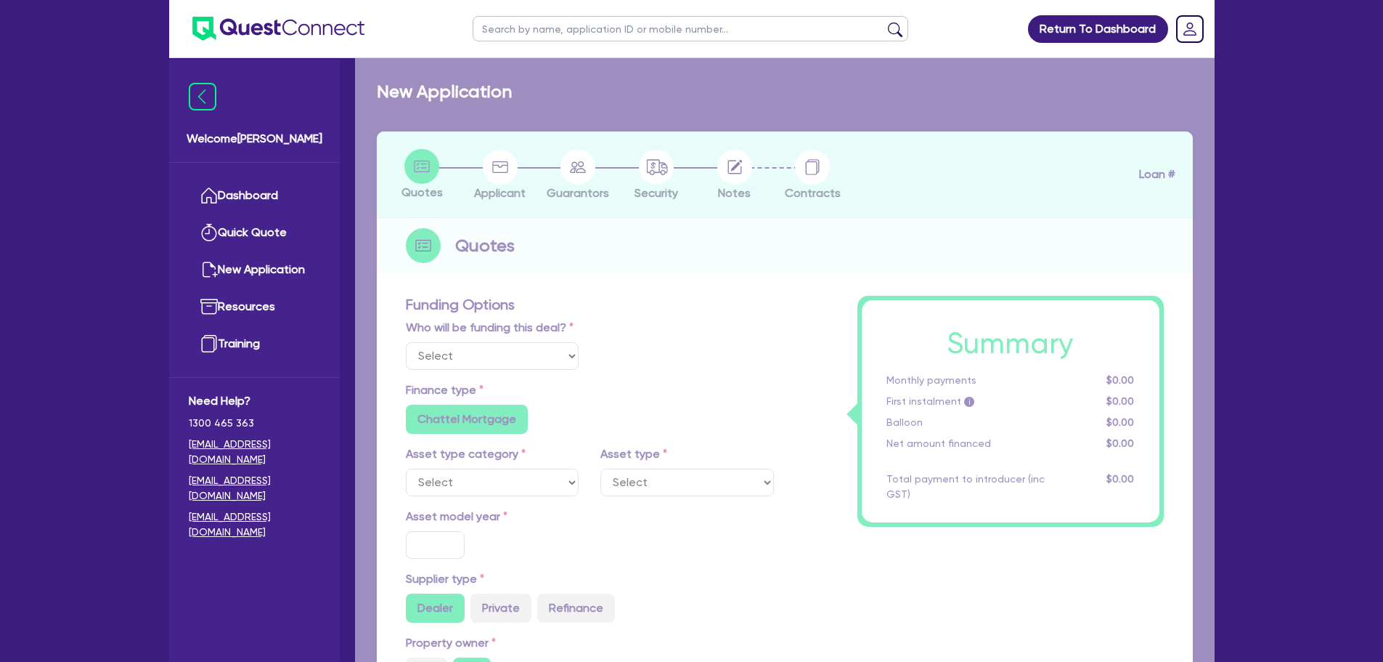
type input "17"
type input "900"
select select "OTHER"
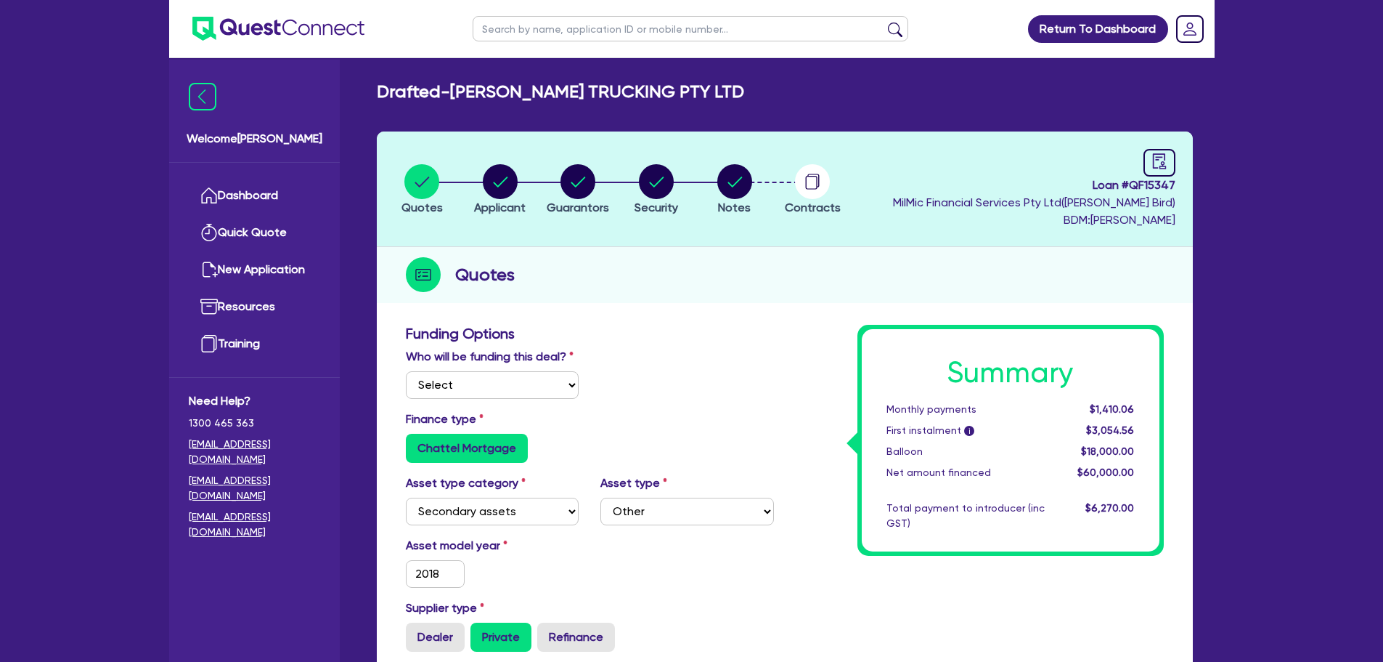
click at [756, 203] on li "Notes" at bounding box center [735, 188] width 78 height 51
click at [741, 185] on circle "button" at bounding box center [734, 181] width 35 height 35
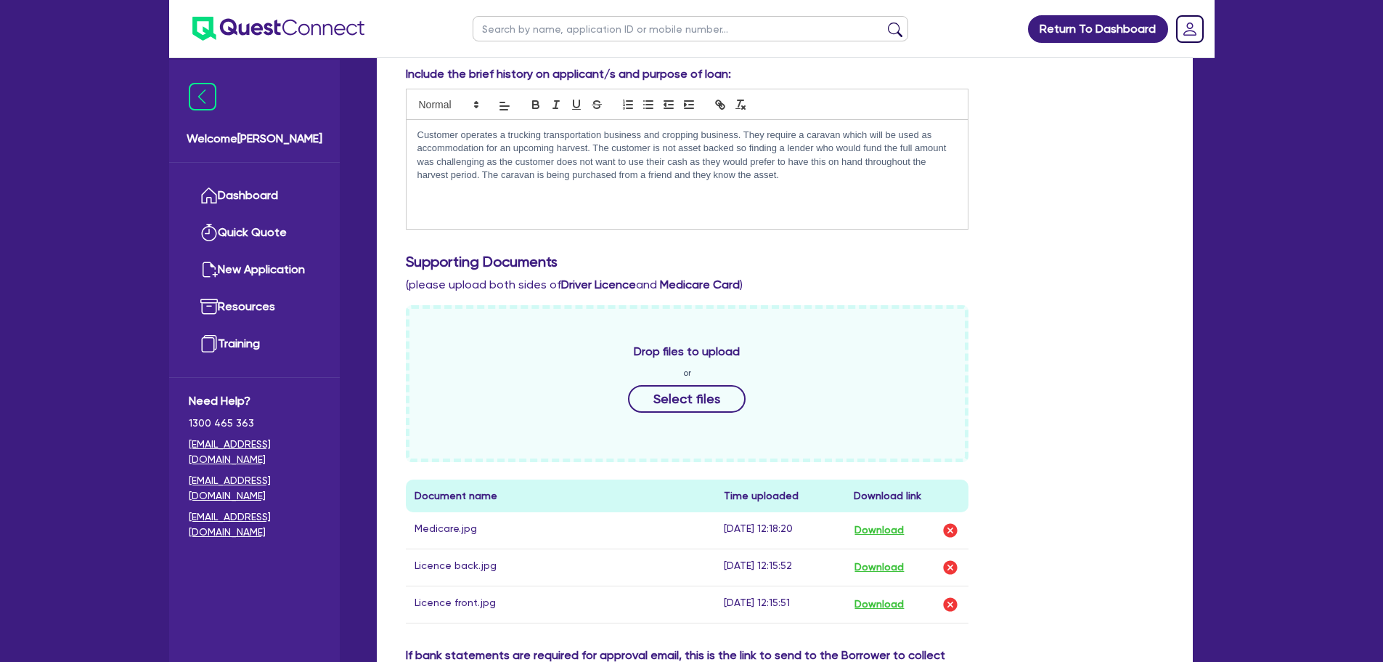
scroll to position [145, 0]
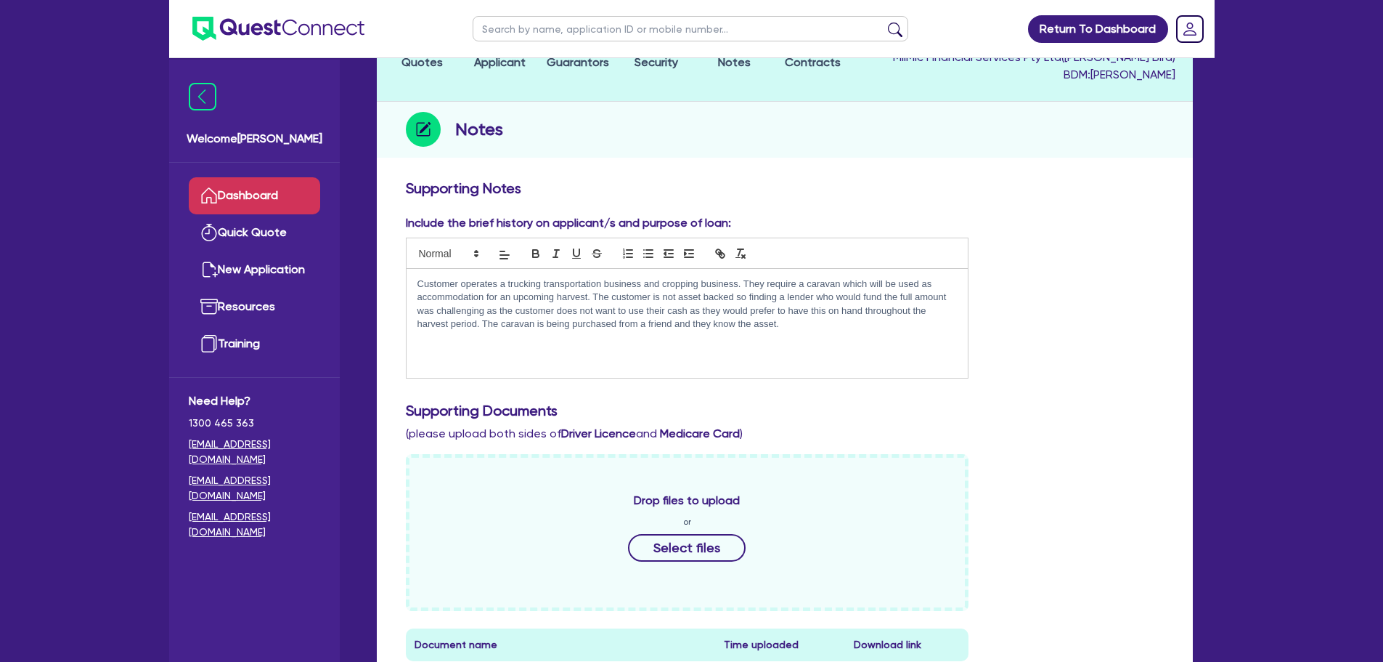
click at [253, 199] on link "Dashboard" at bounding box center [254, 195] width 131 height 37
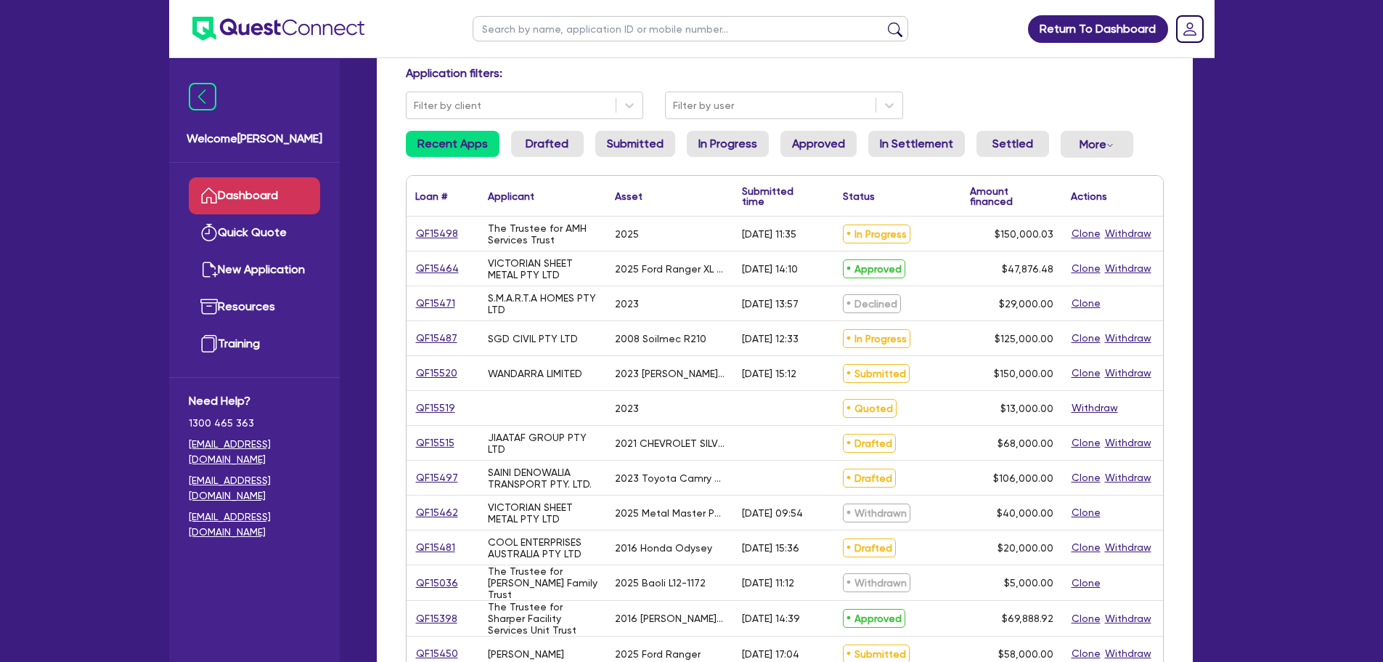
scroll to position [73, 0]
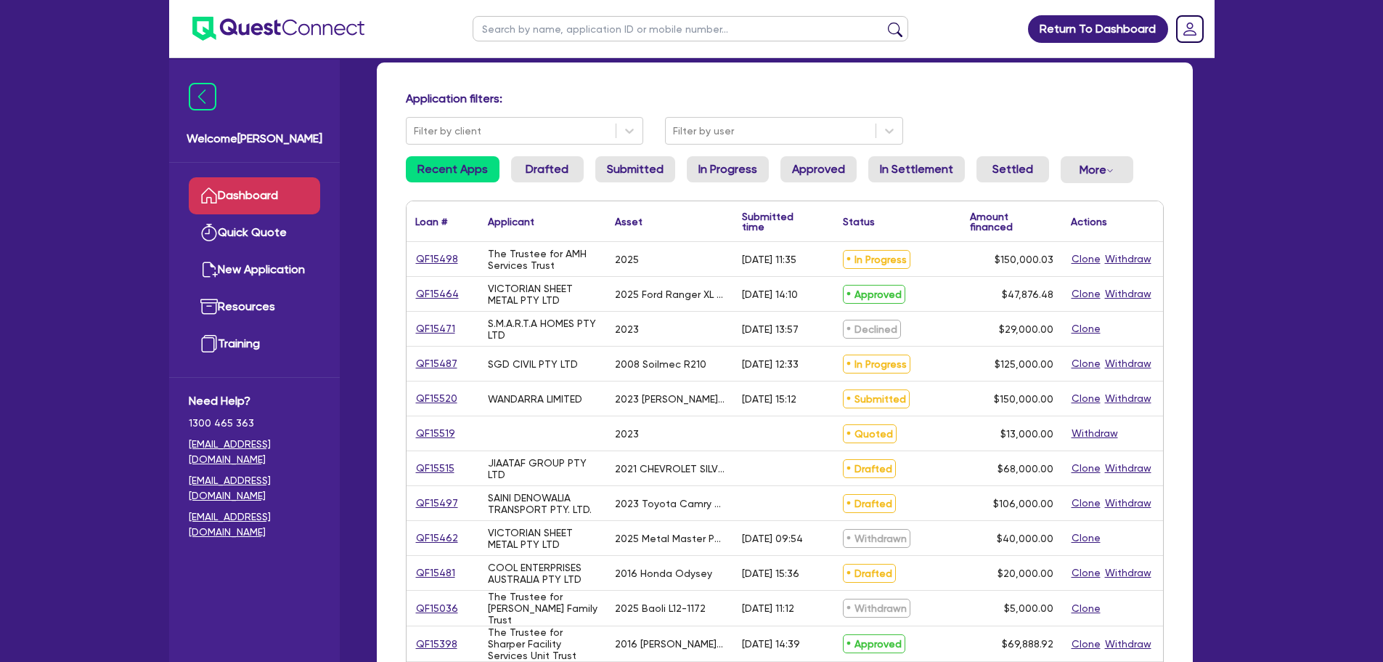
click at [548, 169] on link "Drafted" at bounding box center [547, 169] width 73 height 26
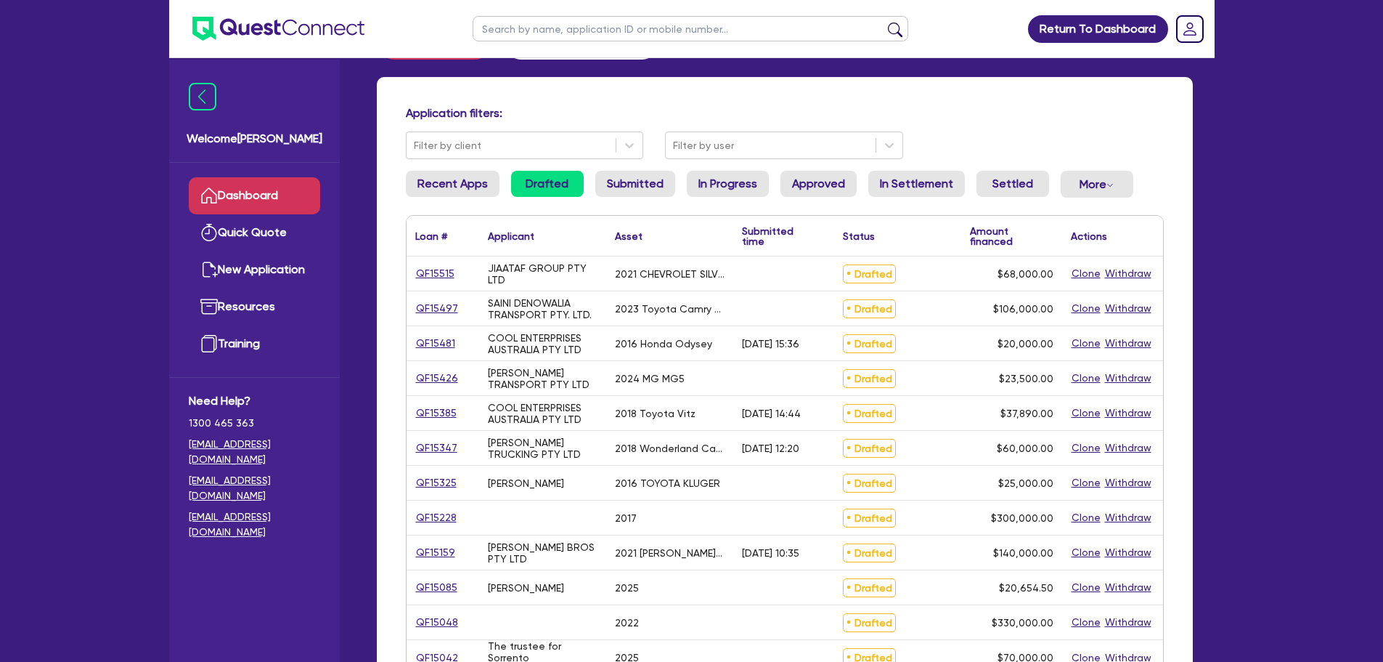
scroll to position [73, 0]
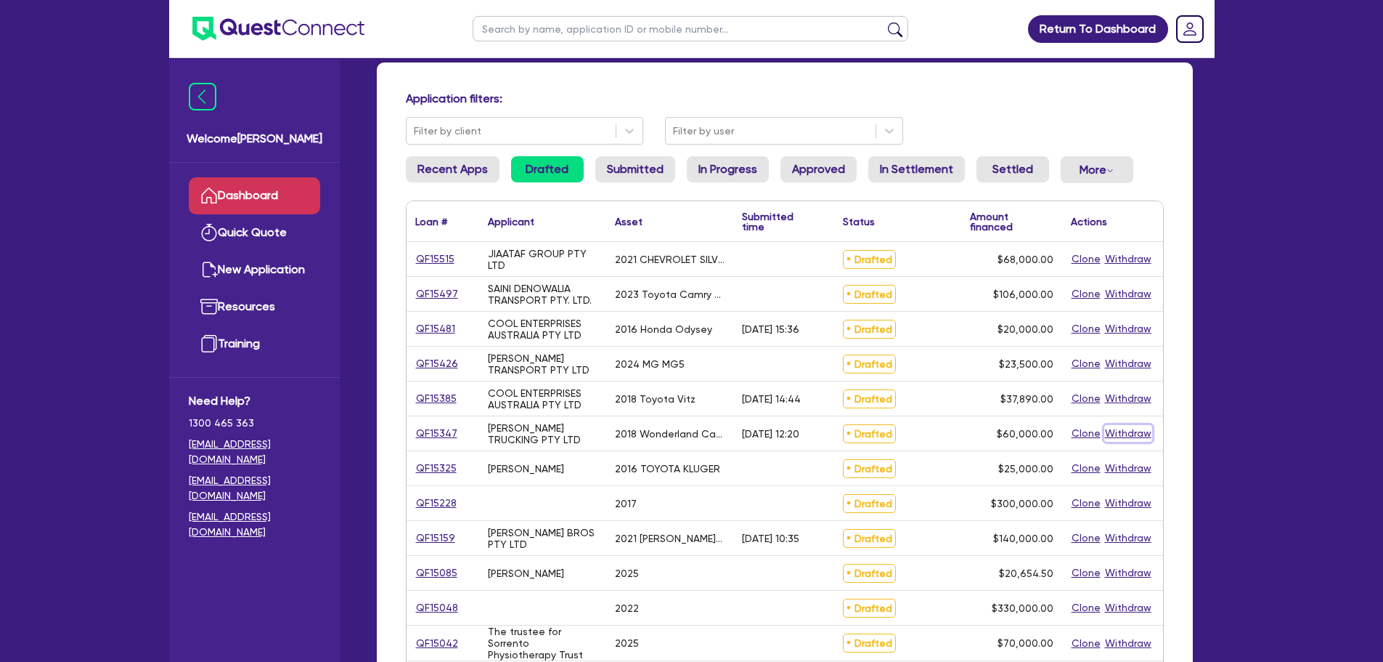
click at [1121, 434] on button "Withdraw" at bounding box center [1128, 433] width 48 height 17
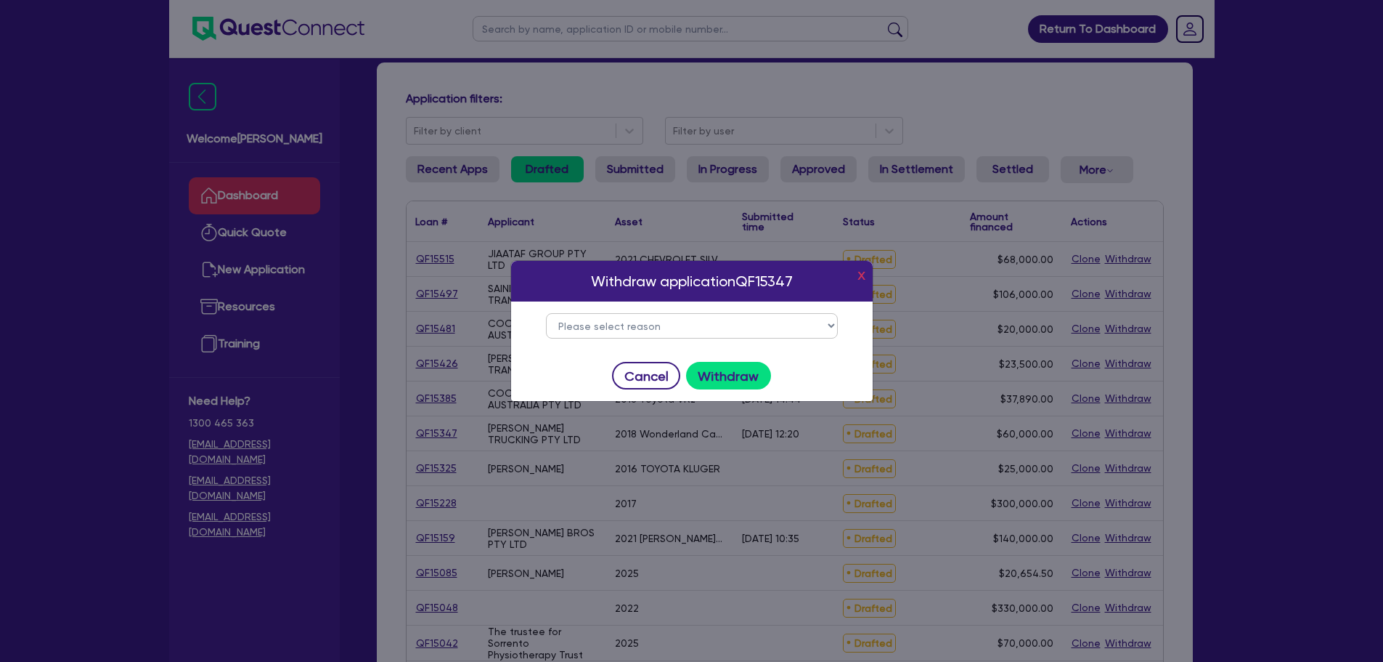
click at [737, 322] on select "Please select reason Change of mind Asset no longer available Alternative finan…" at bounding box center [692, 325] width 292 height 25
select select "5"
click at [546, 313] on select "Please select reason Change of mind Asset no longer available Alternative finan…" at bounding box center [692, 325] width 292 height 25
click at [700, 372] on button "Withdraw" at bounding box center [728, 376] width 85 height 28
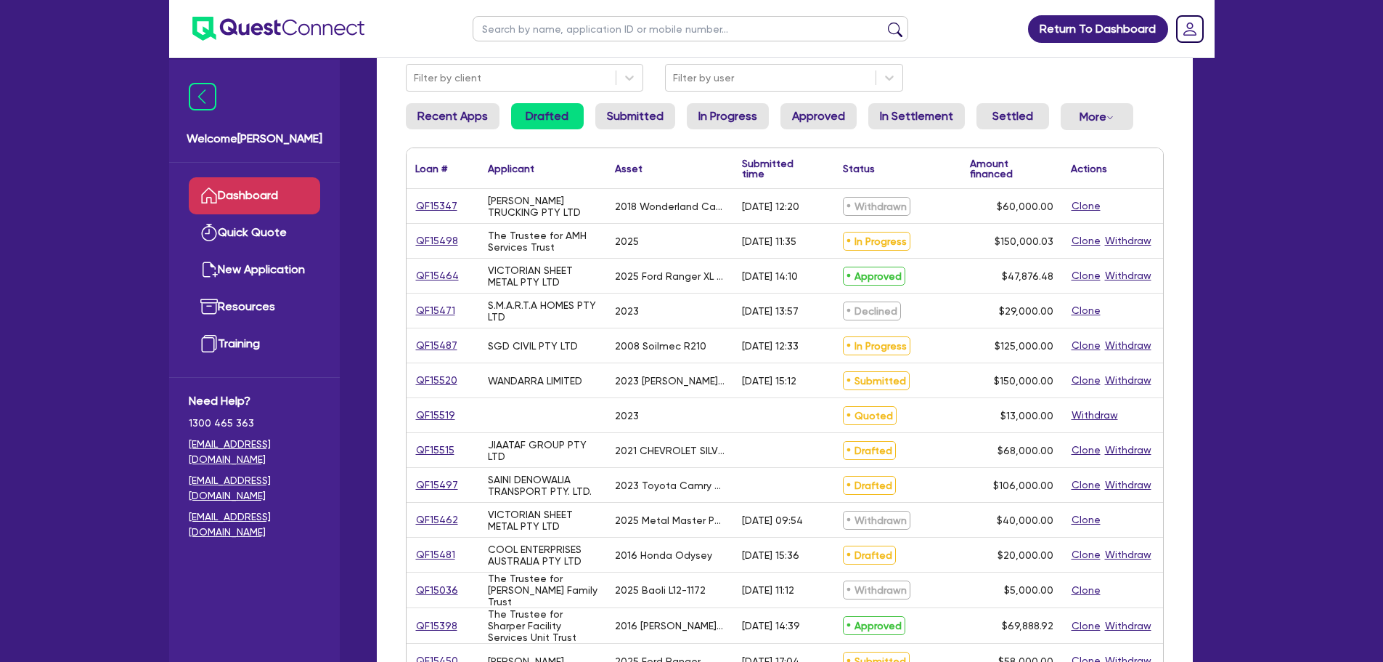
scroll to position [218, 0]
